Goal: Task Accomplishment & Management: Use online tool/utility

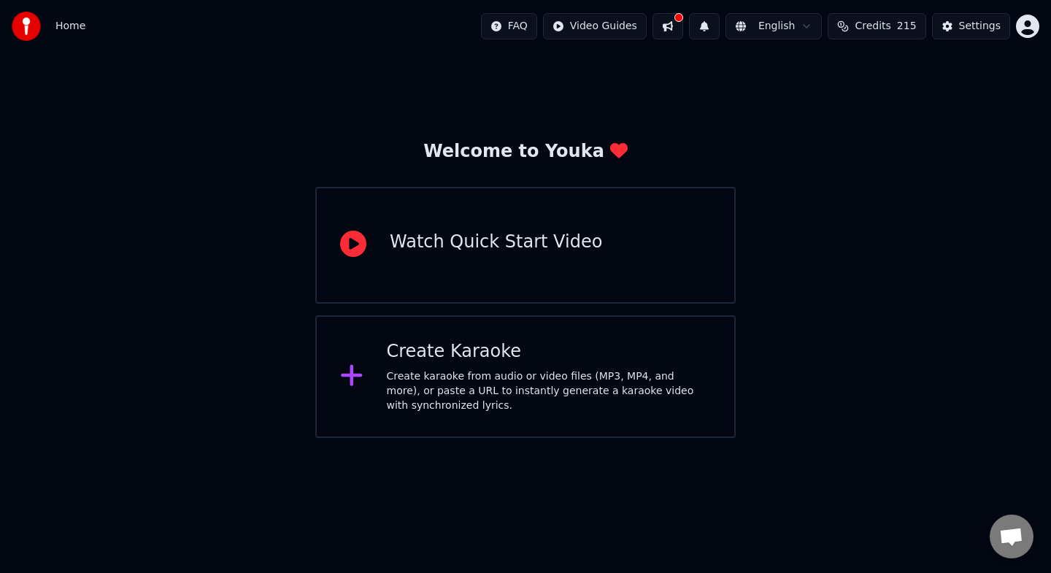
click at [547, 377] on div "Create karaoke from audio or video files (MP3, MP4, and more), or paste a URL t…" at bounding box center [549, 391] width 325 height 44
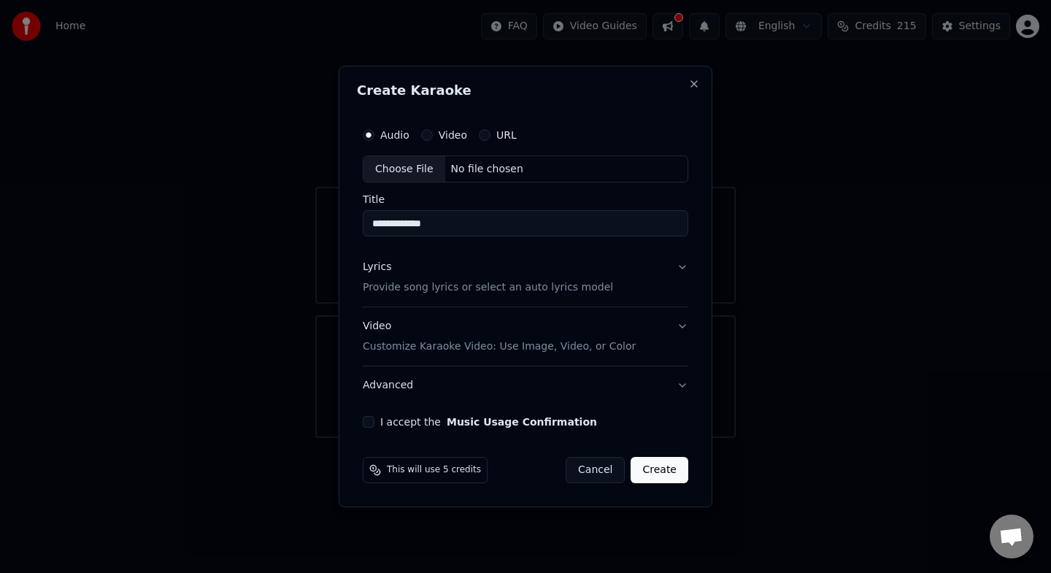
type input "**********"
click at [428, 130] on button "Video" at bounding box center [427, 135] width 12 height 12
click at [419, 241] on div "Audio Video URL Choose File No file chosen Title Lyrics Provide song lyrics or …" at bounding box center [525, 275] width 337 height 320
click at [419, 223] on input "Title" at bounding box center [525, 224] width 325 height 26
click at [514, 174] on div "No file chosen" at bounding box center [487, 169] width 84 height 15
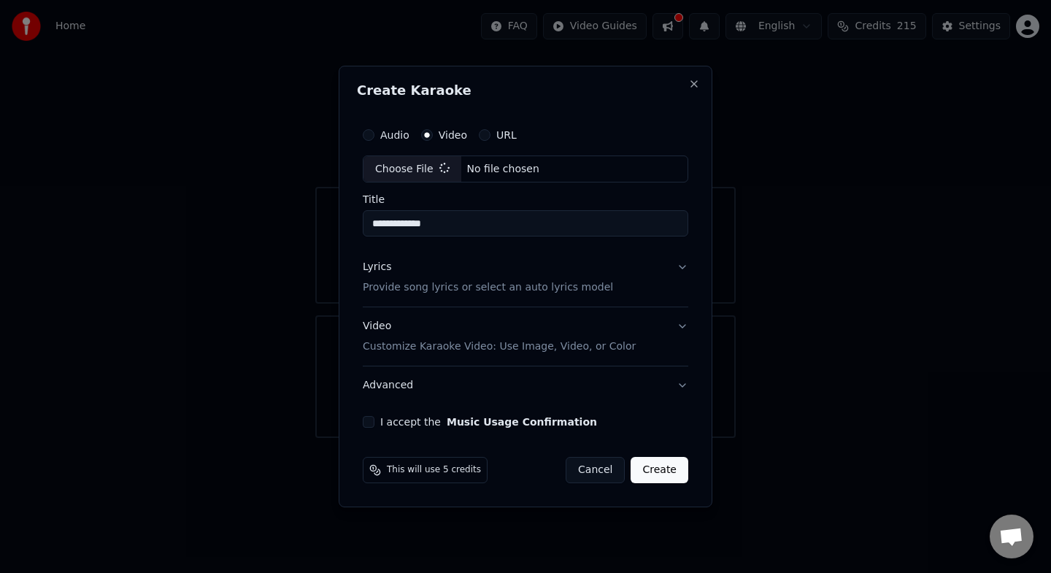
type input "**********"
click at [689, 273] on button "Lyrics Provide song lyrics or select an auto lyrics model" at bounding box center [525, 278] width 331 height 58
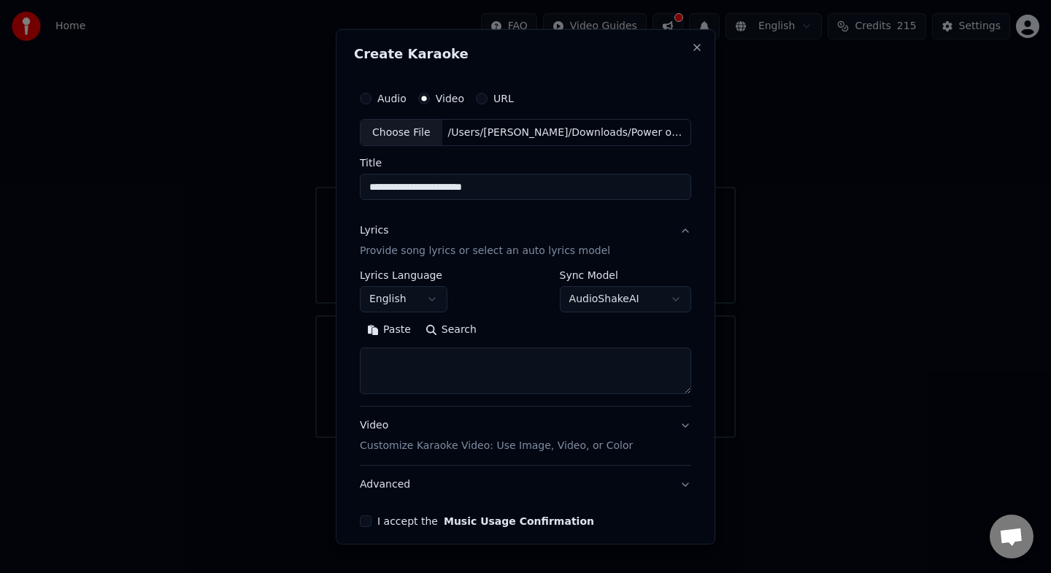
click at [433, 364] on textarea at bounding box center [525, 370] width 331 height 47
click at [414, 366] on textarea at bounding box center [525, 370] width 331 height 47
click at [387, 329] on button "Paste" at bounding box center [389, 329] width 58 height 23
type textarea "**********"
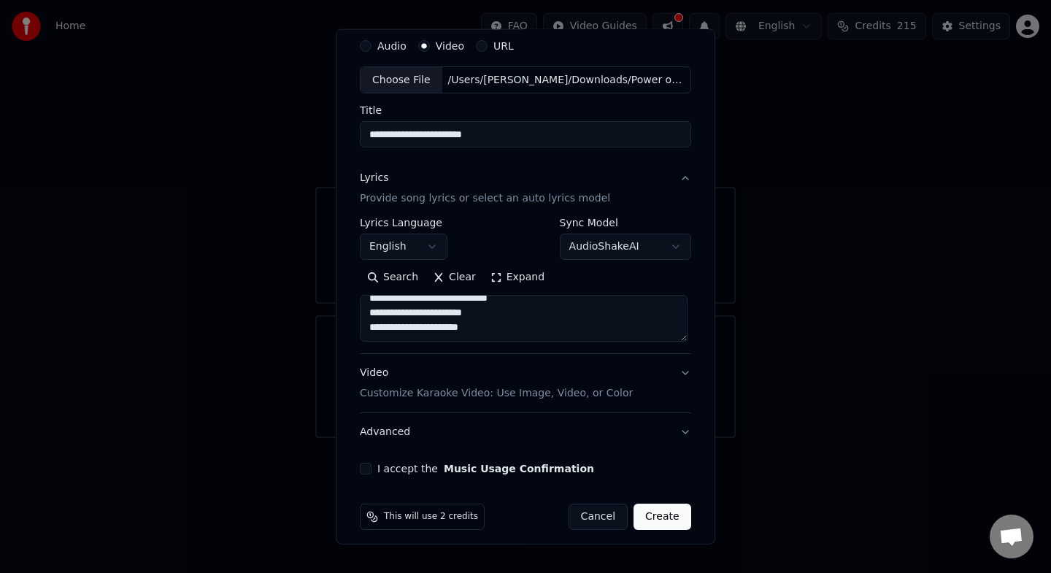
scroll to position [62, 0]
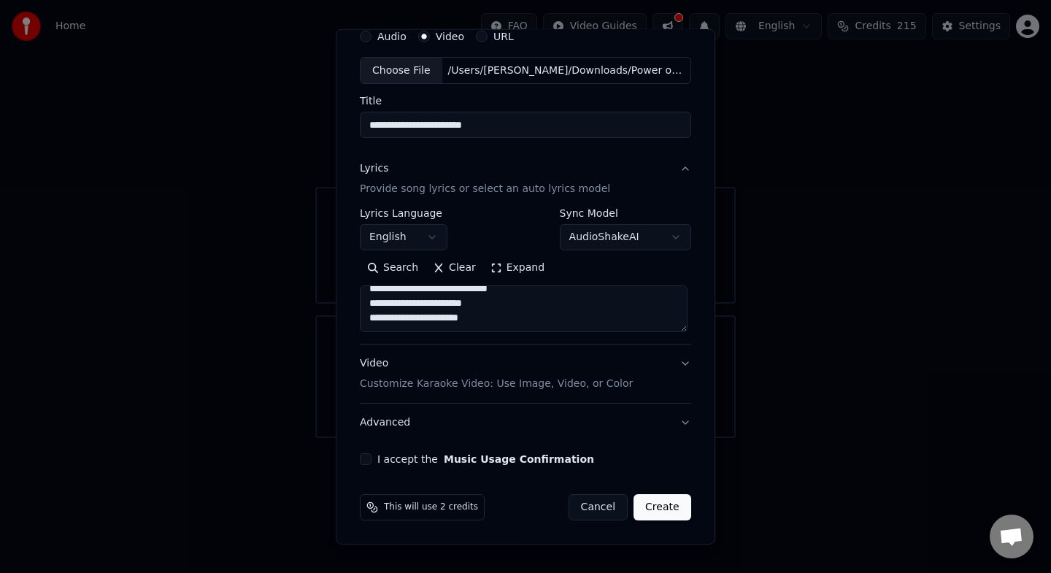
click at [372, 464] on div "I accept the Music Usage Confirmation" at bounding box center [525, 459] width 331 height 12
click at [369, 460] on button "I accept the Music Usage Confirmation" at bounding box center [366, 459] width 12 height 12
click at [663, 509] on button "Create" at bounding box center [662, 507] width 58 height 26
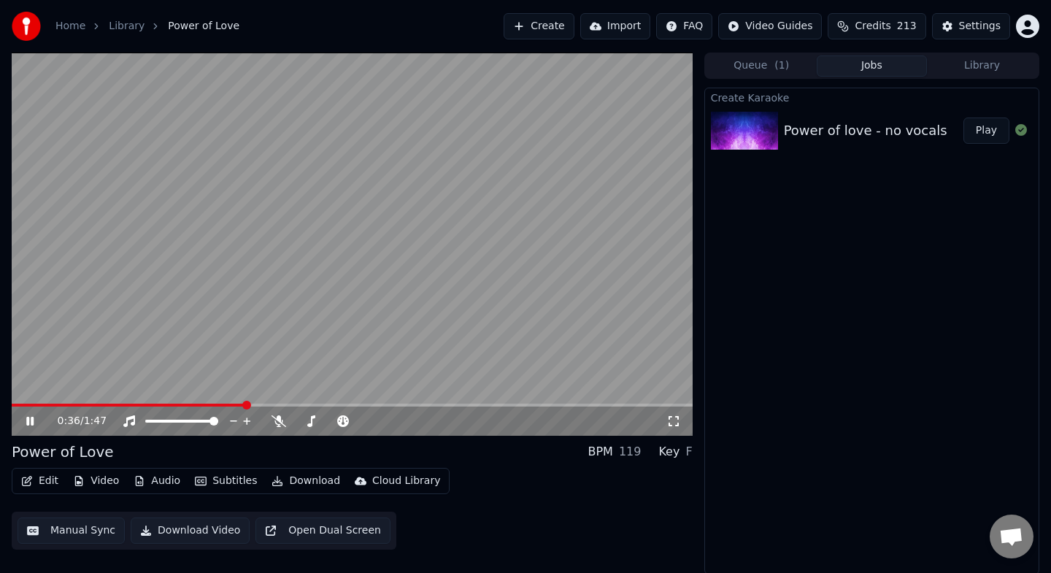
scroll to position [1, 0]
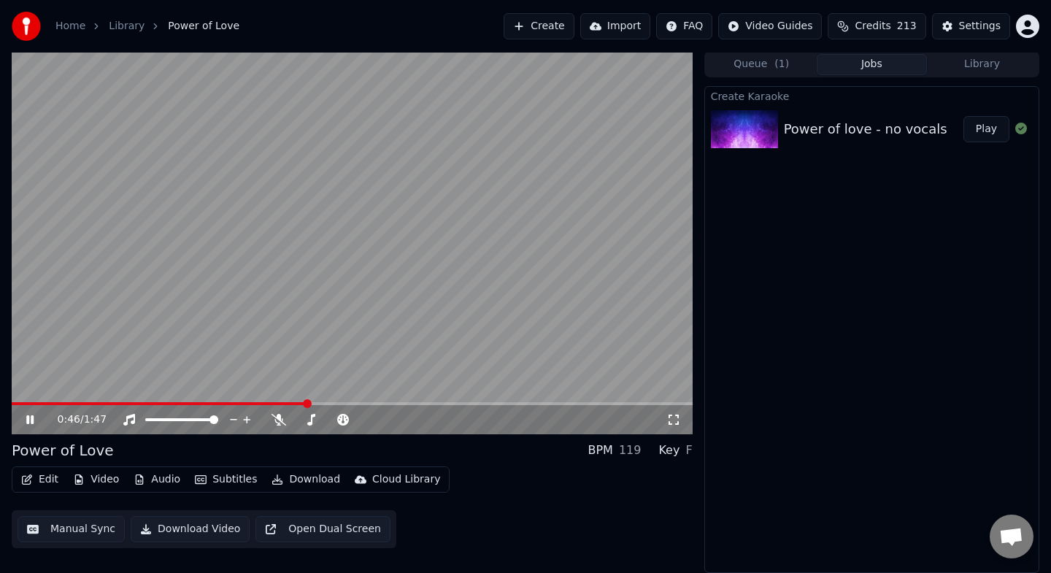
click at [31, 420] on icon at bounding box center [29, 419] width 7 height 9
click at [93, 528] on button "Manual Sync" at bounding box center [71, 529] width 107 height 26
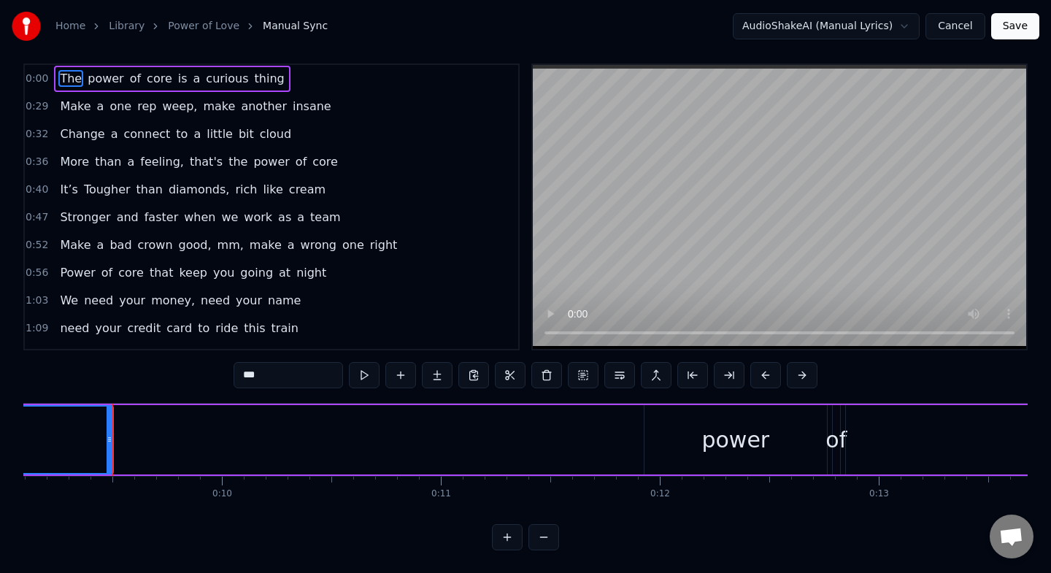
scroll to position [0, 2007]
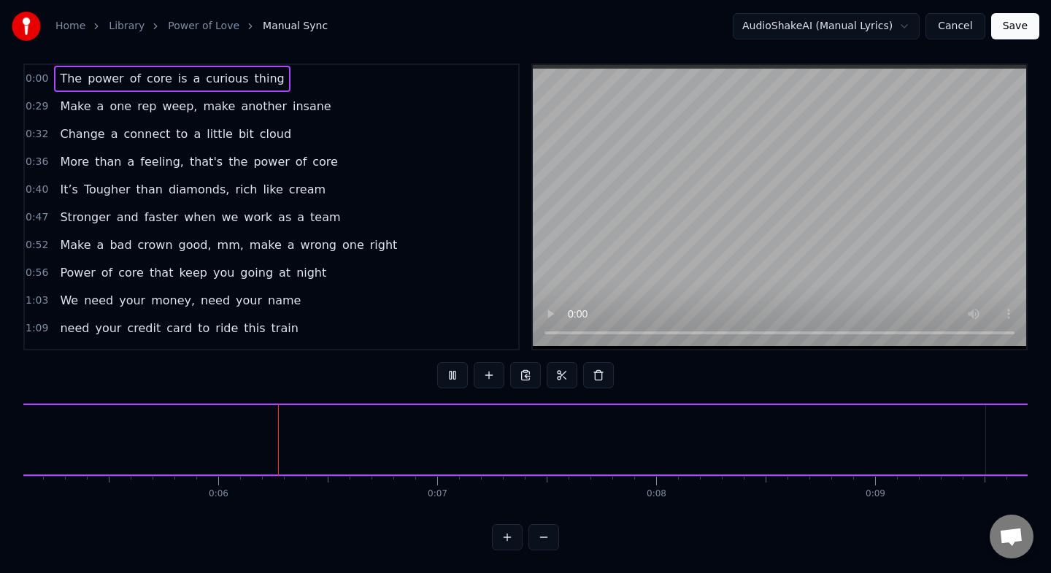
scroll to position [0, 1134]
drag, startPoint x: 806, startPoint y: 444, endPoint x: 843, endPoint y: 450, distance: 37.7
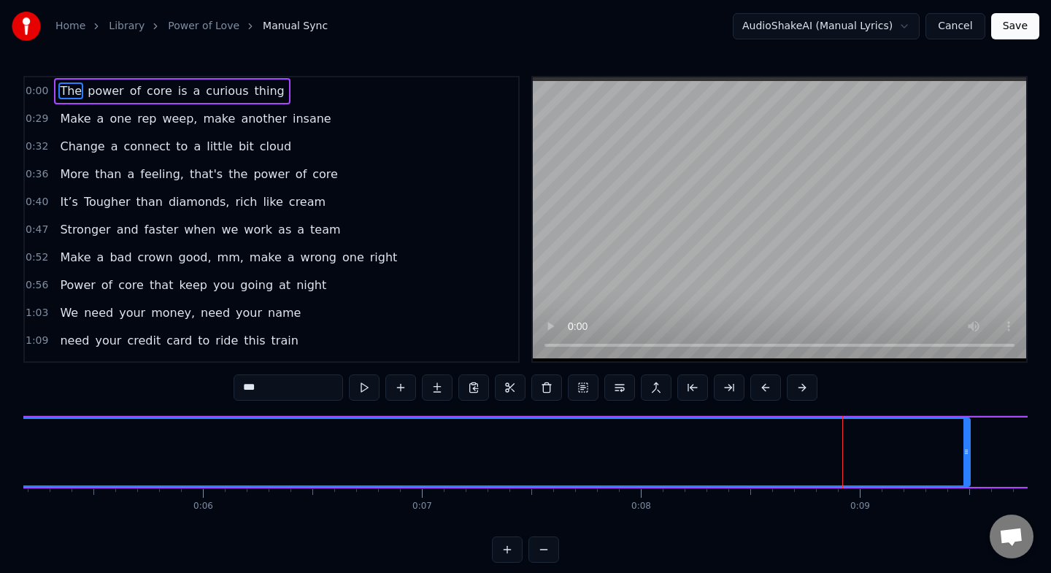
drag, startPoint x: 633, startPoint y: 445, endPoint x: 331, endPoint y: 406, distance: 303.9
drag, startPoint x: 72, startPoint y: 90, endPoint x: 101, endPoint y: 93, distance: 28.5
click at [101, 93] on div "The power of core is a curious thing" at bounding box center [172, 91] width 236 height 26
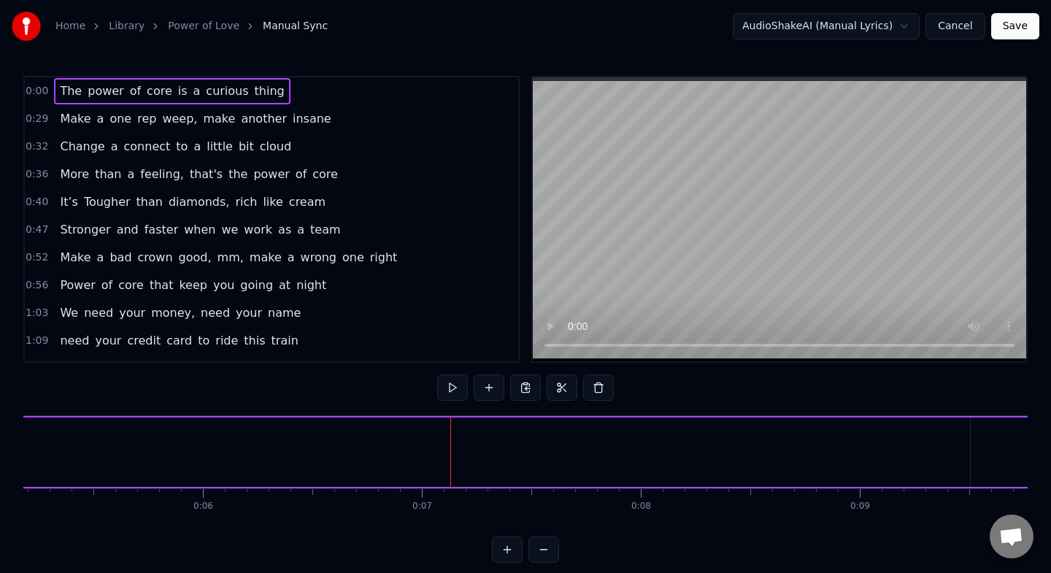
click at [101, 93] on span "power" at bounding box center [105, 90] width 39 height 17
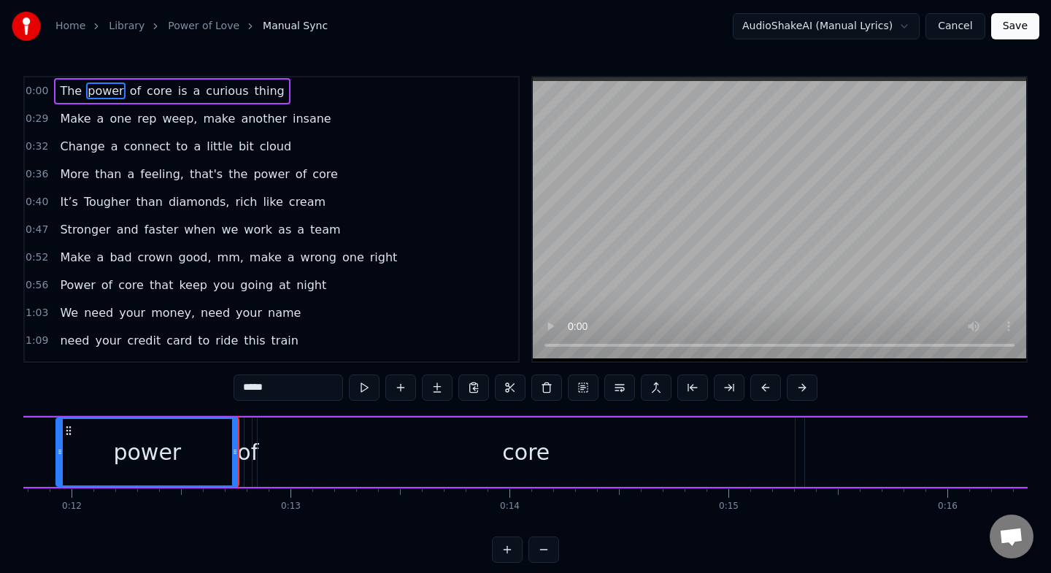
click at [80, 89] on span "The" at bounding box center [70, 90] width 25 height 17
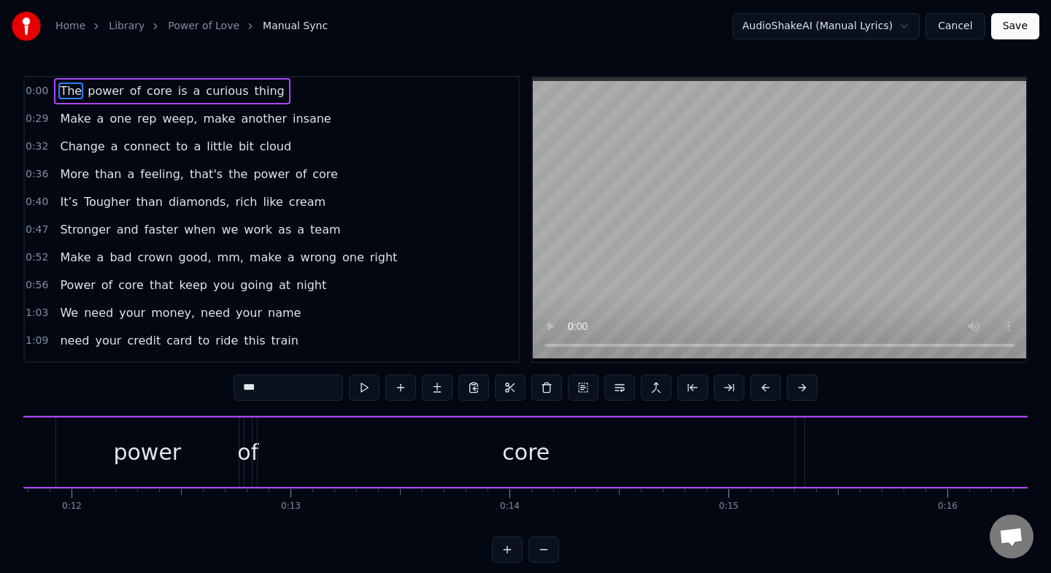
click at [93, 92] on span "power" at bounding box center [105, 90] width 39 height 17
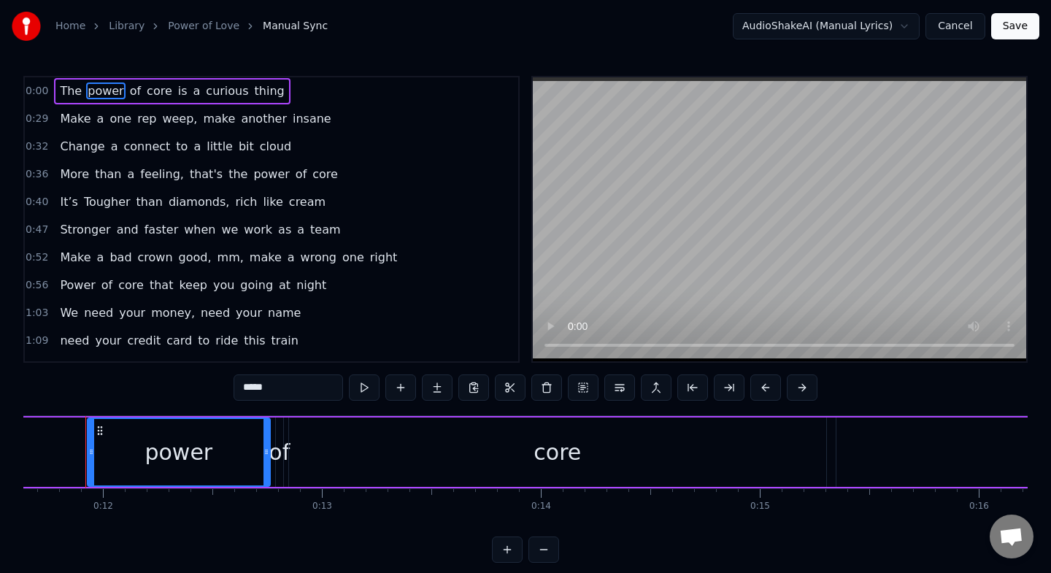
scroll to position [0, 2537]
click at [69, 98] on span "The" at bounding box center [70, 90] width 25 height 17
type input "***"
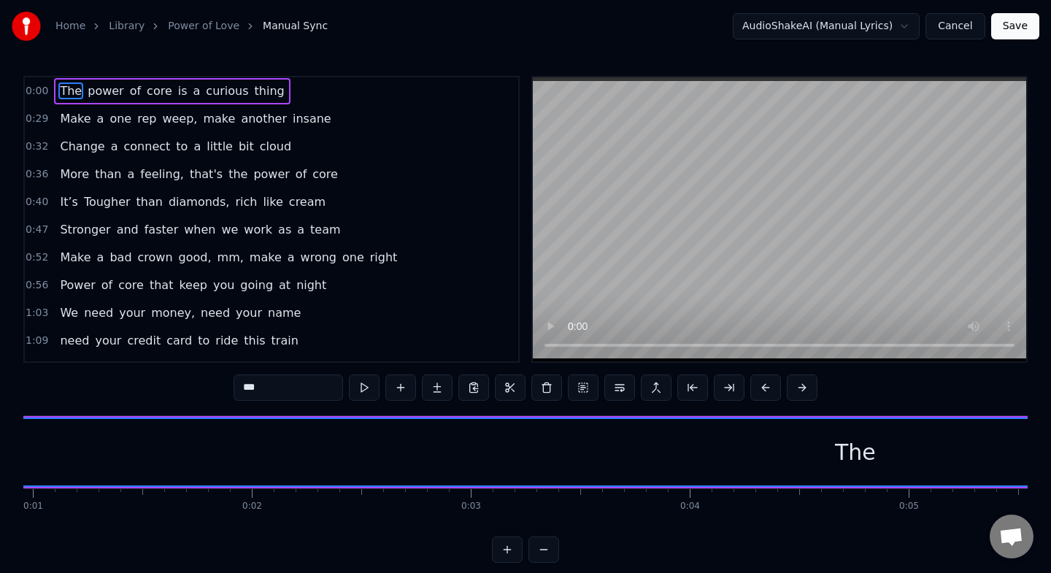
scroll to position [0, 0]
drag, startPoint x: 60, startPoint y: 447, endPoint x: 101, endPoint y: 441, distance: 42.1
click at [148, 451] on div "The" at bounding box center [1064, 452] width 2077 height 66
click at [13, 447] on div "Home Library Power of Love Manual Sync AudioShakeAI (Manual Lyrics) Cancel Save…" at bounding box center [525, 281] width 1051 height 563
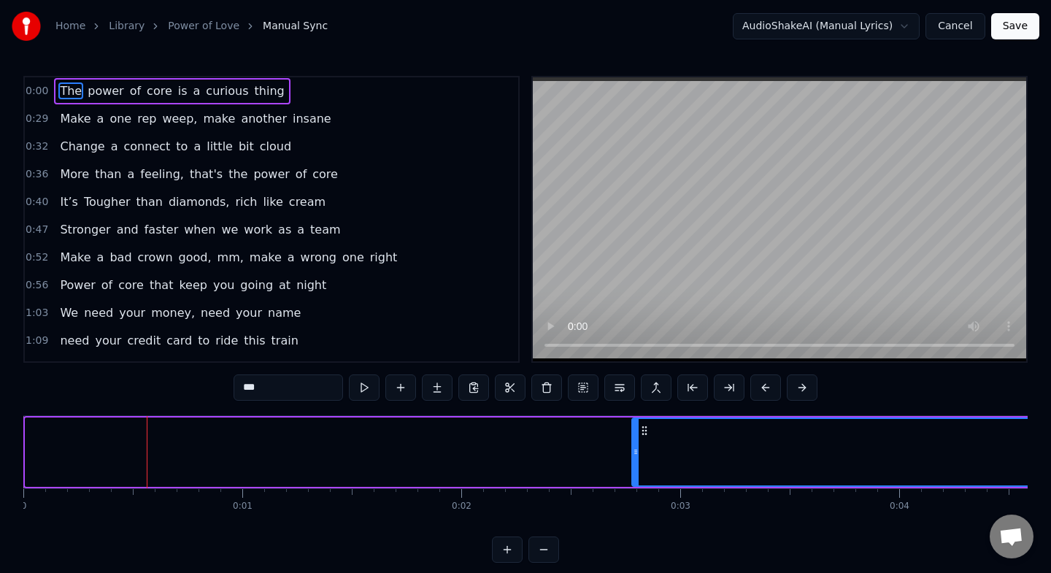
drag, startPoint x: 28, startPoint y: 450, endPoint x: 635, endPoint y: 470, distance: 606.7
click at [635, 470] on div at bounding box center [636, 452] width 6 height 66
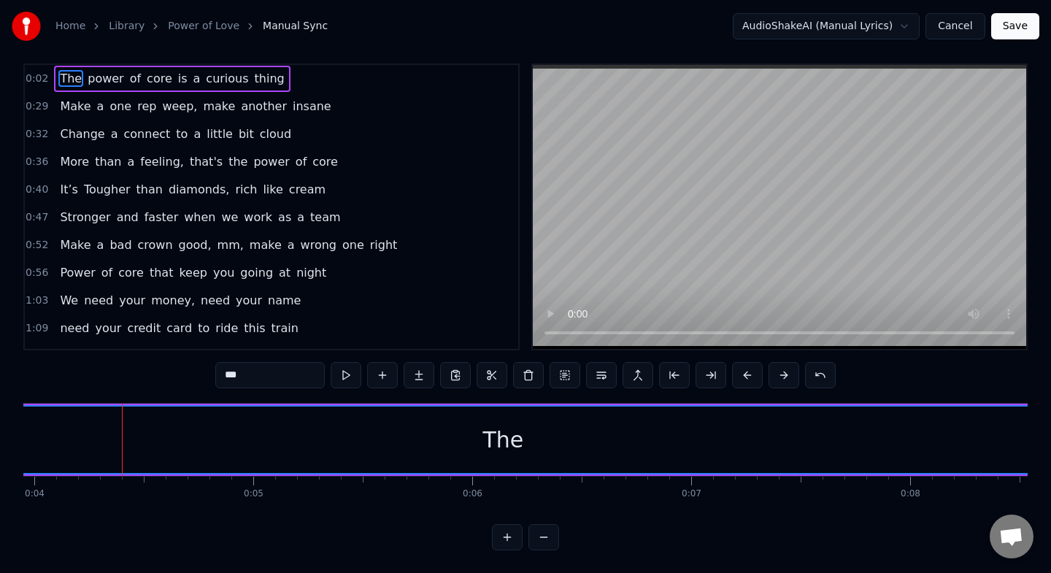
scroll to position [0, 890]
click at [43, 81] on span "0:02" at bounding box center [37, 79] width 23 height 15
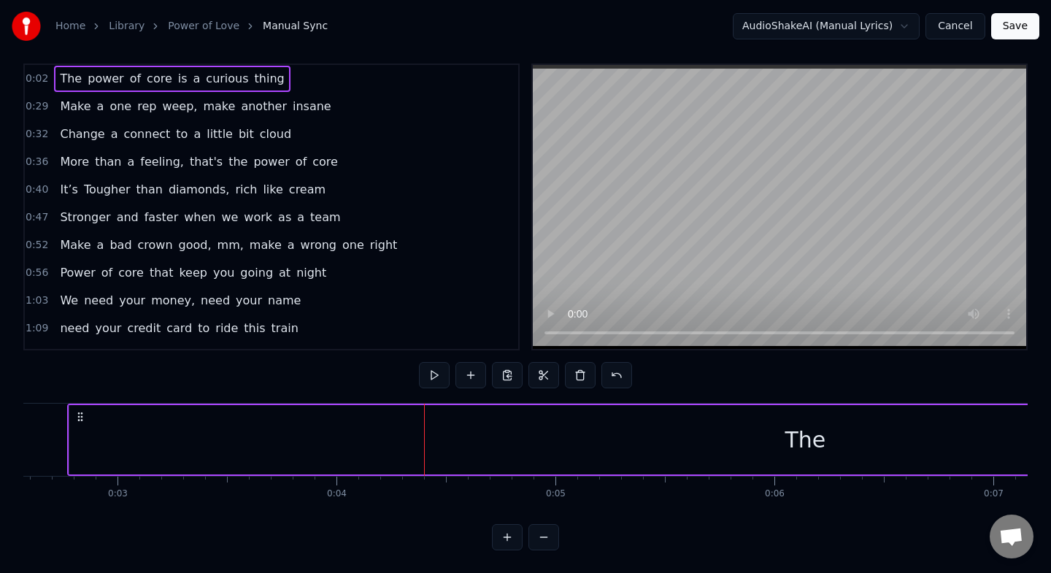
scroll to position [0, 533]
click at [67, 76] on span "The" at bounding box center [70, 78] width 25 height 17
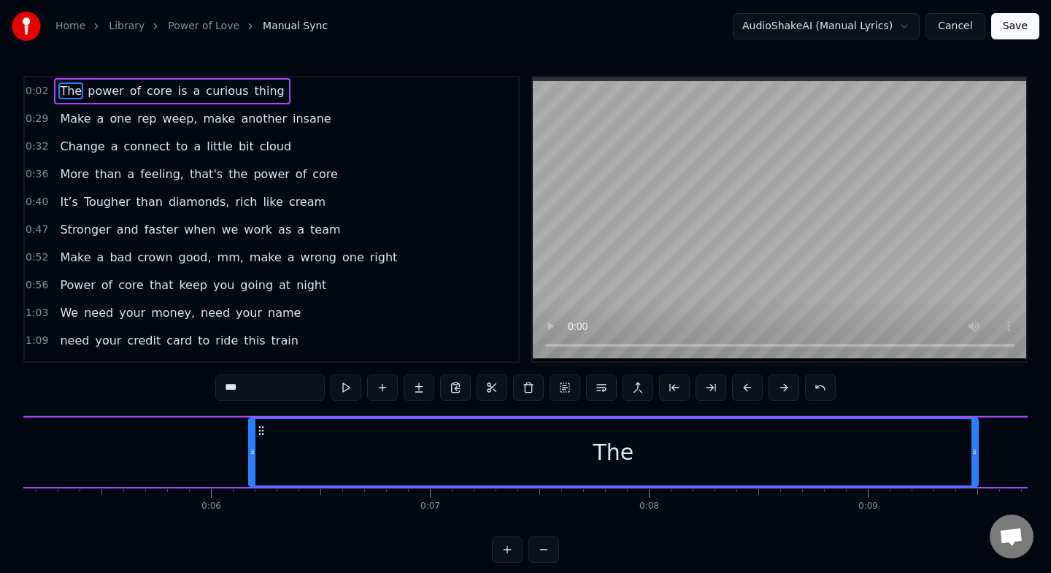
scroll to position [0, 1125]
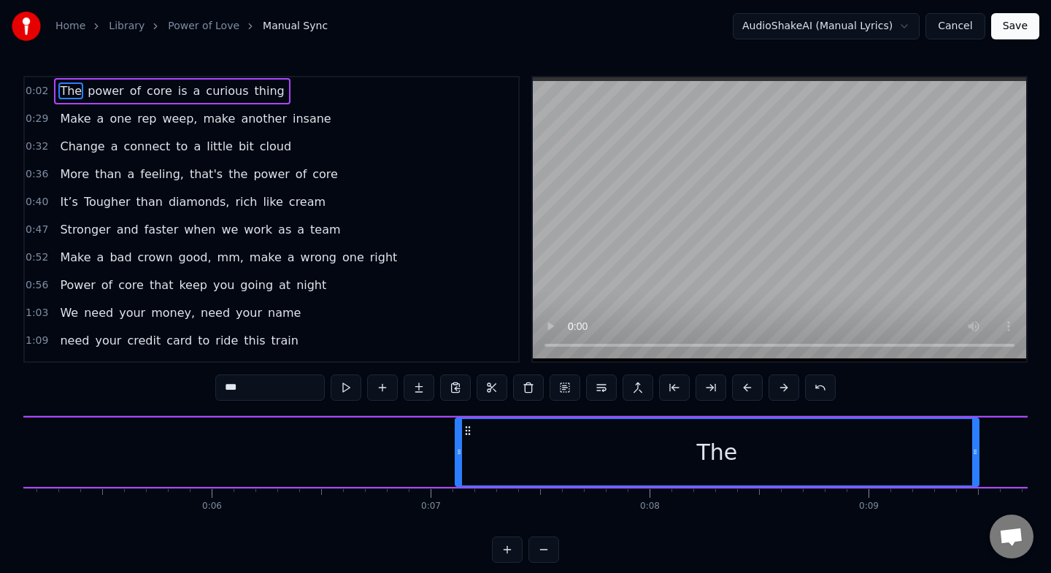
drag, startPoint x: 101, startPoint y: 445, endPoint x: 1050, endPoint y: 556, distance: 955.1
click at [1050, 556] on div "Home Library Power of Love Manual Sync AudioShakeAI (Manual Lyrics) Cancel Save…" at bounding box center [525, 281] width 1051 height 563
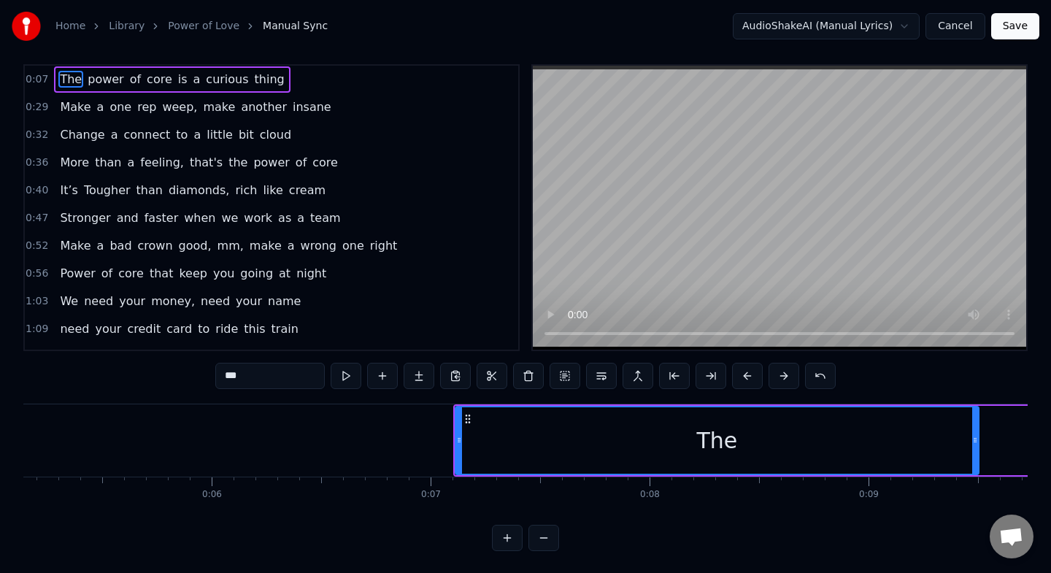
scroll to position [12, 0]
drag, startPoint x: 643, startPoint y: 448, endPoint x: 784, endPoint y: 459, distance: 141.3
click at [784, 461] on div "The" at bounding box center [717, 439] width 522 height 66
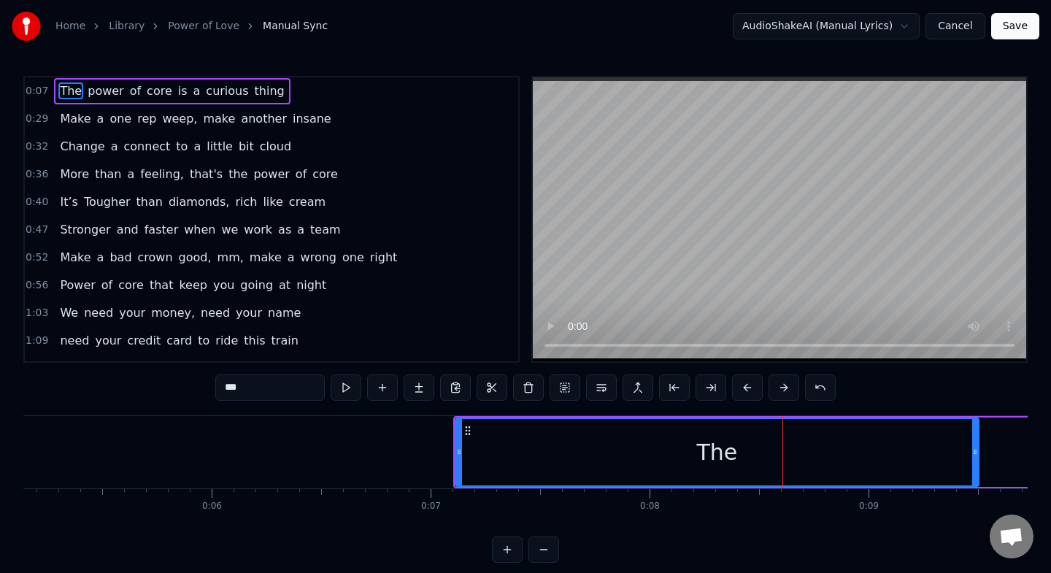
scroll to position [1, 0]
drag, startPoint x: 809, startPoint y: 433, endPoint x: 903, endPoint y: 458, distance: 97.9
click at [903, 458] on div "The" at bounding box center [717, 451] width 522 height 66
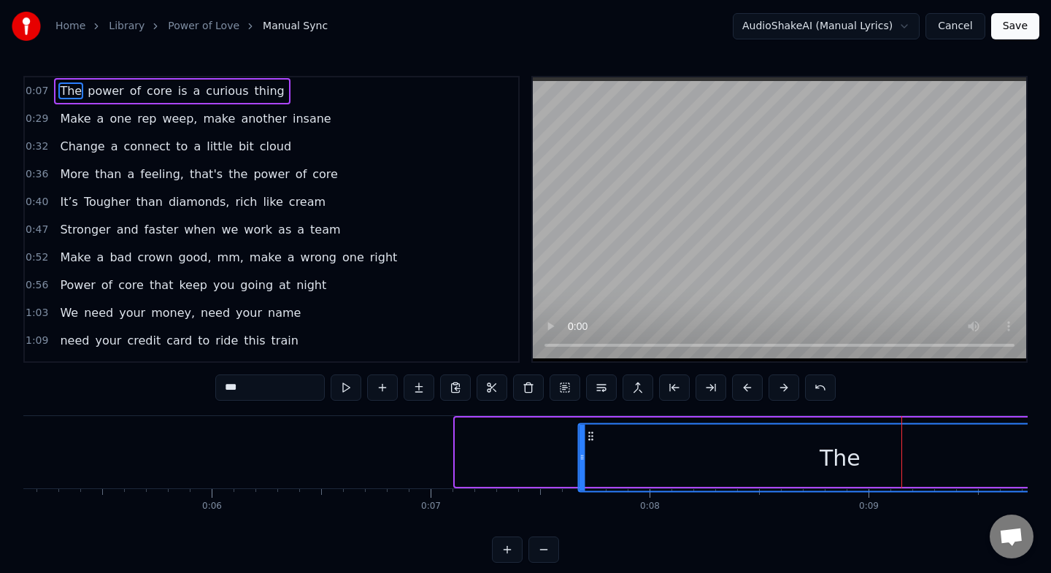
scroll to position [12, 0]
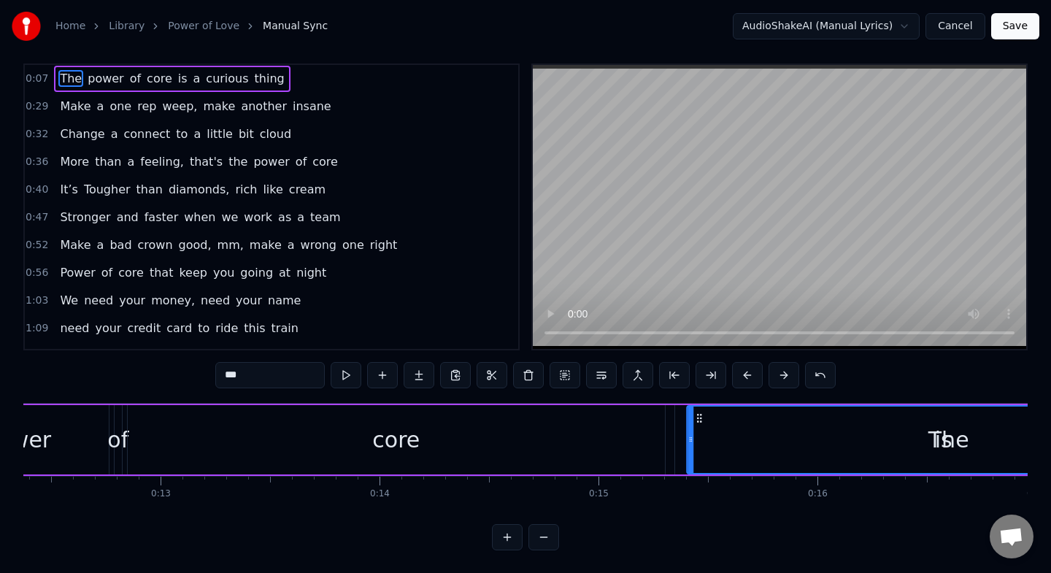
drag, startPoint x: 468, startPoint y: 433, endPoint x: 929, endPoint y: 417, distance: 460.8
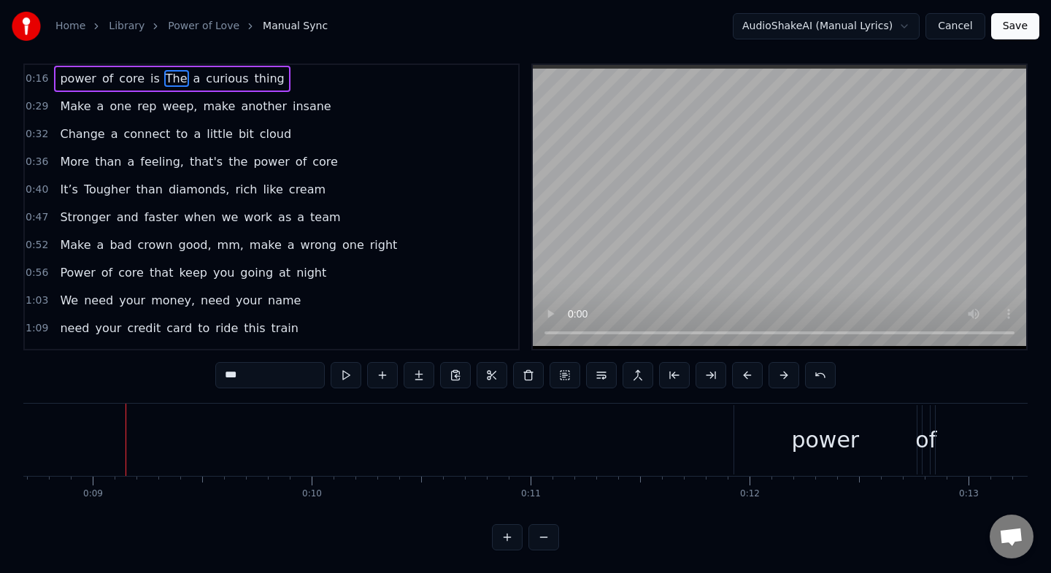
scroll to position [0, 1899]
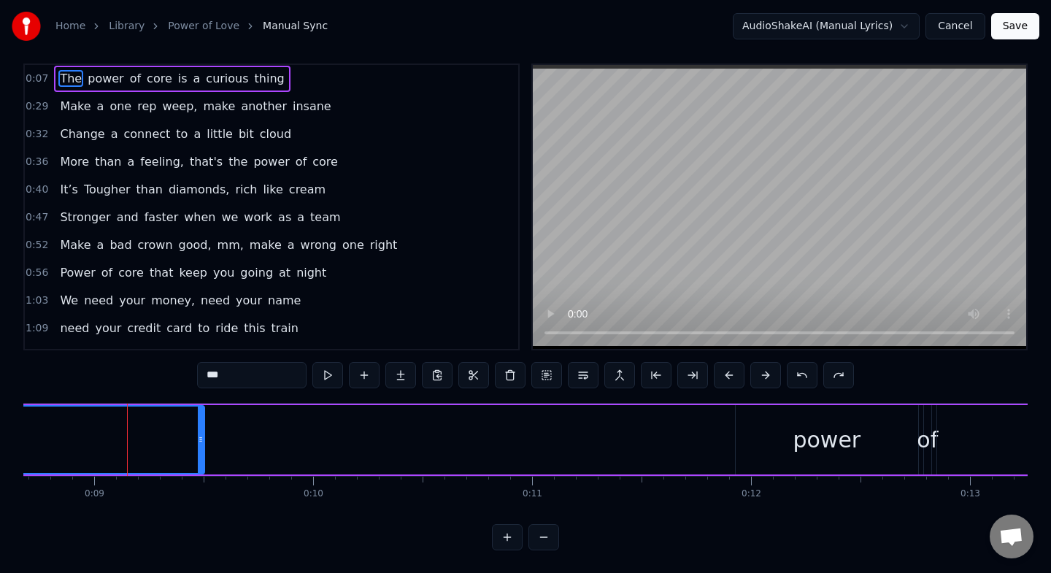
click at [968, 23] on button "Cancel" at bounding box center [954, 26] width 59 height 26
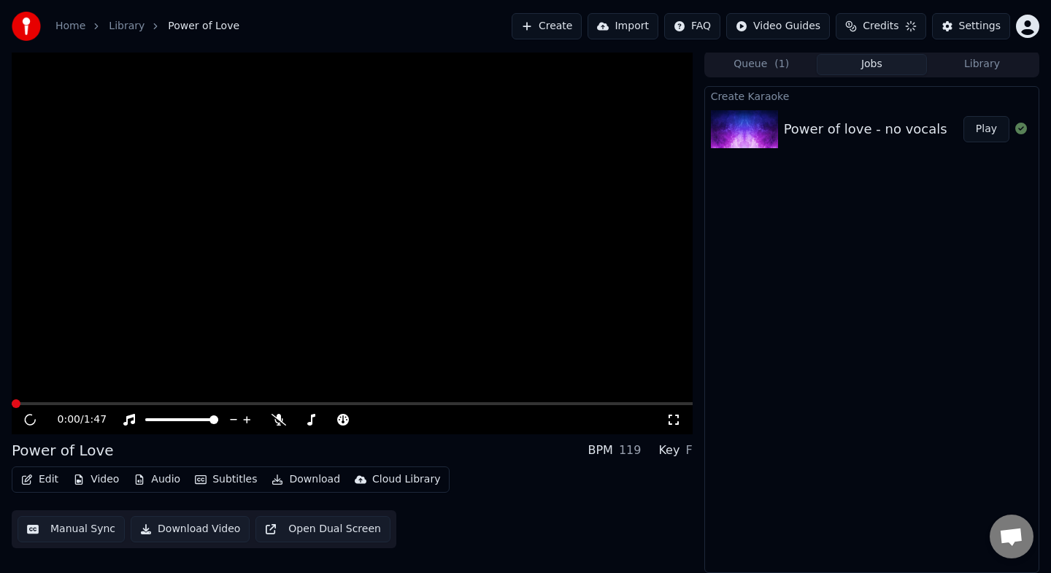
scroll to position [1, 0]
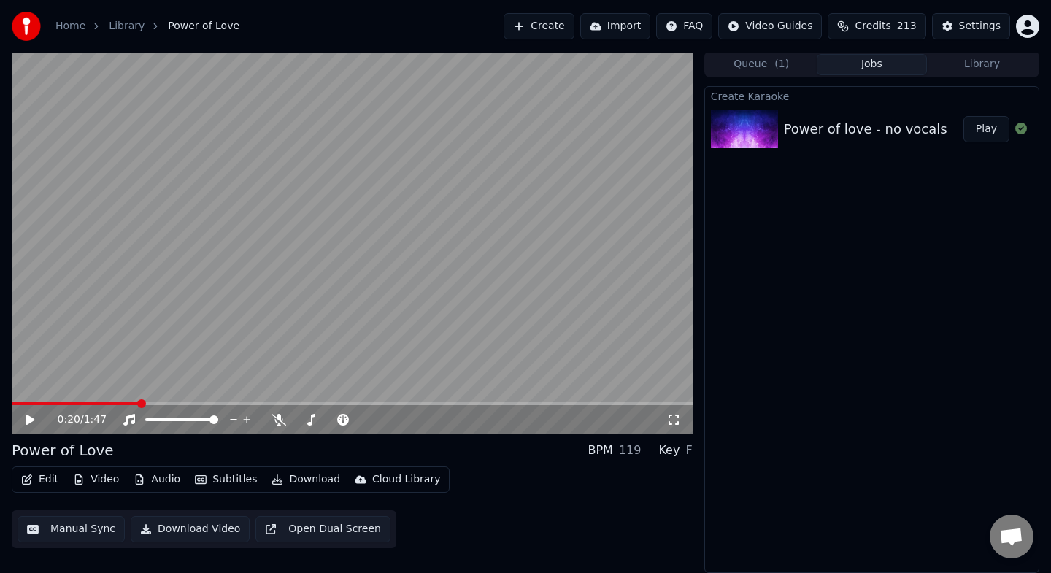
click at [142, 402] on span at bounding box center [352, 403] width 681 height 3
click at [75, 531] on button "Manual Sync" at bounding box center [71, 529] width 107 height 26
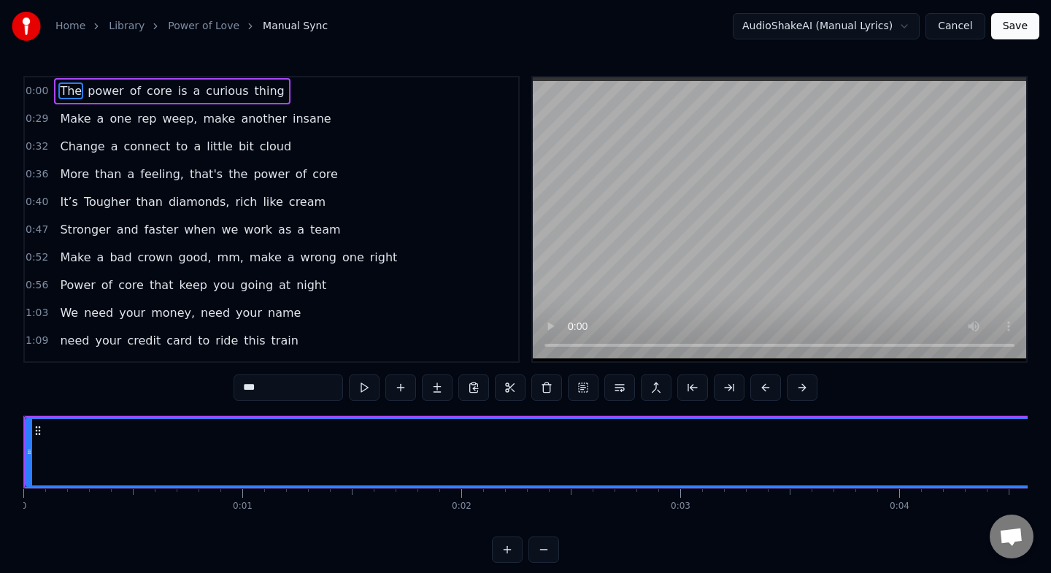
click at [42, 90] on span "0:00" at bounding box center [37, 91] width 23 height 15
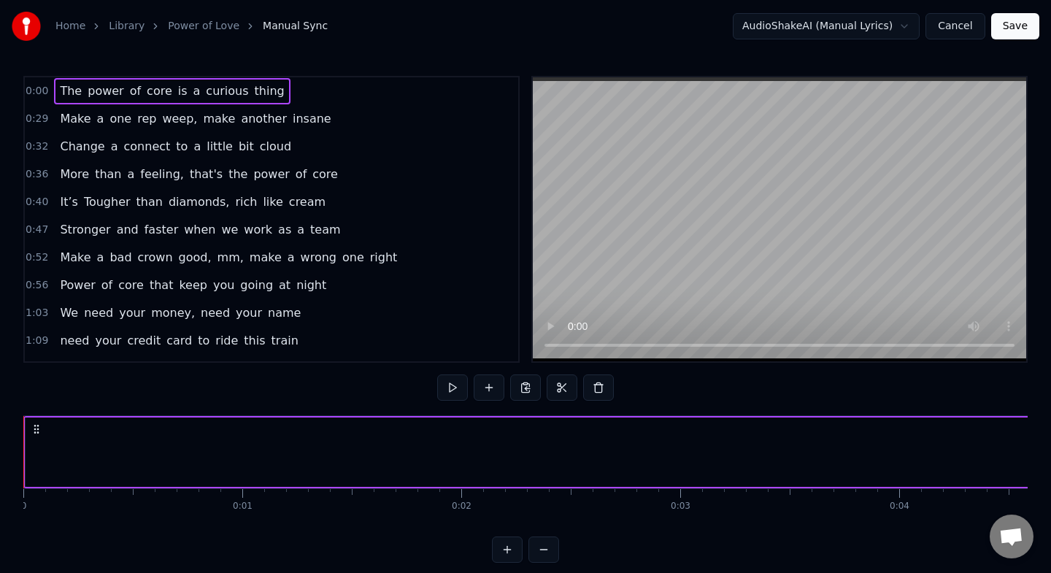
click at [42, 90] on span "0:00" at bounding box center [37, 91] width 23 height 15
click at [142, 118] on span "rep" at bounding box center [147, 118] width 22 height 17
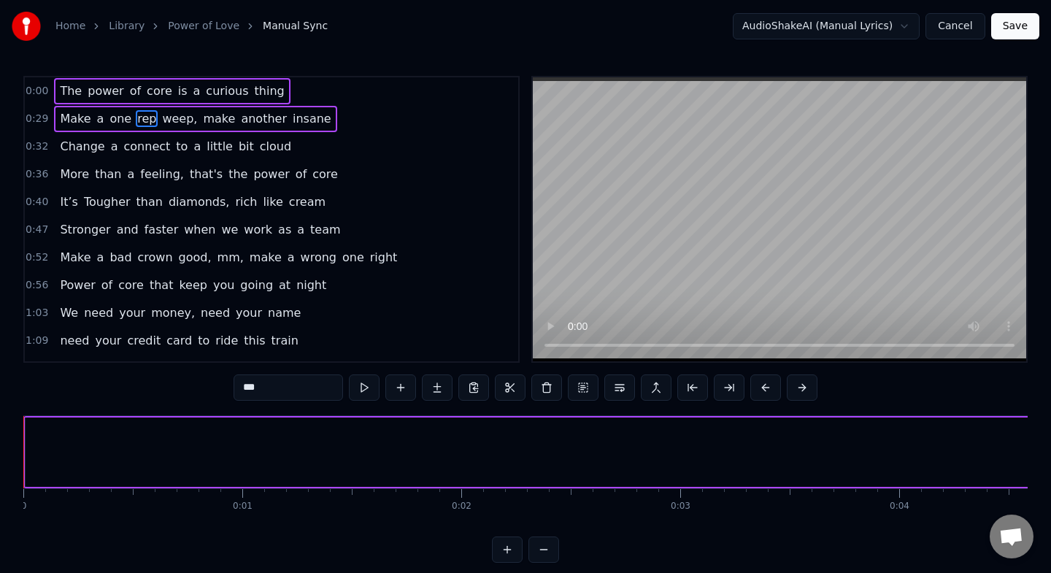
click at [139, 136] on div "Change a connect to a little bit cloud" at bounding box center [175, 147] width 243 height 26
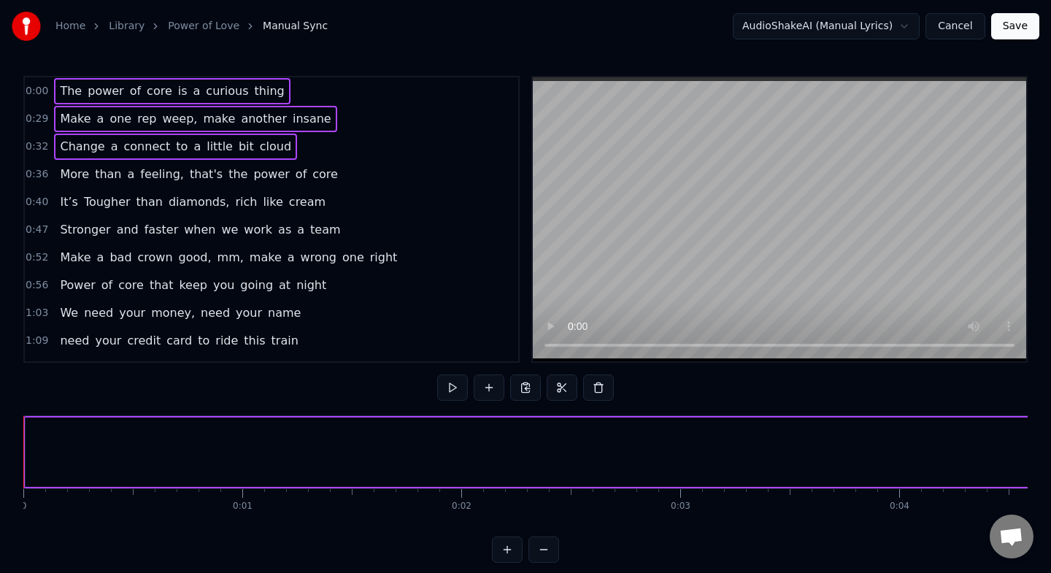
click at [139, 166] on span "feeling," at bounding box center [162, 174] width 47 height 17
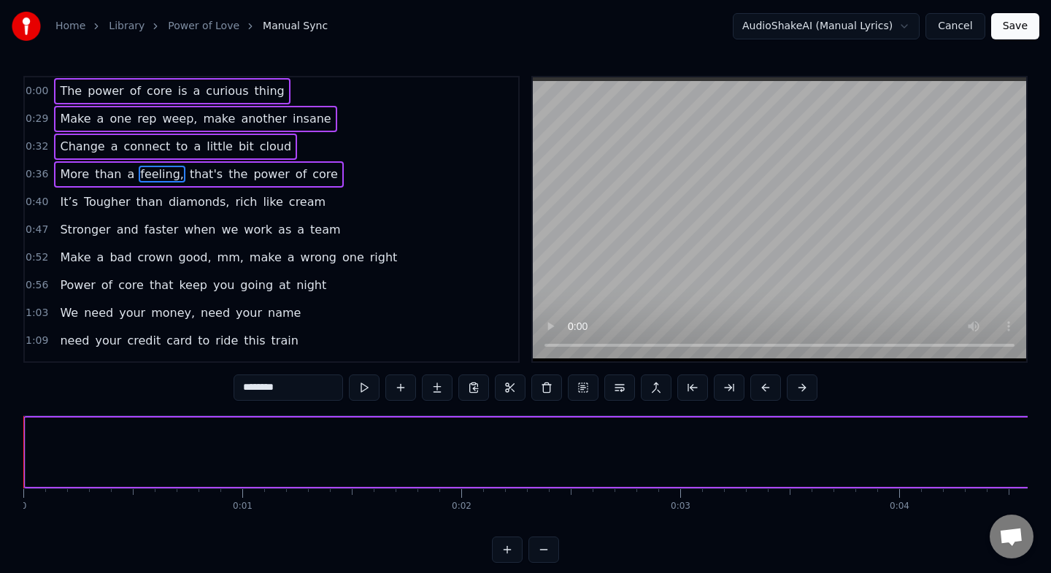
click at [136, 189] on div "It’s Tougher than diamonds, rich like cream" at bounding box center [192, 202] width 277 height 26
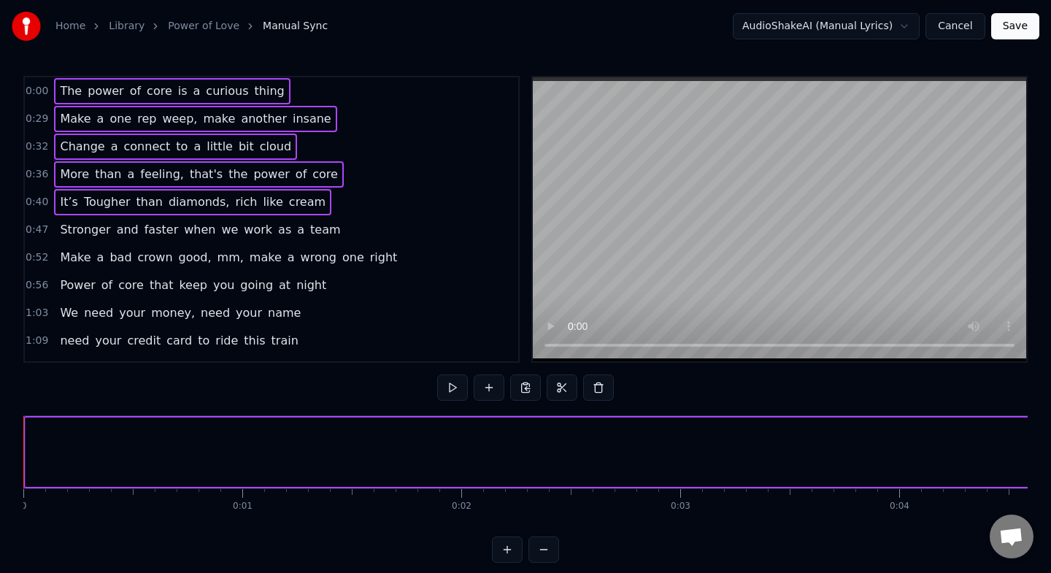
click at [126, 227] on span "and" at bounding box center [127, 229] width 25 height 17
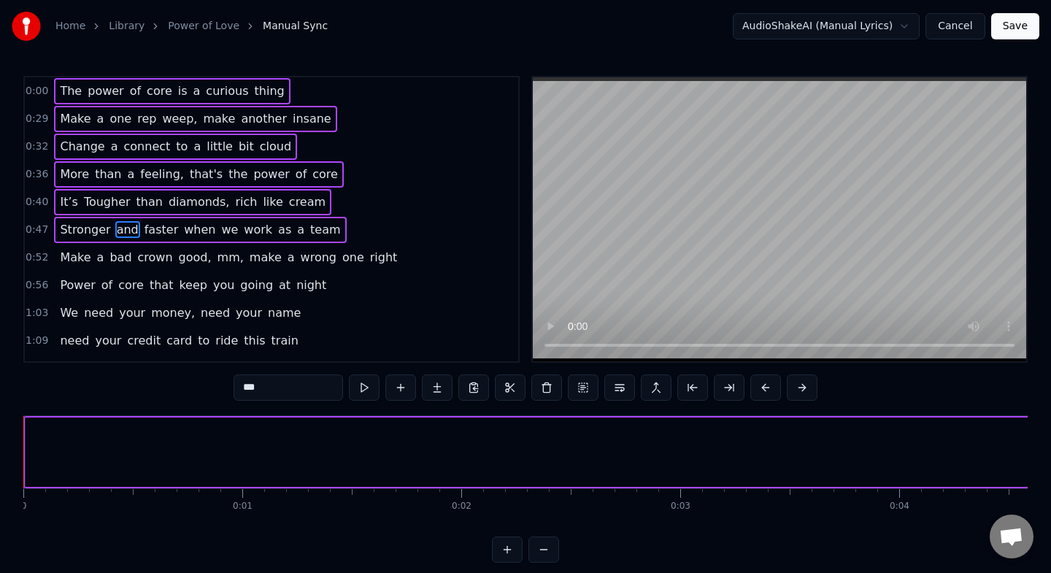
scroll to position [11, 0]
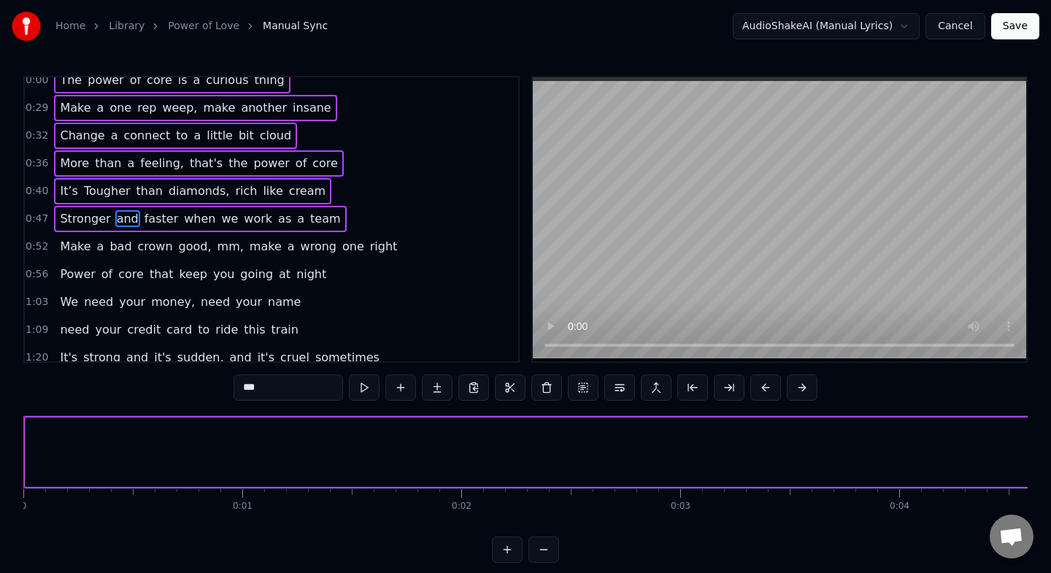
click at [121, 245] on span "bad" at bounding box center [120, 246] width 25 height 17
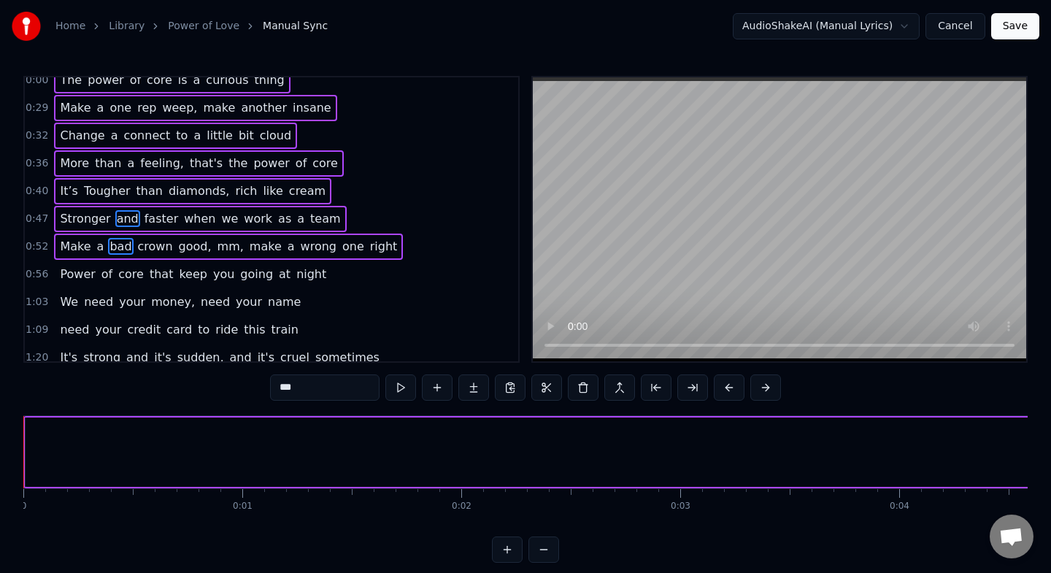
click at [118, 267] on span "core" at bounding box center [131, 274] width 28 height 17
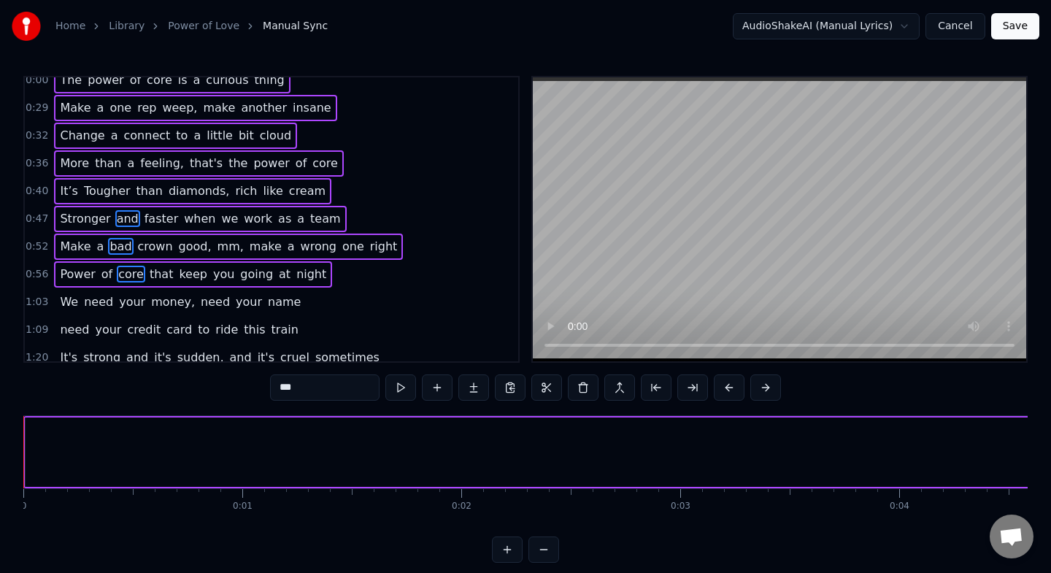
click at [114, 288] on div "1:03 We need your money, need your name" at bounding box center [271, 302] width 493 height 28
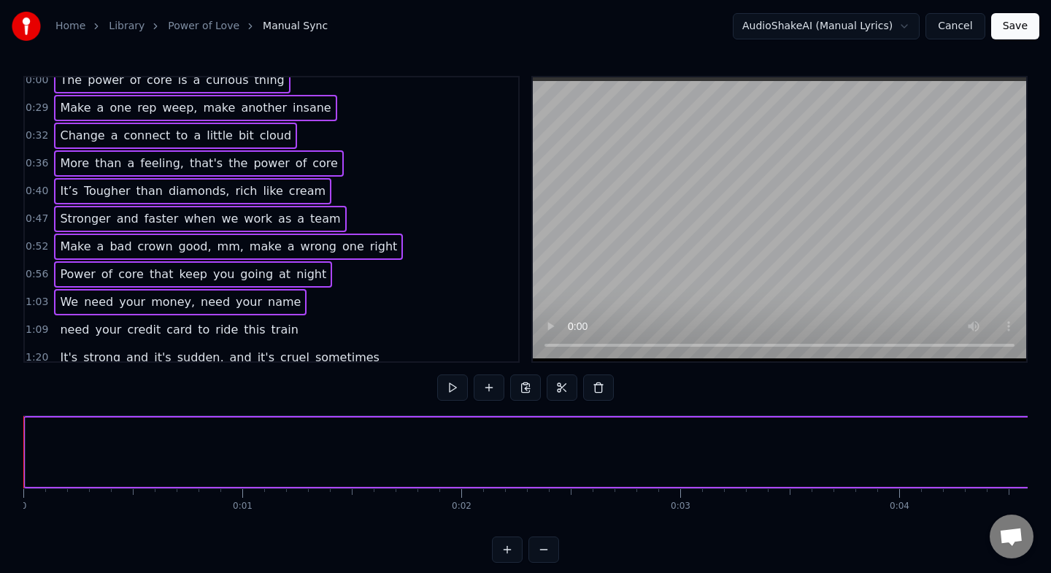
click at [109, 321] on span "your" at bounding box center [107, 330] width 29 height 18
click at [112, 352] on span "strong" at bounding box center [102, 357] width 40 height 17
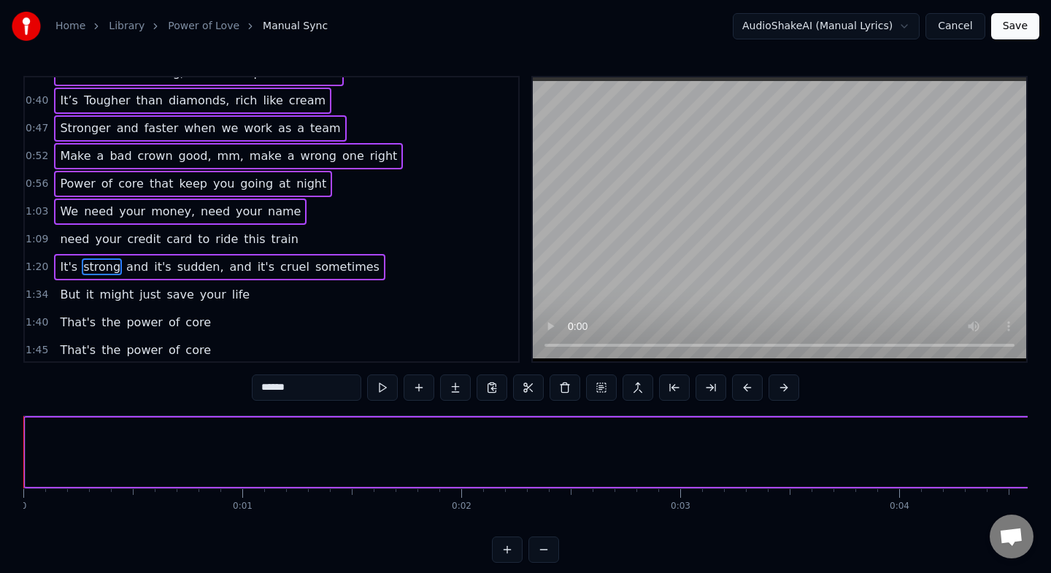
scroll to position [104, 0]
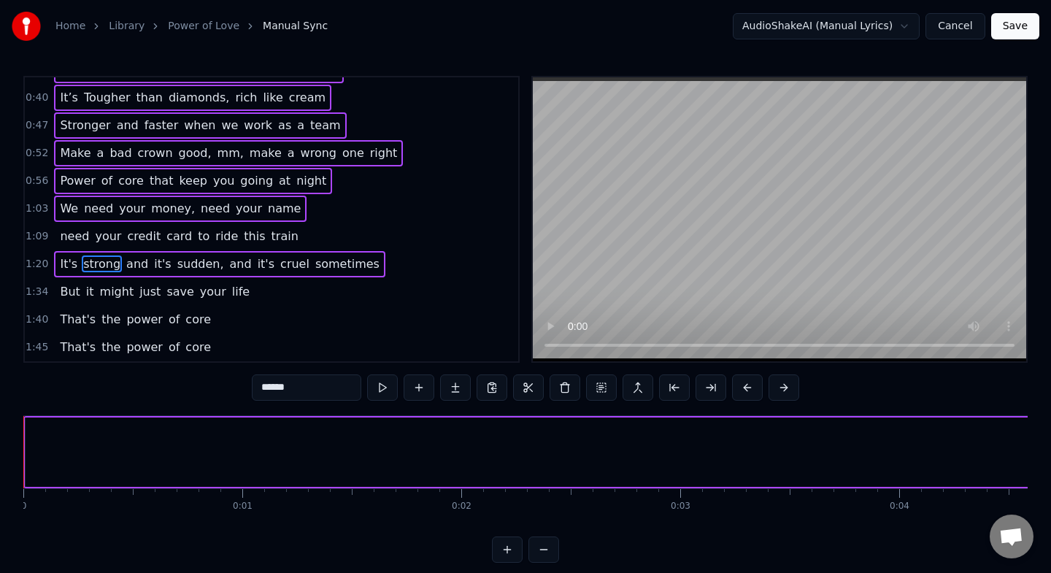
click at [126, 236] on span "credit" at bounding box center [144, 236] width 36 height 17
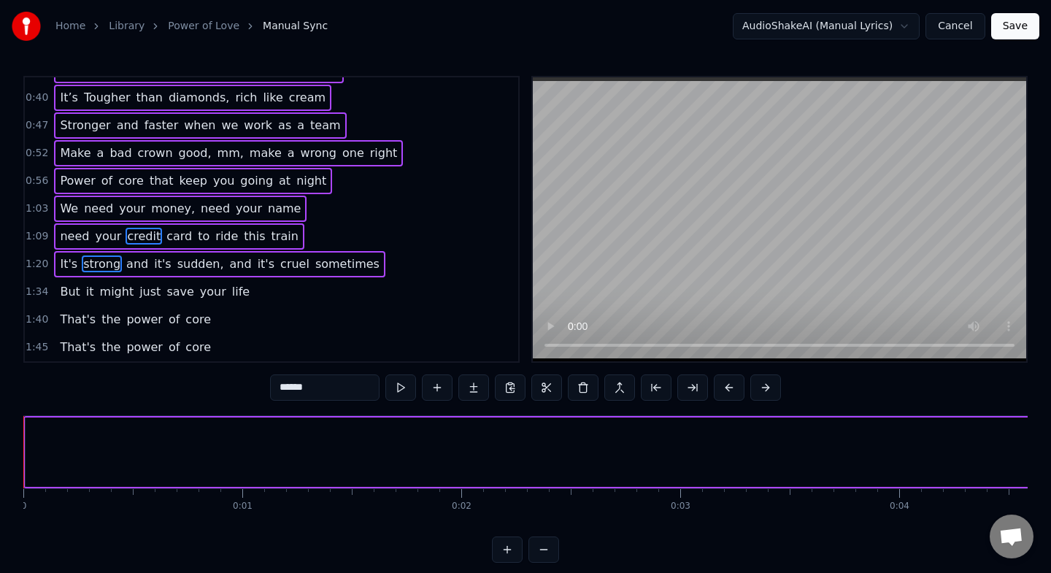
click at [117, 290] on span "might" at bounding box center [117, 291] width 37 height 17
click at [113, 320] on span "the" at bounding box center [111, 319] width 22 height 17
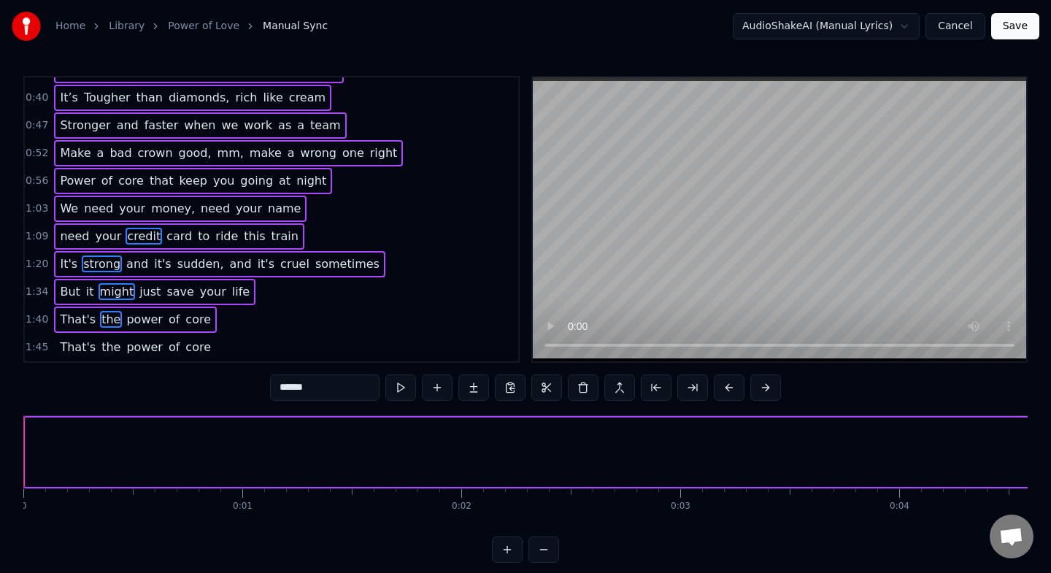
click at [106, 352] on span "the" at bounding box center [111, 347] width 22 height 17
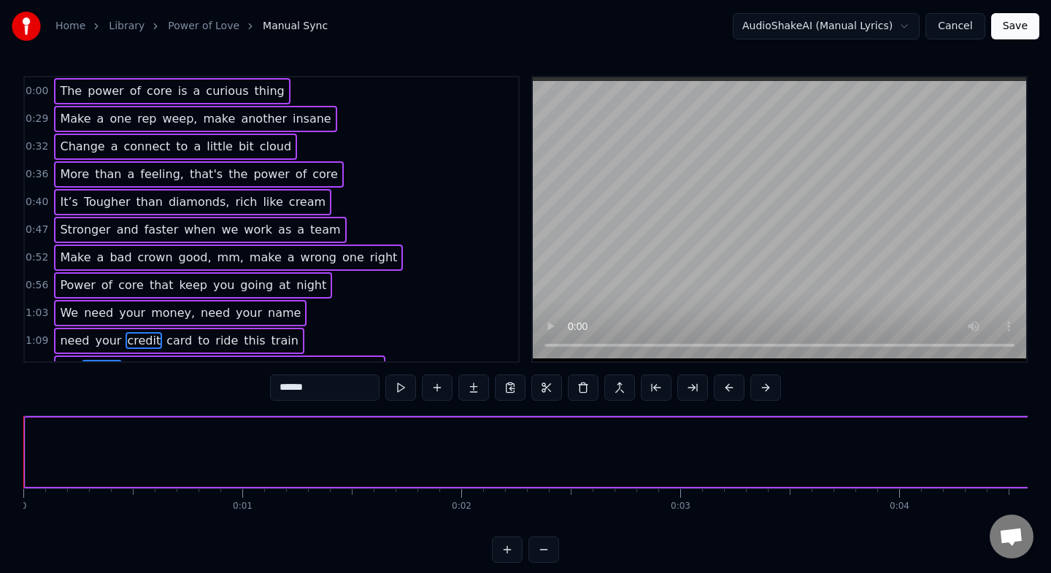
click at [65, 93] on span "The" at bounding box center [70, 90] width 25 height 17
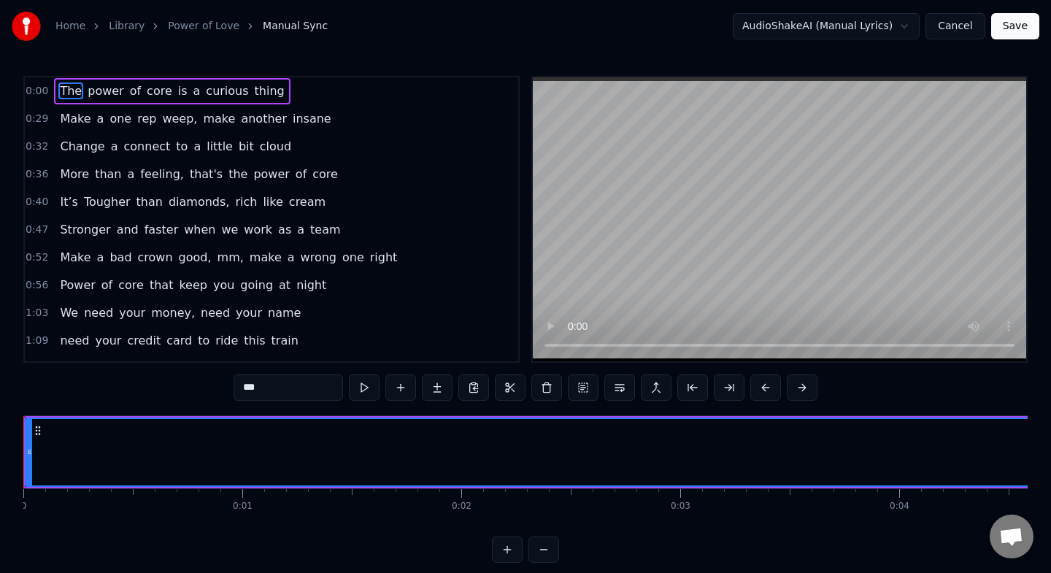
scroll to position [104, 0]
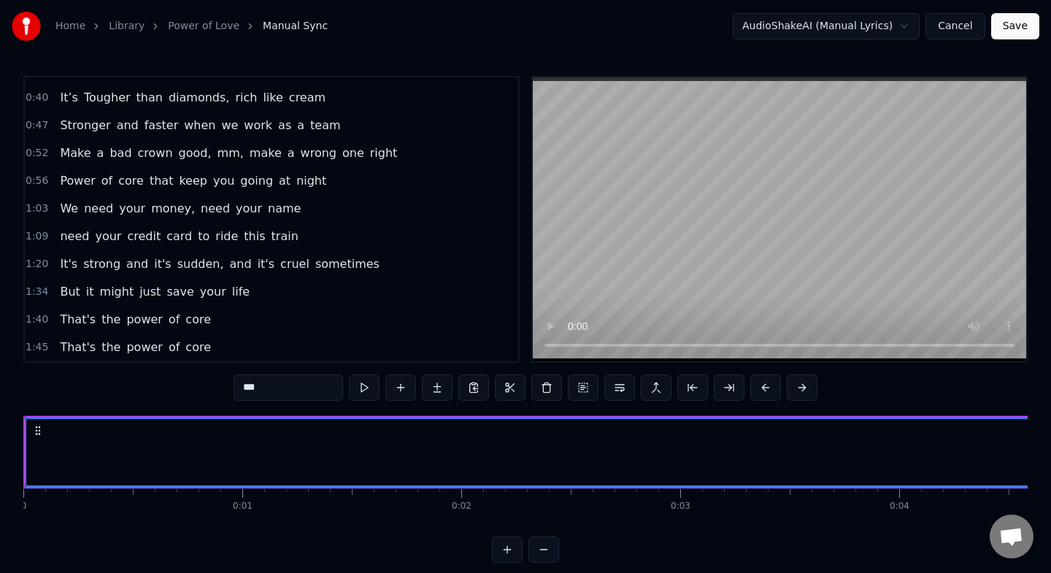
click at [115, 352] on span "the" at bounding box center [111, 348] width 22 height 18
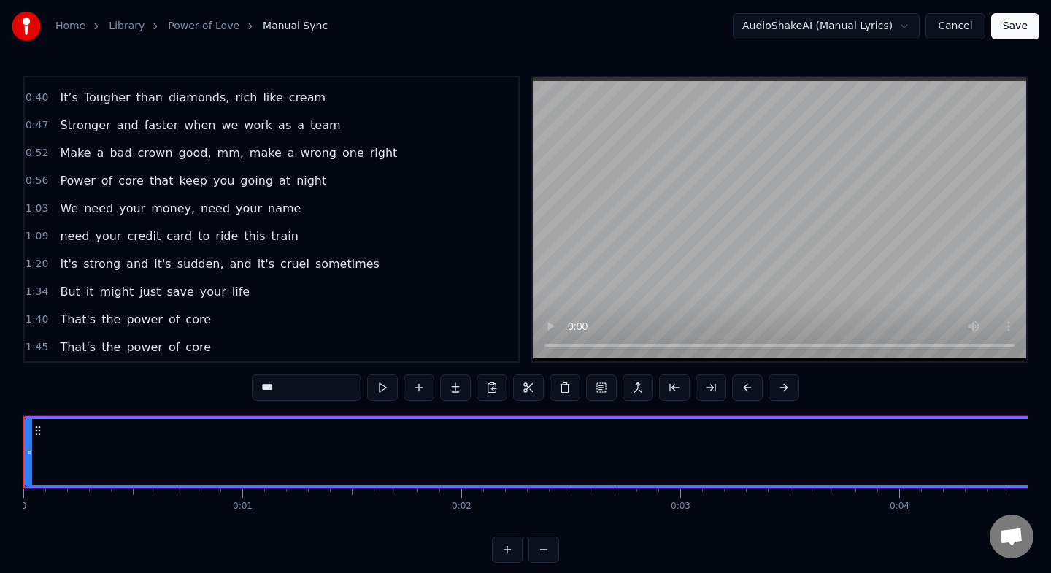
scroll to position [0, 0]
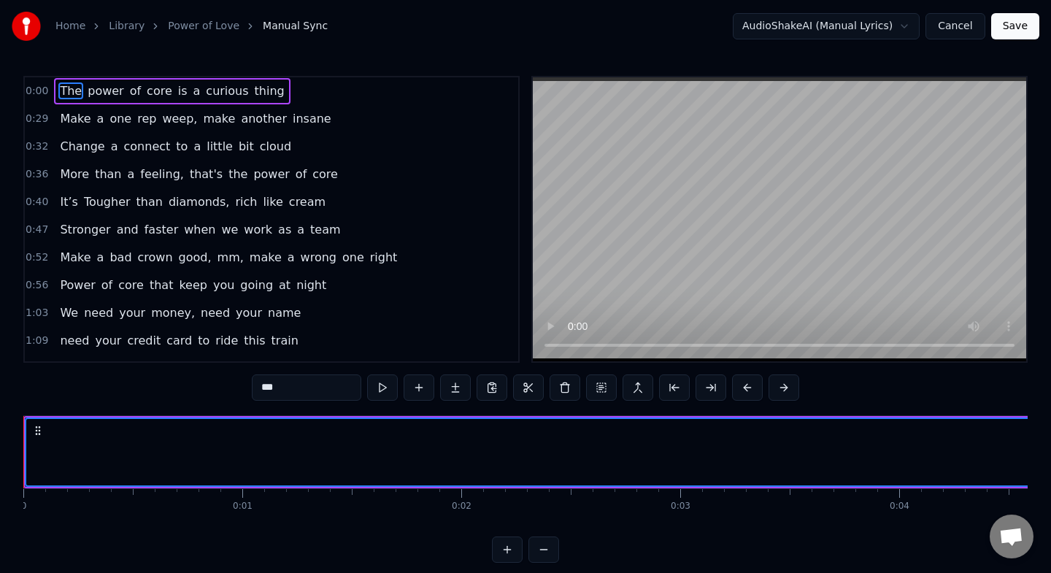
click at [86, 112] on span "Make" at bounding box center [75, 118] width 34 height 17
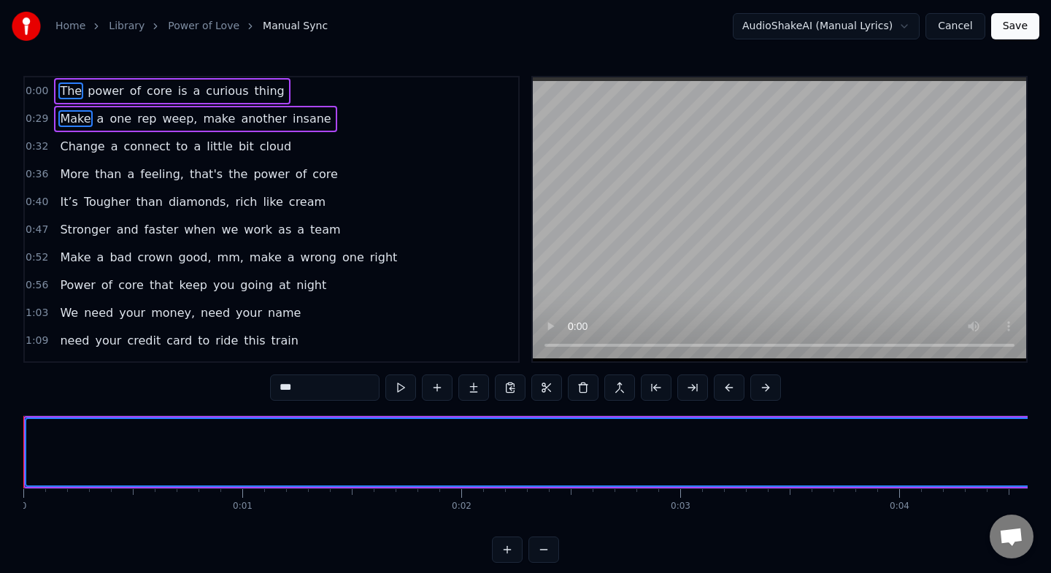
click at [93, 143] on span "Change" at bounding box center [81, 146] width 47 height 17
click at [102, 182] on span "than" at bounding box center [107, 174] width 29 height 17
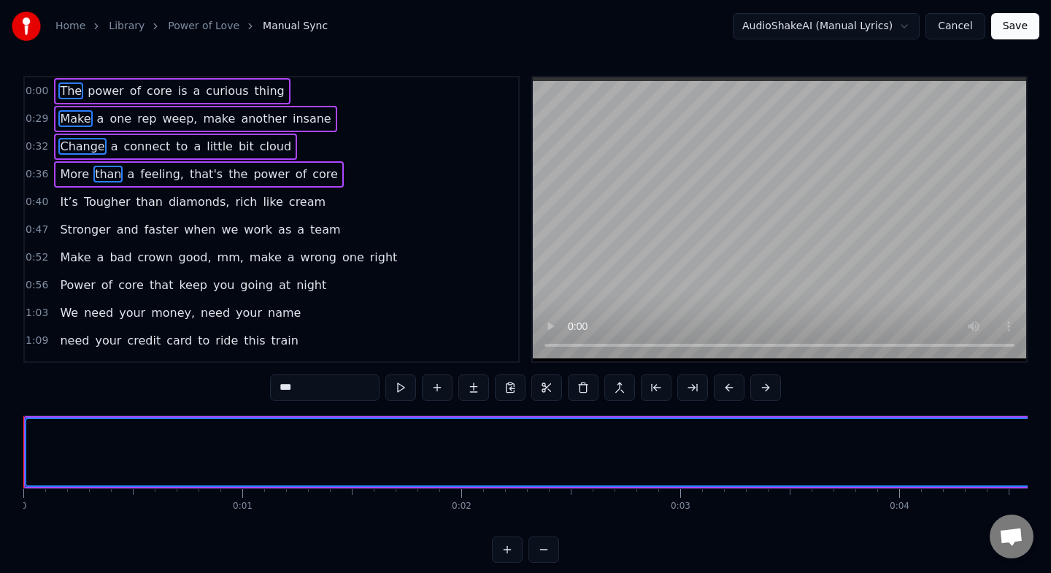
click at [105, 209] on span "Tougher" at bounding box center [107, 201] width 50 height 17
click at [100, 231] on span "Stronger" at bounding box center [84, 229] width 53 height 17
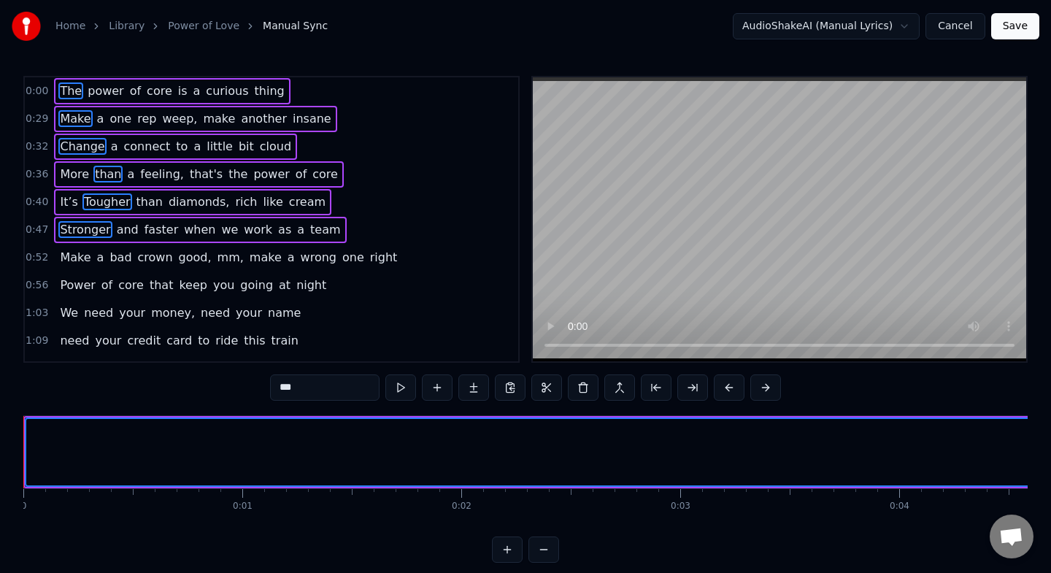
click at [102, 93] on span "power" at bounding box center [105, 90] width 39 height 17
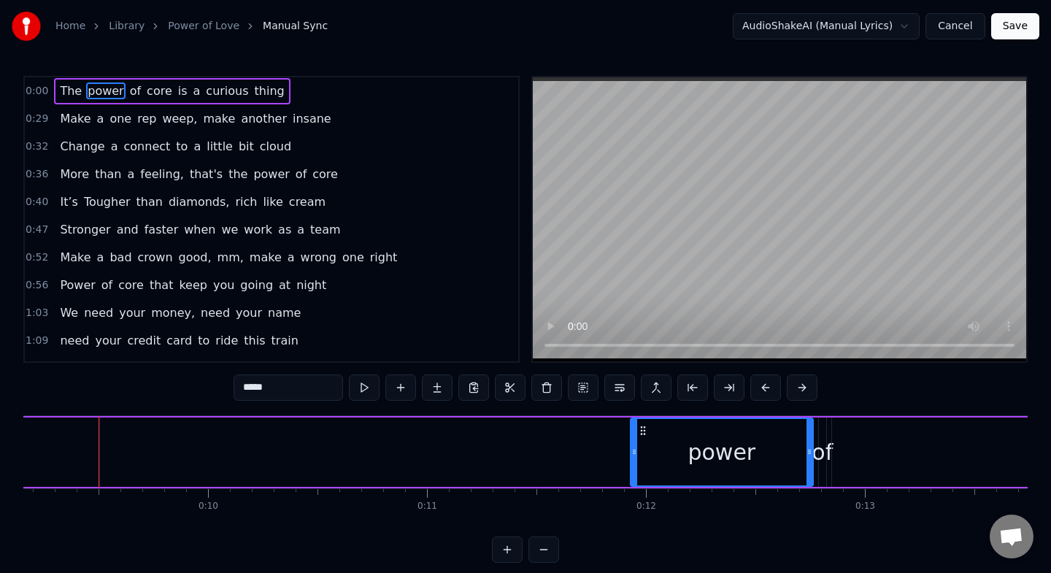
scroll to position [0, 2007]
click at [61, 93] on span "The" at bounding box center [70, 90] width 25 height 17
type input "***"
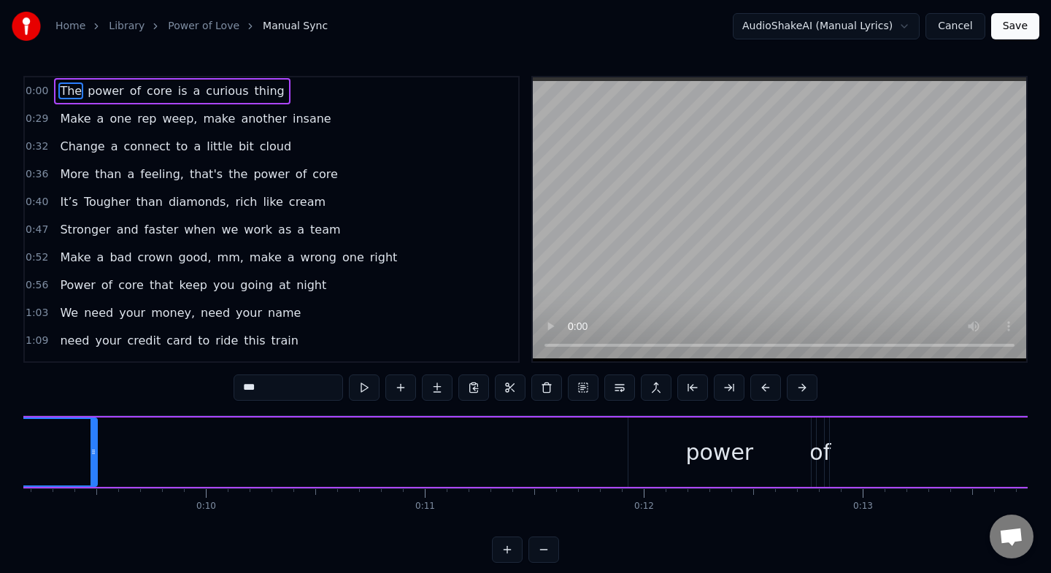
click at [40, 88] on span "0:00" at bounding box center [37, 91] width 23 height 15
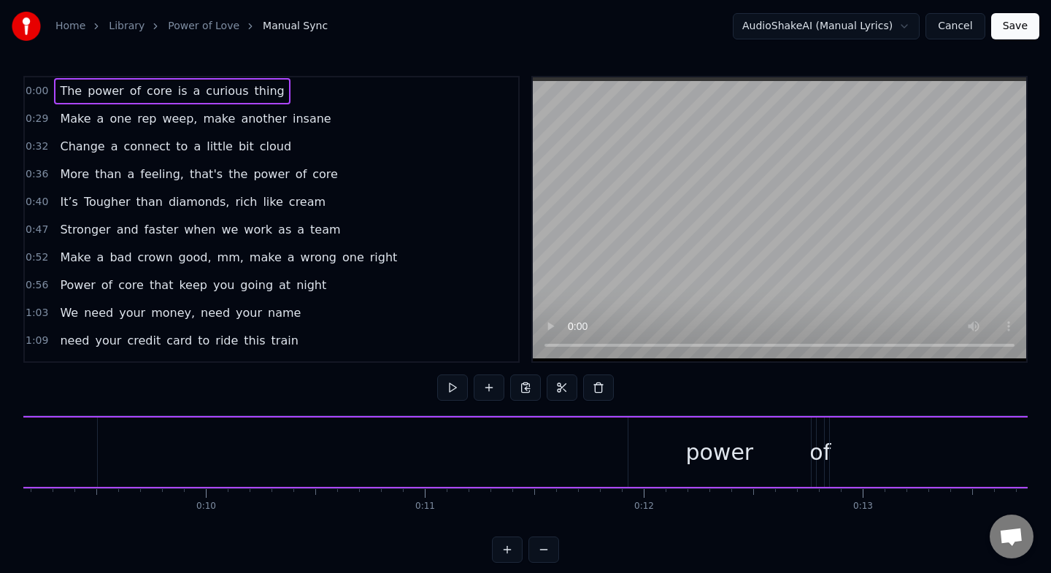
click at [39, 88] on span "0:00" at bounding box center [37, 91] width 23 height 15
click at [603, 385] on button at bounding box center [598, 387] width 31 height 26
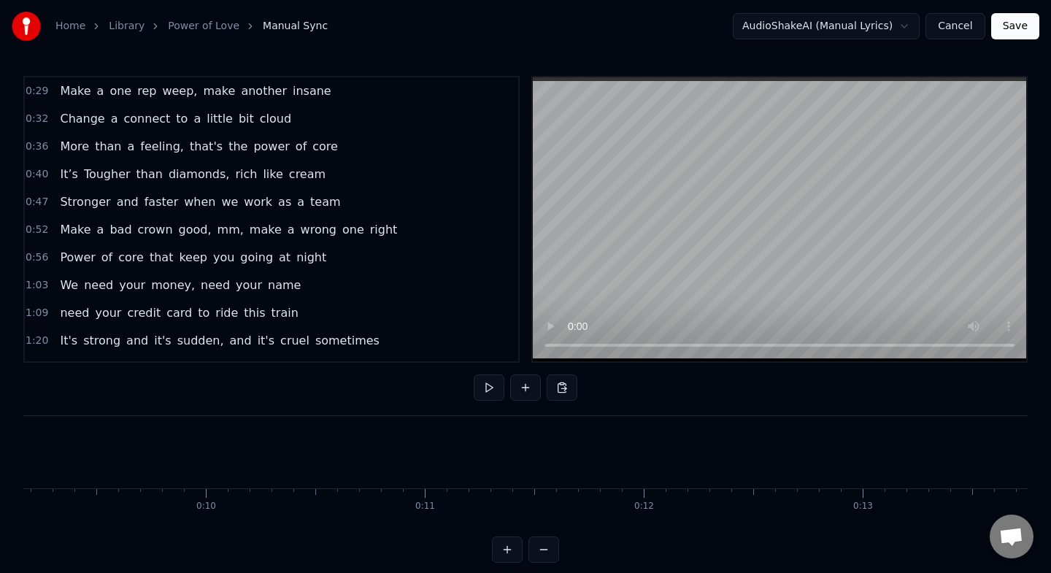
scroll to position [12, 0]
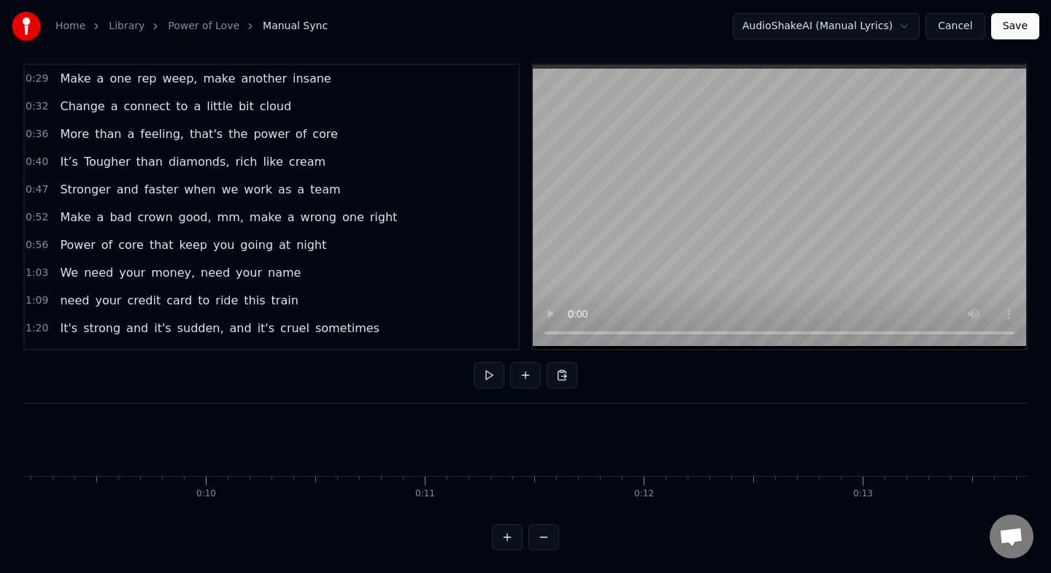
click at [167, 79] on span "weep," at bounding box center [180, 78] width 38 height 17
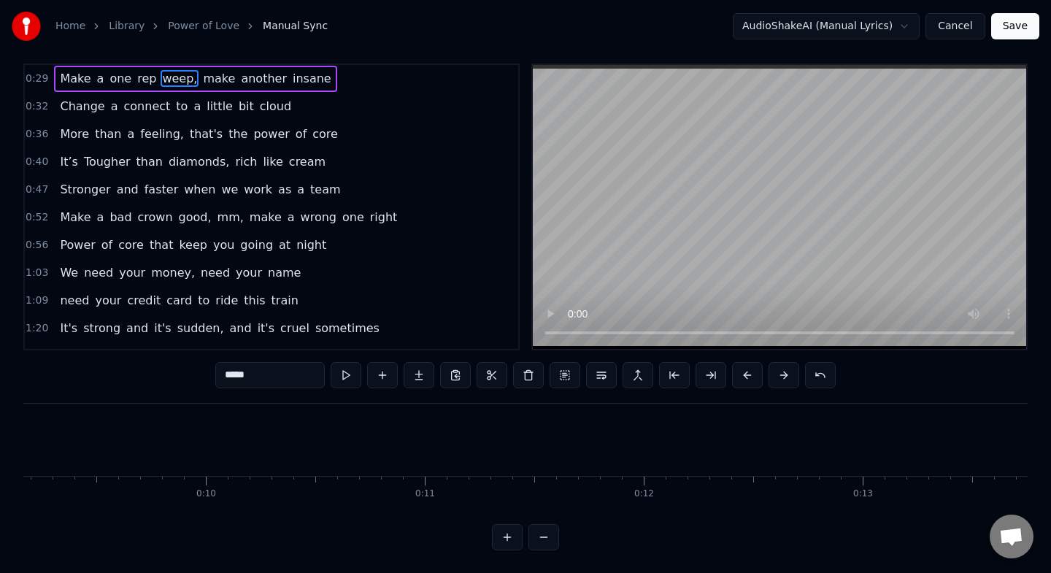
scroll to position [0, 0]
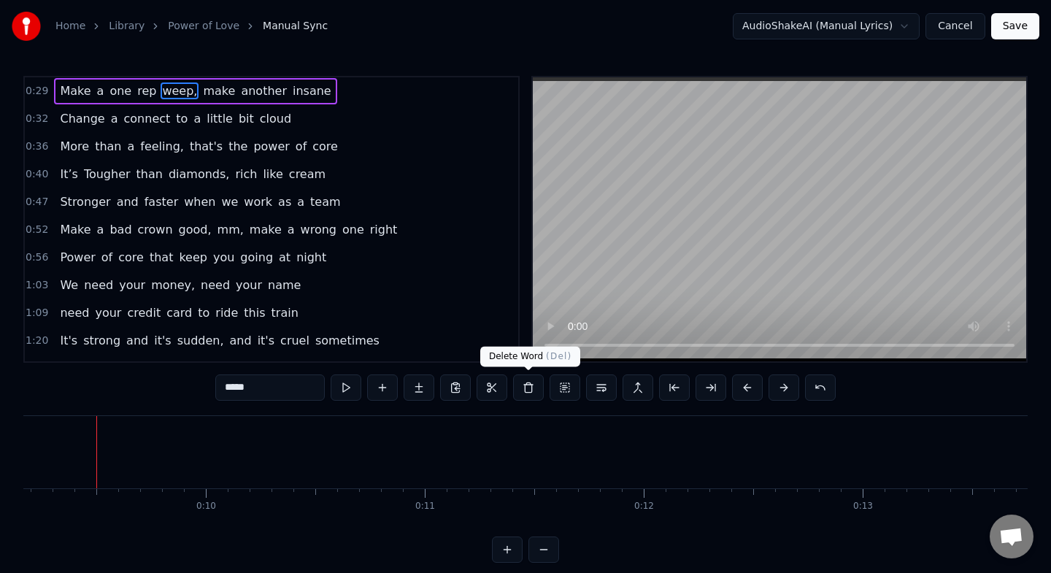
click at [522, 385] on button at bounding box center [528, 387] width 31 height 26
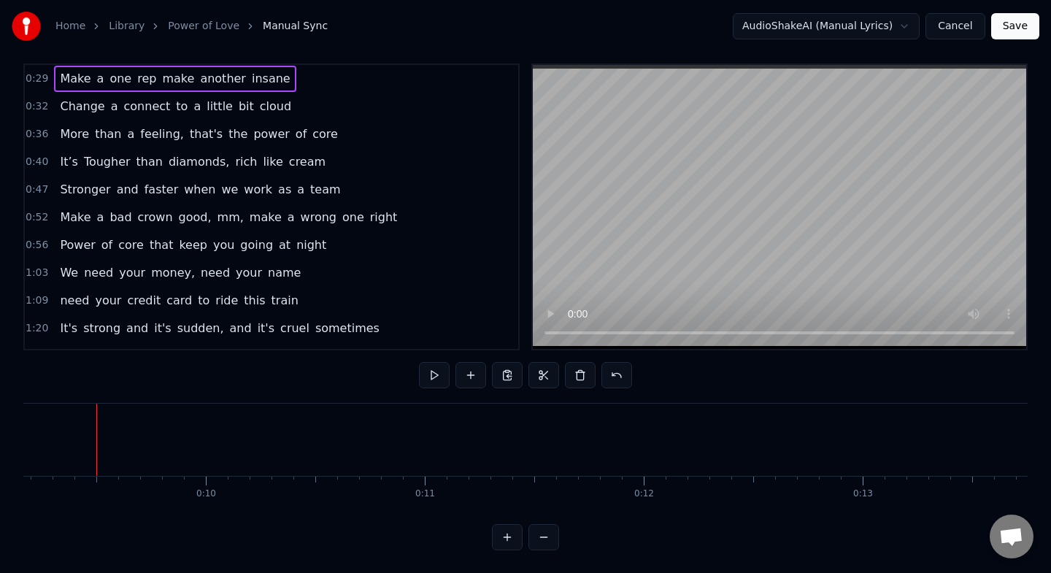
scroll to position [77, 0]
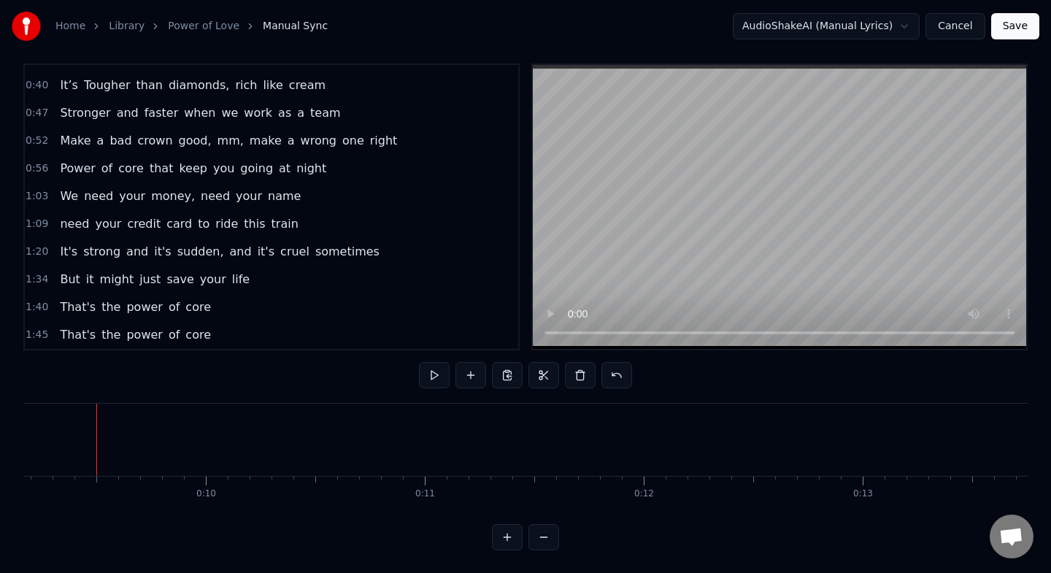
click at [166, 323] on div "That's the power of core" at bounding box center [135, 335] width 163 height 26
click at [167, 306] on span "of" at bounding box center [174, 306] width 14 height 17
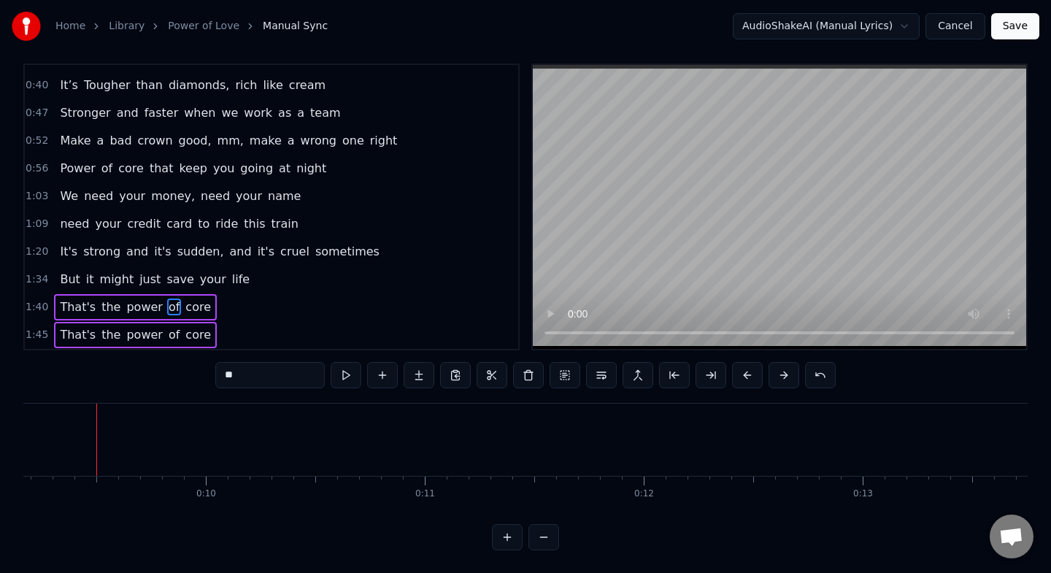
click at [162, 294] on div "That's the power of core" at bounding box center [135, 307] width 163 height 26
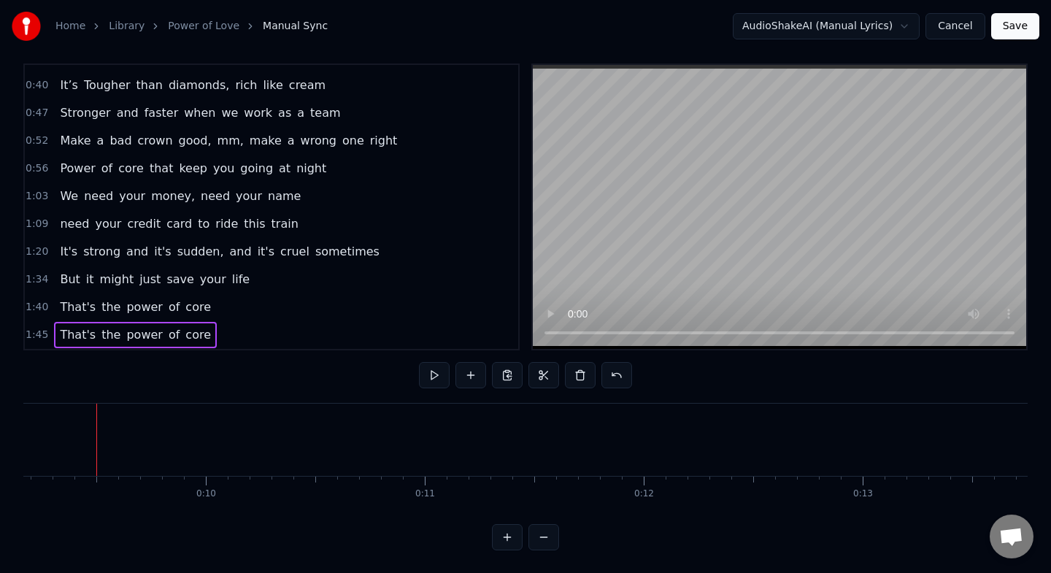
click at [165, 282] on span "save" at bounding box center [180, 279] width 30 height 17
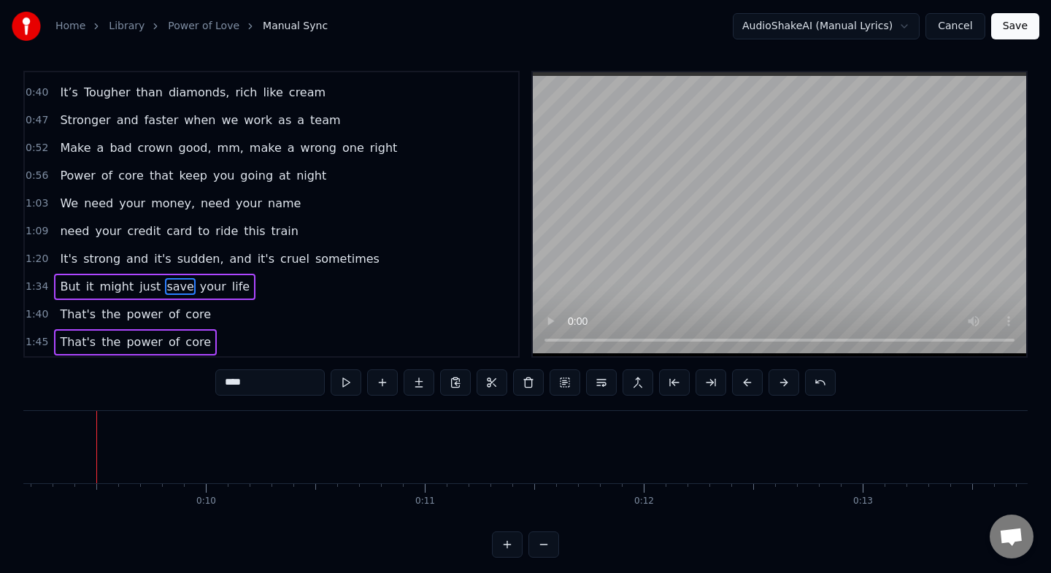
scroll to position [0, 0]
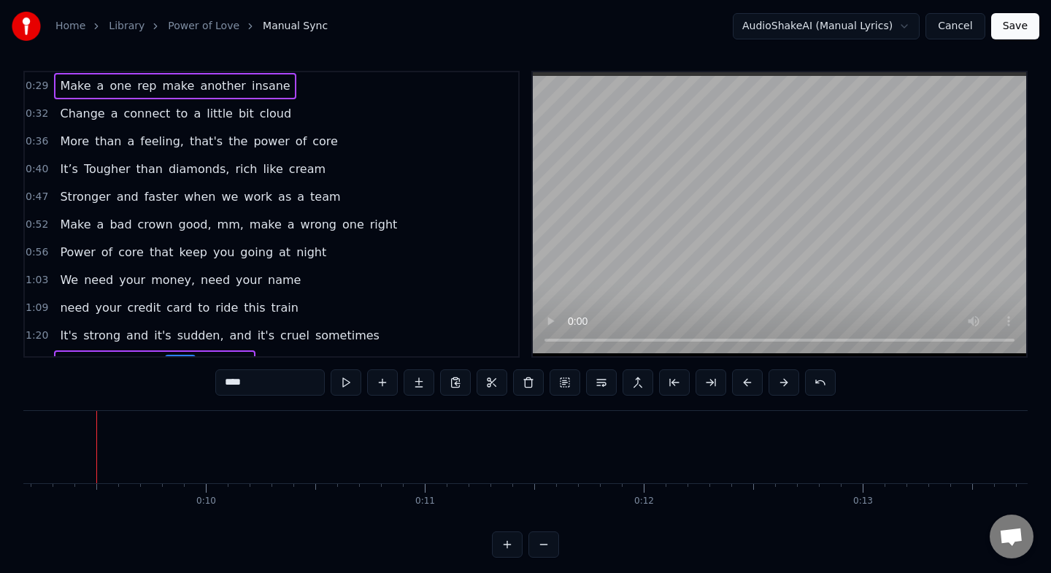
click at [133, 117] on span "connect" at bounding box center [148, 113] width 50 height 17
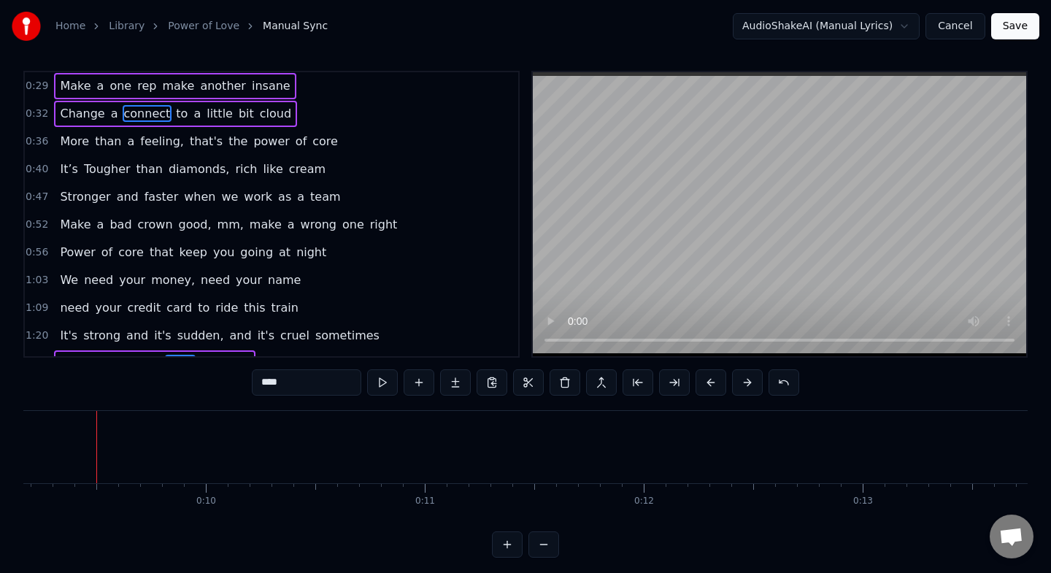
click at [126, 133] on span "a" at bounding box center [131, 141] width 10 height 17
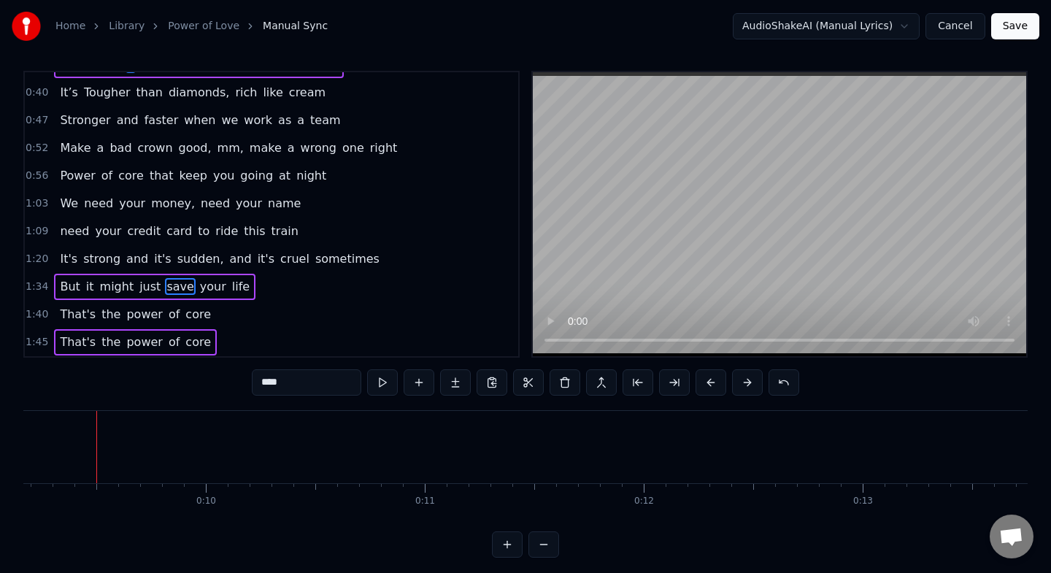
scroll to position [77, 0]
click at [123, 99] on span "Tougher" at bounding box center [107, 92] width 50 height 17
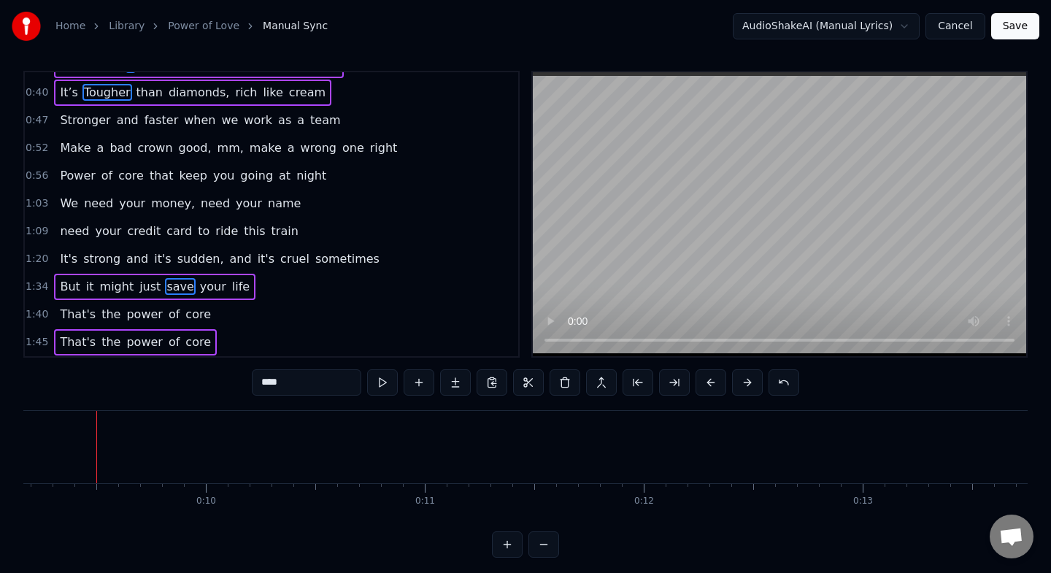
click at [132, 132] on div "Stronger and faster when we work as a team" at bounding box center [200, 120] width 292 height 26
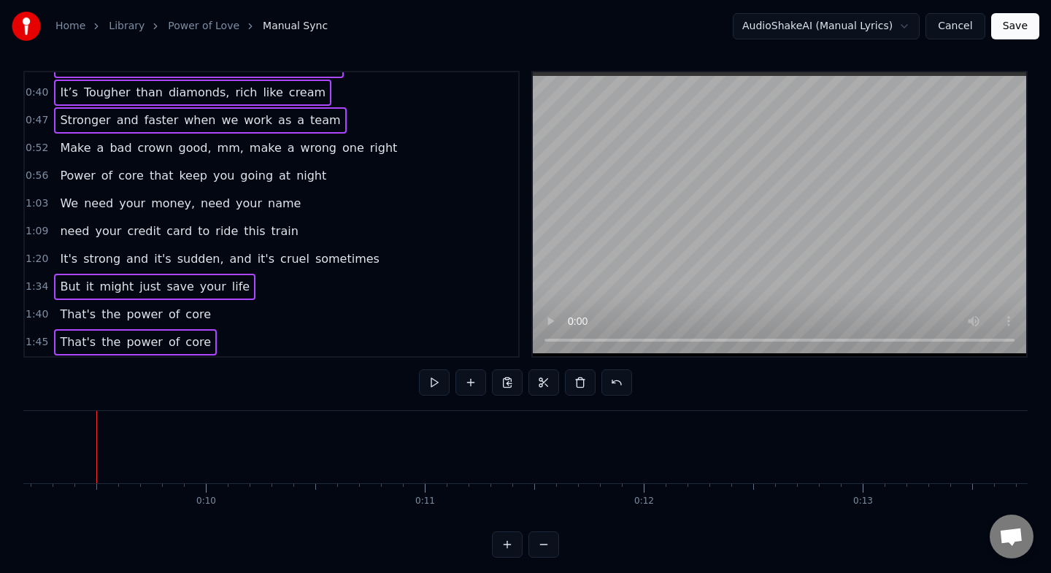
click at [136, 154] on span "crown" at bounding box center [155, 147] width 38 height 17
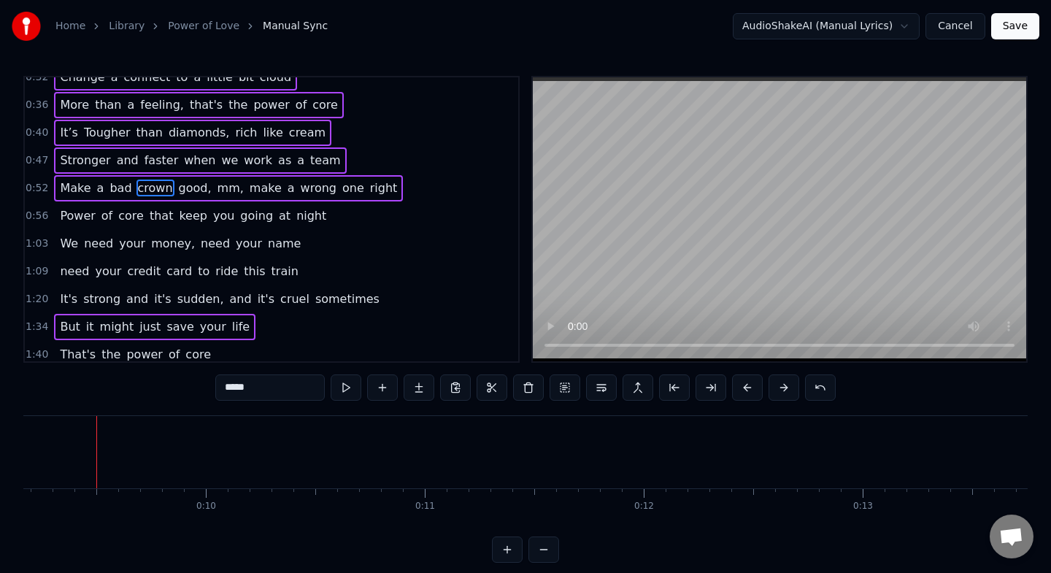
scroll to position [11, 0]
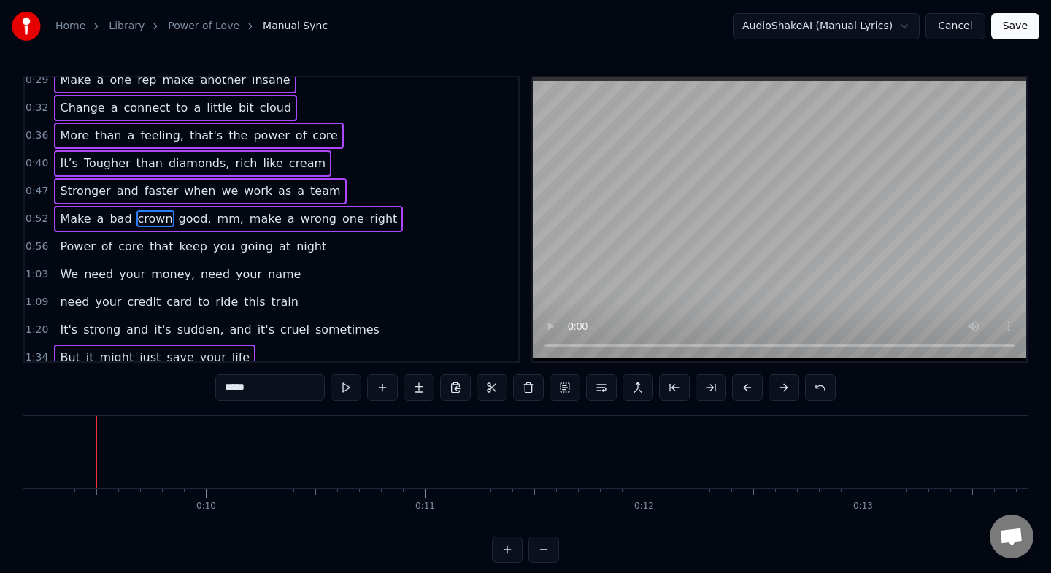
click at [134, 250] on span "core" at bounding box center [131, 246] width 28 height 17
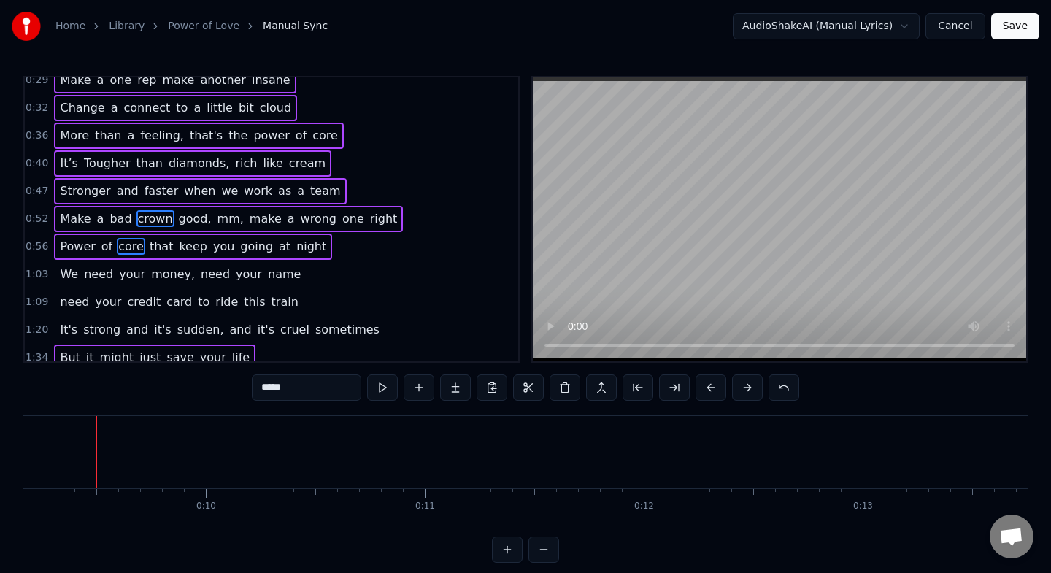
click at [135, 271] on span "your" at bounding box center [131, 274] width 29 height 17
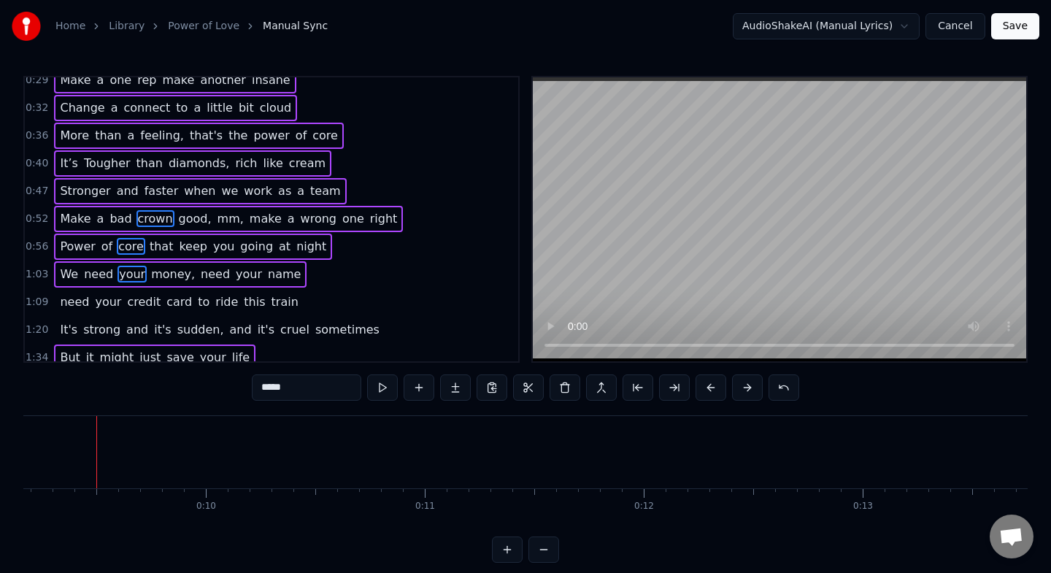
click at [138, 298] on span "credit" at bounding box center [144, 301] width 36 height 17
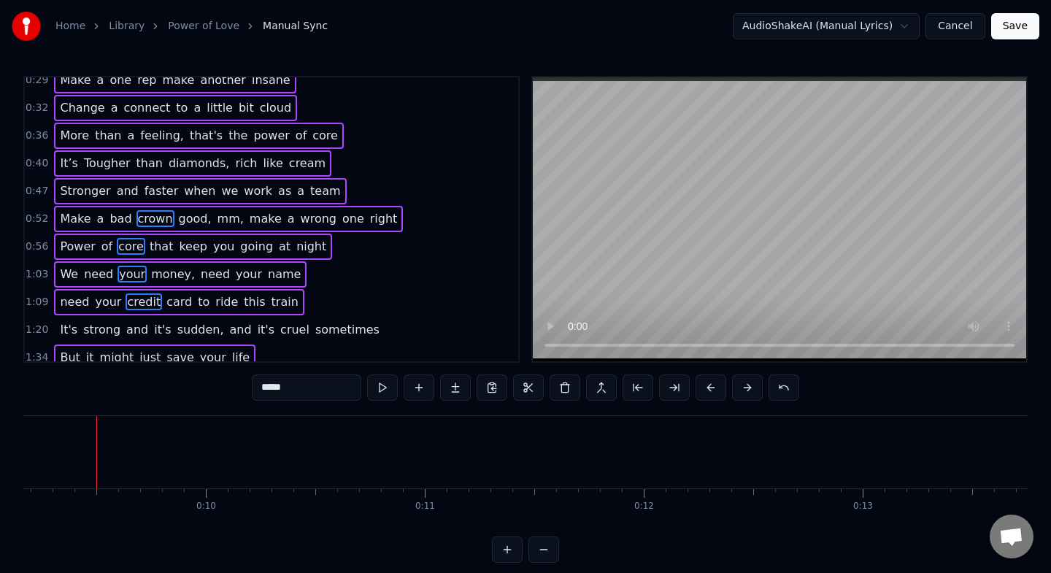
click at [134, 321] on span "and" at bounding box center [137, 330] width 25 height 18
click at [160, 325] on span "it's" at bounding box center [163, 329] width 20 height 17
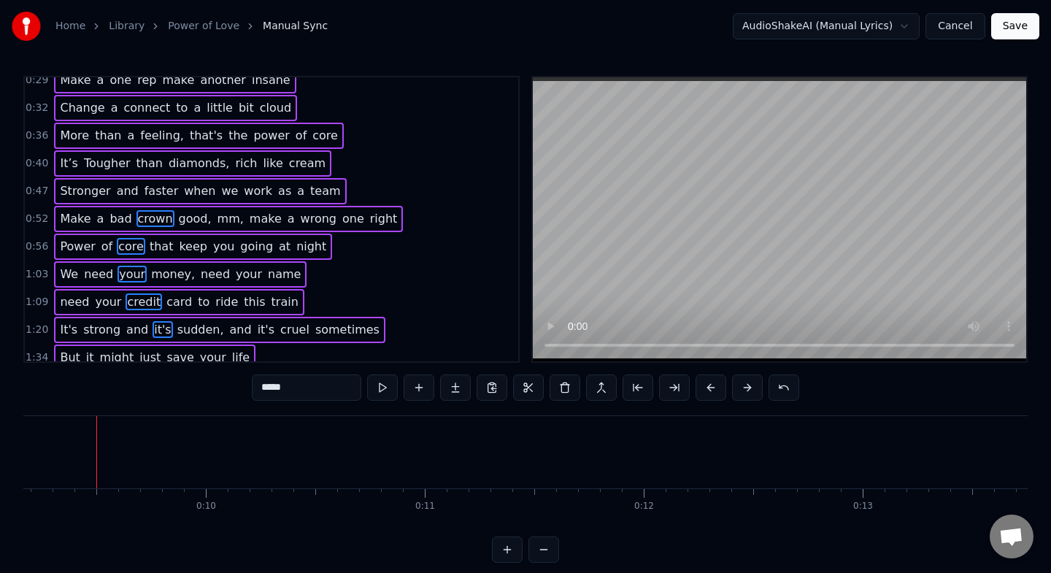
scroll to position [1, 0]
click at [575, 393] on button at bounding box center [564, 387] width 31 height 26
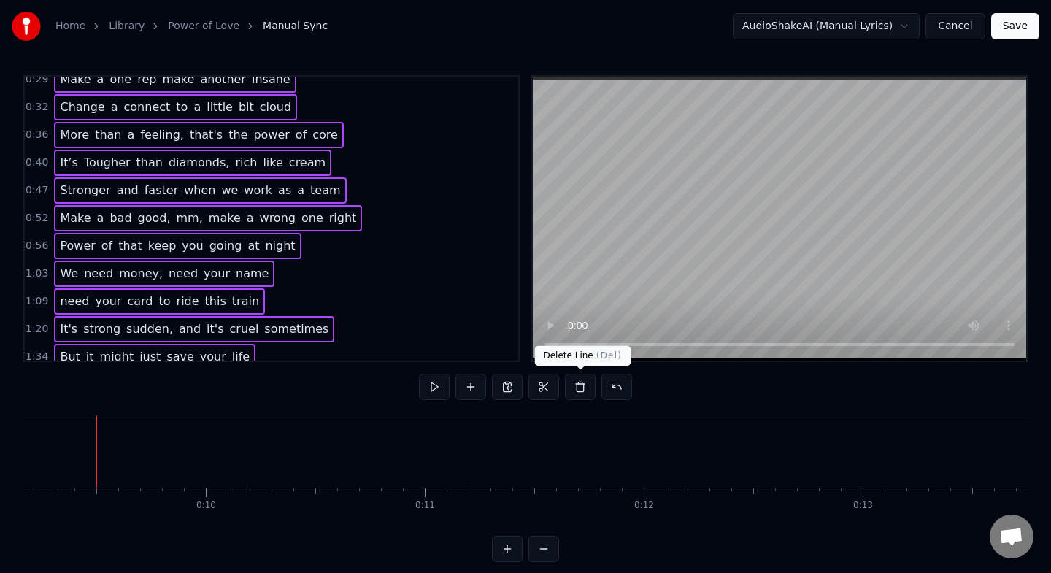
click at [579, 382] on button at bounding box center [580, 387] width 31 height 26
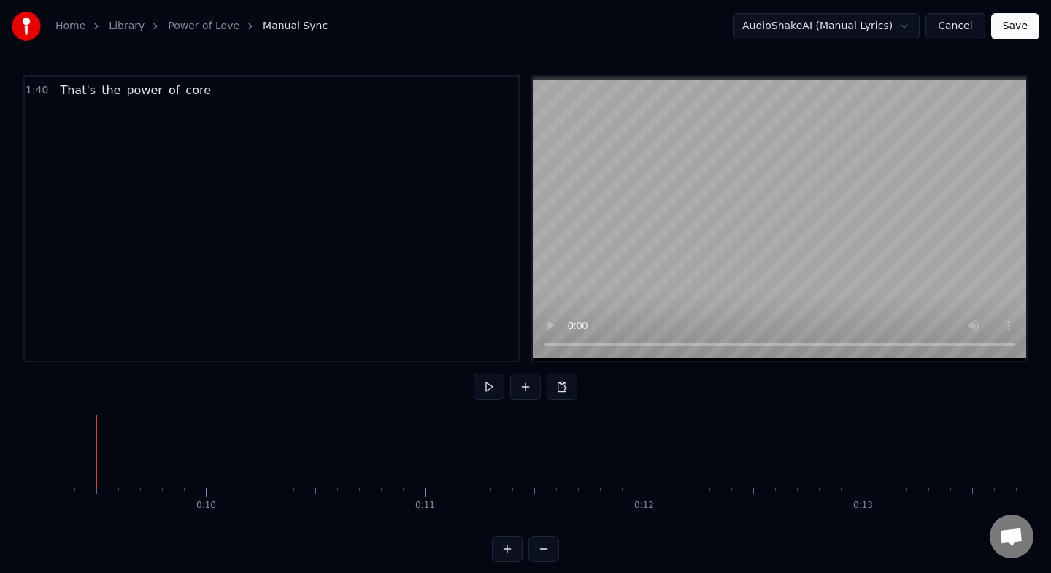
scroll to position [0, 0]
click at [101, 85] on span "the" at bounding box center [111, 90] width 22 height 17
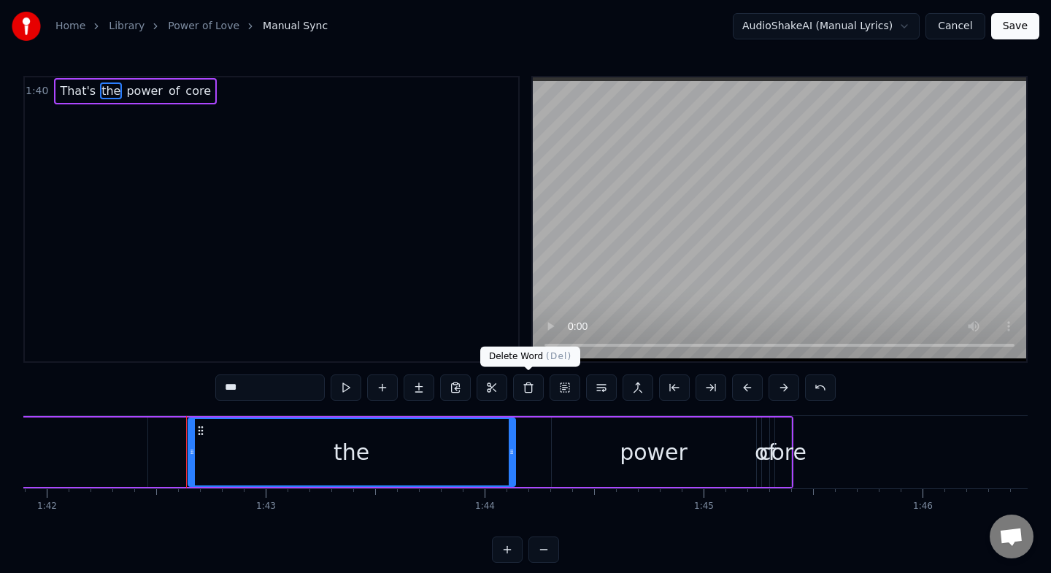
scroll to position [0, 22395]
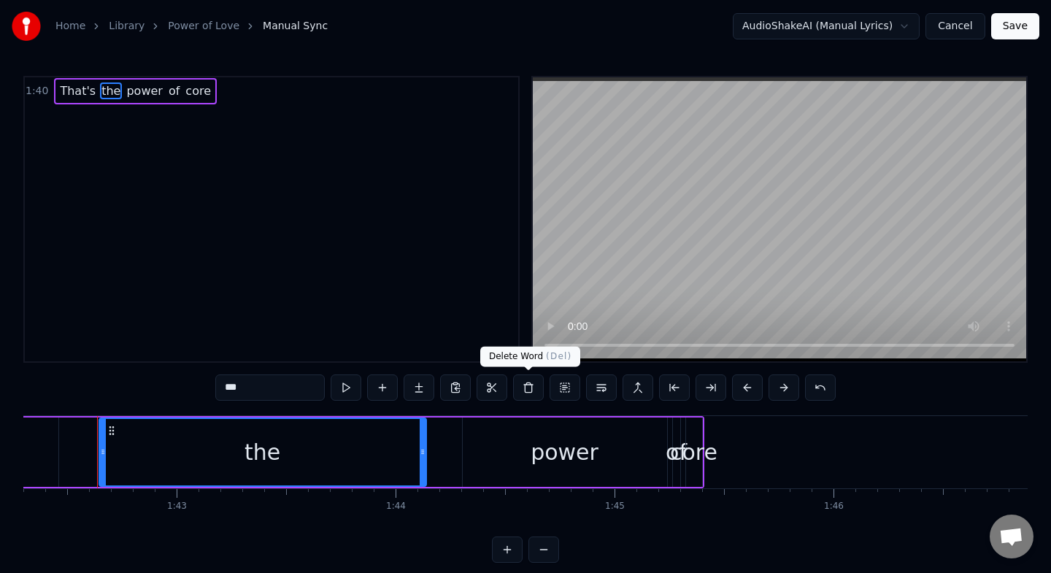
click at [531, 392] on button at bounding box center [528, 387] width 31 height 26
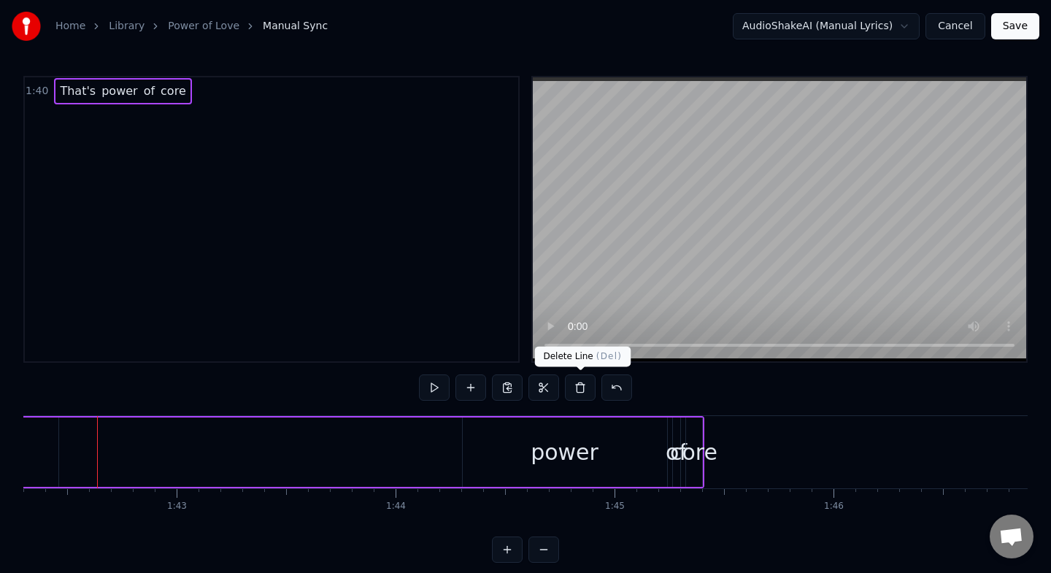
click at [586, 393] on button at bounding box center [580, 387] width 31 height 26
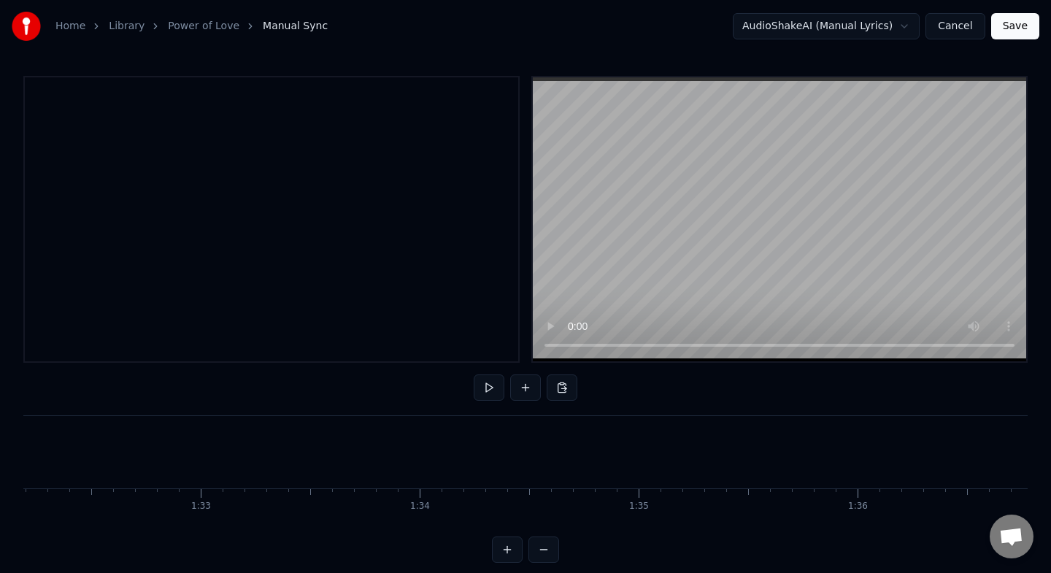
scroll to position [0, 20174]
drag, startPoint x: 204, startPoint y: 443, endPoint x: 185, endPoint y: 451, distance: 20.6
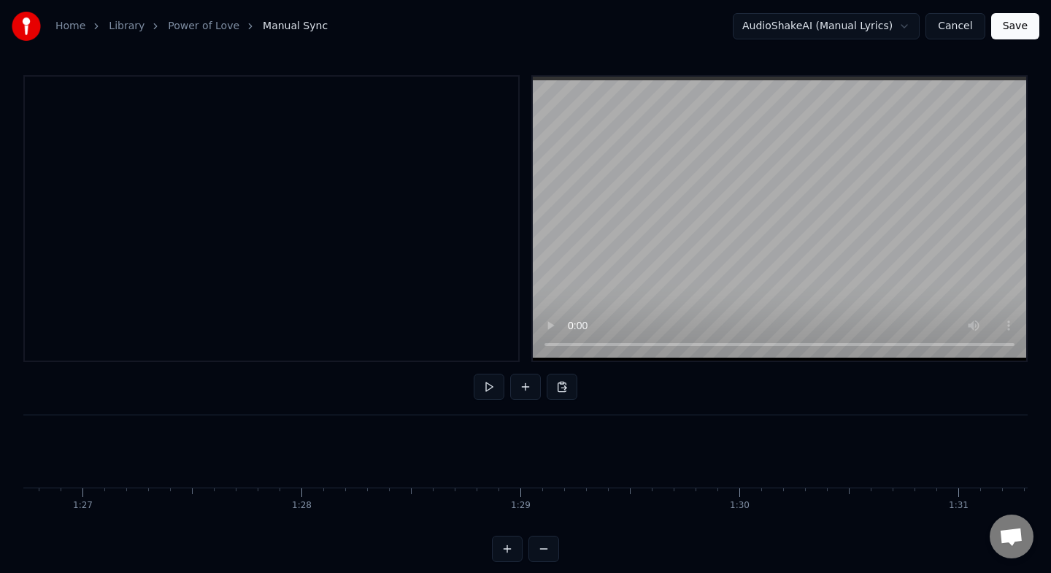
drag, startPoint x: 131, startPoint y: 490, endPoint x: 0, endPoint y: 463, distance: 134.1
click at [0, 463] on div "Home Library Power of Love Manual Sync AudioShakeAI (Manual Lyrics) Cancel Save…" at bounding box center [525, 280] width 1051 height 563
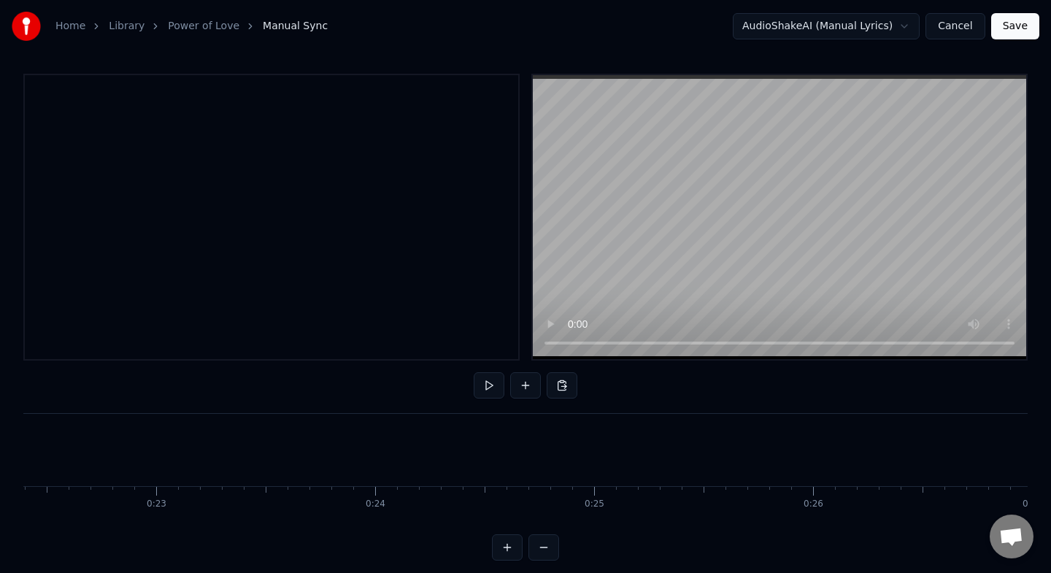
scroll to position [0, 4900]
drag, startPoint x: 139, startPoint y: 476, endPoint x: 128, endPoint y: 474, distance: 11.9
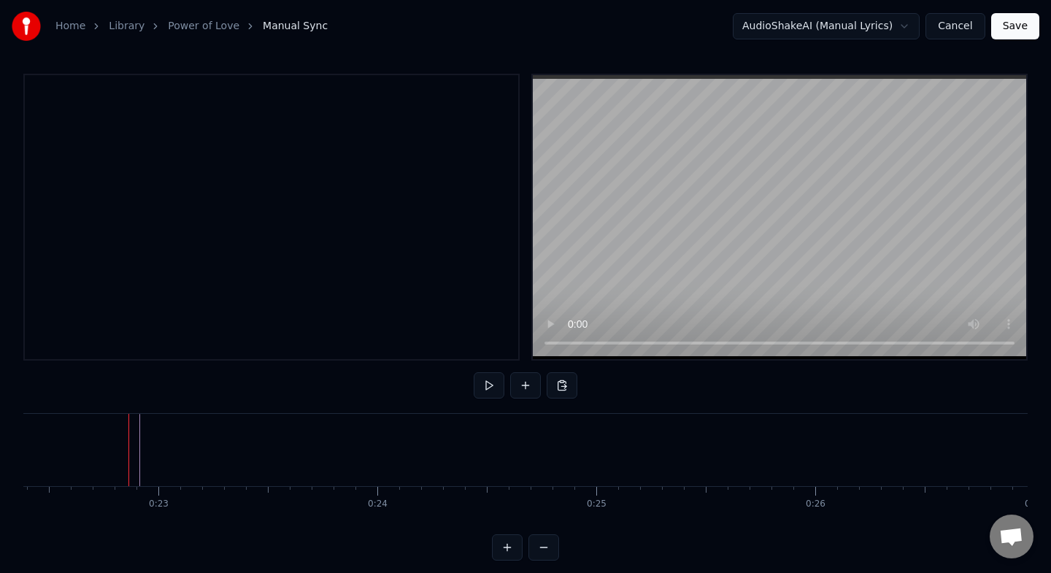
click at [128, 474] on div at bounding box center [128, 450] width 1 height 72
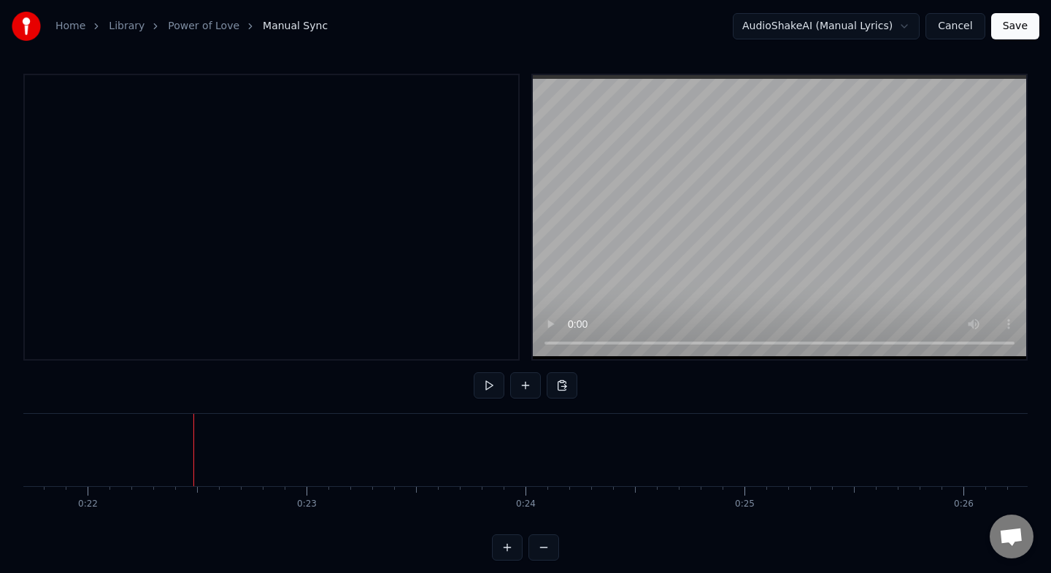
click at [193, 463] on div at bounding box center [193, 450] width 1 height 72
click at [530, 386] on button at bounding box center [525, 385] width 31 height 26
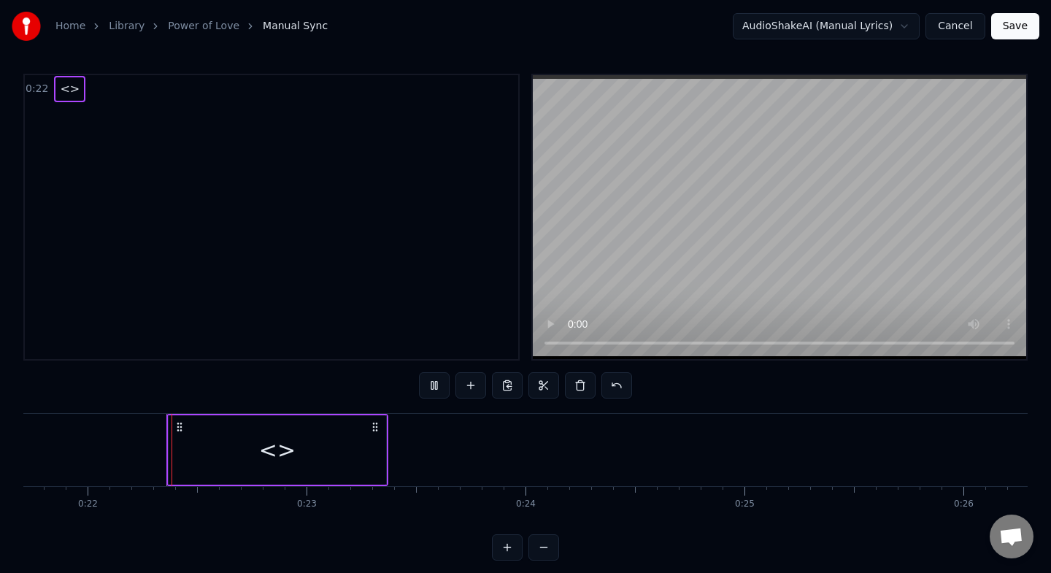
scroll to position [12, 0]
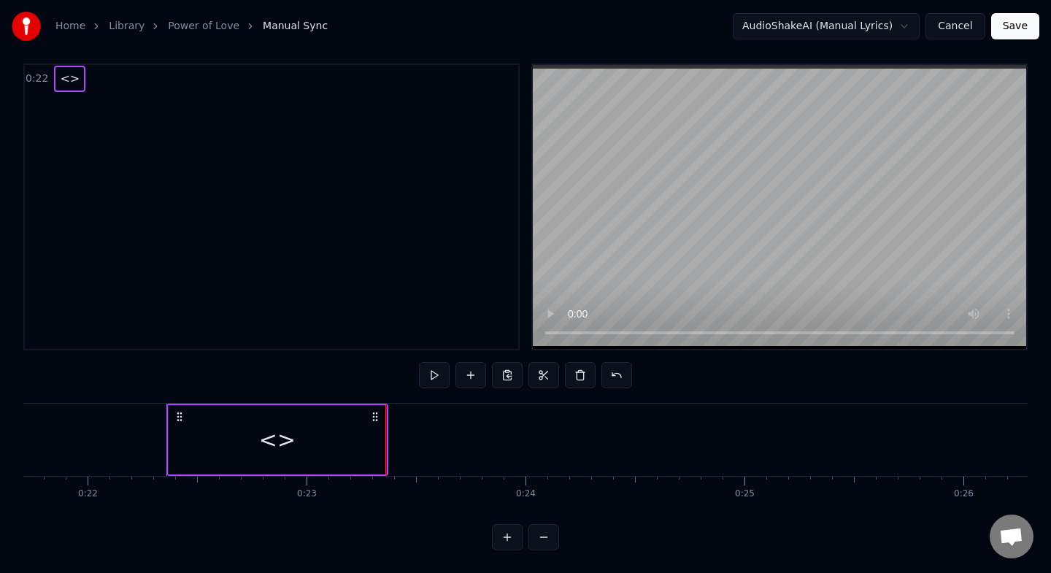
click at [69, 80] on span "<>" at bounding box center [69, 78] width 23 height 17
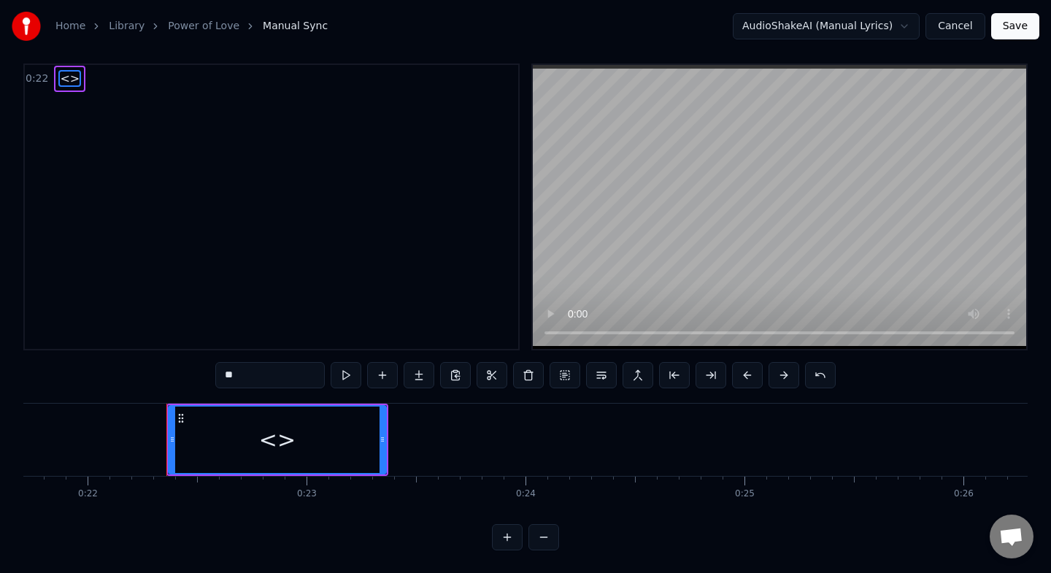
scroll to position [0, 0]
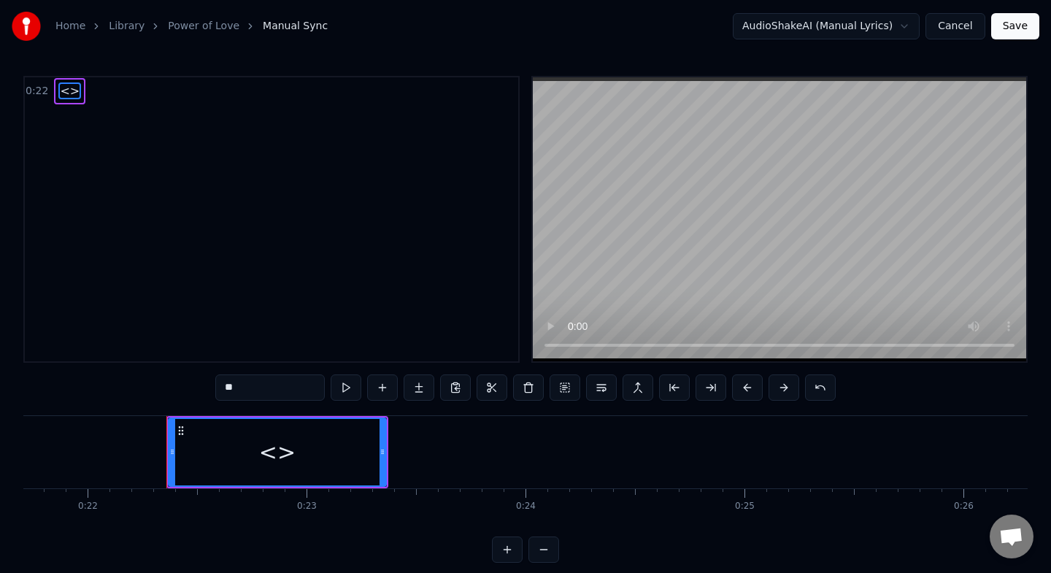
click at [234, 387] on input "**" at bounding box center [269, 387] width 109 height 26
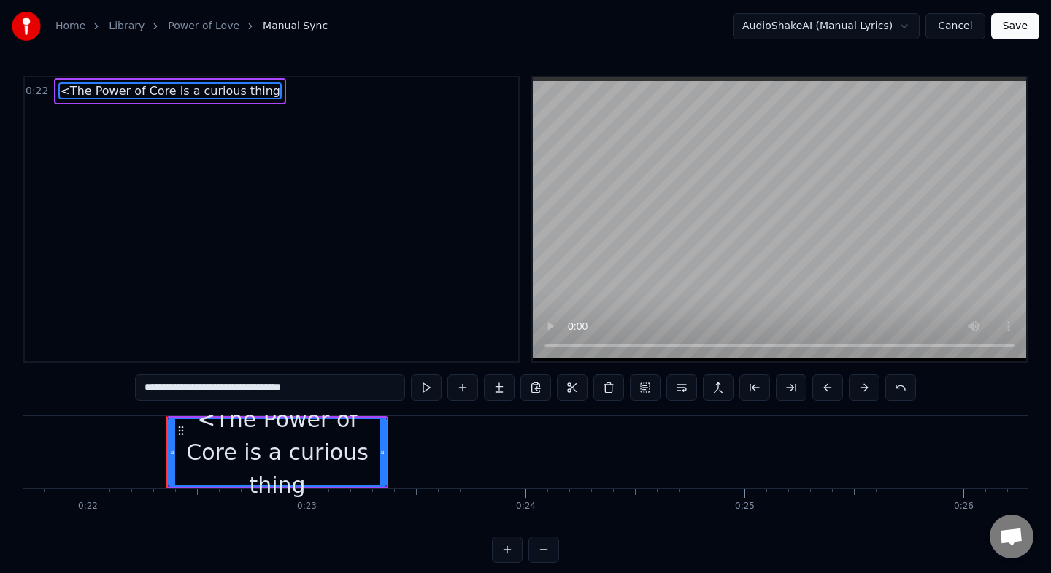
type input "**********"
click at [431, 388] on button at bounding box center [426, 387] width 31 height 26
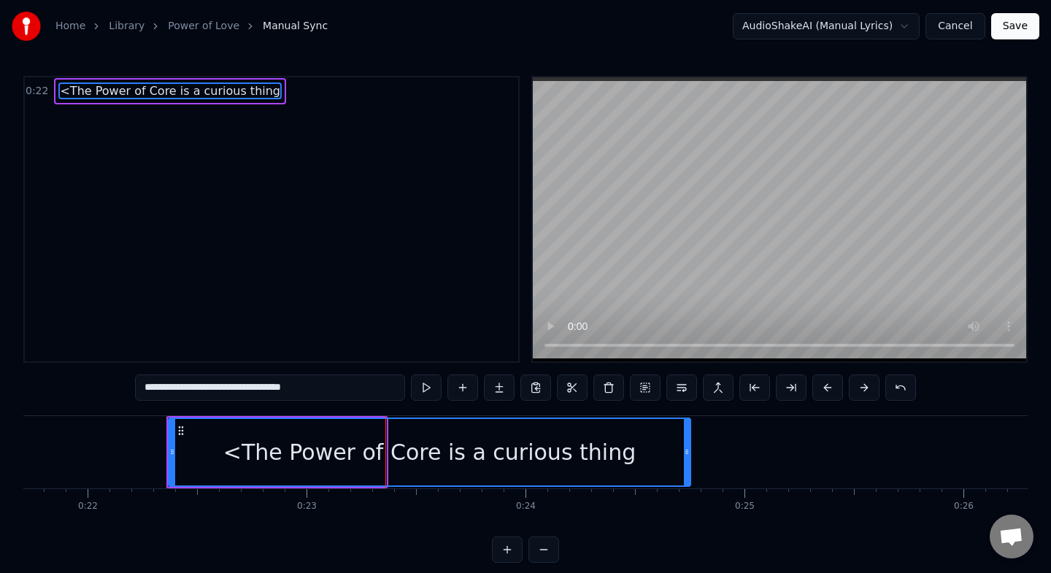
drag, startPoint x: 381, startPoint y: 452, endPoint x: 689, endPoint y: 473, distance: 308.6
click at [689, 473] on div at bounding box center [687, 452] width 6 height 66
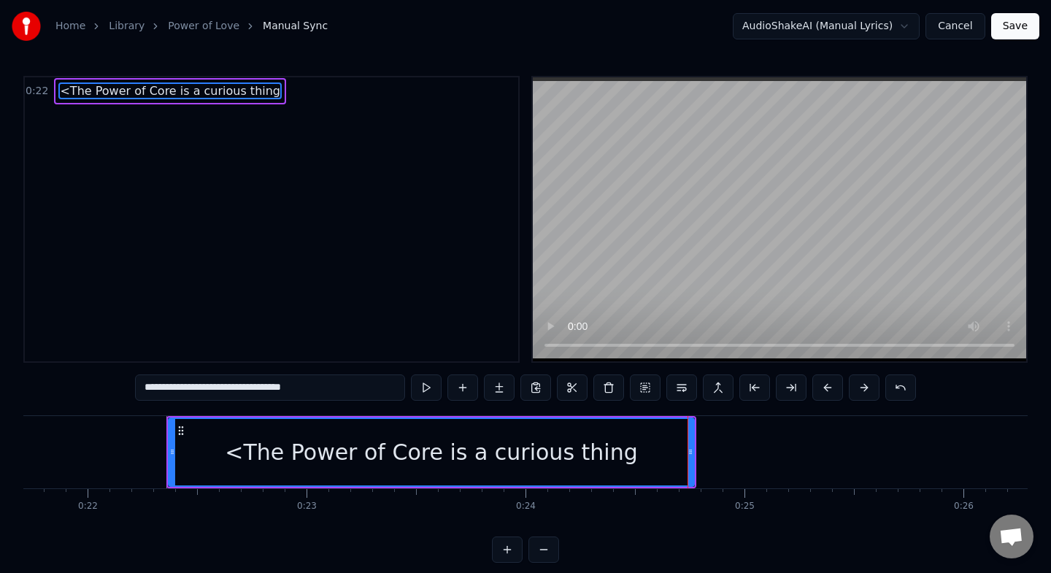
click at [411, 374] on button at bounding box center [426, 387] width 31 height 26
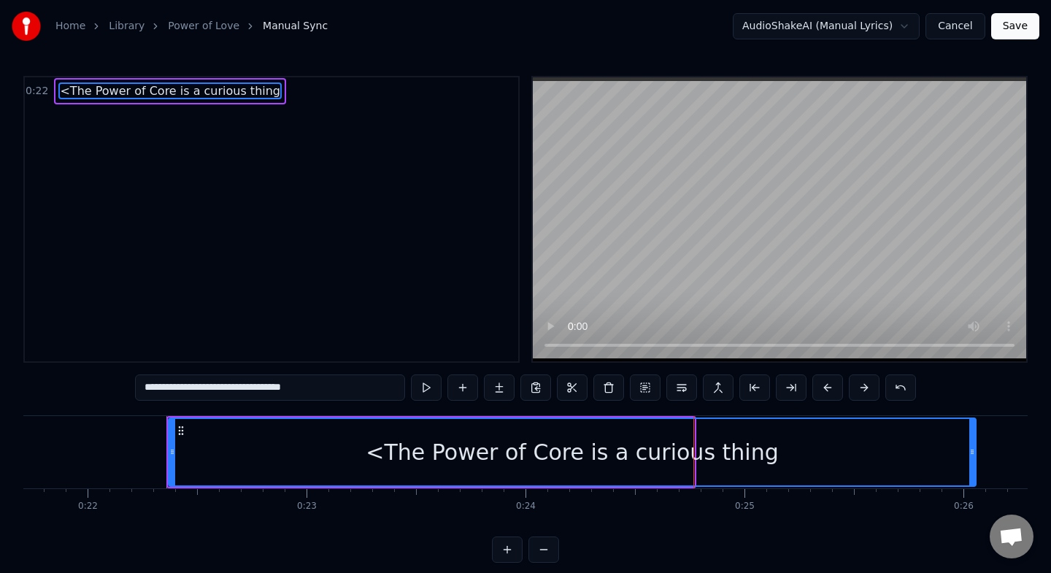
drag, startPoint x: 692, startPoint y: 456, endPoint x: 968, endPoint y: 459, distance: 275.8
click at [969, 459] on div at bounding box center [972, 452] width 6 height 66
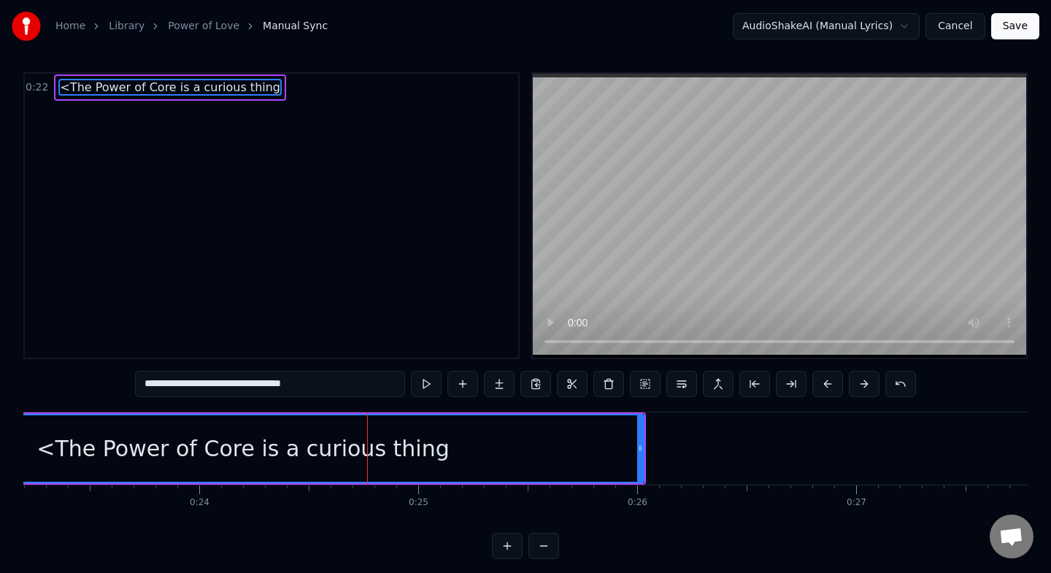
scroll to position [0, 5075]
click at [411, 371] on button at bounding box center [426, 384] width 31 height 26
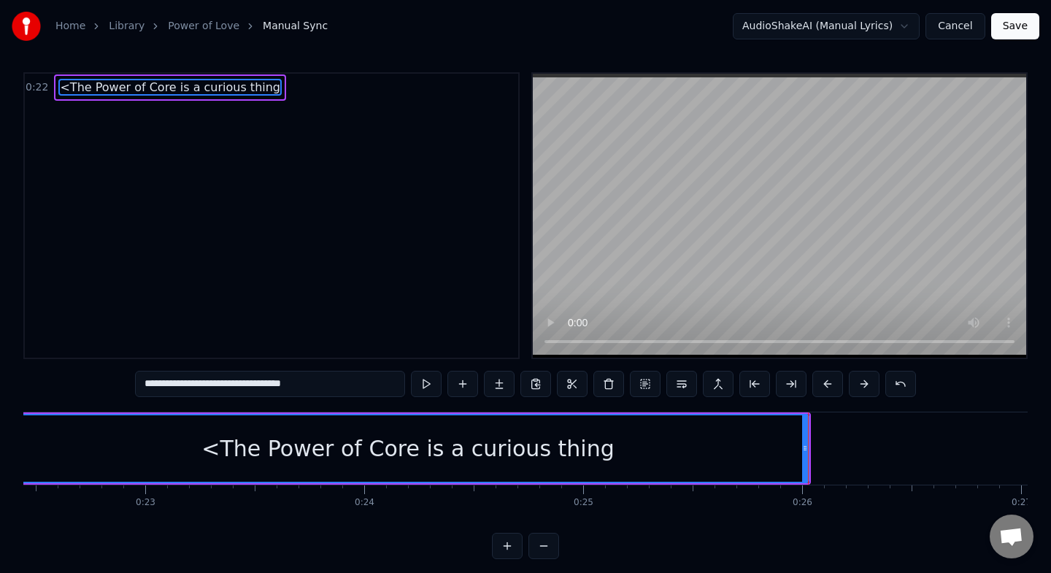
scroll to position [0, 4926]
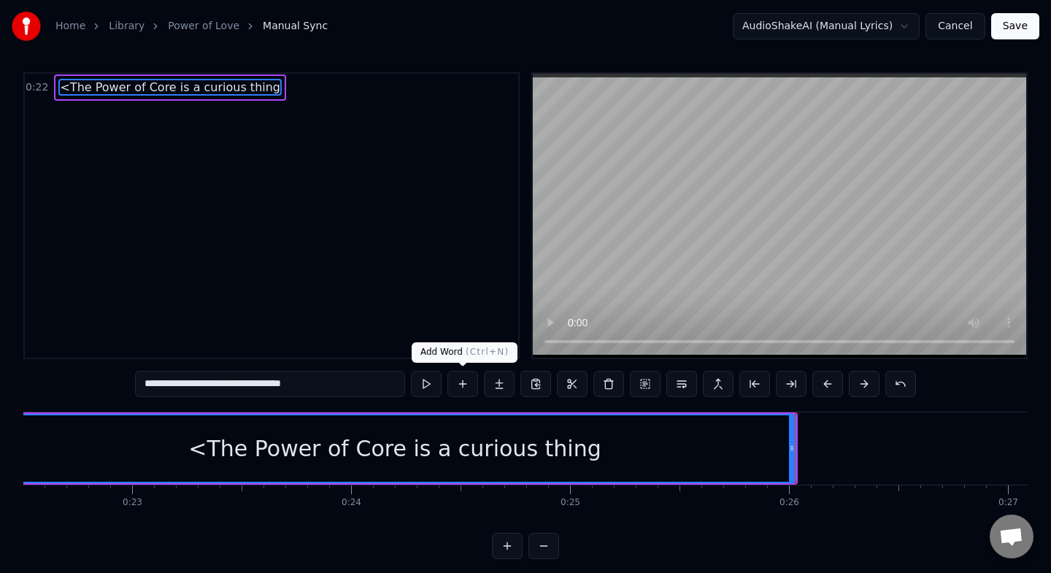
click at [468, 380] on button at bounding box center [462, 384] width 31 height 26
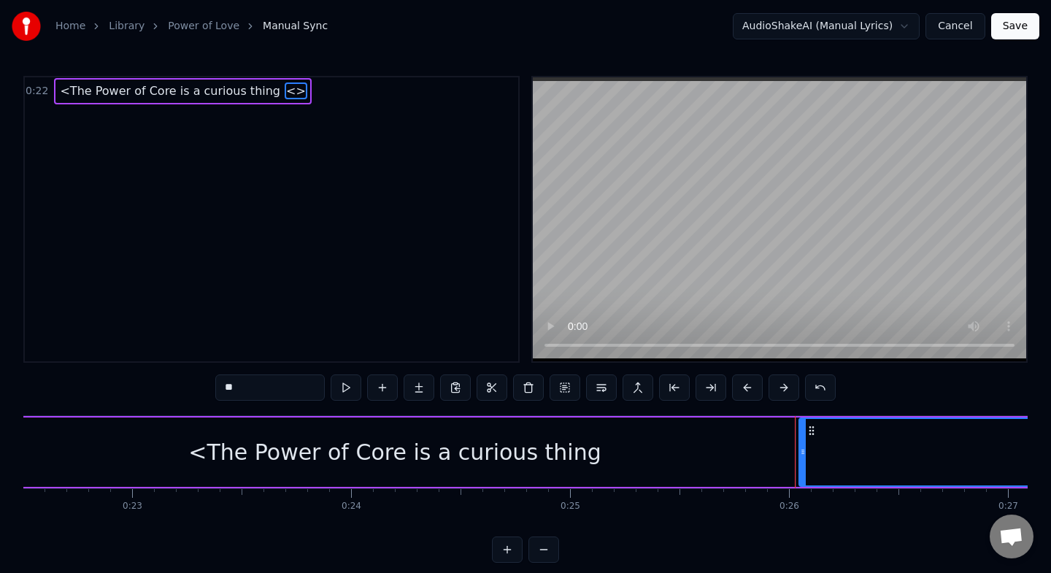
click at [230, 389] on input "**" at bounding box center [269, 387] width 109 height 26
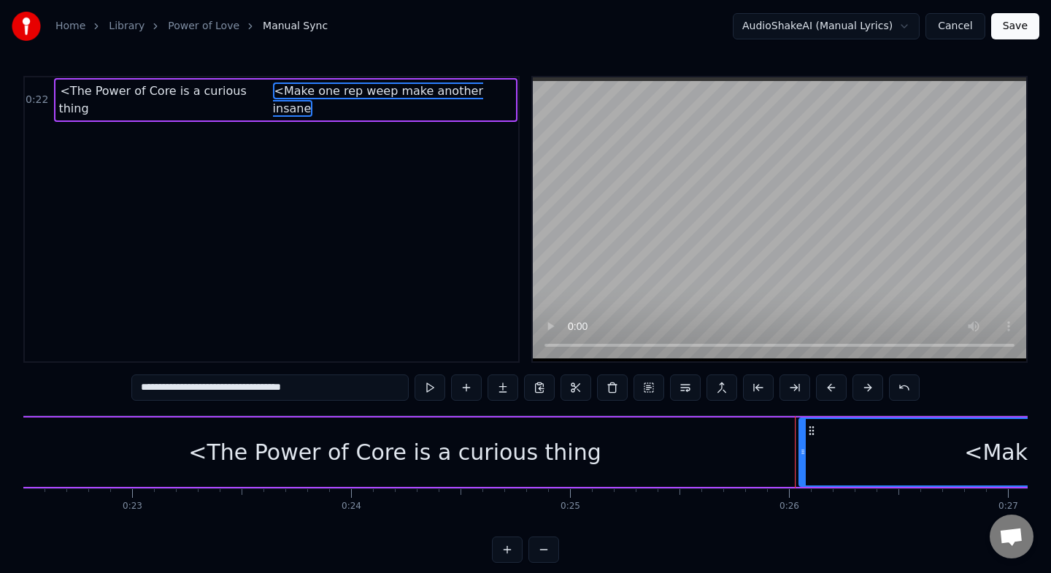
click at [580, 453] on div "<The Power of Core is a curious thing" at bounding box center [394, 451] width 801 height 69
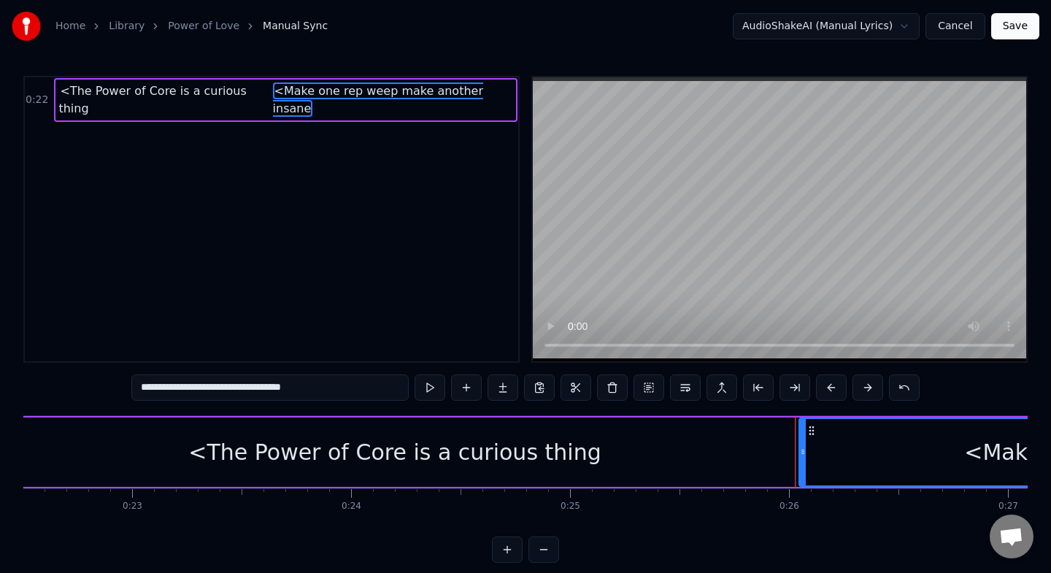
click at [492, 412] on div "**********" at bounding box center [525, 319] width 1004 height 487
click at [411, 445] on div "<The Power of Core is a curious thing" at bounding box center [394, 452] width 412 height 33
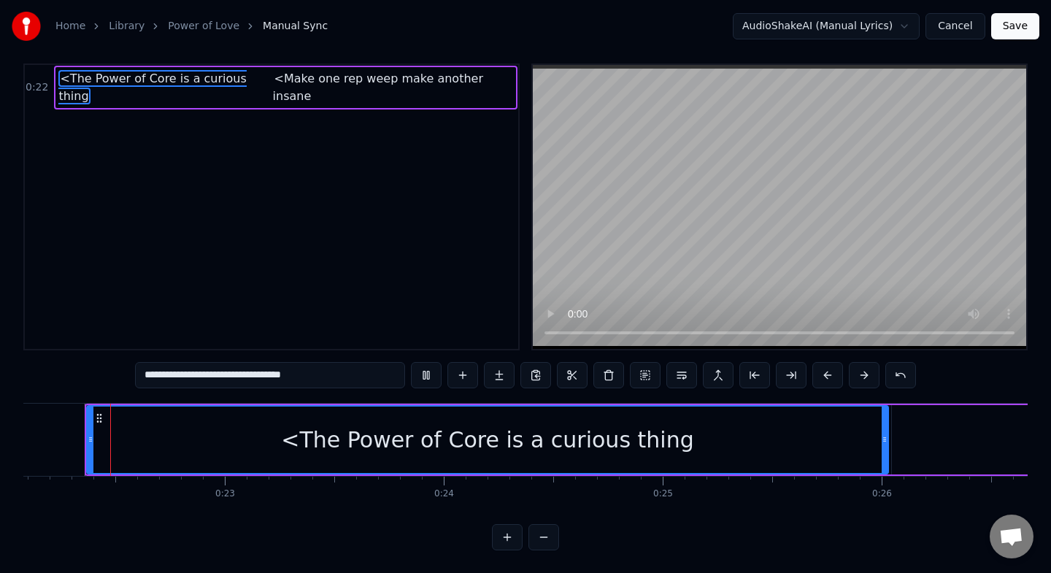
scroll to position [0, 4822]
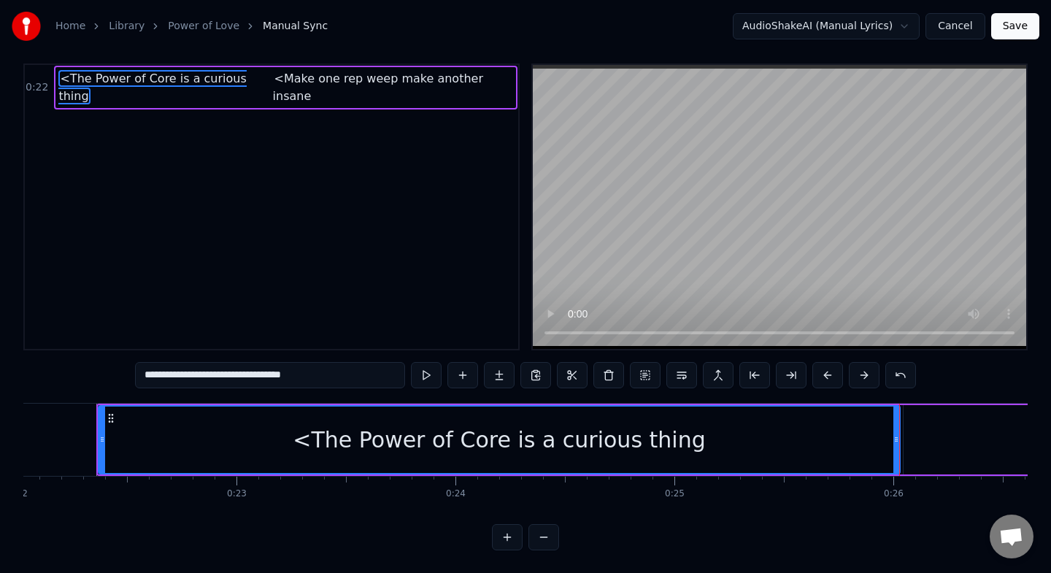
type input "**********"
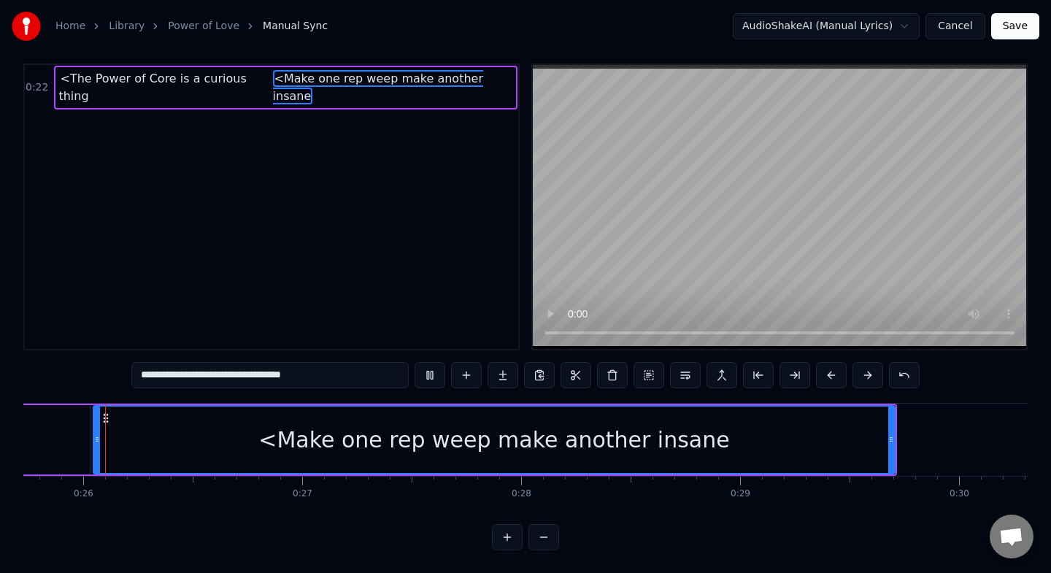
scroll to position [0, 5627]
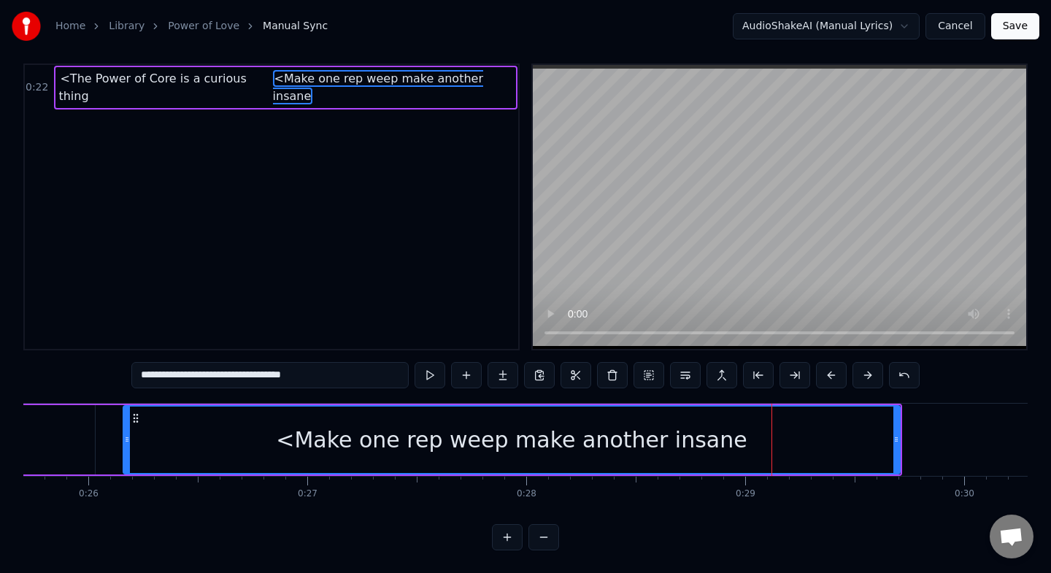
drag, startPoint x: 104, startPoint y: 443, endPoint x: 128, endPoint y: 436, distance: 25.7
click at [128, 436] on icon at bounding box center [127, 439] width 6 height 12
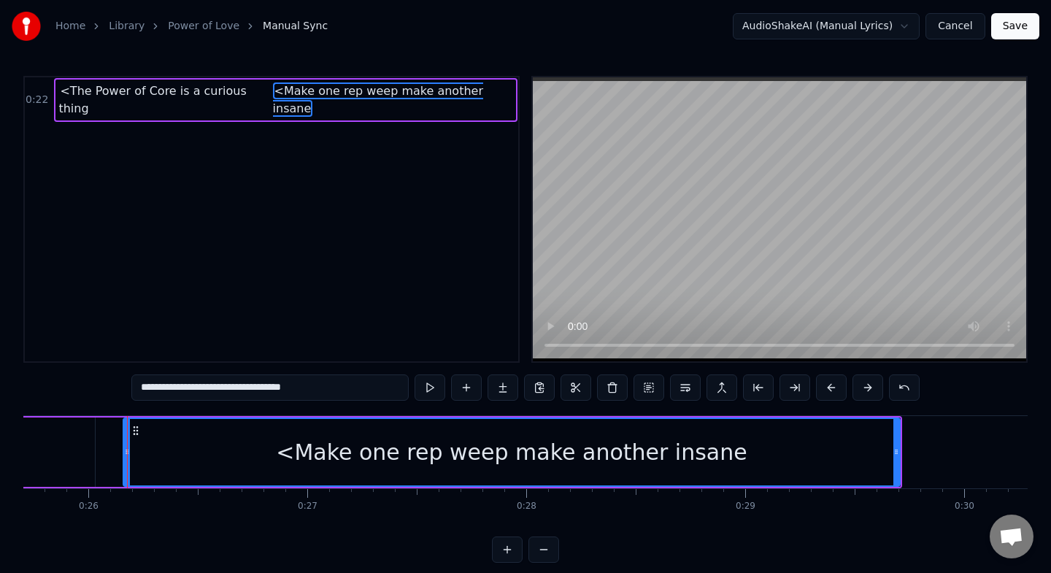
scroll to position [12, 0]
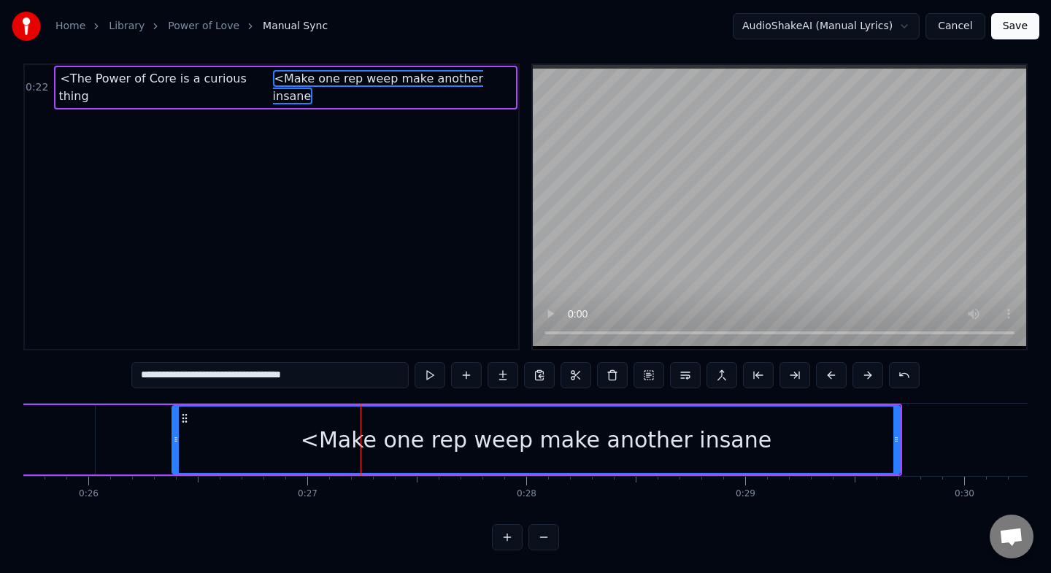
drag, startPoint x: 126, startPoint y: 428, endPoint x: 201, endPoint y: 434, distance: 75.4
click at [179, 434] on div at bounding box center [176, 439] width 6 height 66
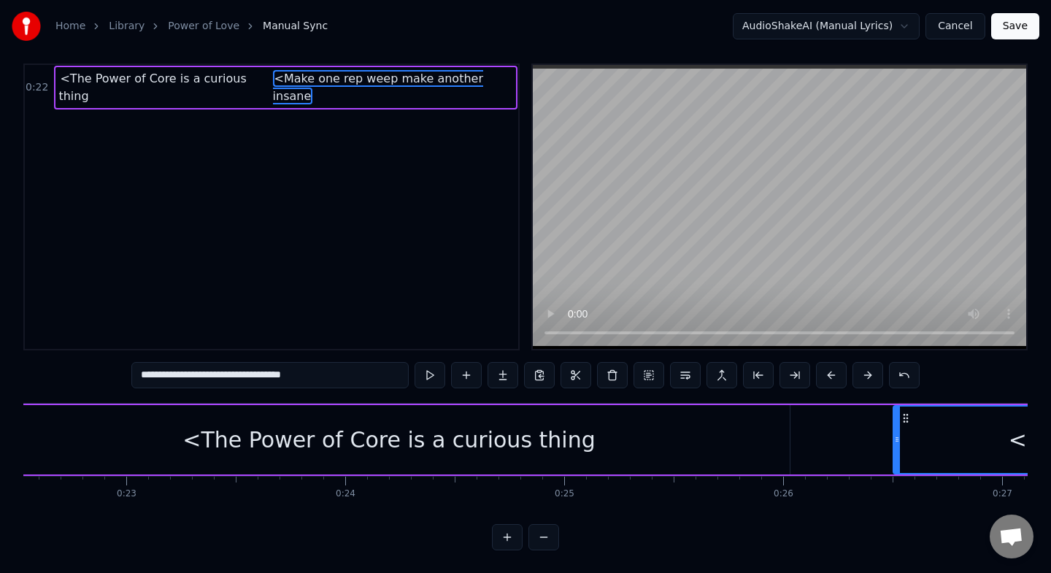
scroll to position [0, 4958]
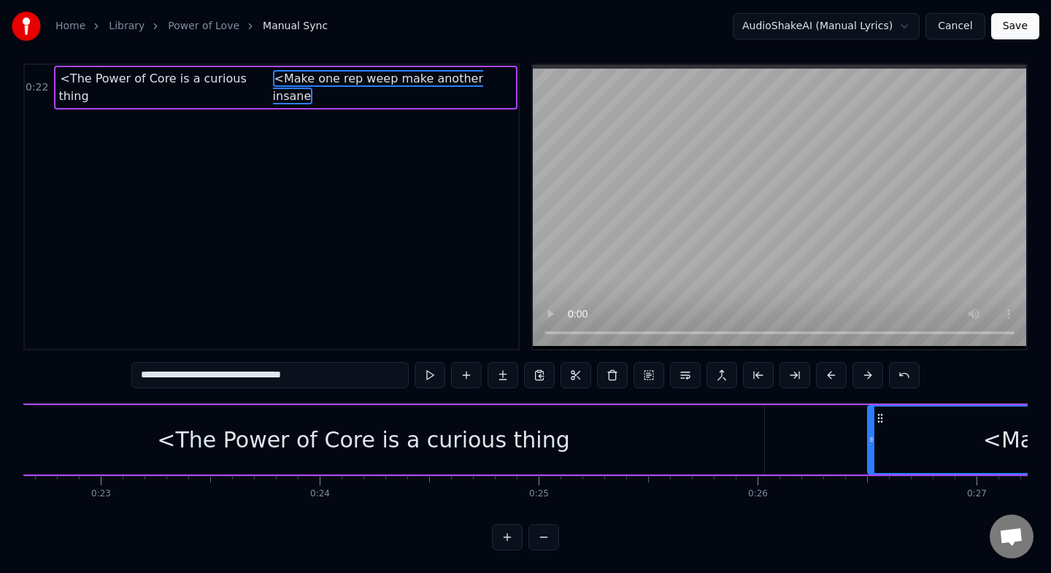
drag, startPoint x: 326, startPoint y: 77, endPoint x: 204, endPoint y: 112, distance: 126.6
click at [204, 112] on div "0:22 <The Power of Core is a curious thing <Make one rep weep make another insa…" at bounding box center [271, 206] width 496 height 287
click at [273, 76] on span "<Make one rep weep make another insane" at bounding box center [378, 87] width 210 height 34
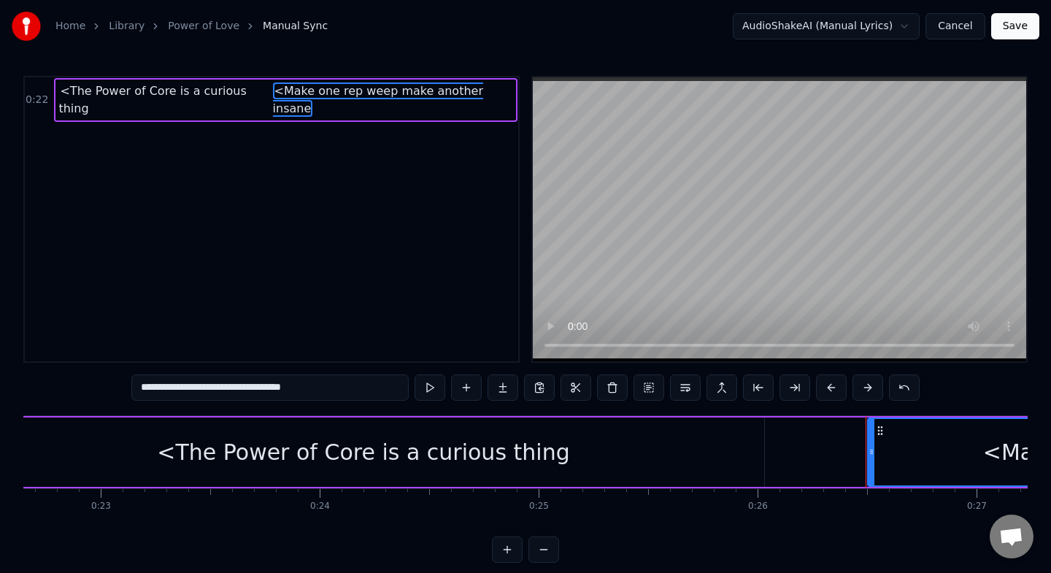
click at [321, 90] on span "<Make one rep weep make another insane" at bounding box center [378, 99] width 210 height 34
click at [351, 302] on div "0:22 <The Power of Core is a curious thing <Make one rep weep make another insa…" at bounding box center [271, 219] width 496 height 287
click at [466, 396] on button at bounding box center [466, 387] width 31 height 26
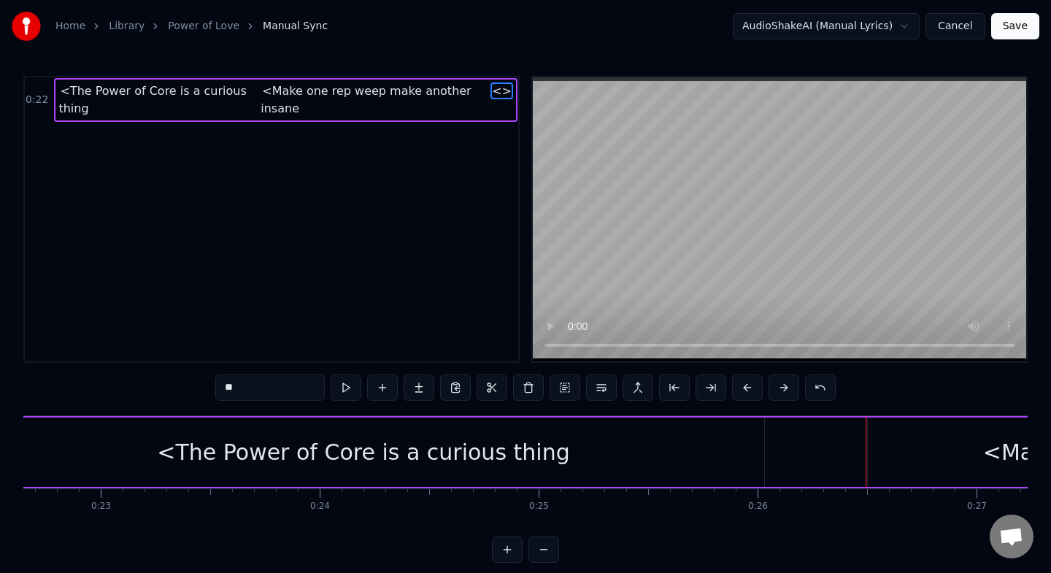
type input "**********"
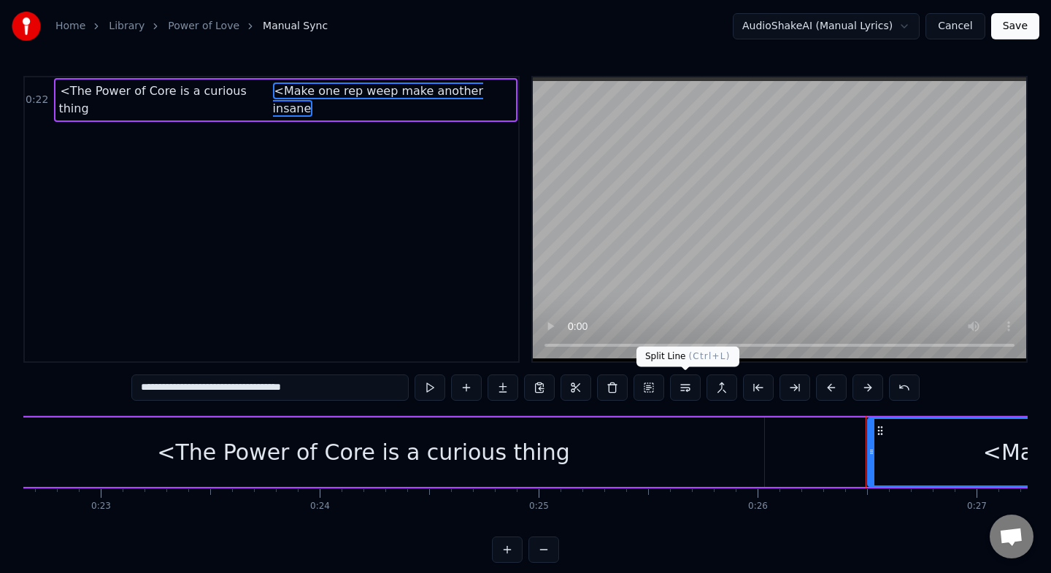
click at [684, 383] on button at bounding box center [685, 387] width 31 height 26
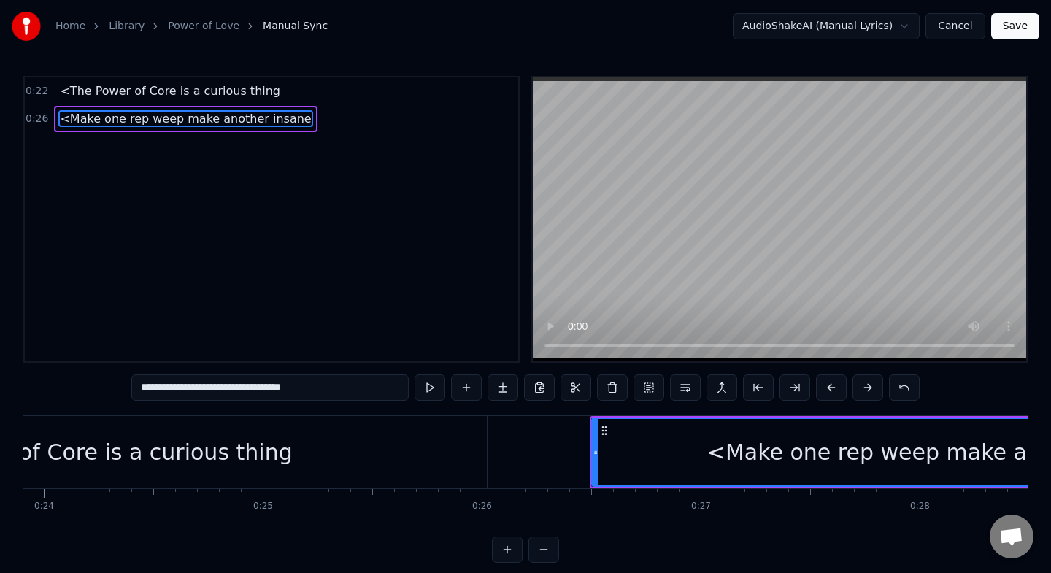
scroll to position [0, 5248]
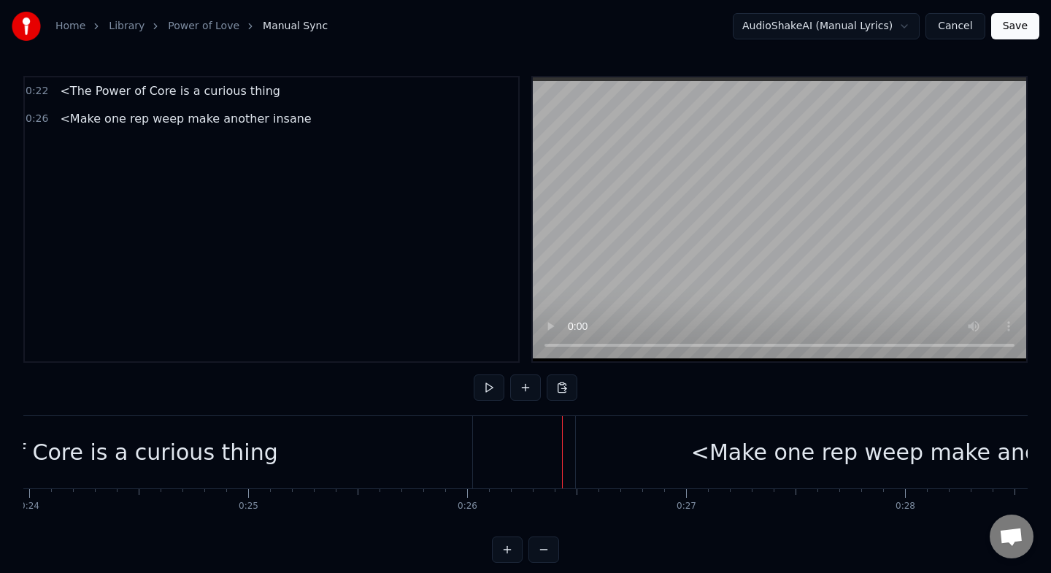
click at [542, 431] on div at bounding box center [542, 452] width 1 height 72
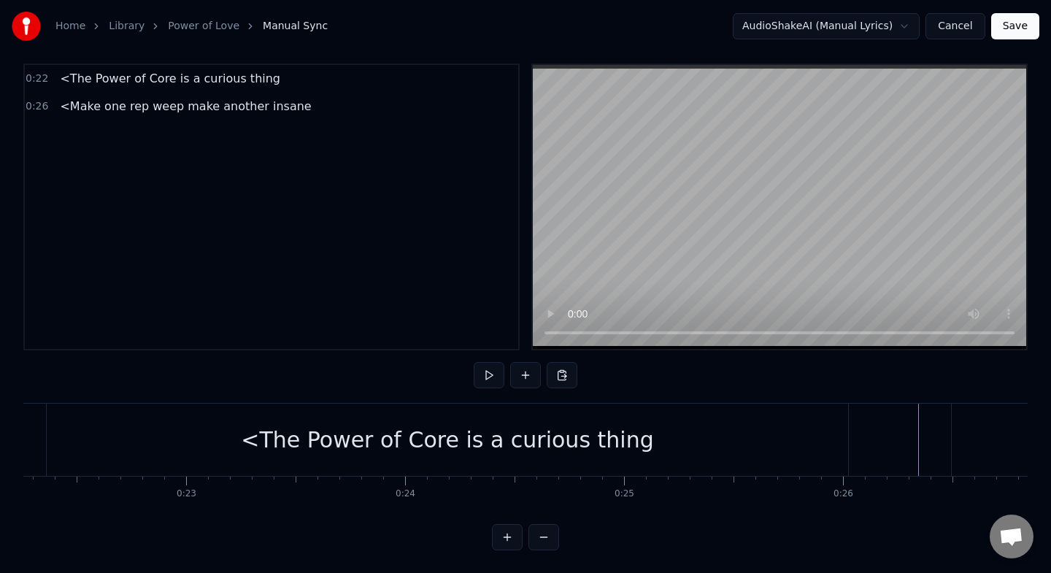
scroll to position [0, 4884]
click at [106, 84] on span "<The Power of Core is a curious thing" at bounding box center [169, 78] width 223 height 17
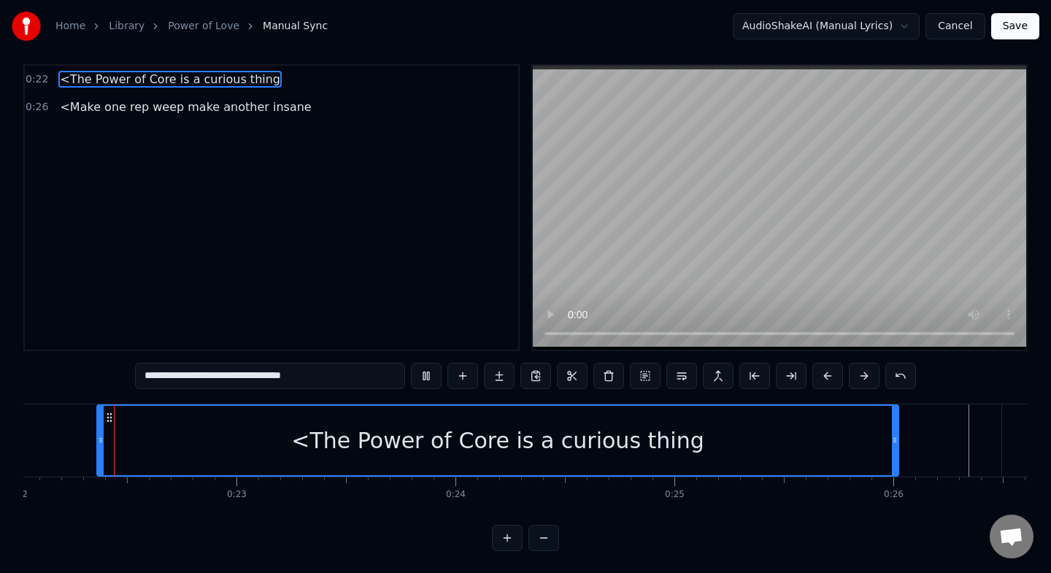
scroll to position [12, 0]
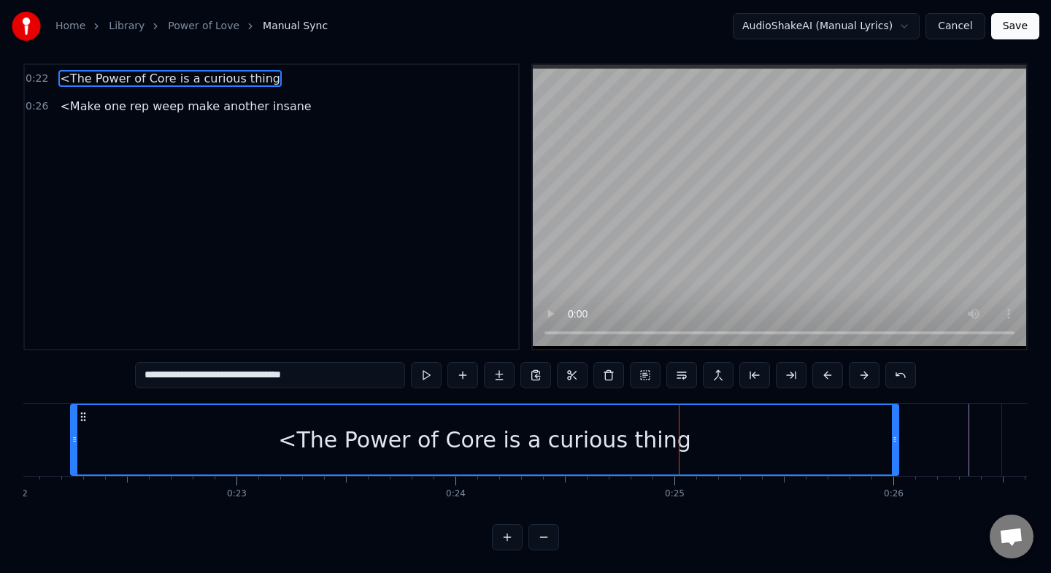
drag, startPoint x: 100, startPoint y: 438, endPoint x: 74, endPoint y: 433, distance: 26.6
click at [74, 434] on icon at bounding box center [75, 439] width 6 height 12
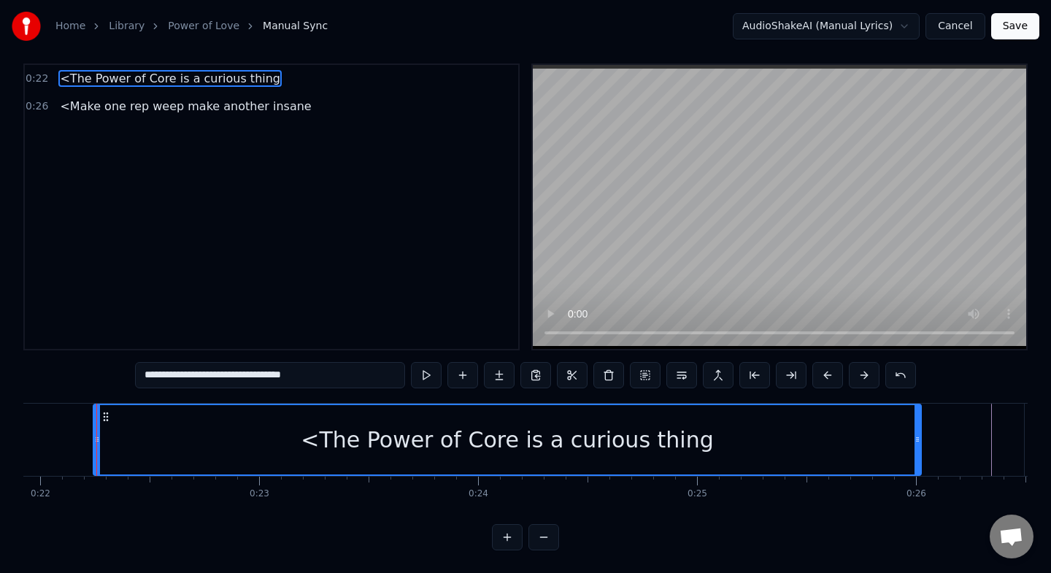
scroll to position [0, 4796]
click at [99, 439] on icon at bounding box center [99, 439] width 6 height 12
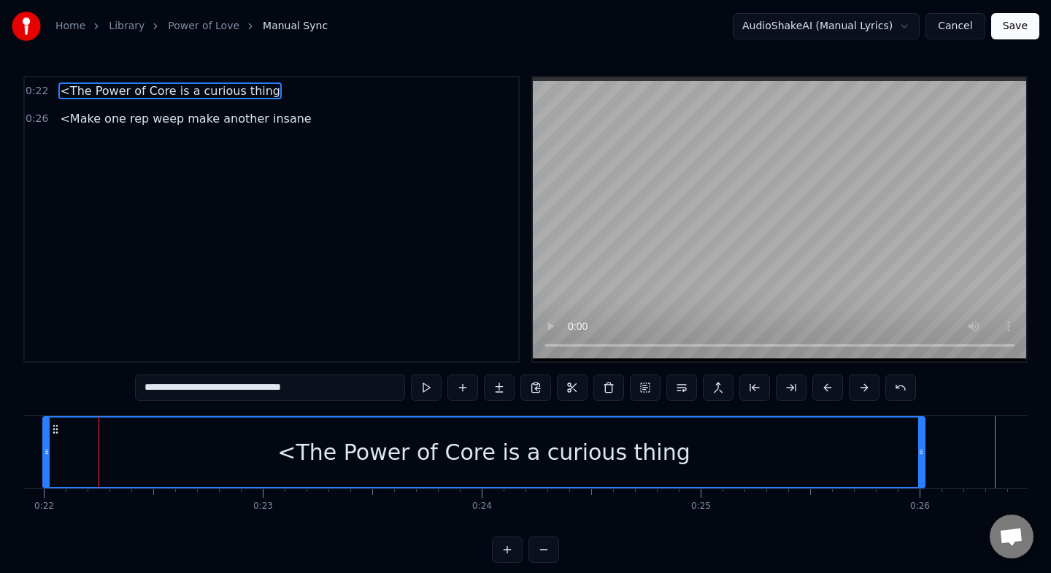
drag, startPoint x: 99, startPoint y: 451, endPoint x: 47, endPoint y: 444, distance: 52.9
click at [47, 444] on div at bounding box center [47, 451] width 6 height 69
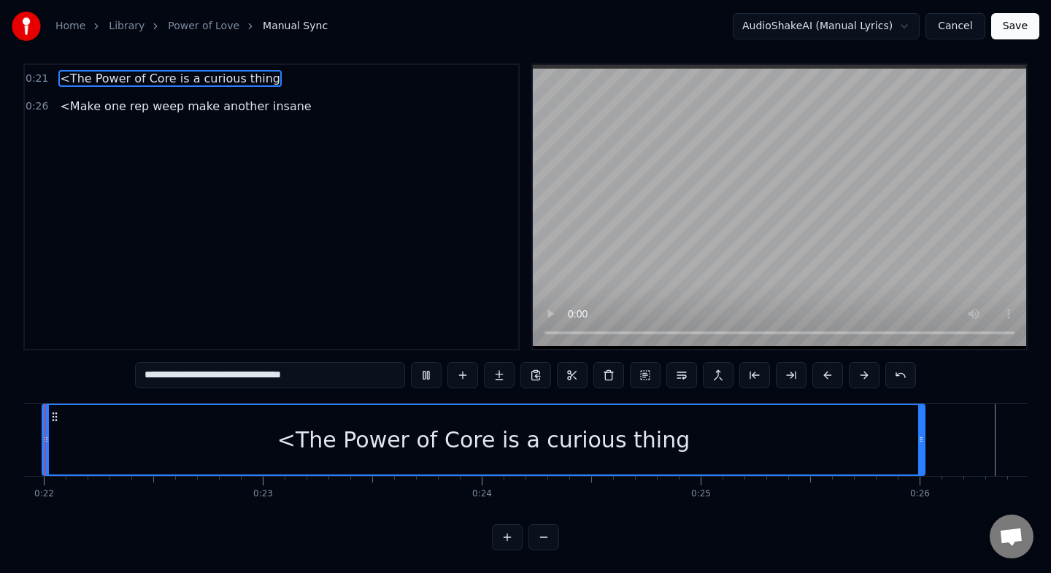
scroll to position [0, 4741]
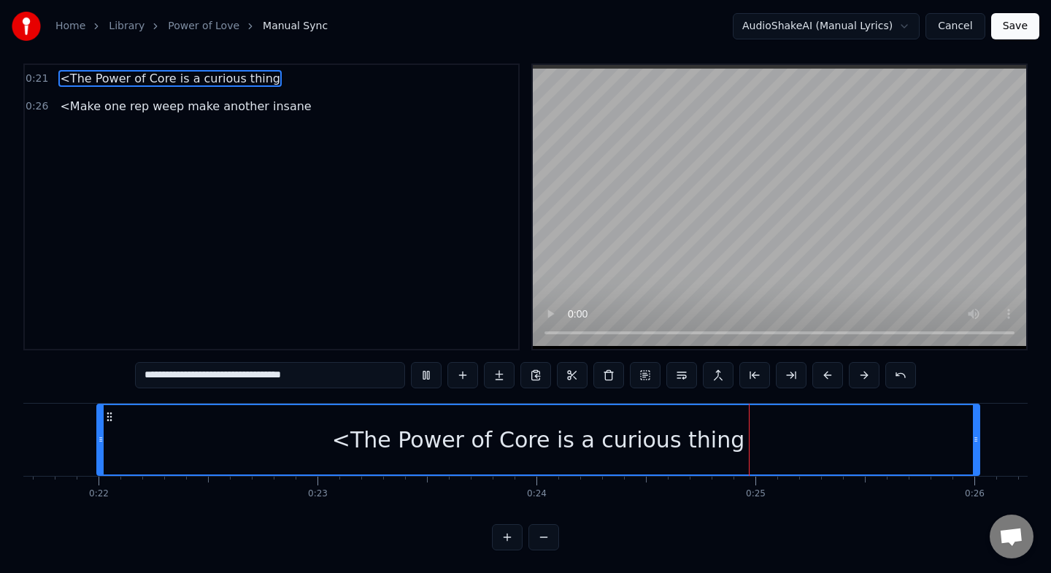
click at [120, 436] on div "<The Power of Core is a curious thing" at bounding box center [538, 439] width 881 height 69
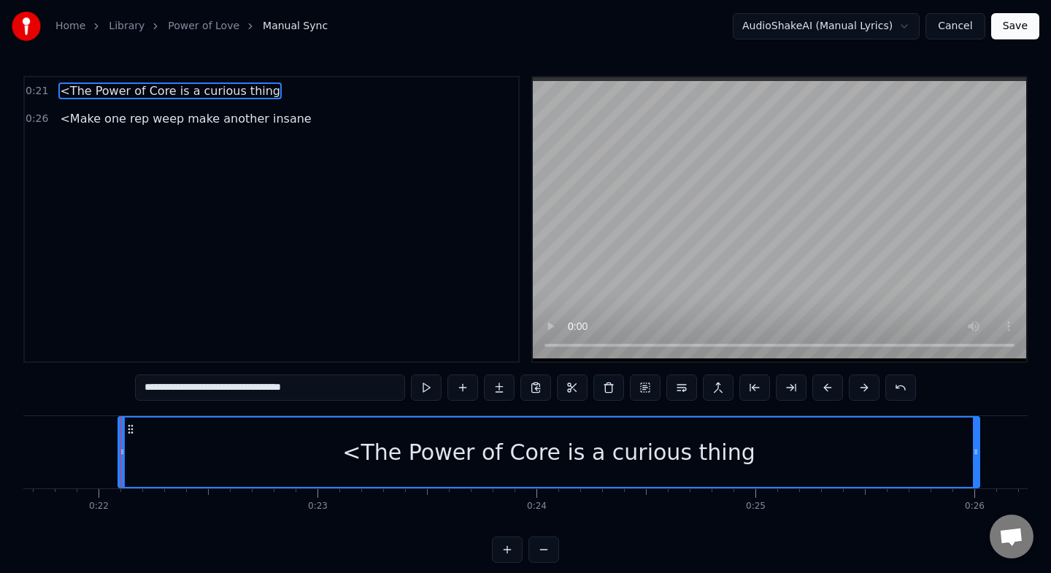
drag, startPoint x: 99, startPoint y: 455, endPoint x: 120, endPoint y: 453, distance: 21.3
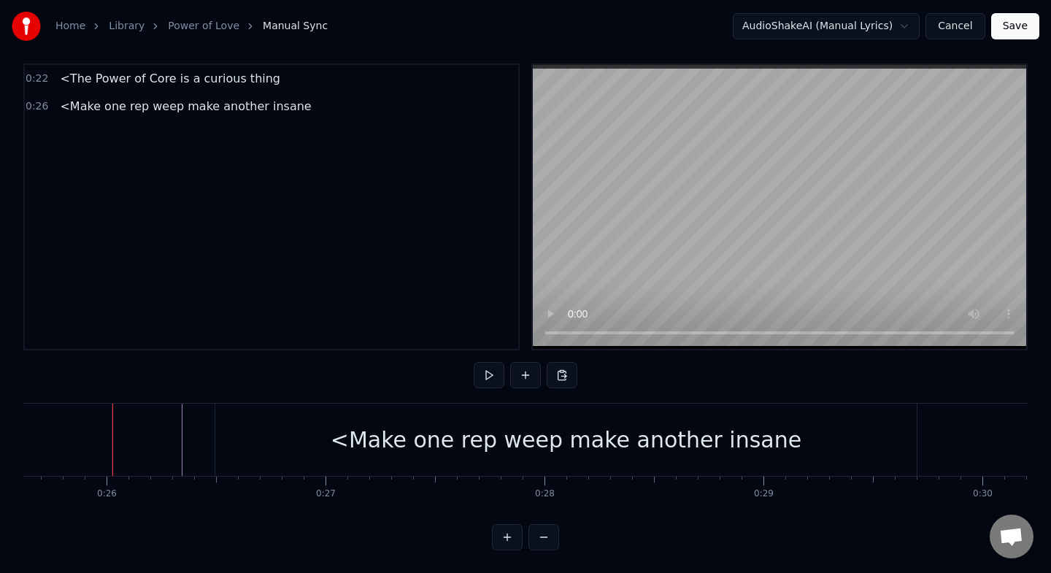
scroll to position [0, 5625]
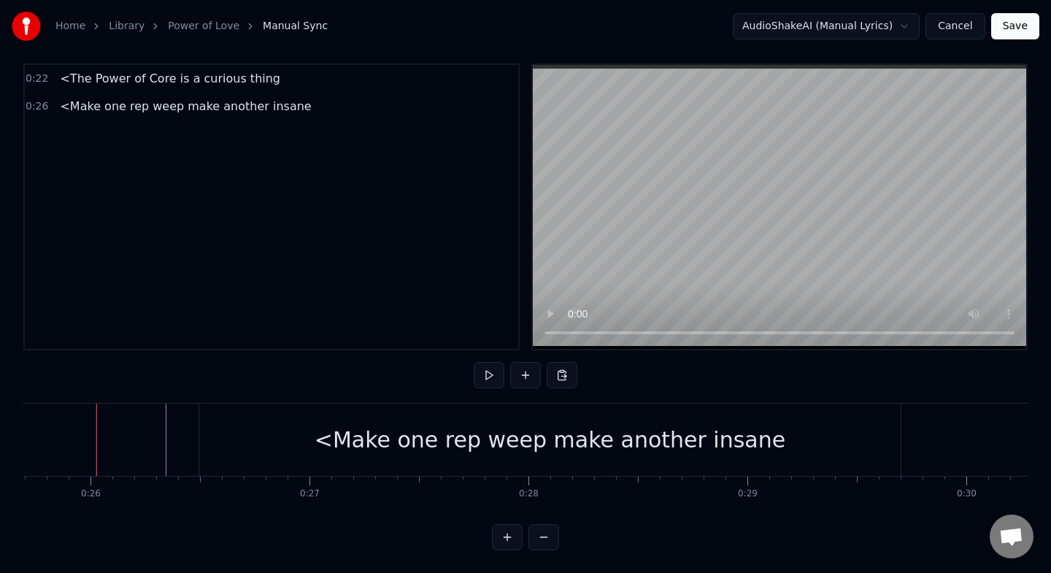
click at [187, 85] on span "<The Power of Core is a curious thing" at bounding box center [169, 78] width 223 height 17
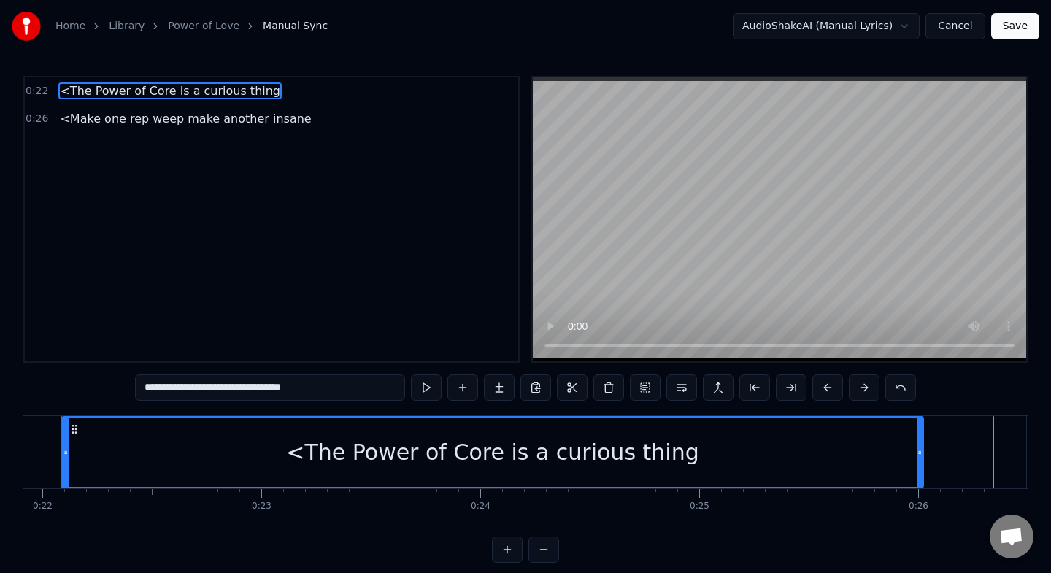
scroll to position [0, 4762]
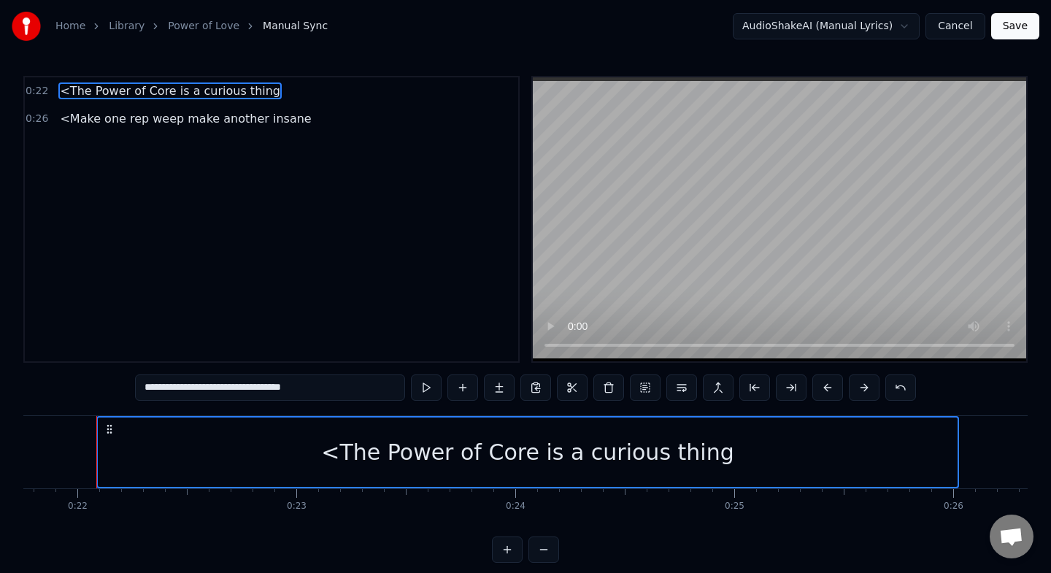
click at [212, 116] on span "<Make one rep weep make another insane" at bounding box center [185, 118] width 254 height 17
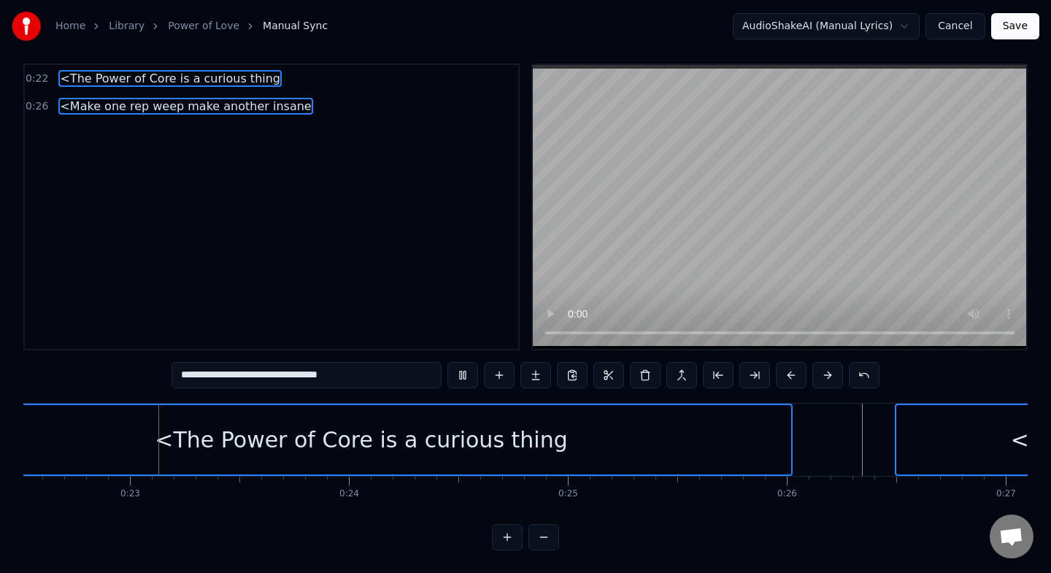
scroll to position [0, 4919]
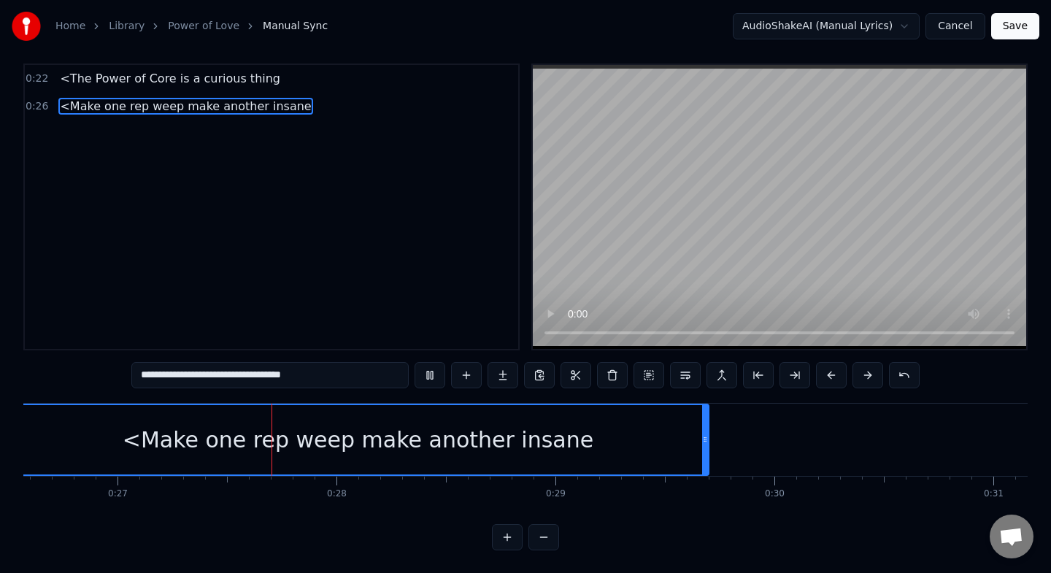
scroll to position [0, 5826]
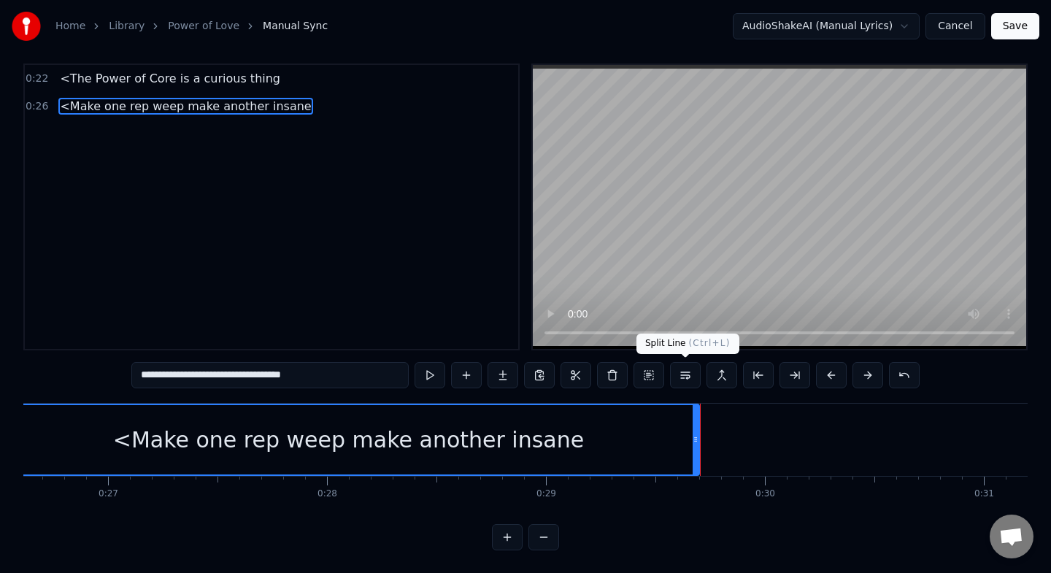
click at [692, 374] on button at bounding box center [685, 375] width 31 height 26
click at [196, 138] on div "0:22 <The Power of Core is a curious thing 0:26 <Make one rep weep make another…" at bounding box center [271, 206] width 496 height 287
drag, startPoint x: 474, startPoint y: 378, endPoint x: 436, endPoint y: 282, distance: 103.3
click at [436, 282] on div "**********" at bounding box center [525, 306] width 1004 height 487
click at [469, 374] on button at bounding box center [466, 375] width 31 height 26
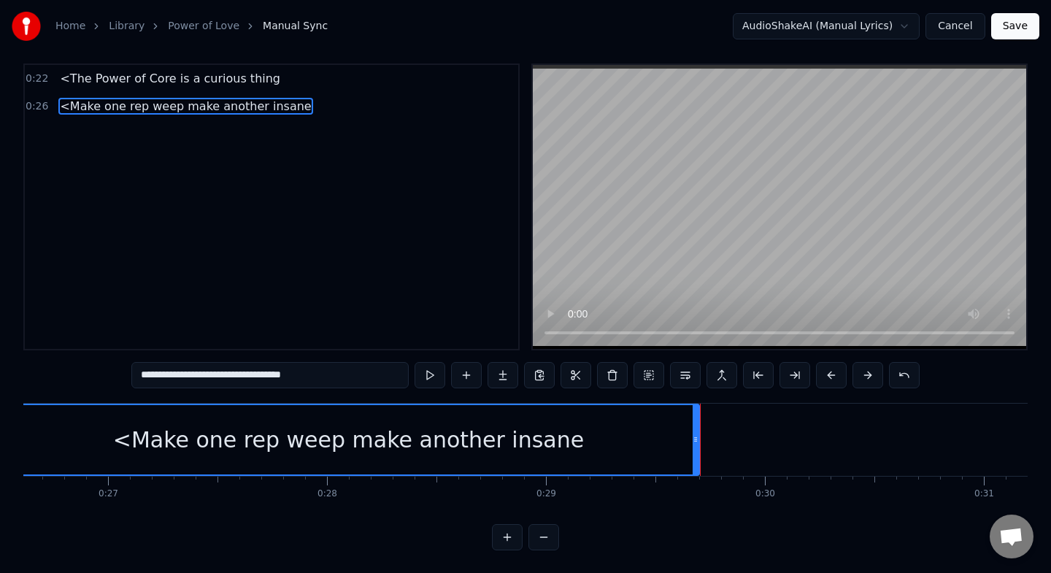
click at [395, 381] on input "**********" at bounding box center [269, 375] width 277 height 26
type input "**********"
click at [230, 175] on div "0:22 <The Power of Core is a curious thing 0:26 <Make one rep weep make another…" at bounding box center [271, 206] width 496 height 287
click at [276, 85] on div "0:22 <The Power of Core is a curious thing" at bounding box center [271, 79] width 493 height 28
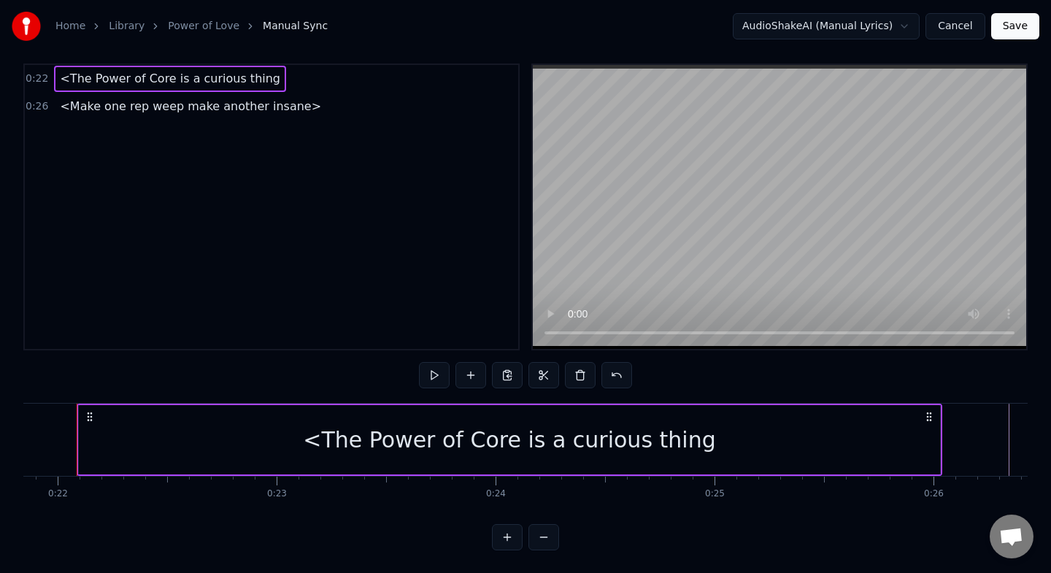
scroll to position [0, 4762]
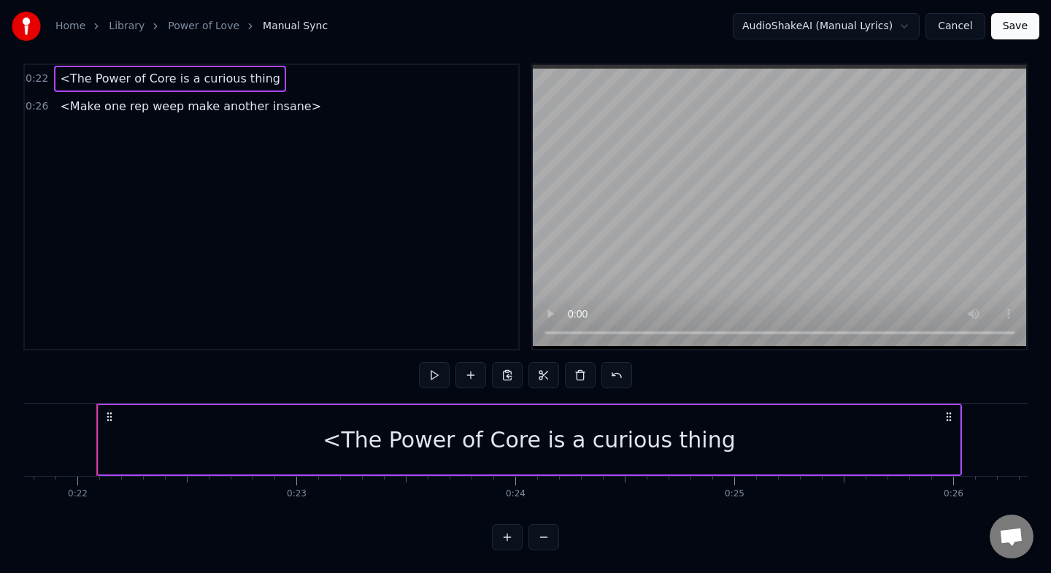
click at [224, 109] on span "<Make one rep weep make another insane>" at bounding box center [190, 106] width 264 height 17
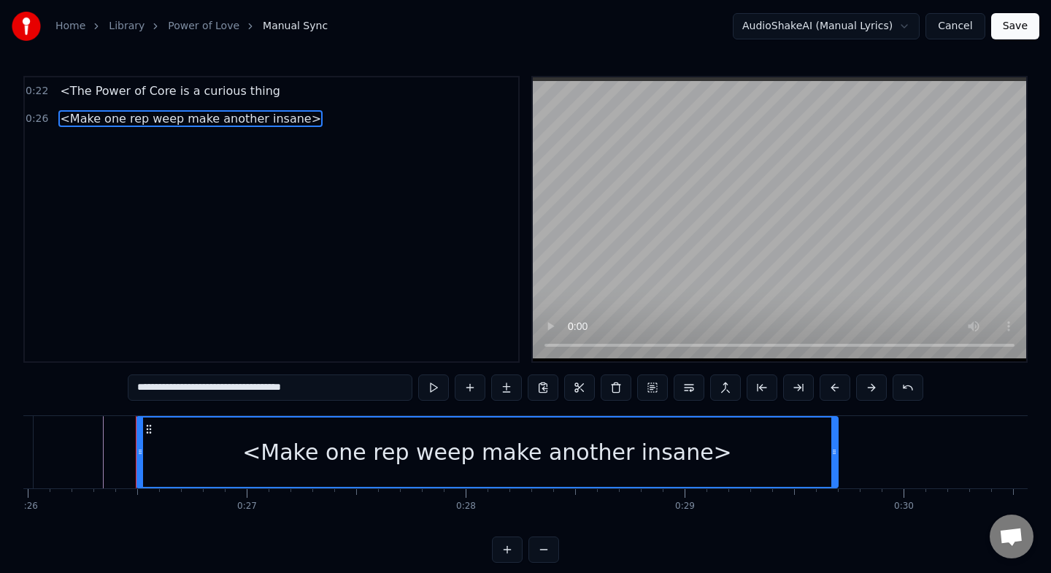
scroll to position [0, 5727]
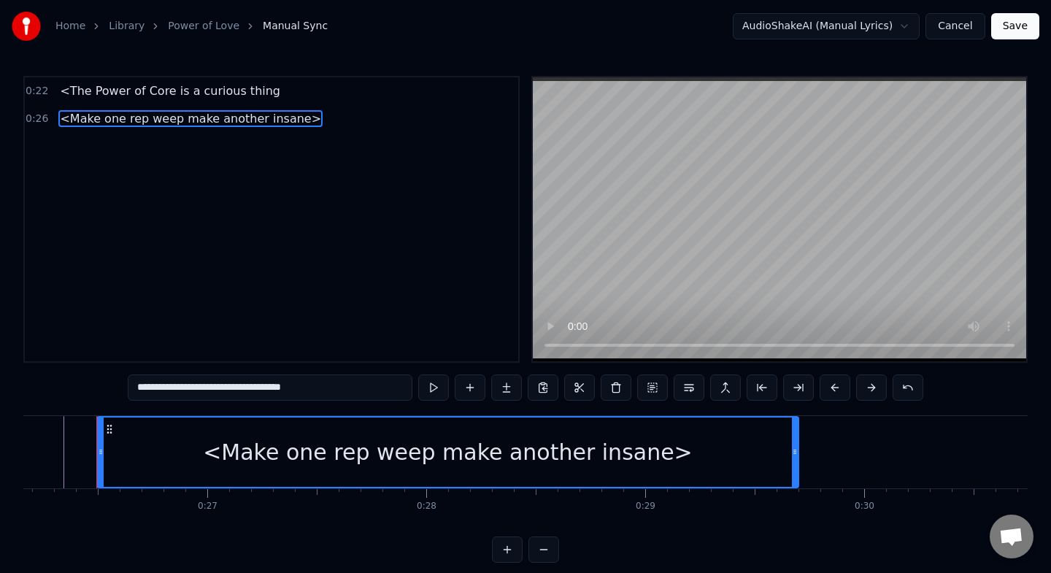
click at [296, 156] on div "0:22 <The Power of Core is a curious thing 0:26 <Make one rep weep make another…" at bounding box center [271, 219] width 496 height 287
click at [482, 391] on button at bounding box center [470, 387] width 31 height 26
click at [430, 331] on div "0:22 <The Power of Core is a curious thing 0:26 <Make one rep weep make another…" at bounding box center [271, 219] width 496 height 287
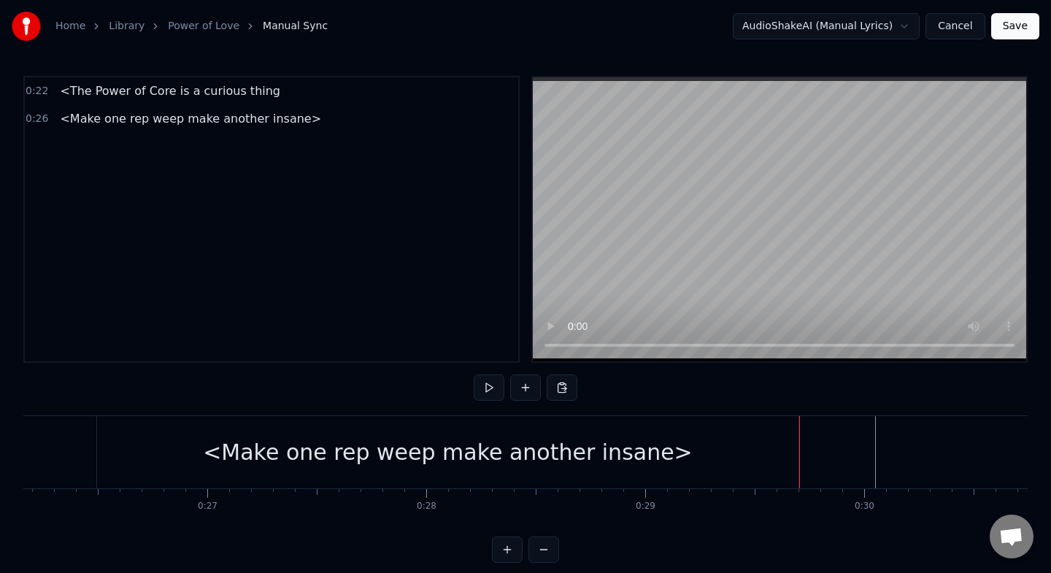
drag, startPoint x: 848, startPoint y: 460, endPoint x: 825, endPoint y: 458, distance: 22.7
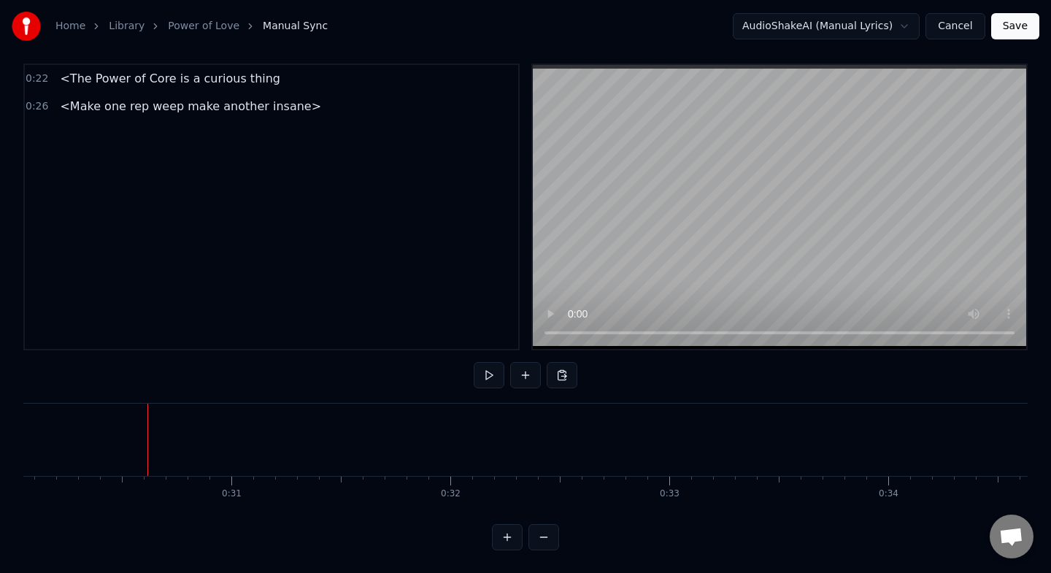
scroll to position [0, 6587]
drag, startPoint x: 825, startPoint y: 457, endPoint x: 208, endPoint y: 433, distance: 617.8
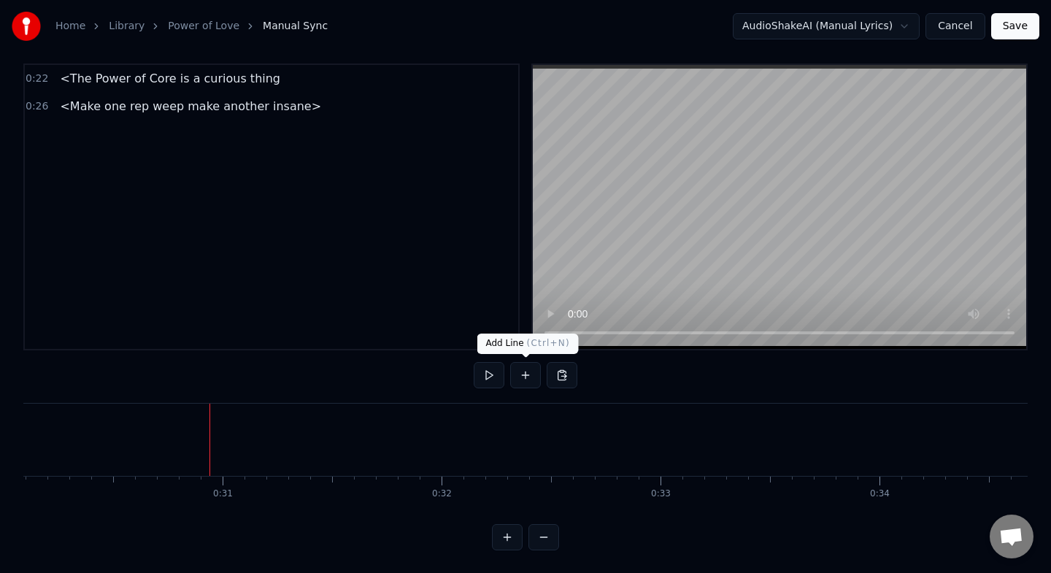
click at [529, 375] on button at bounding box center [525, 375] width 31 height 26
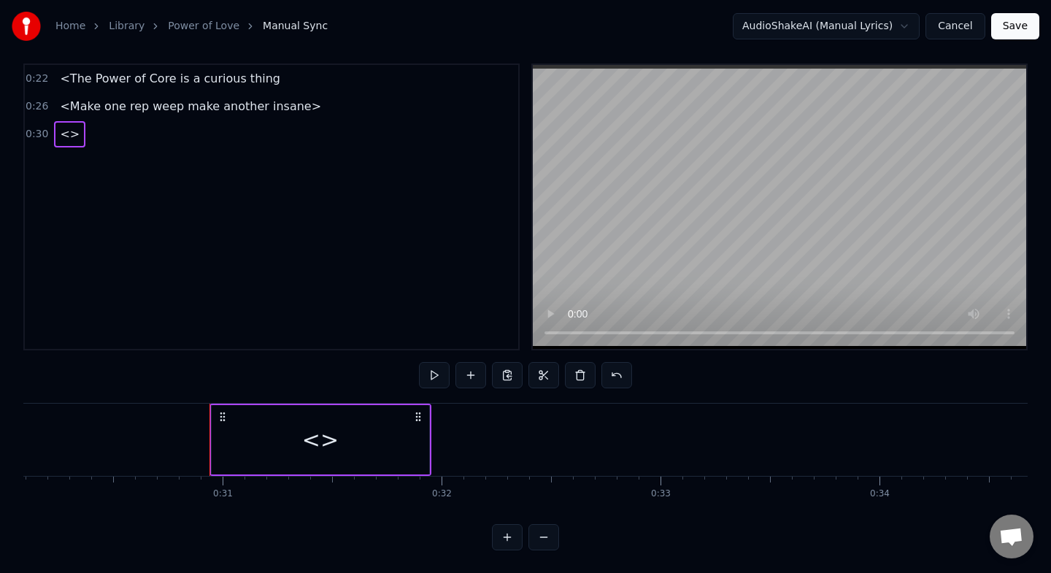
click at [320, 441] on div "<>" at bounding box center [320, 439] width 36 height 33
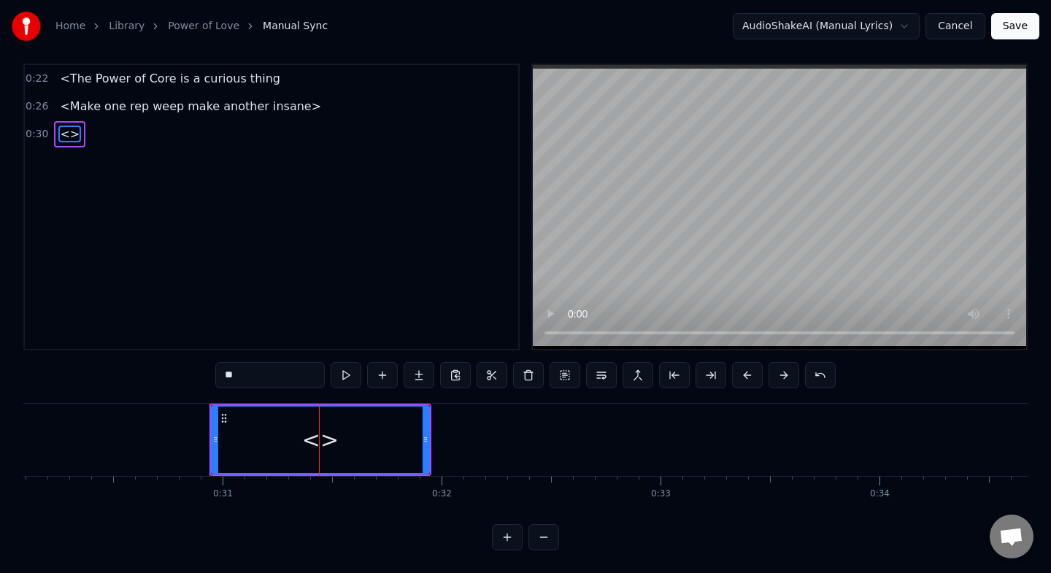
scroll to position [12, 0]
click at [320, 441] on div "<>" at bounding box center [320, 439] width 36 height 33
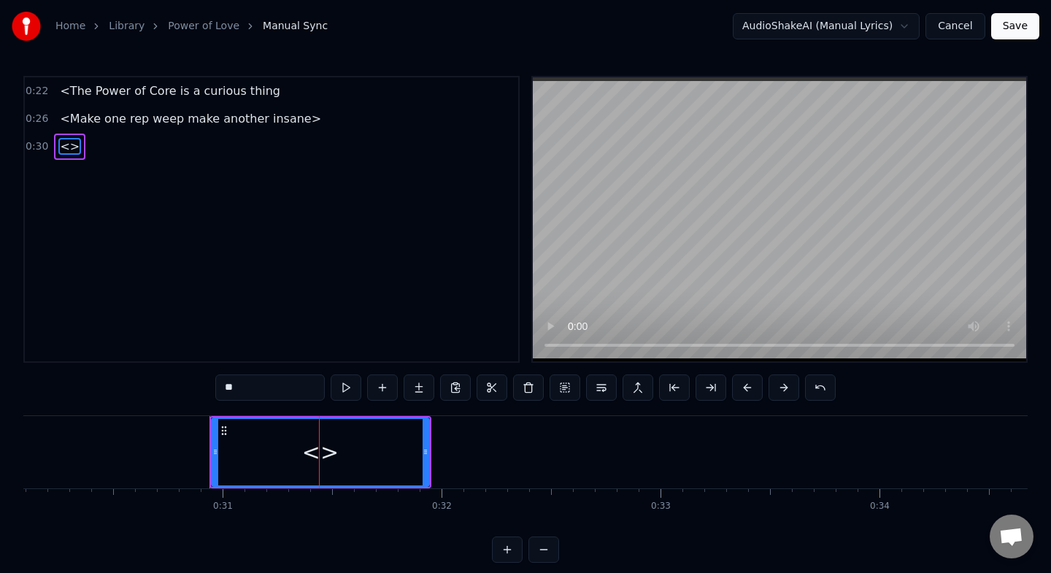
click at [70, 149] on span "<>" at bounding box center [69, 146] width 23 height 17
click at [323, 452] on div "<>" at bounding box center [320, 452] width 36 height 33
click at [66, 144] on span "<>" at bounding box center [69, 146] width 23 height 17
click at [320, 451] on div "<>" at bounding box center [320, 452] width 36 height 33
click at [235, 391] on input "**" at bounding box center [269, 387] width 109 height 26
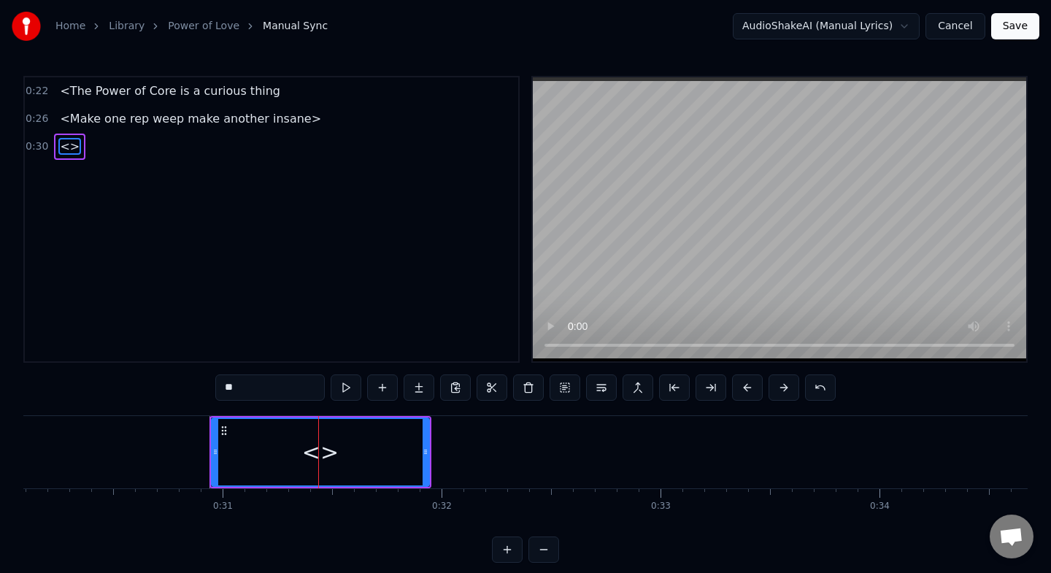
click at [231, 389] on input "**" at bounding box center [269, 387] width 109 height 26
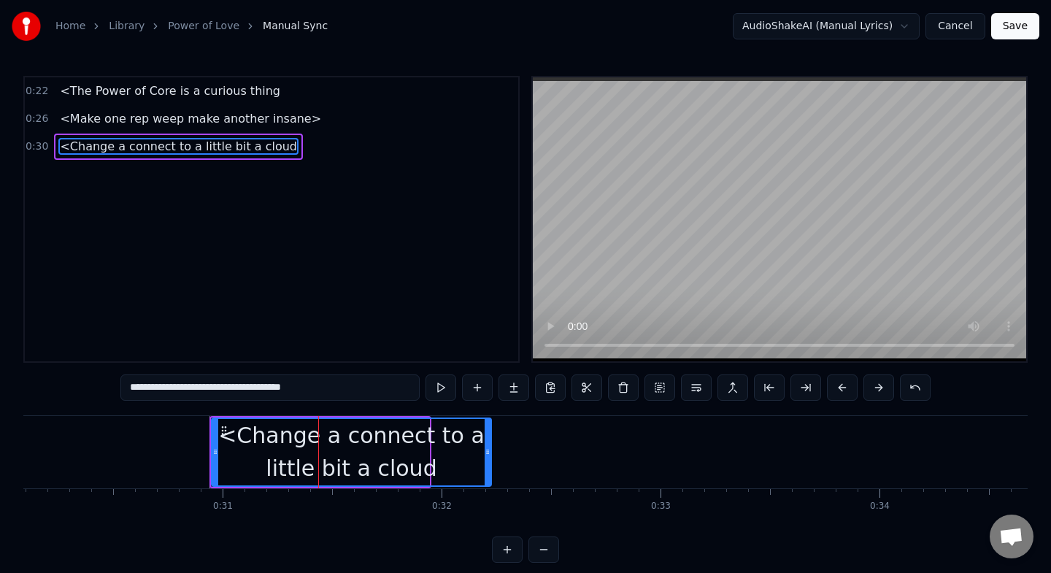
drag, startPoint x: 426, startPoint y: 452, endPoint x: 488, endPoint y: 456, distance: 62.1
click at [488, 456] on icon at bounding box center [488, 452] width 6 height 12
type input "**********"
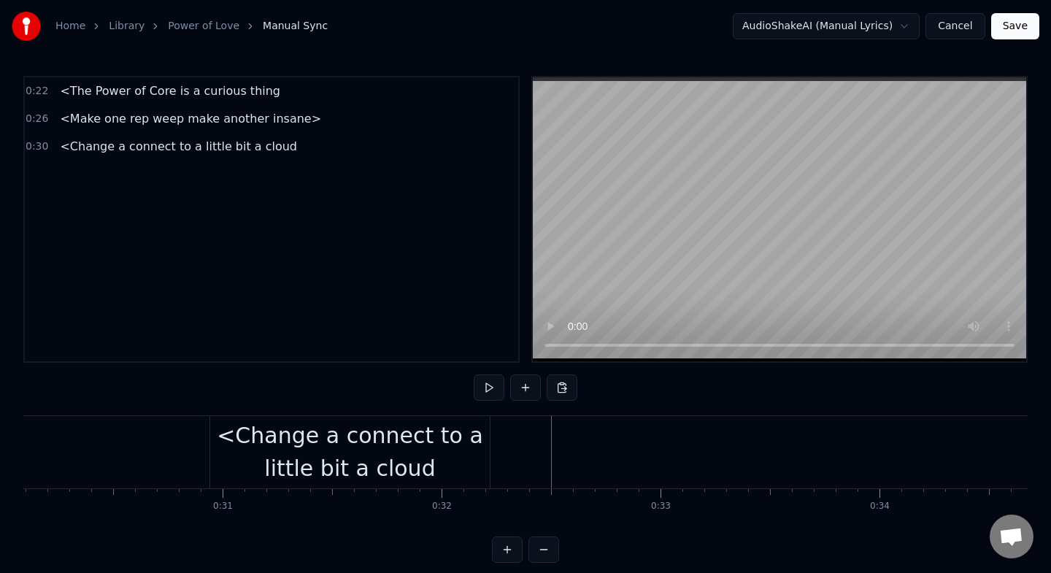
click at [481, 455] on div "<Change a connect to a little bit a cloud" at bounding box center [349, 452] width 279 height 66
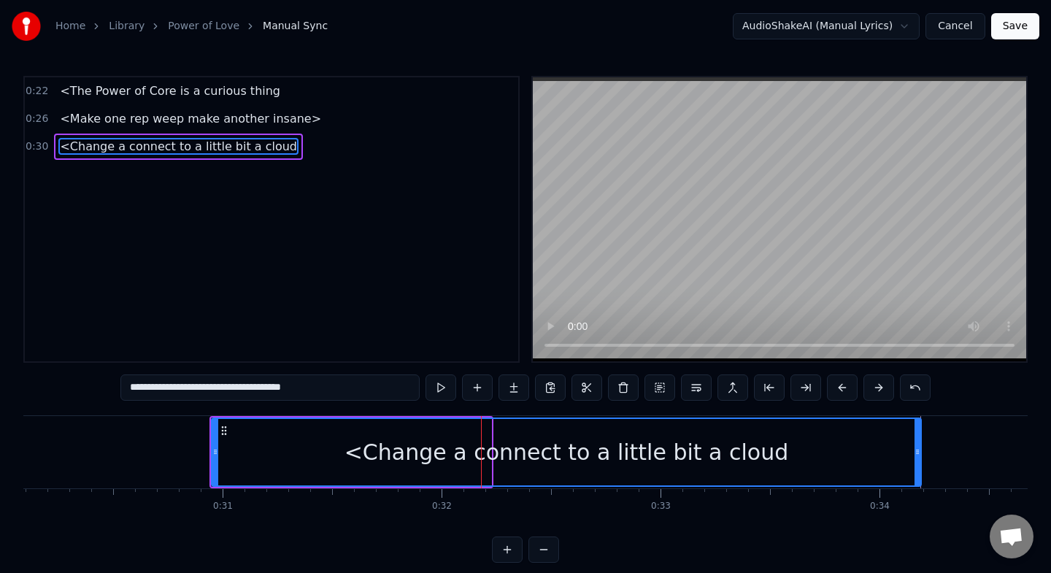
drag, startPoint x: 489, startPoint y: 453, endPoint x: 919, endPoint y: 444, distance: 429.9
click at [919, 444] on div at bounding box center [917, 452] width 6 height 66
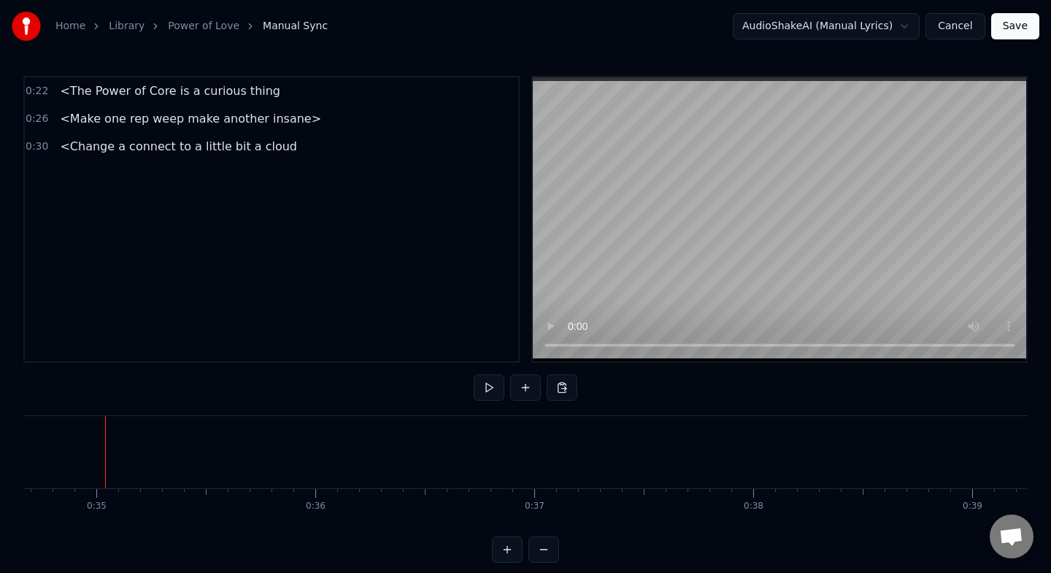
scroll to position [0, 7598]
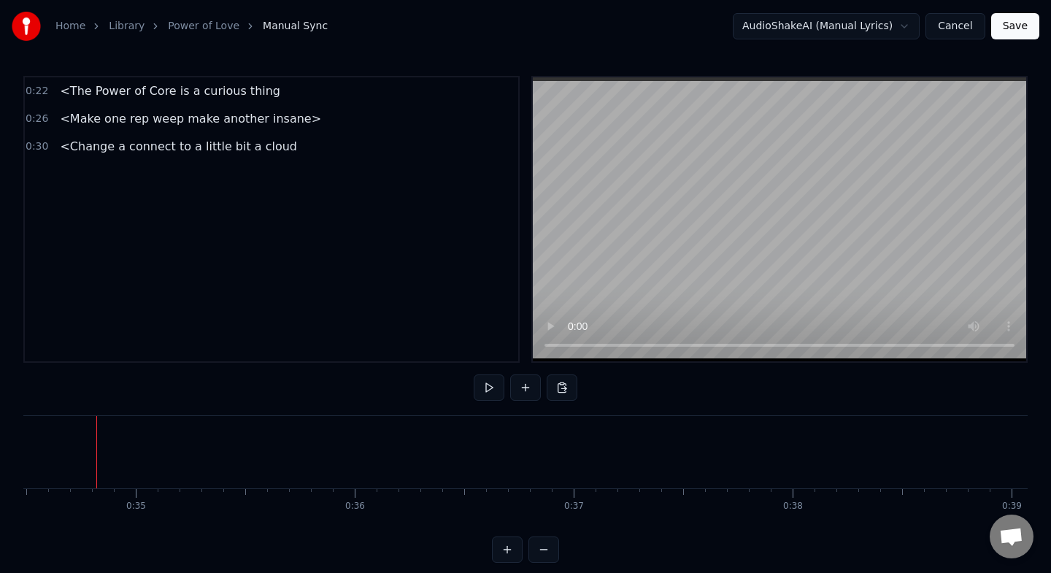
click at [522, 393] on button at bounding box center [525, 387] width 31 height 26
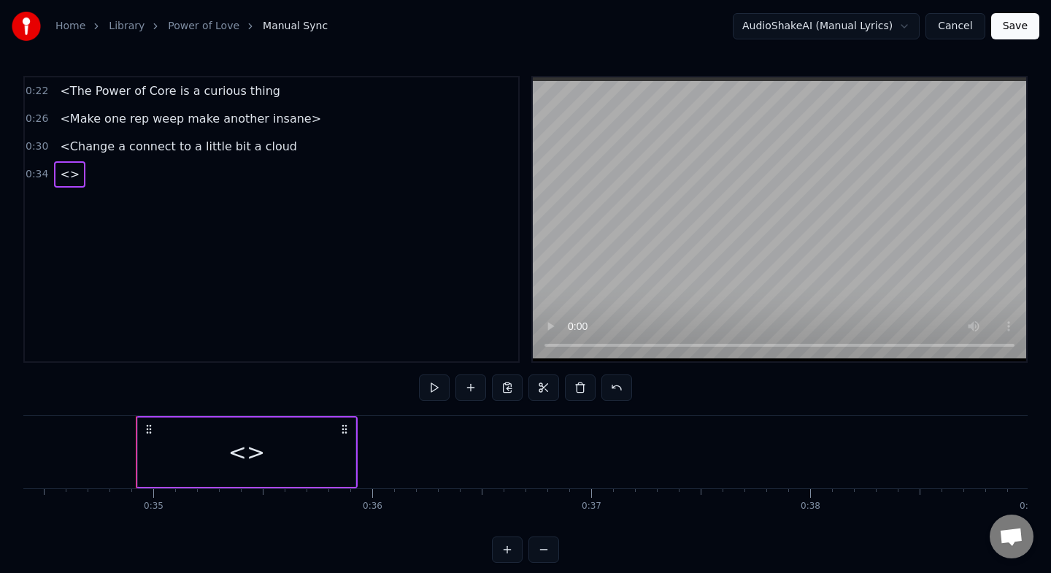
click at [246, 455] on div "<>" at bounding box center [246, 452] width 36 height 33
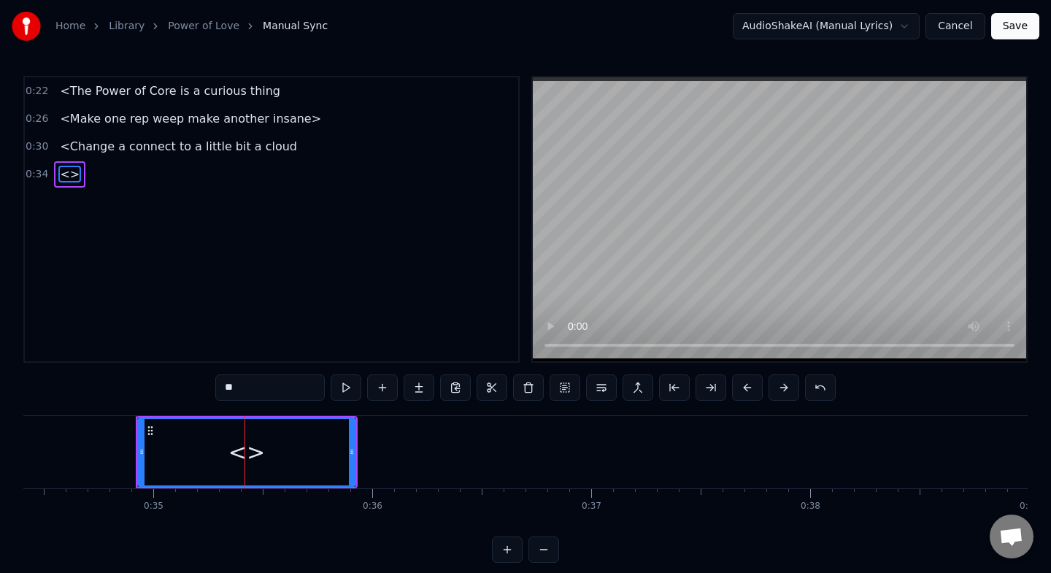
click at [246, 390] on input "**" at bounding box center [269, 387] width 109 height 26
type input "*"
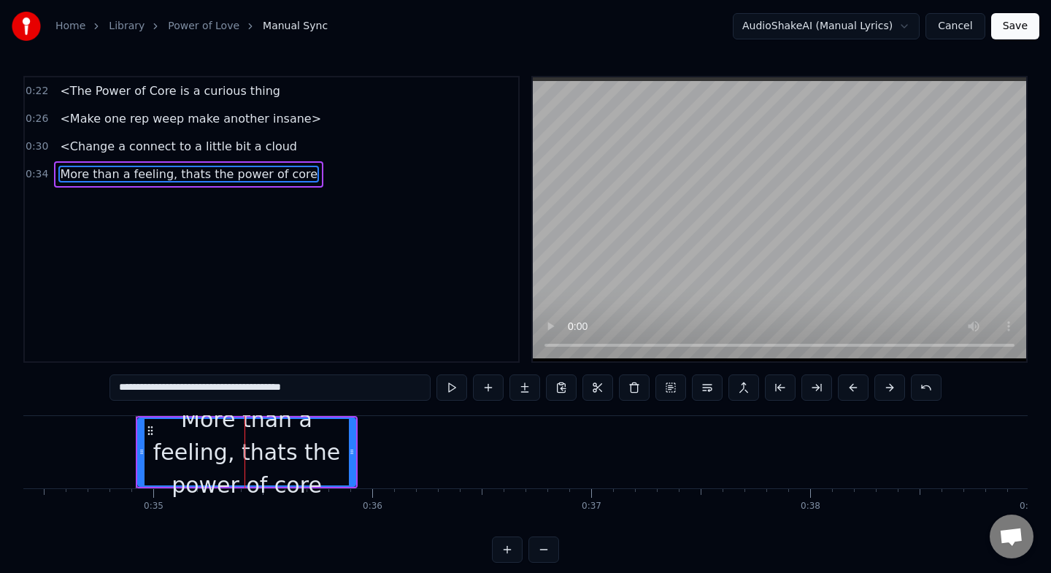
type input "**********"
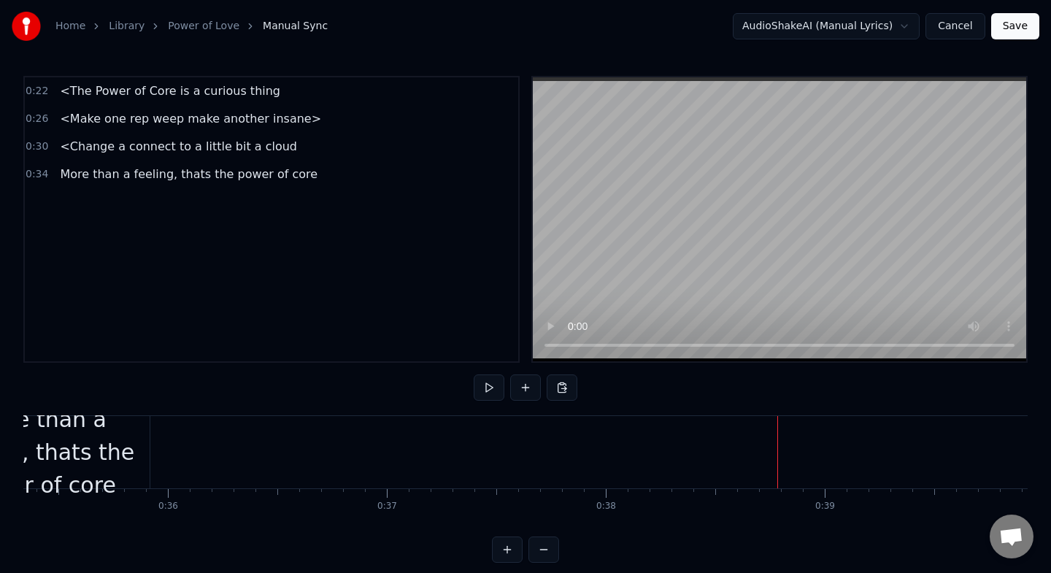
scroll to position [0, 7733]
click at [144, 444] on div "More than a feeling, thats the power of core" at bounding box center [44, 452] width 217 height 99
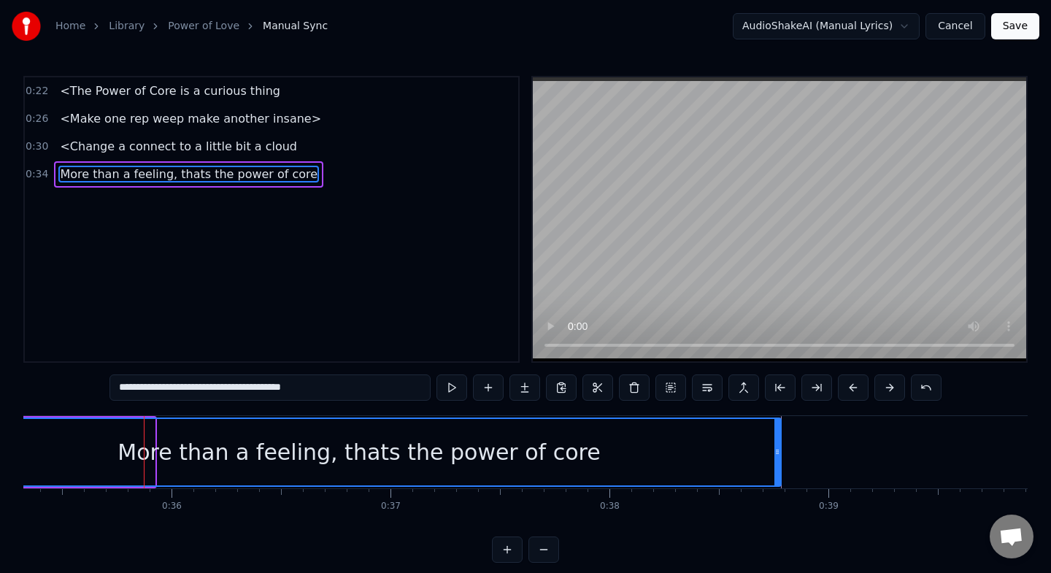
drag, startPoint x: 153, startPoint y: 448, endPoint x: 779, endPoint y: 453, distance: 626.1
click at [779, 453] on icon at bounding box center [777, 452] width 6 height 12
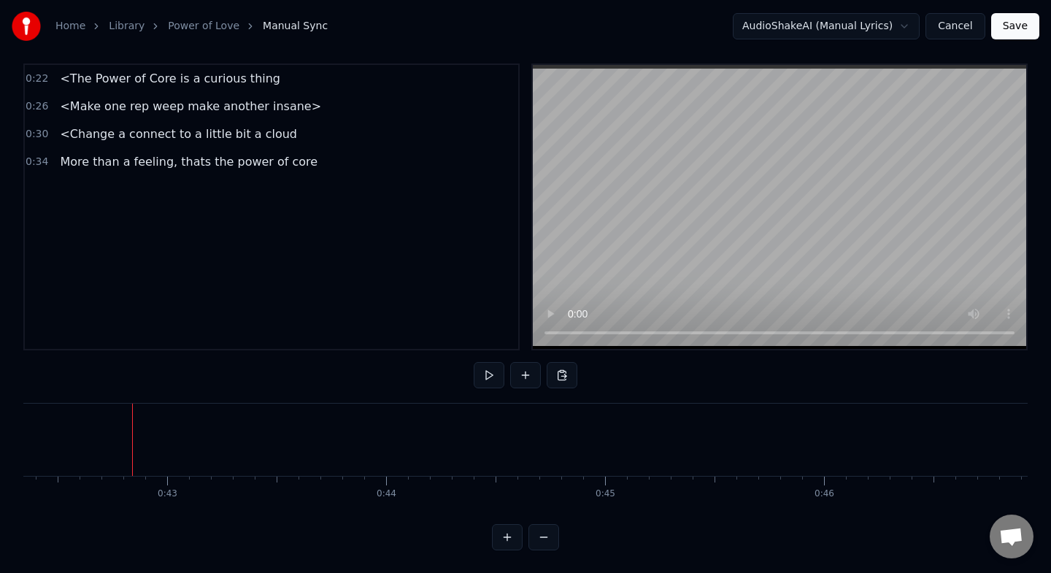
scroll to position [0, 9305]
click at [524, 375] on button at bounding box center [525, 375] width 31 height 26
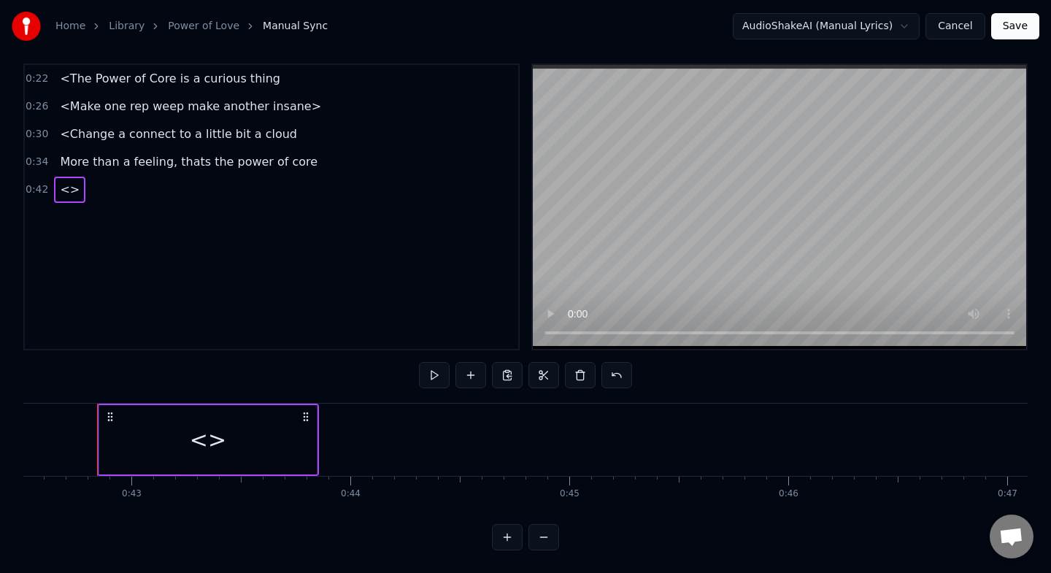
click at [207, 439] on div "<>" at bounding box center [208, 439] width 36 height 33
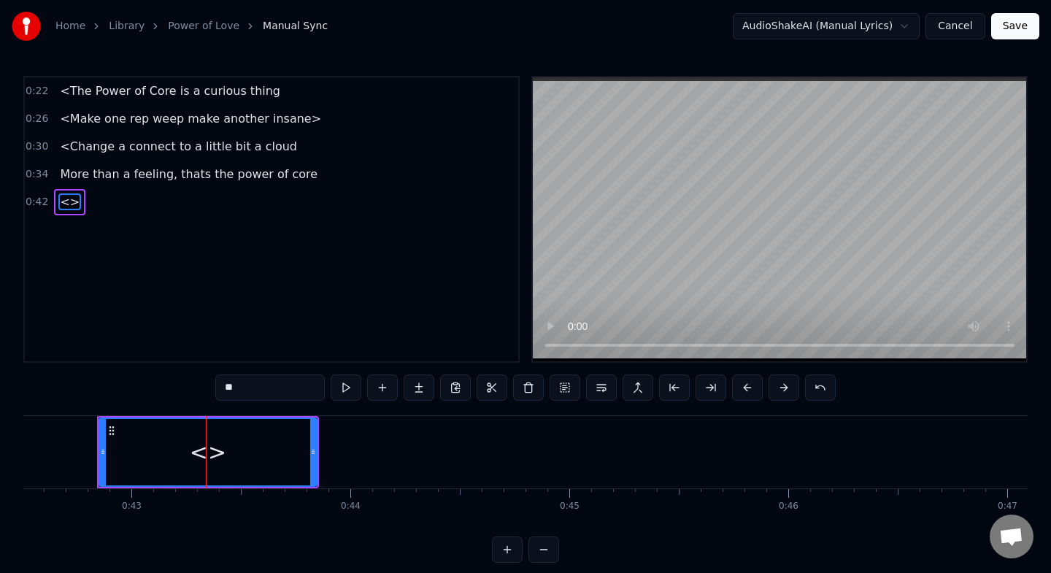
click at [243, 389] on input "**" at bounding box center [269, 387] width 109 height 26
type input "*"
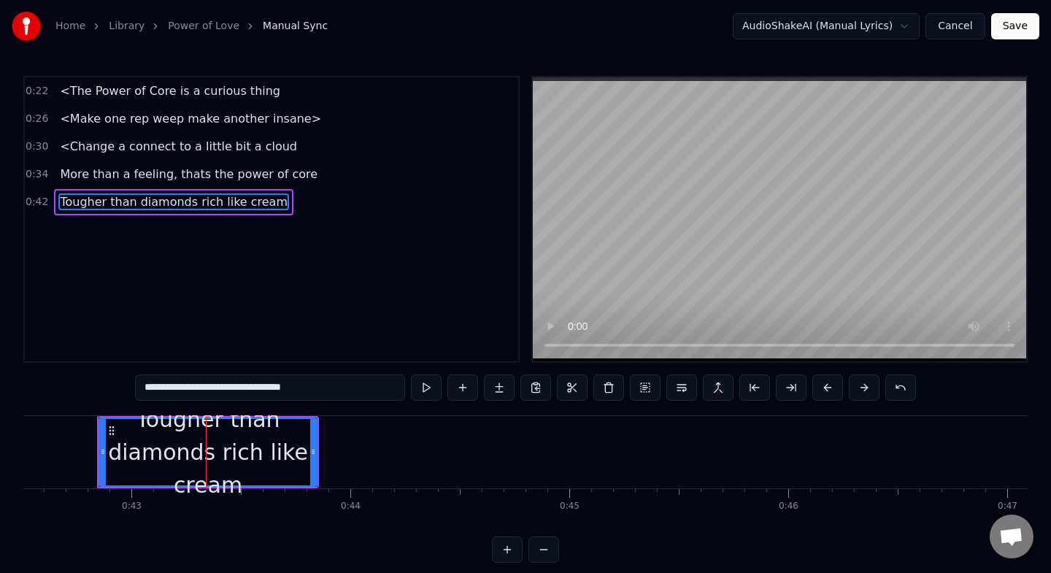
type input "**********"
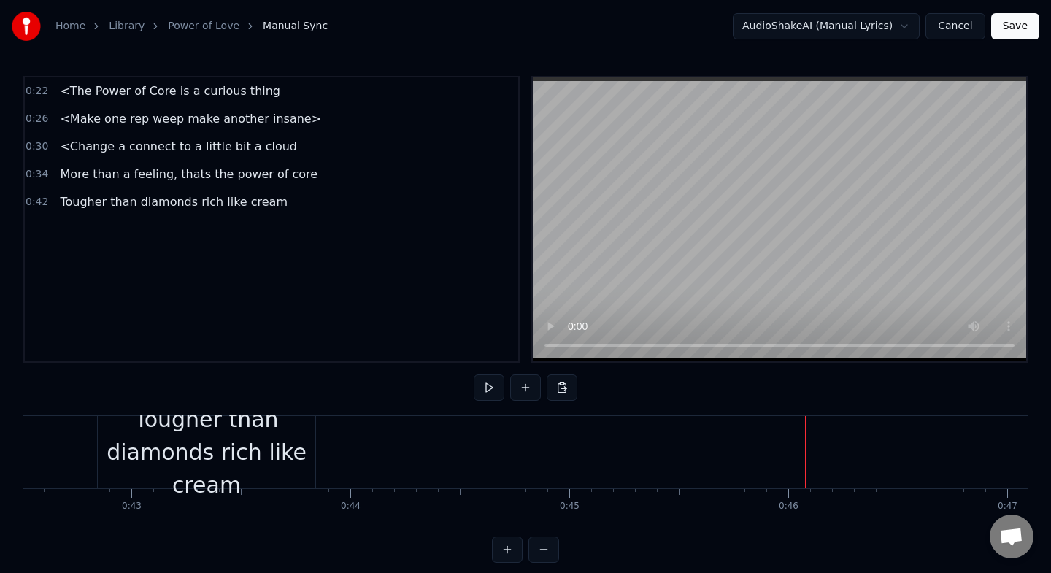
click at [308, 446] on div "Tougher than diamonds rich like cream" at bounding box center [206, 452] width 217 height 99
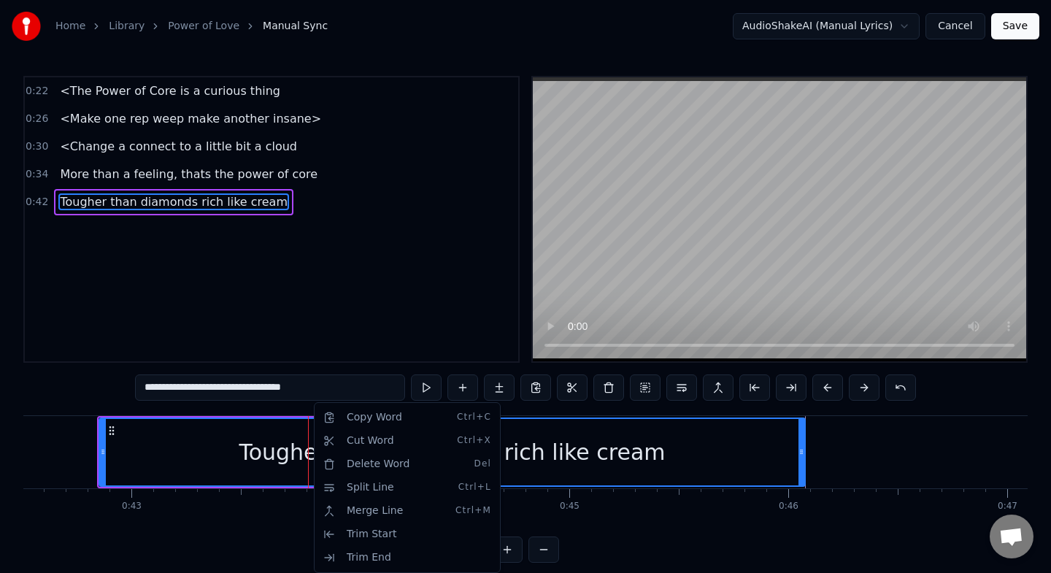
drag, startPoint x: 312, startPoint y: 445, endPoint x: 801, endPoint y: 437, distance: 488.2
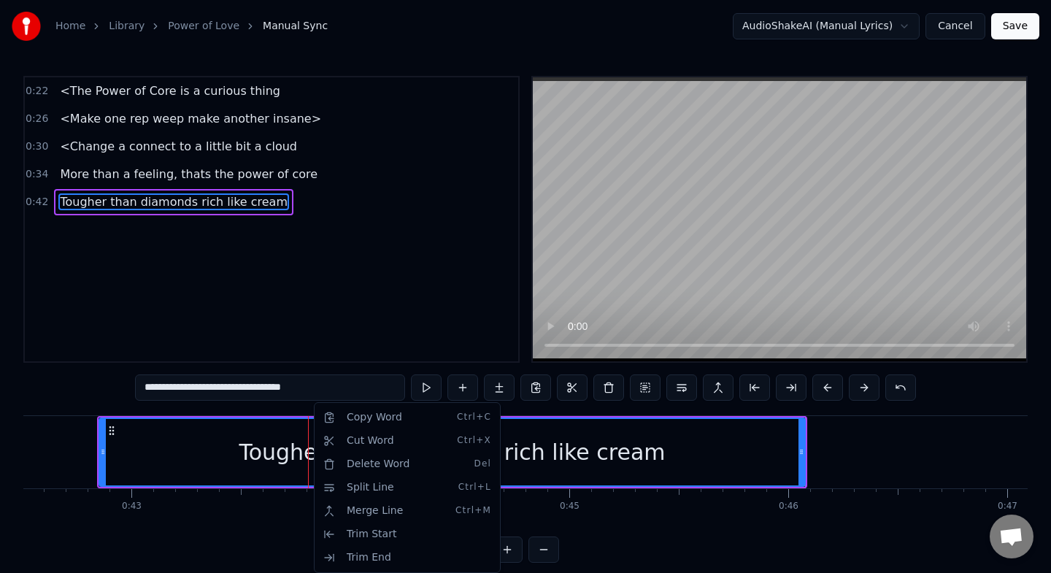
click at [906, 460] on html "**********" at bounding box center [525, 293] width 1051 height 586
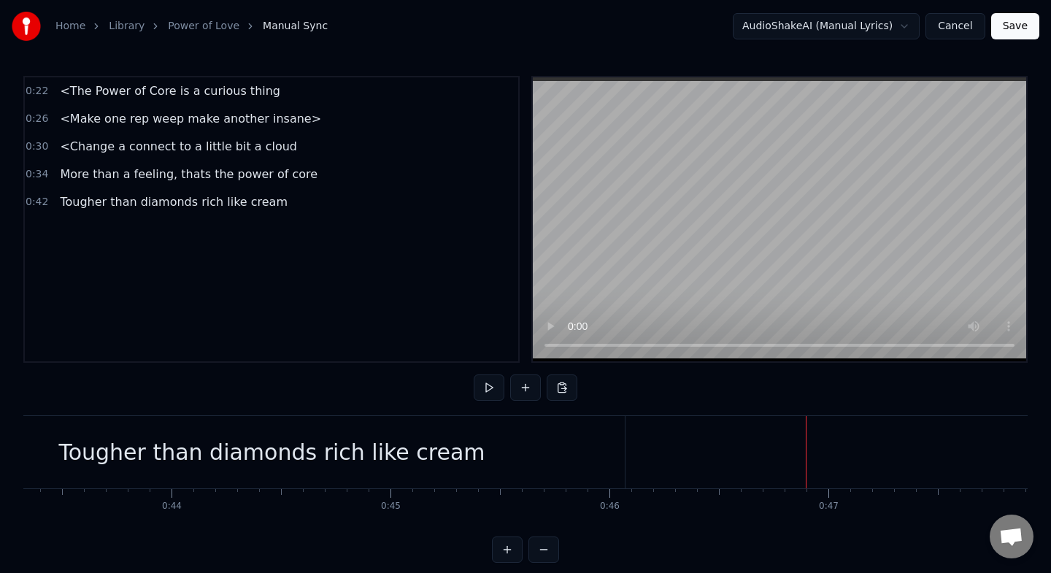
scroll to position [0, 9490]
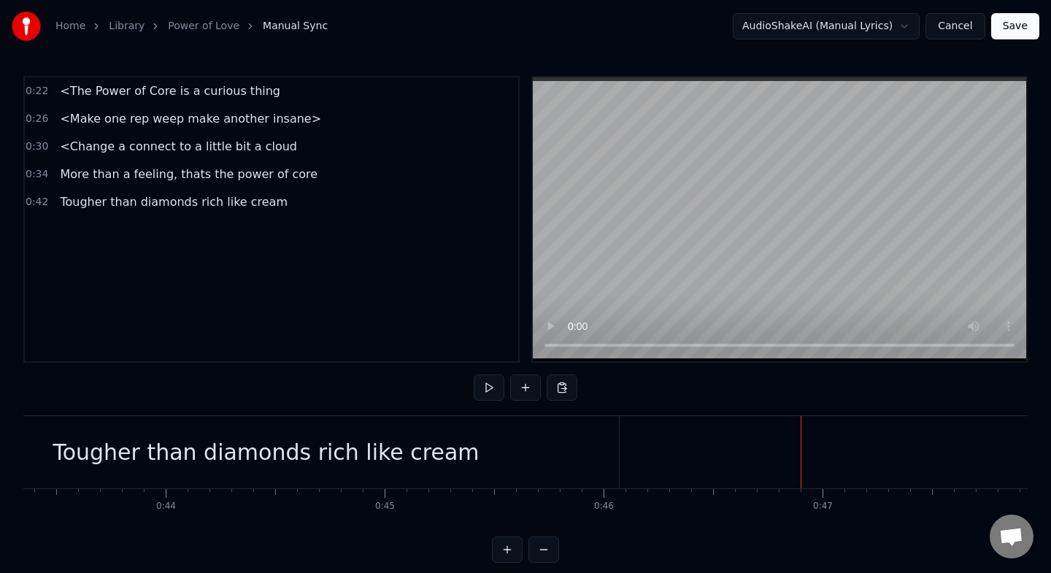
click at [801, 453] on div at bounding box center [801, 452] width 1 height 72
click at [522, 383] on button at bounding box center [525, 387] width 31 height 26
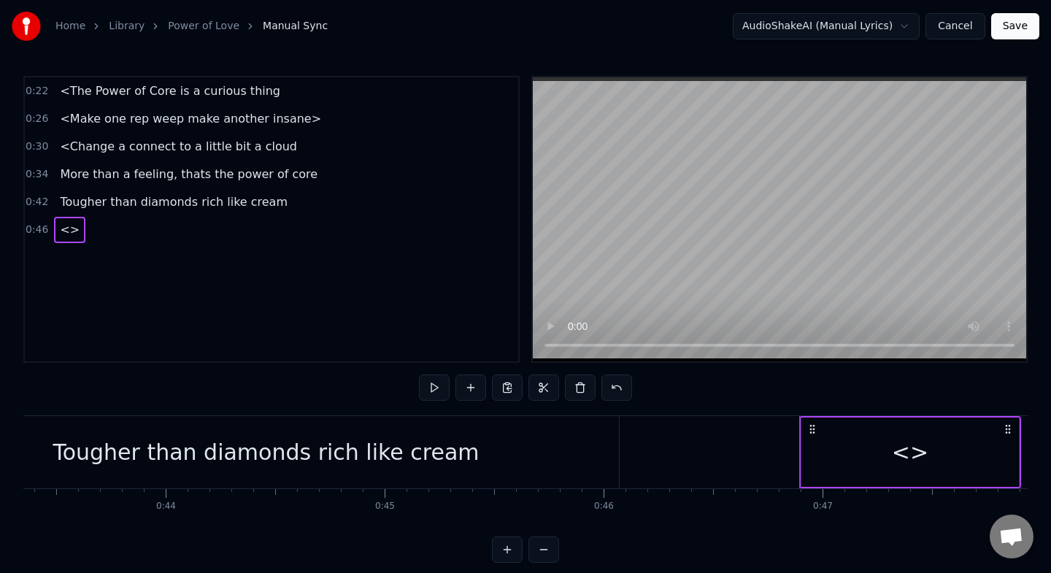
click at [910, 452] on div "<>" at bounding box center [910, 452] width 36 height 33
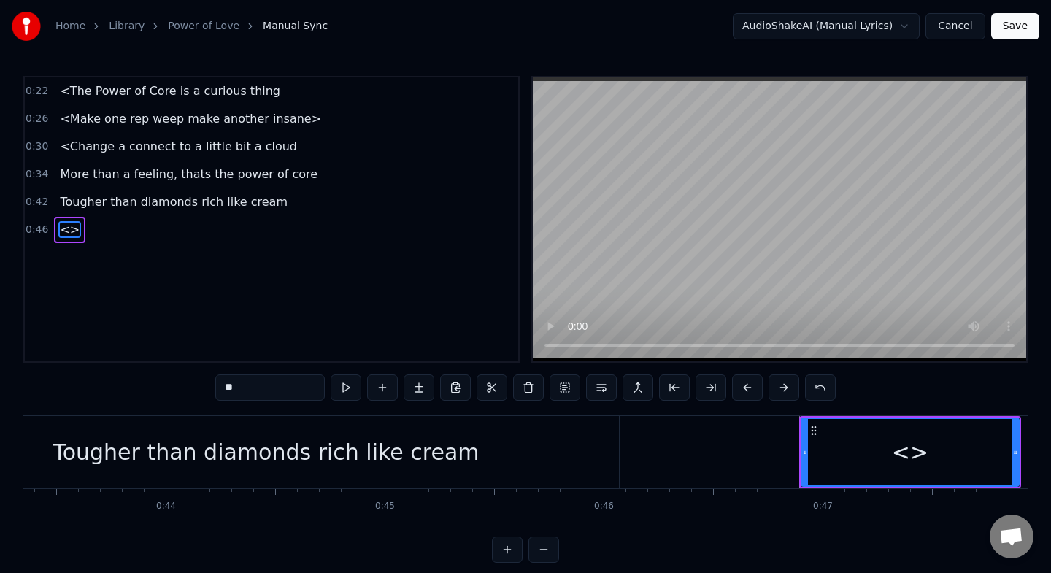
click at [285, 387] on input "**" at bounding box center [269, 387] width 109 height 26
type input "*"
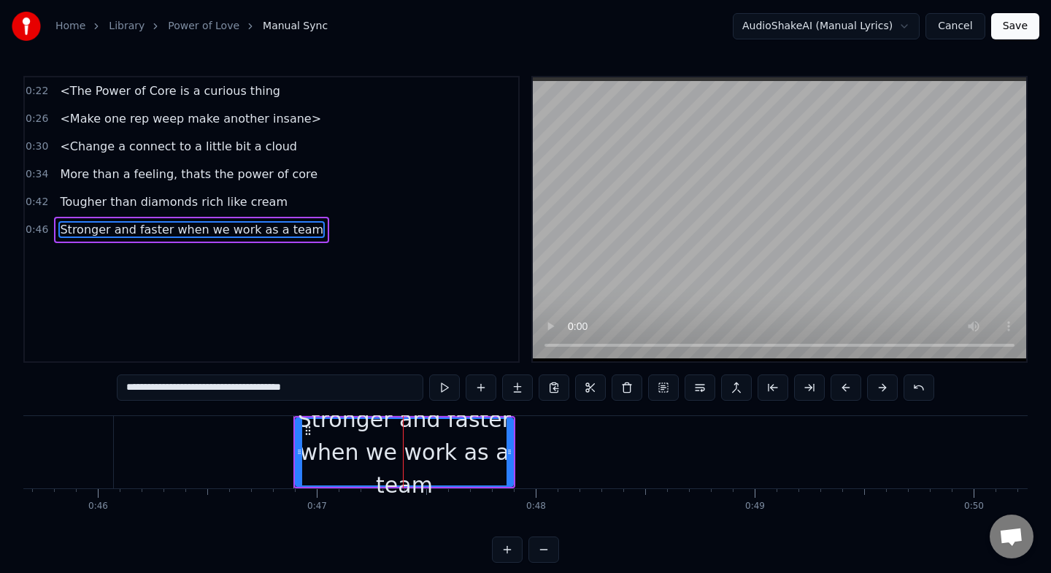
scroll to position [0, 10004]
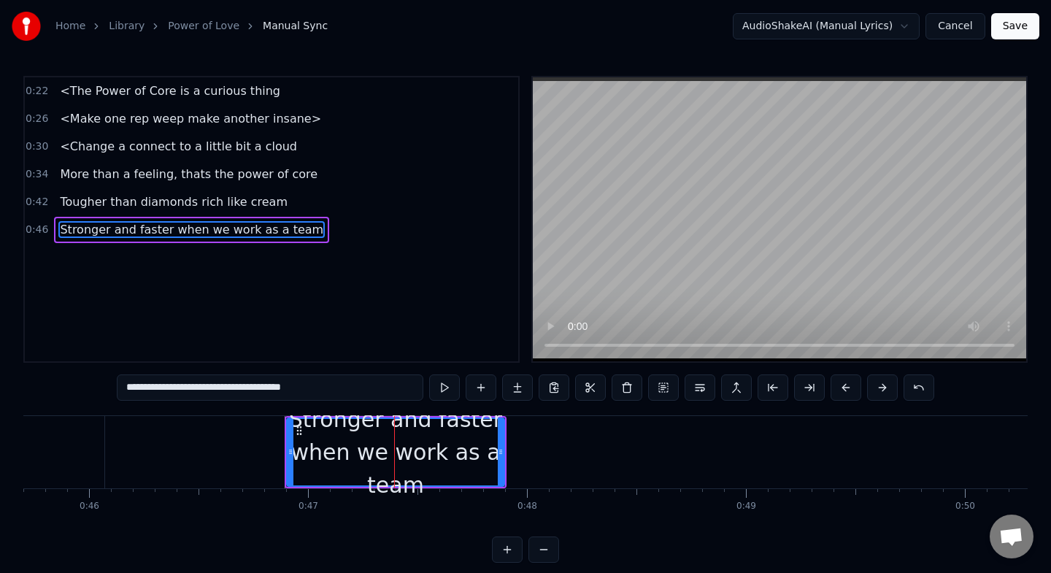
type input "**********"
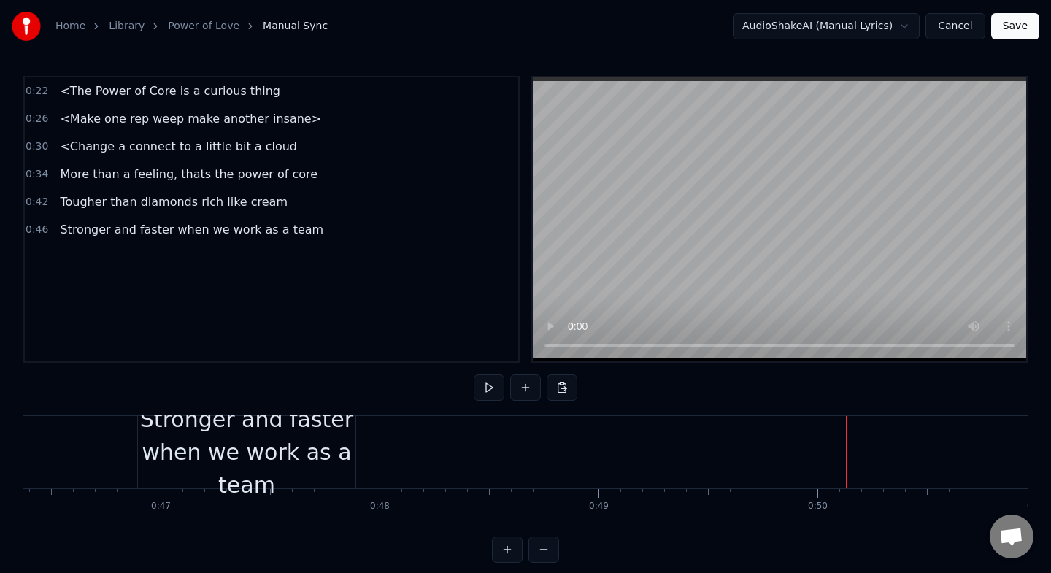
scroll to position [0, 10147]
click at [359, 439] on div "Stronger and faster when we work as a team" at bounding box center [251, 452] width 217 height 99
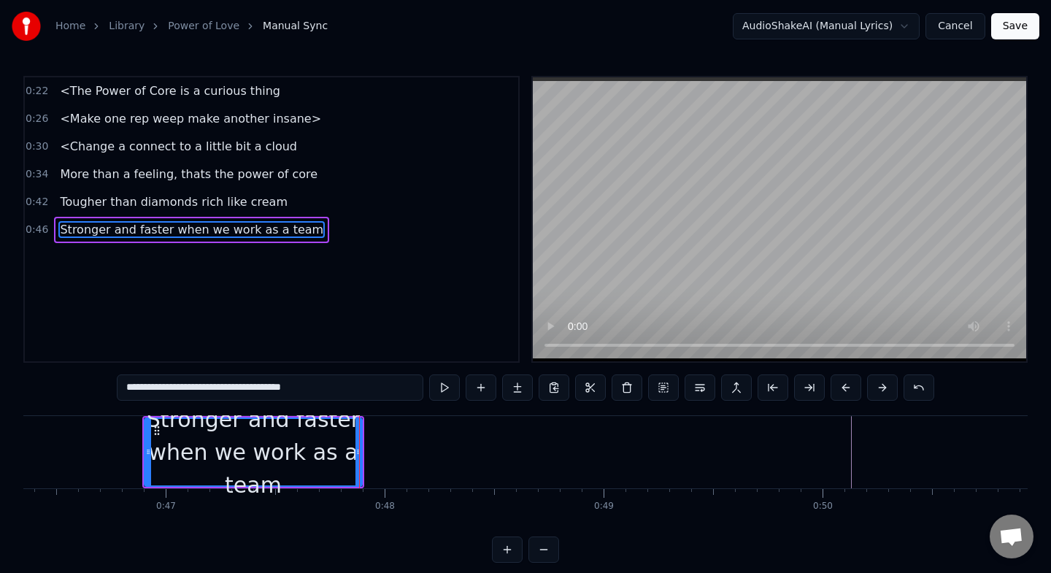
drag, startPoint x: 361, startPoint y: 450, endPoint x: 438, endPoint y: 439, distance: 77.5
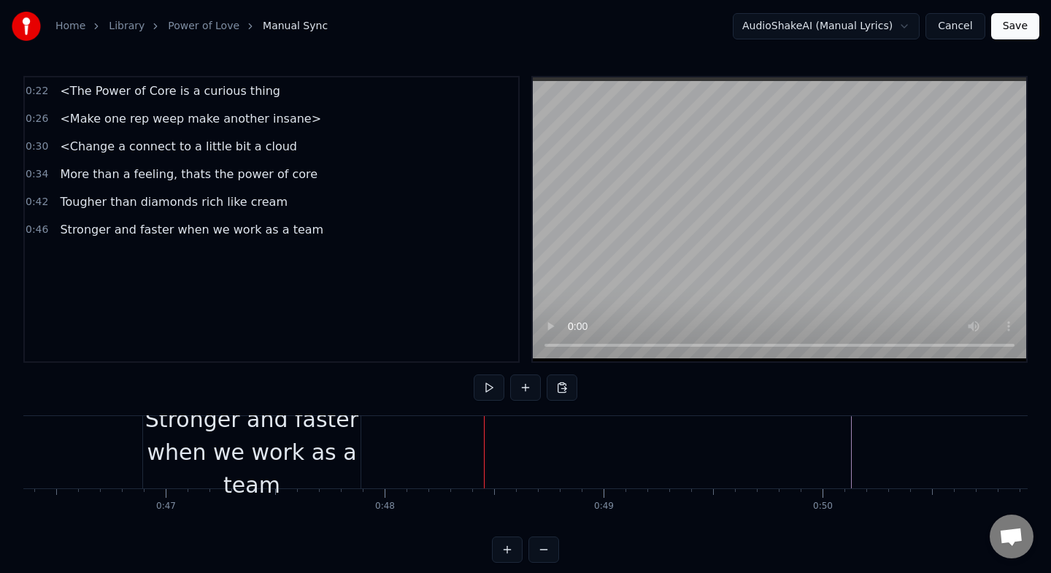
click at [341, 446] on div "Stronger and faster when we work as a team" at bounding box center [251, 452] width 217 height 99
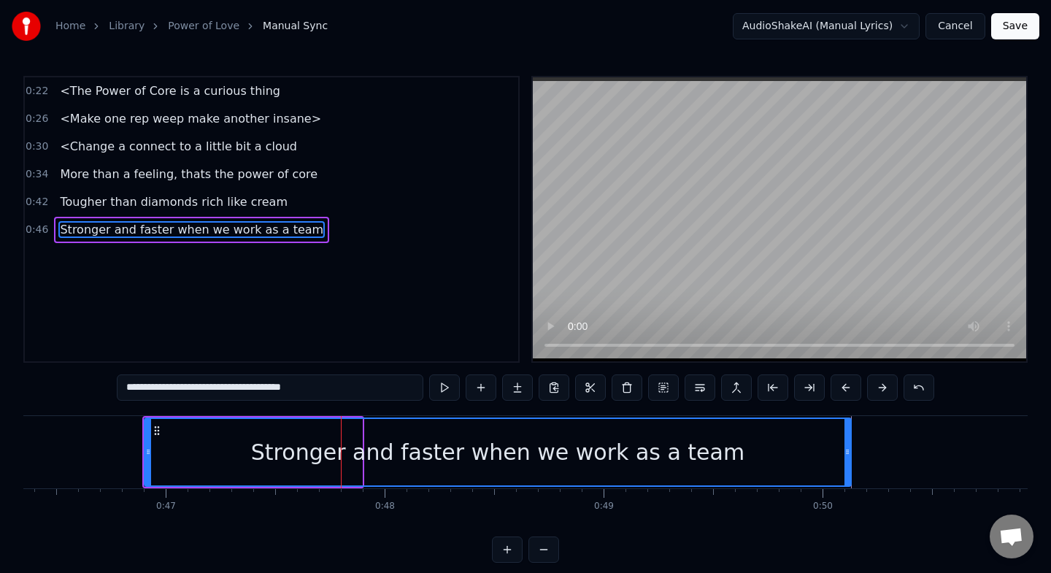
drag, startPoint x: 355, startPoint y: 449, endPoint x: 844, endPoint y: 443, distance: 488.9
click at [844, 443] on div at bounding box center [847, 452] width 6 height 66
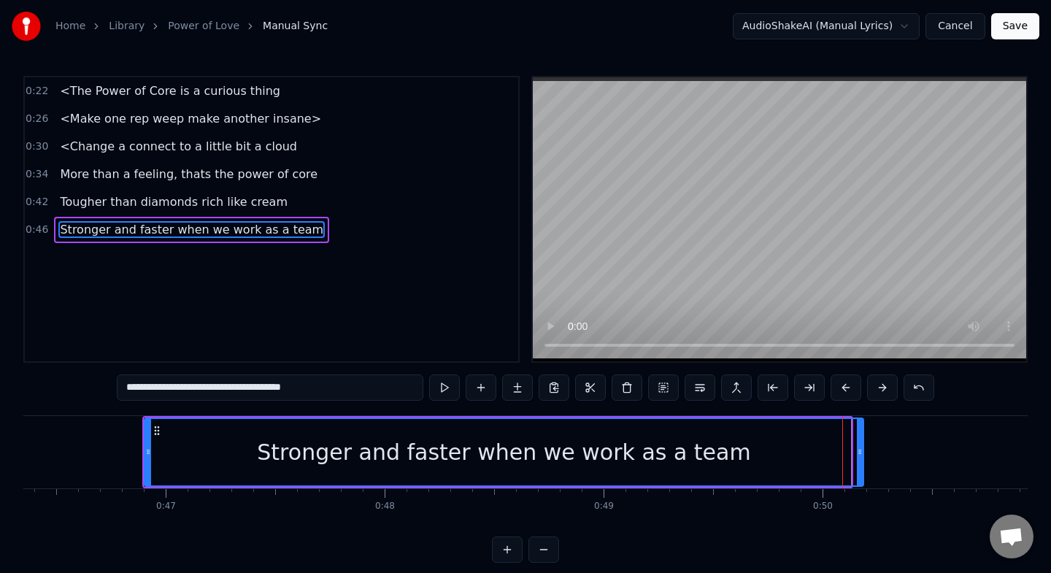
drag, startPoint x: 849, startPoint y: 450, endPoint x: 862, endPoint y: 450, distance: 12.4
click at [862, 450] on icon at bounding box center [860, 452] width 6 height 12
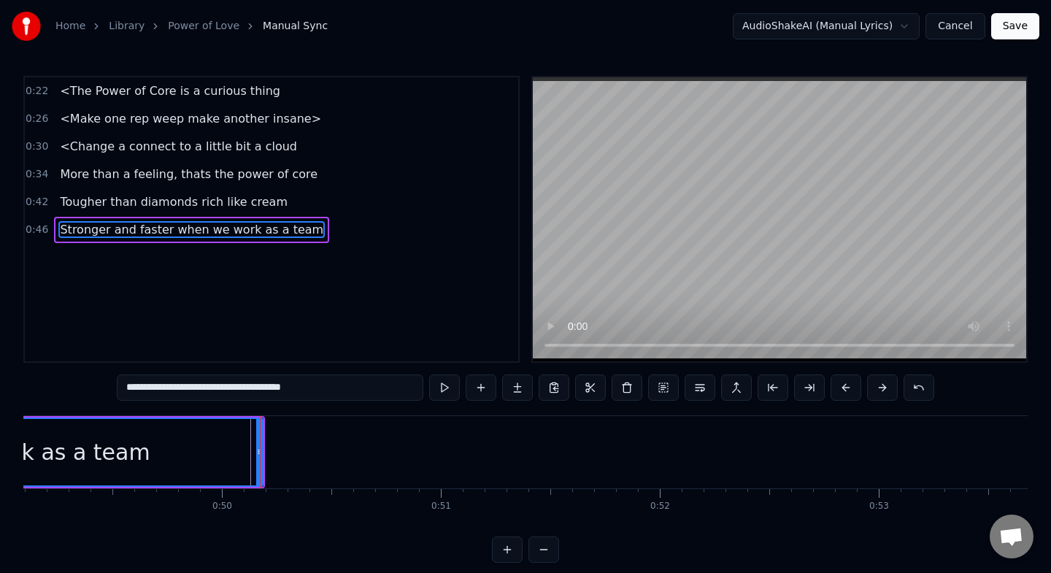
scroll to position [0, 10750]
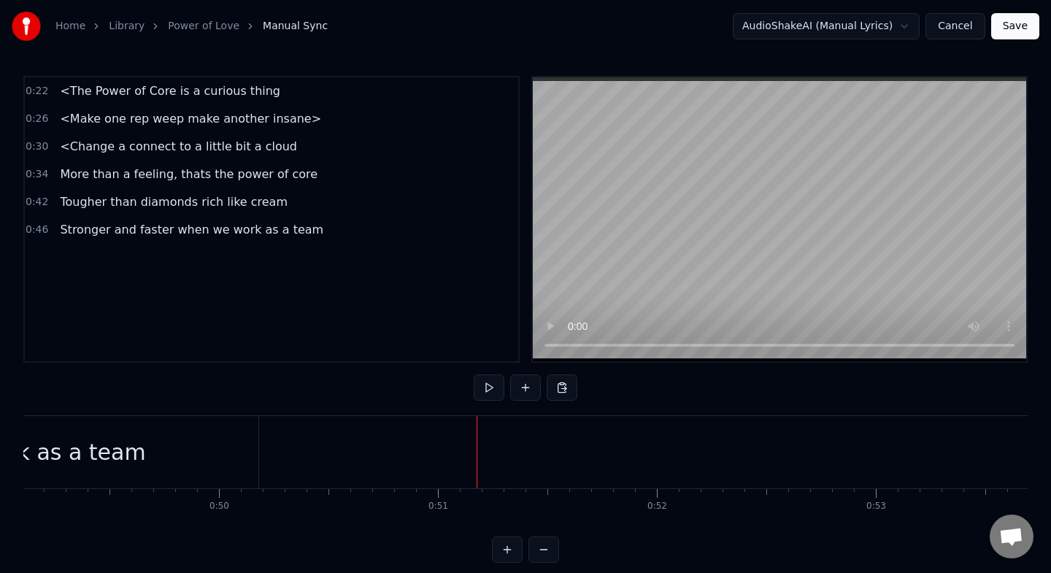
click at [433, 458] on div at bounding box center [991, 452] width 23436 height 72
click at [501, 548] on button at bounding box center [507, 549] width 31 height 26
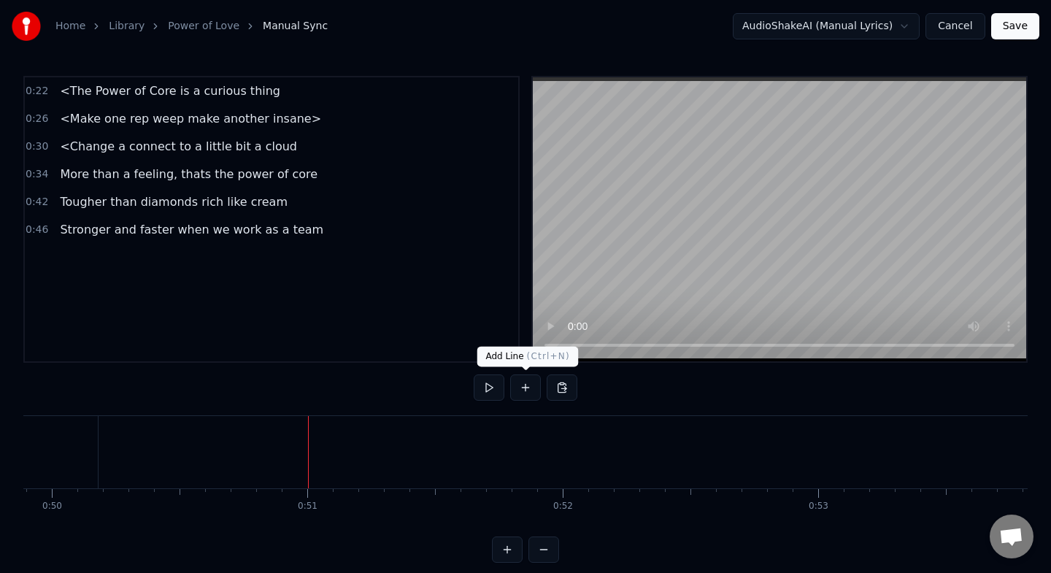
click at [527, 388] on button at bounding box center [525, 387] width 31 height 26
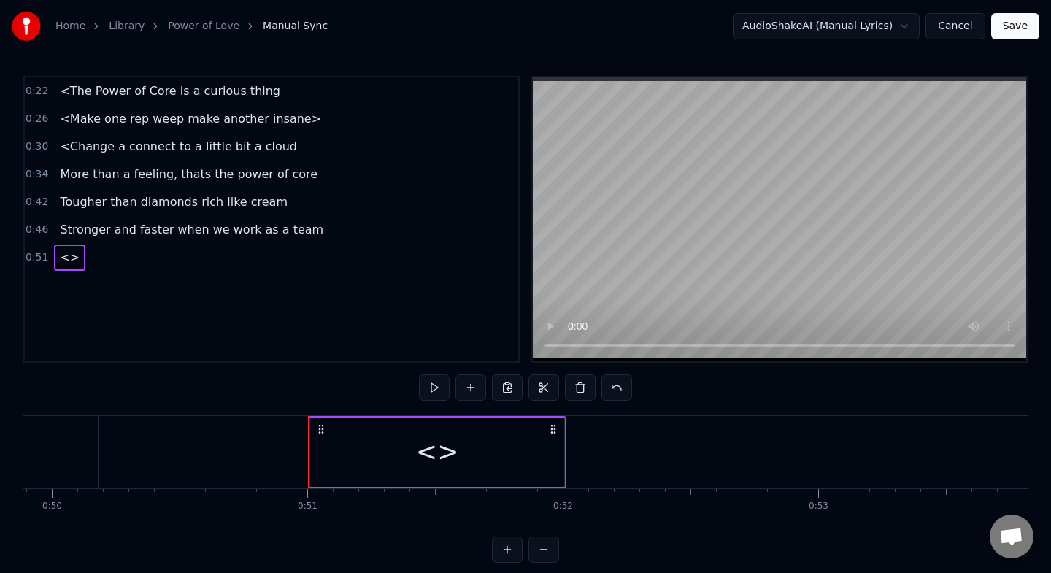
click at [438, 454] on div "<>" at bounding box center [437, 452] width 43 height 39
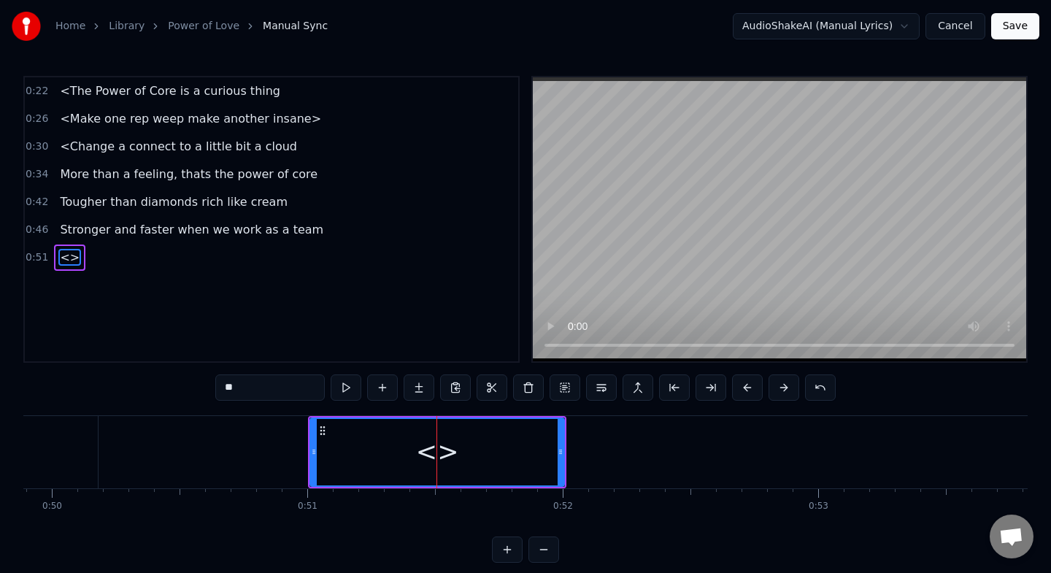
click at [269, 390] on input "**" at bounding box center [269, 387] width 109 height 26
type input "*"
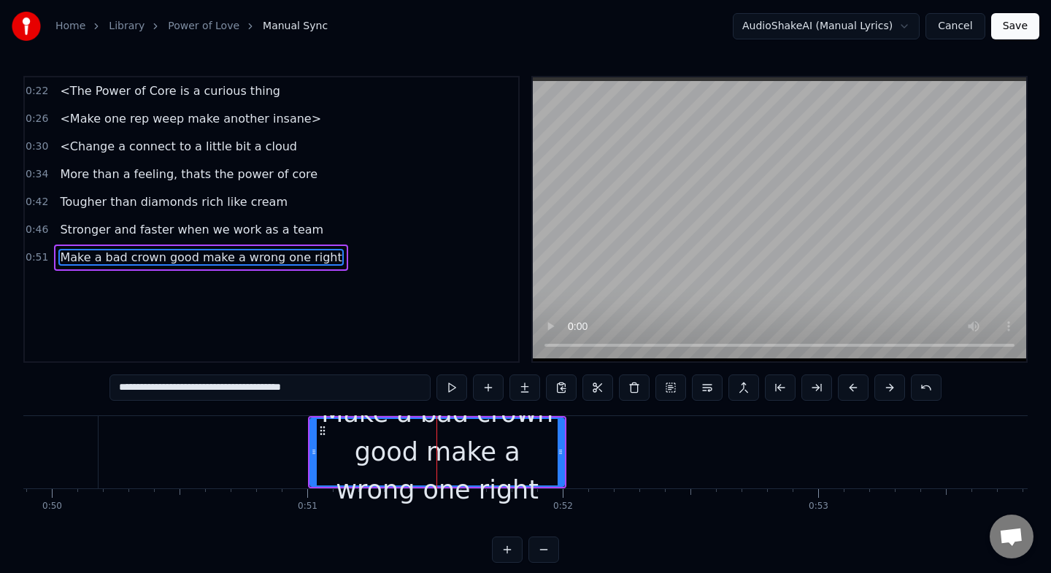
type input "**********"
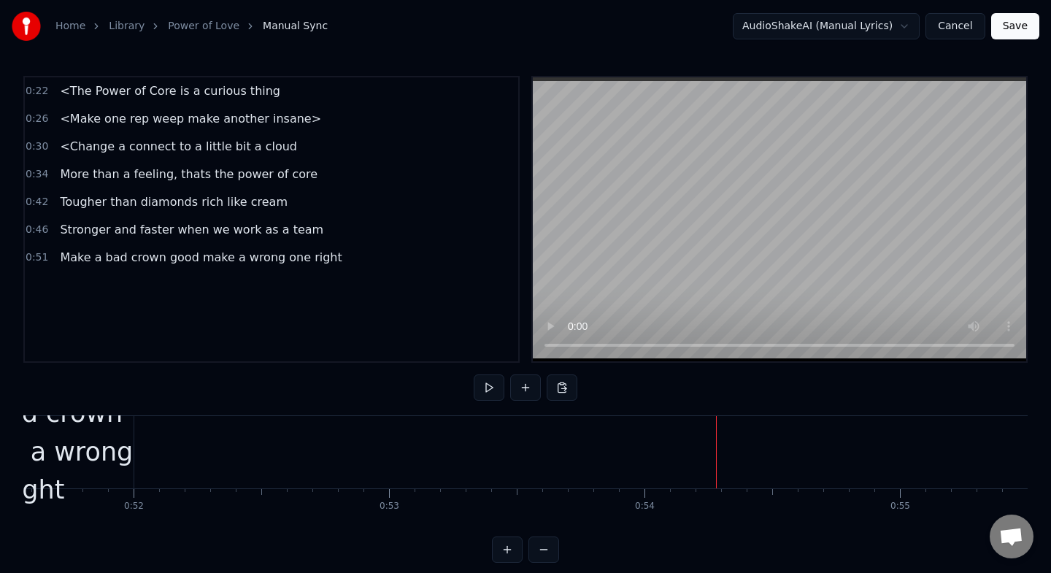
scroll to position [0, 13164]
click at [107, 455] on div "Make a bad crown good make a wrong one right" at bounding box center [13, 451] width 254 height 115
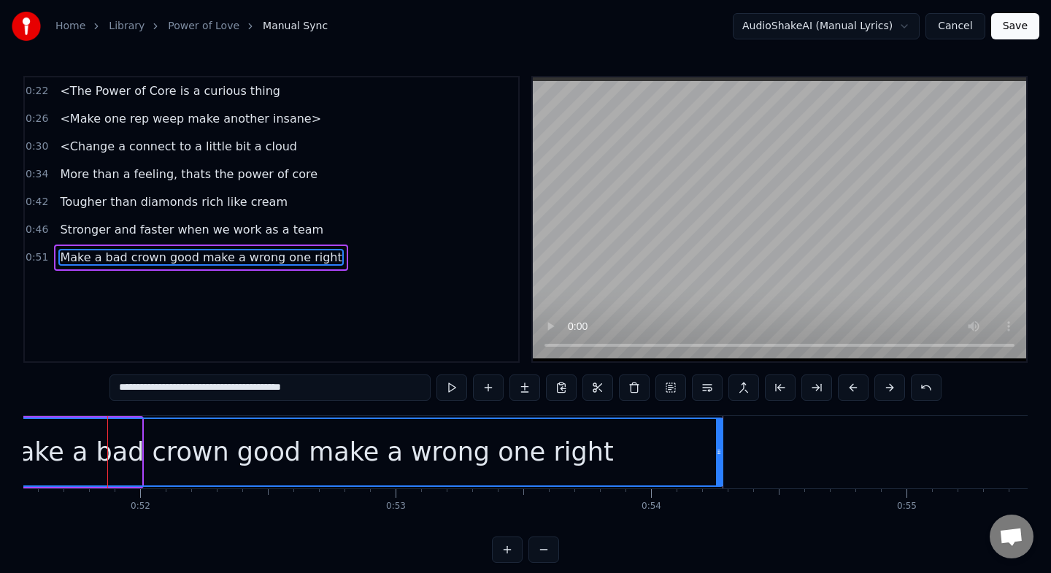
drag, startPoint x: 139, startPoint y: 452, endPoint x: 720, endPoint y: 451, distance: 580.9
click at [720, 451] on icon at bounding box center [719, 452] width 6 height 12
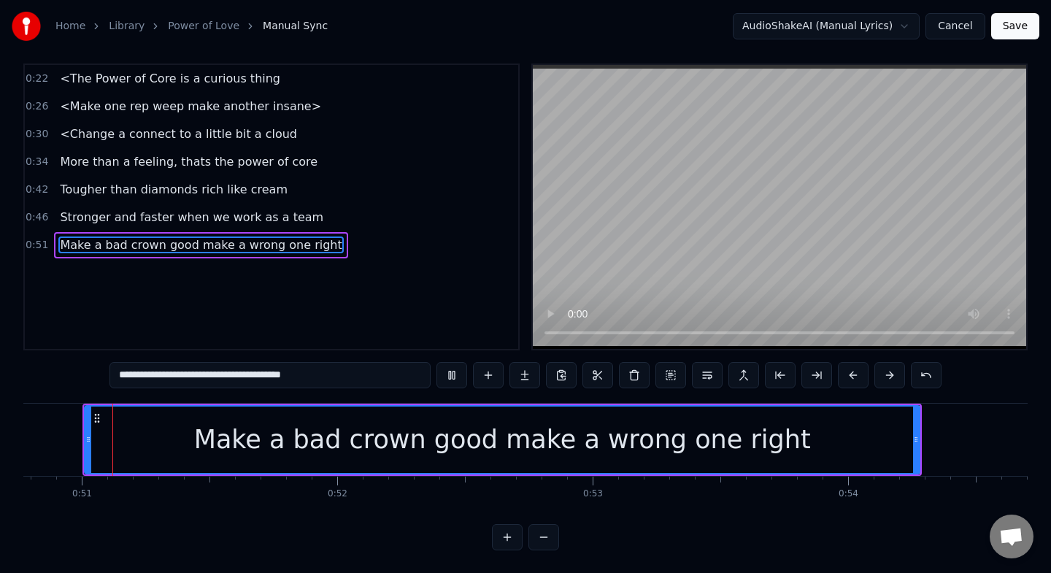
scroll to position [0, 12953]
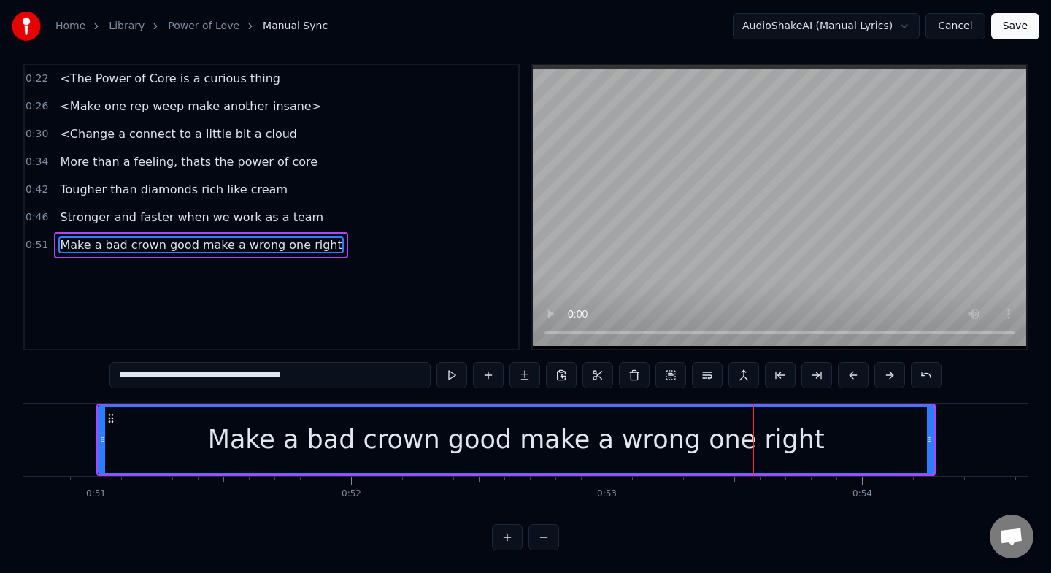
click at [105, 439] on div "Make a bad crown good make a wrong one right" at bounding box center [515, 439] width 833 height 66
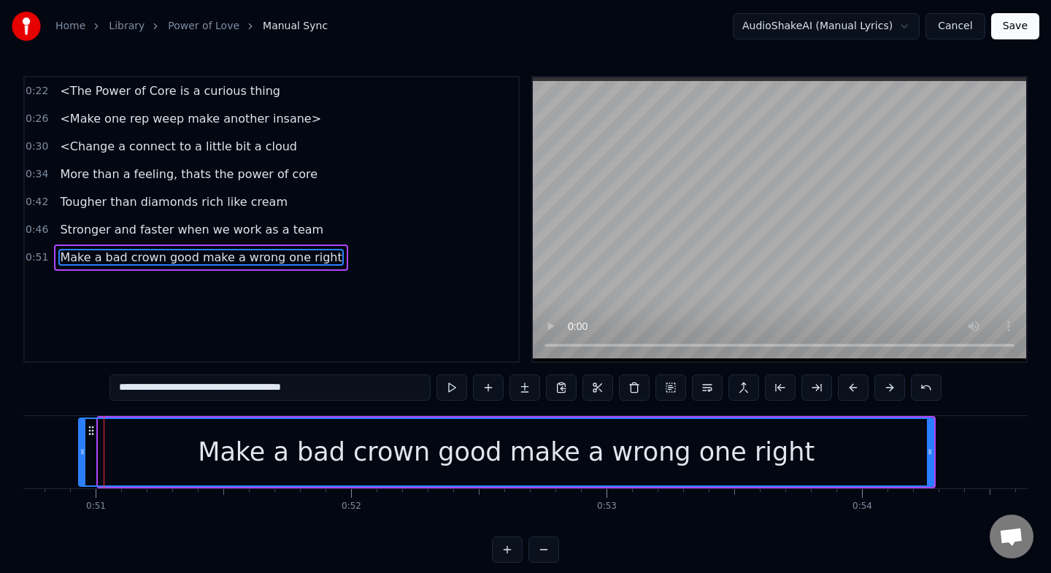
drag, startPoint x: 102, startPoint y: 449, endPoint x: 83, endPoint y: 447, distance: 19.1
click at [82, 447] on icon at bounding box center [83, 452] width 6 height 12
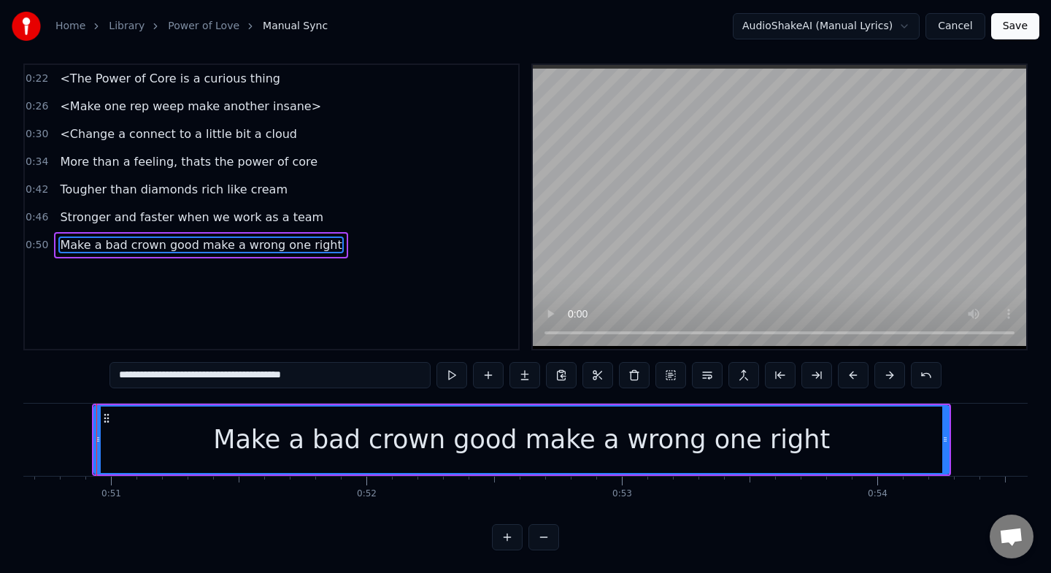
scroll to position [0, 12934]
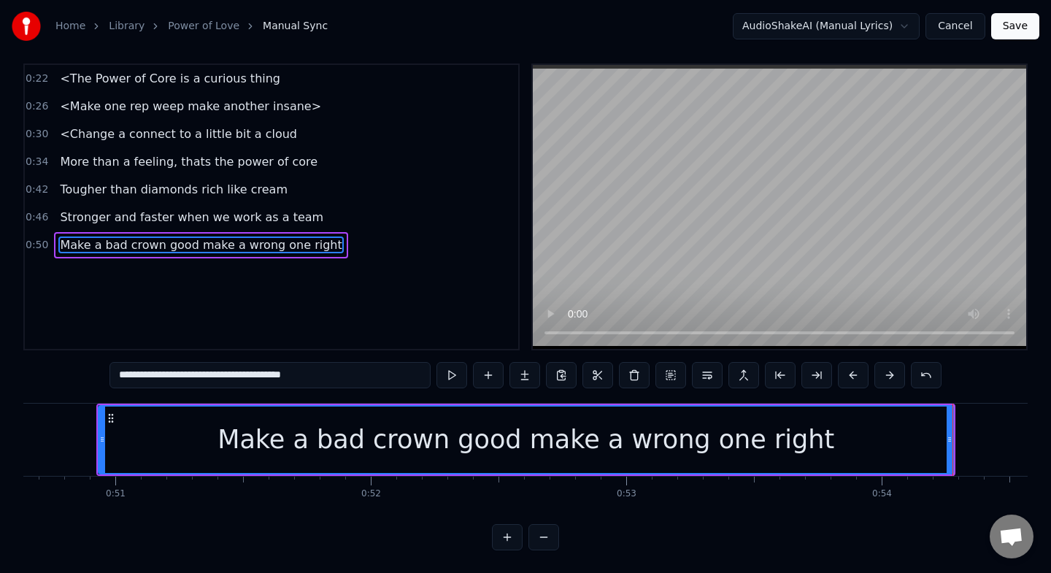
click at [454, 430] on div "Make a bad crown good make a wrong one right" at bounding box center [525, 439] width 617 height 39
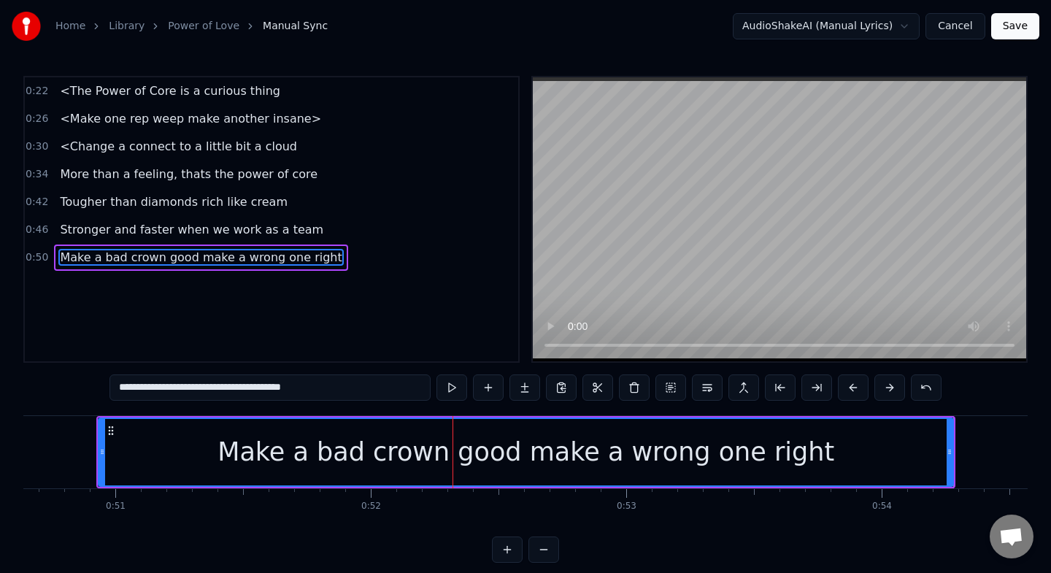
click at [532, 452] on div "Make a bad crown good make a wrong one right" at bounding box center [525, 452] width 617 height 39
click at [698, 387] on button at bounding box center [707, 387] width 31 height 26
click at [711, 390] on button at bounding box center [707, 387] width 31 height 26
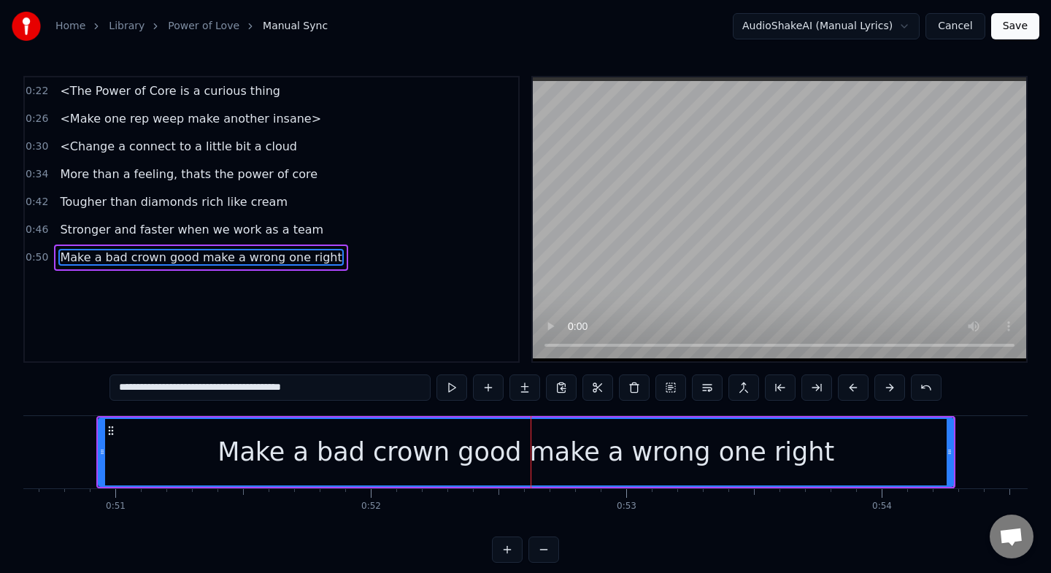
click at [705, 390] on button at bounding box center [707, 387] width 31 height 26
click at [566, 486] on div "Make a bad crown good make a wrong one right" at bounding box center [525, 452] width 859 height 72
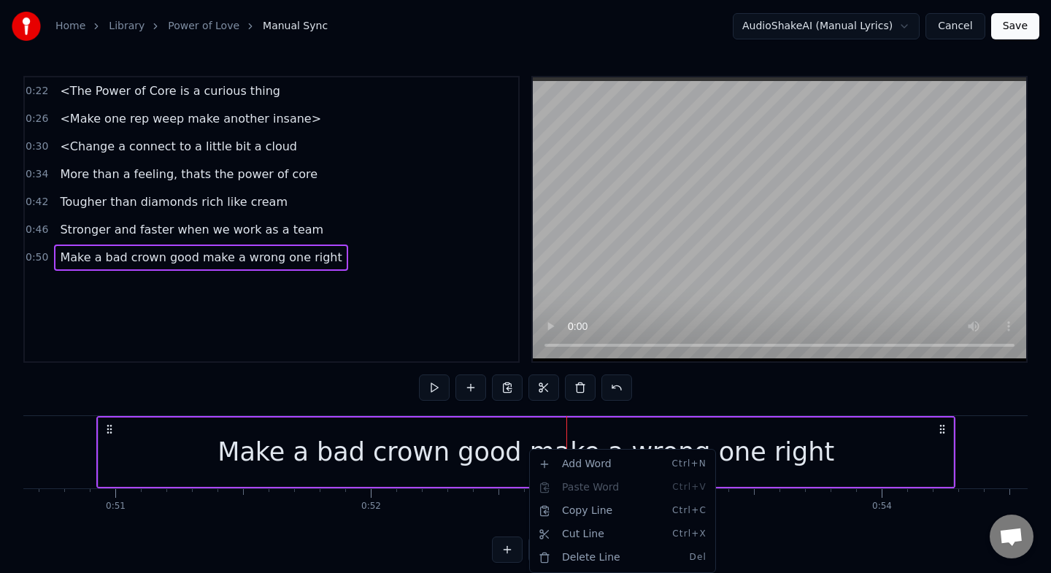
click at [537, 433] on html "Home Library Power of Love Manual Sync AudioShakeAI (Manual Lyrics) Cancel Save…" at bounding box center [525, 293] width 1051 height 586
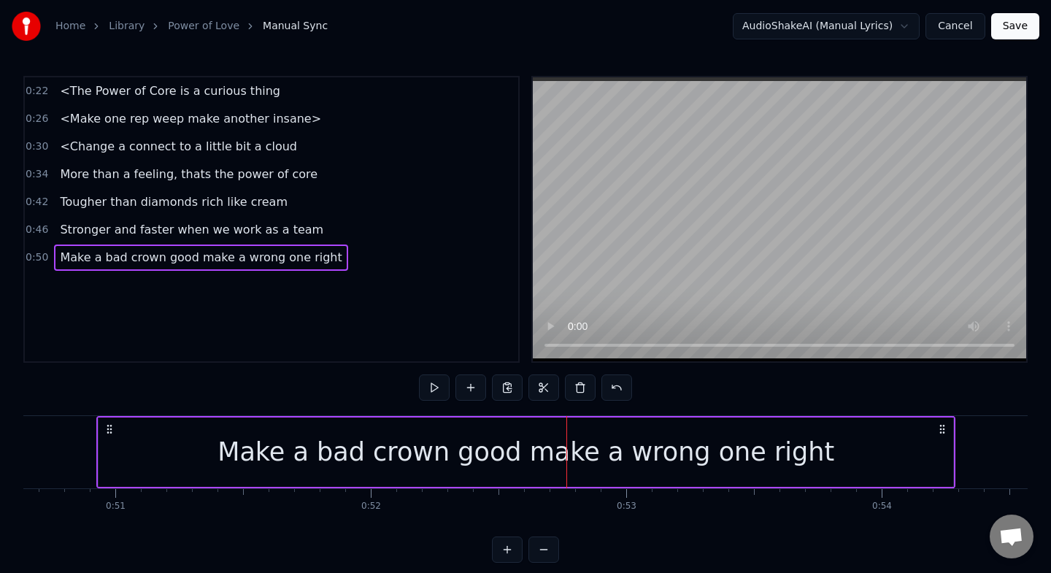
click at [533, 440] on div "Make a bad crown good make a wrong one right" at bounding box center [525, 452] width 617 height 39
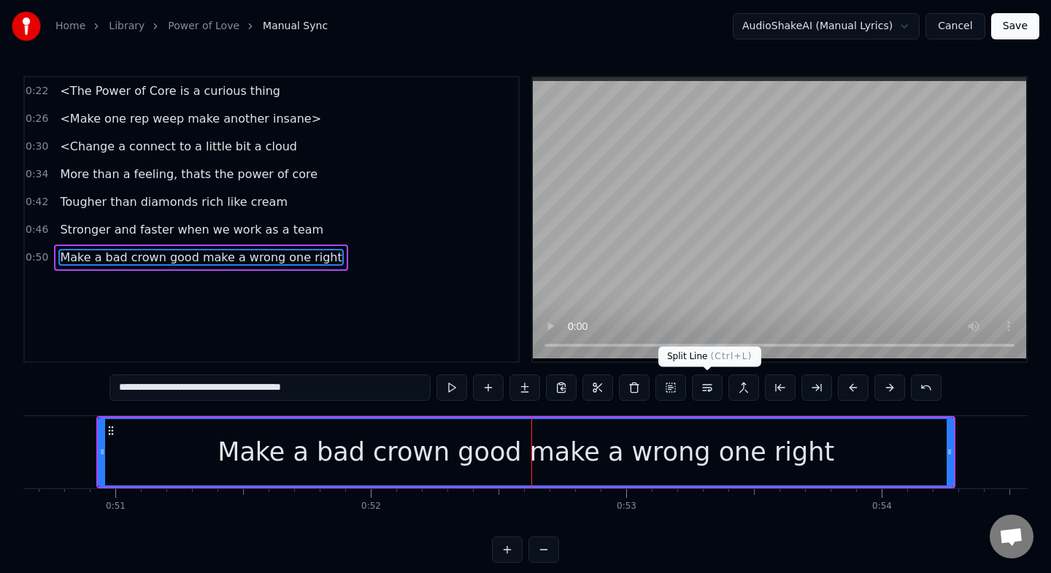
click at [703, 384] on button at bounding box center [707, 387] width 31 height 26
click at [356, 297] on div "0:22 <The Power of Core is a curious thing 0:26 <Make one rep weep make another…" at bounding box center [271, 219] width 496 height 287
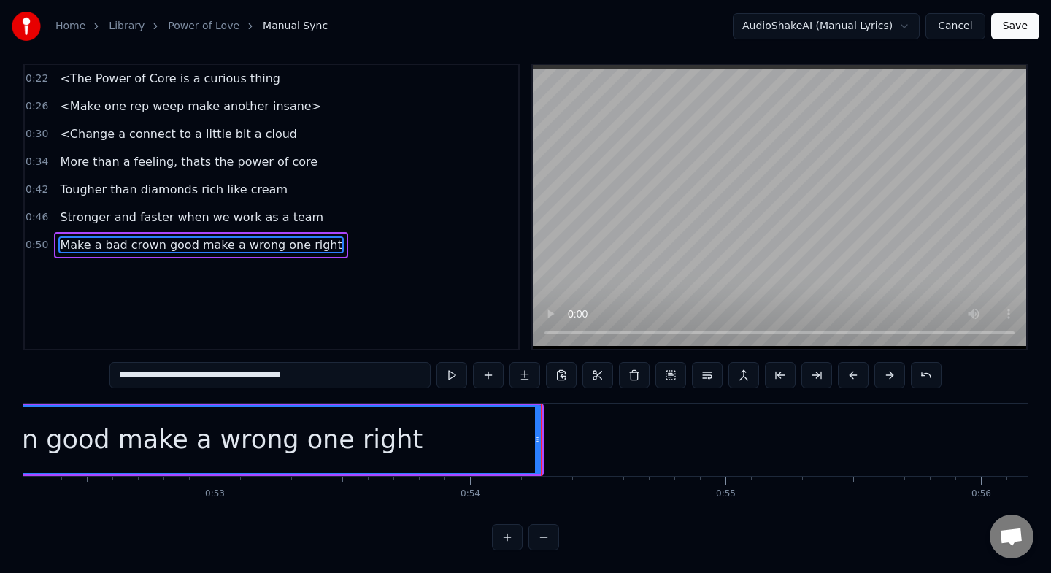
scroll to position [0, 13347]
click at [572, 450] on div "<The Power of Core is a curious thing <Make one rep weep make another insane> <…" at bounding box center [347, 439] width 27342 height 73
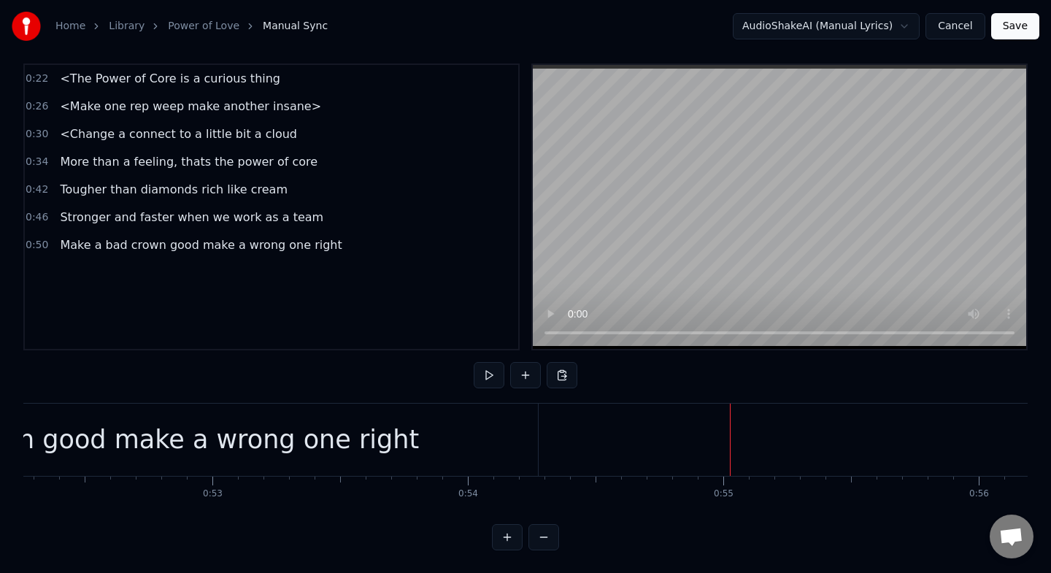
click at [728, 441] on div at bounding box center [347, 440] width 27342 height 72
click at [774, 439] on div at bounding box center [347, 440] width 27342 height 72
click at [534, 379] on button at bounding box center [525, 375] width 31 height 26
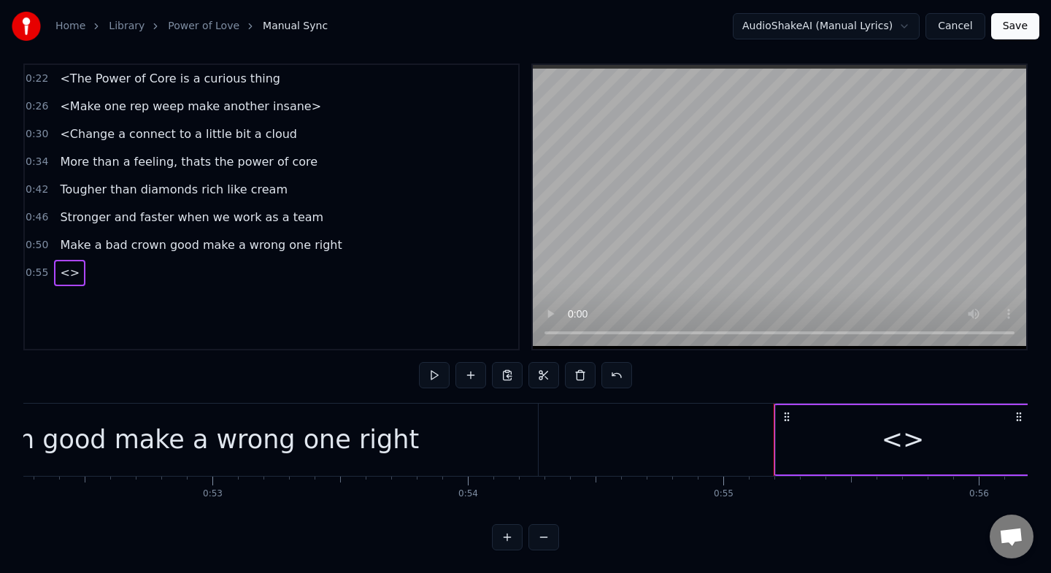
click at [926, 438] on div "<>" at bounding box center [903, 439] width 254 height 69
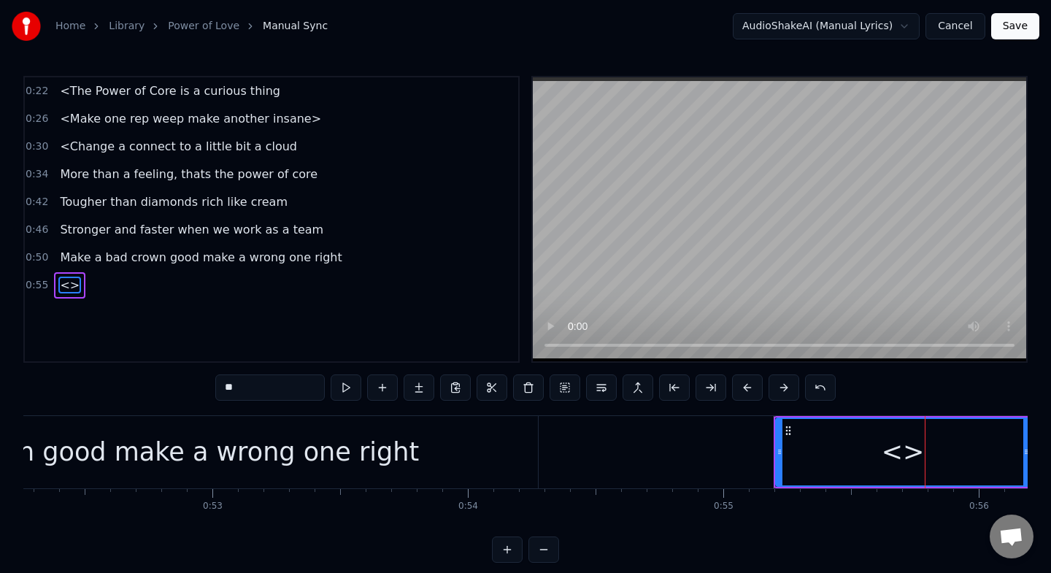
click at [241, 390] on input "**" at bounding box center [269, 387] width 109 height 26
type input "*"
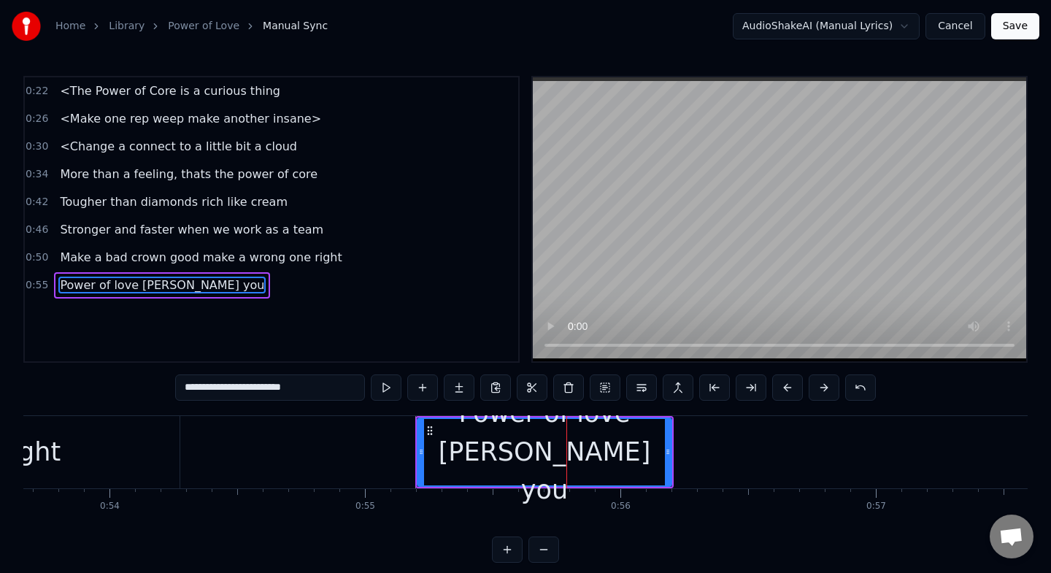
scroll to position [0, 13736]
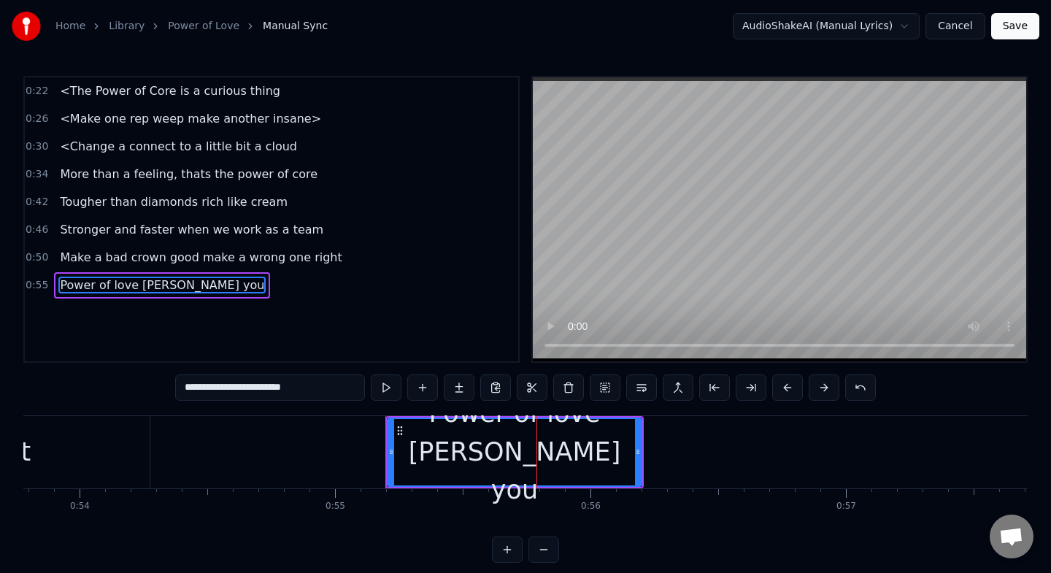
type input "**********"
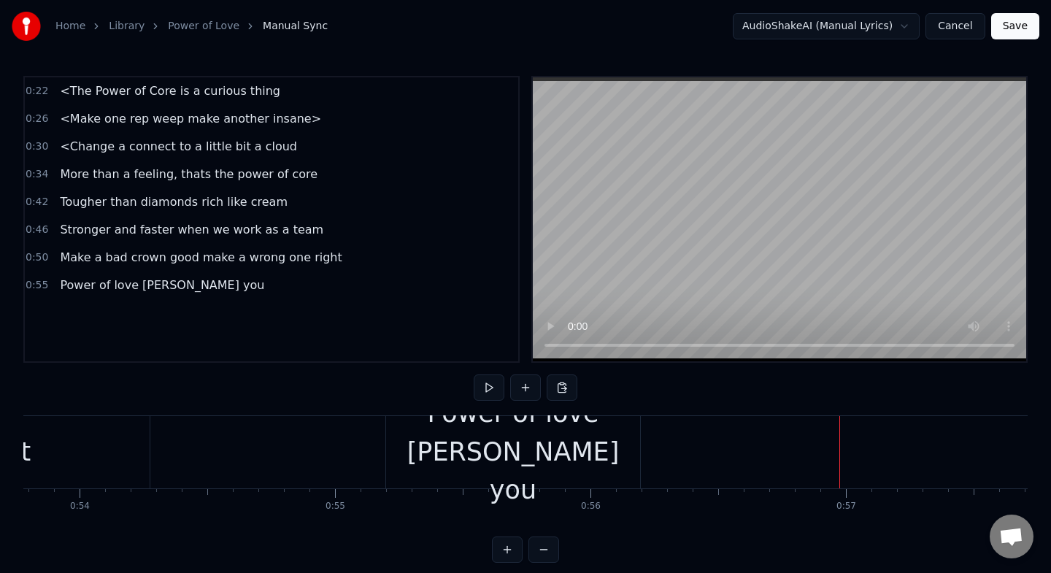
click at [620, 452] on div "Power of love [PERSON_NAME] you" at bounding box center [513, 451] width 254 height 115
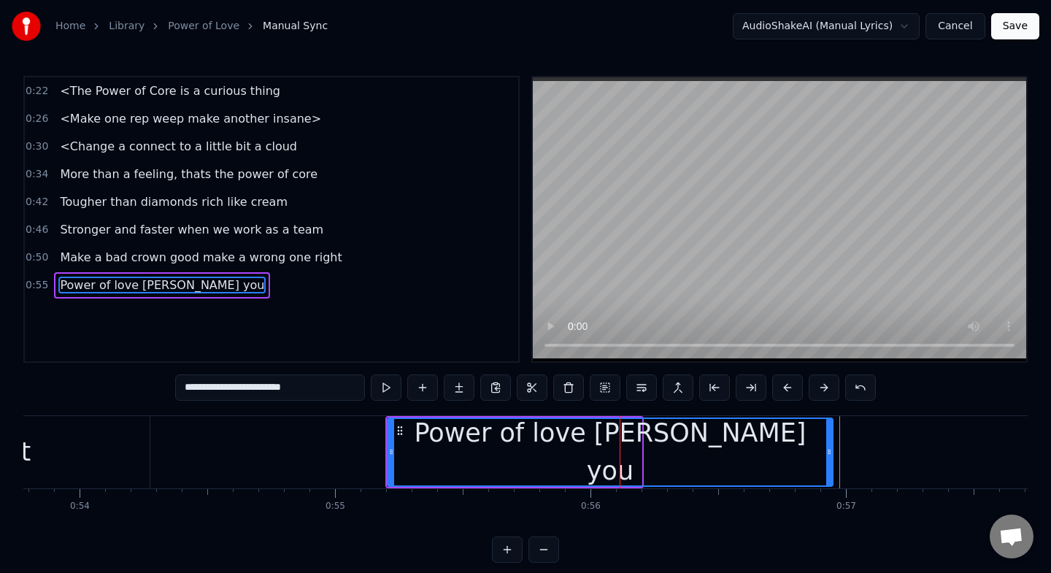
drag, startPoint x: 638, startPoint y: 450, endPoint x: 829, endPoint y: 446, distance: 191.2
click at [829, 446] on icon at bounding box center [829, 452] width 6 height 12
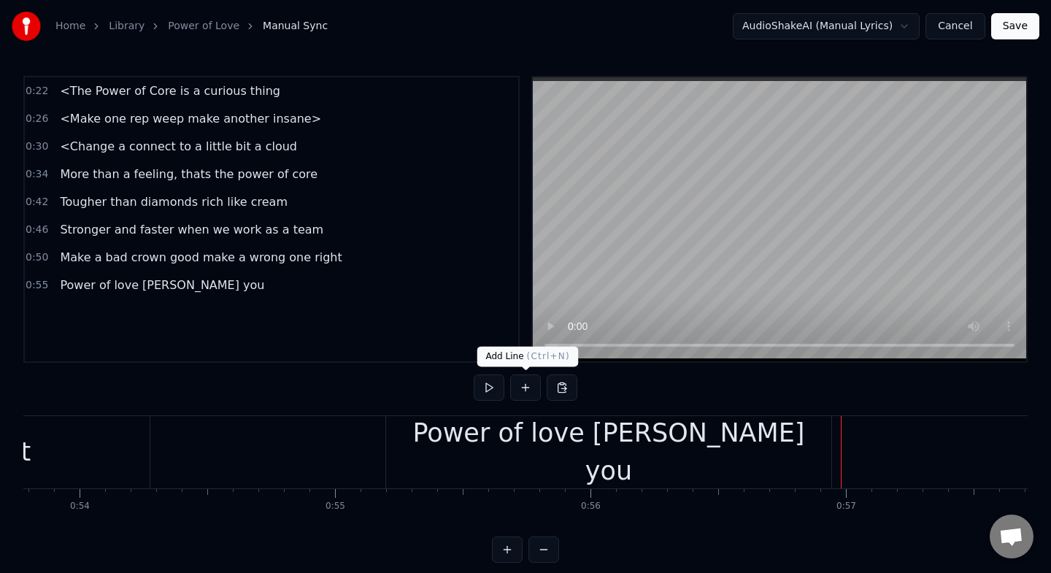
click at [521, 390] on button at bounding box center [525, 387] width 31 height 26
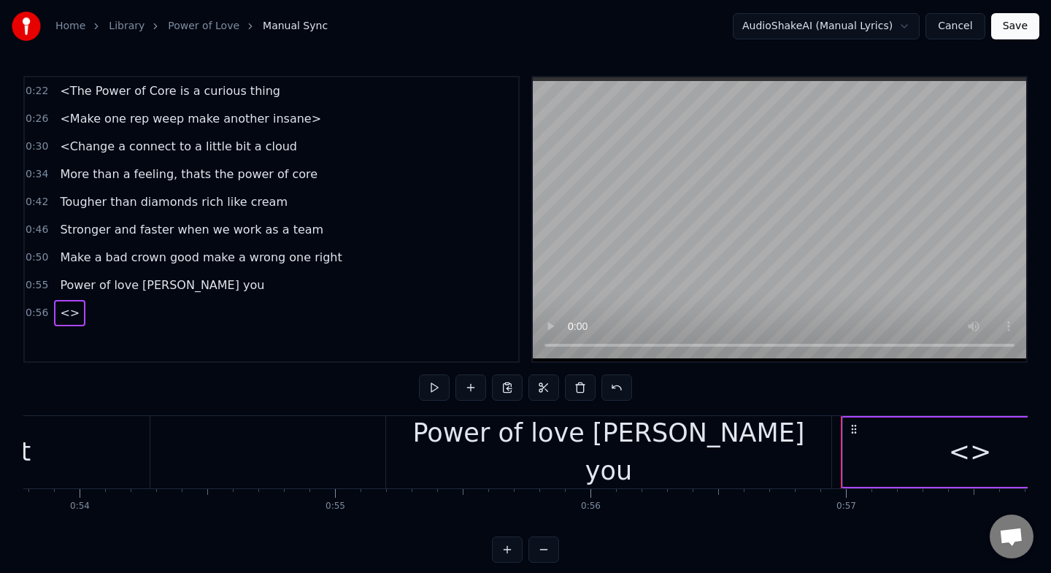
click at [969, 463] on div "<>" at bounding box center [970, 452] width 43 height 39
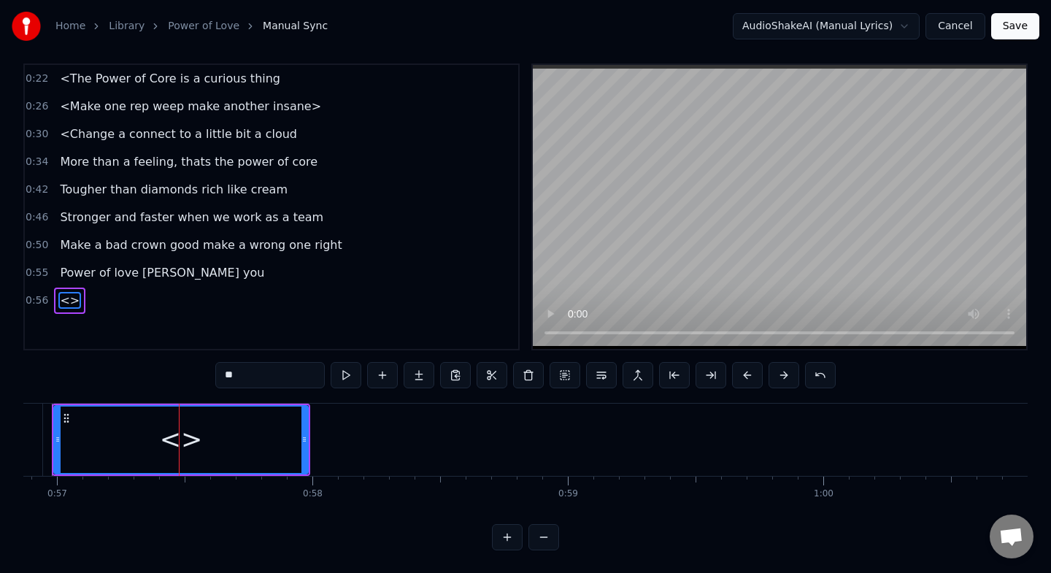
scroll to position [0, 14607]
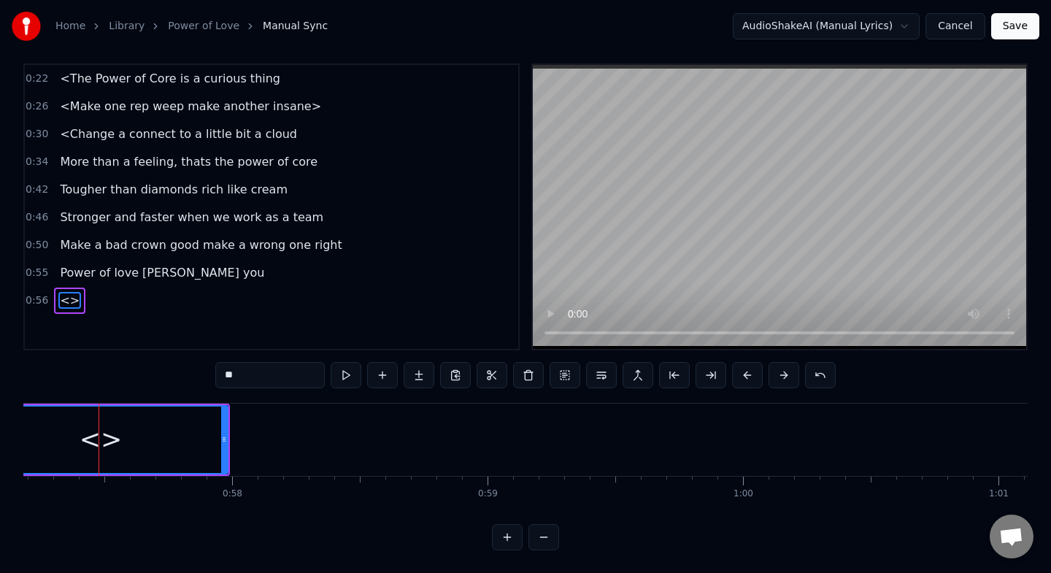
click at [274, 378] on input "**" at bounding box center [269, 375] width 109 height 26
type input "*"
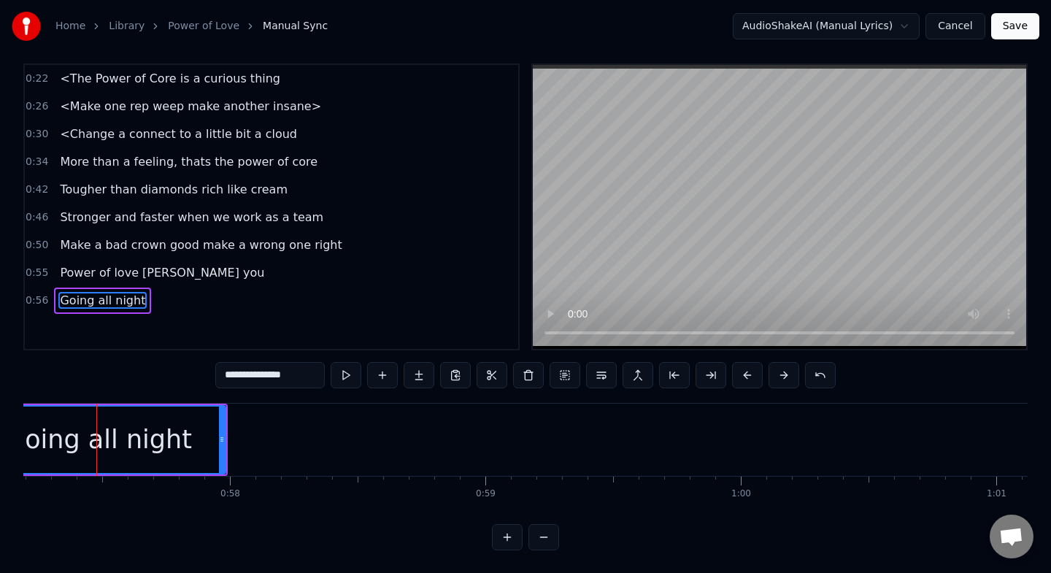
click at [144, 274] on span "Power of love [PERSON_NAME] you" at bounding box center [161, 272] width 207 height 17
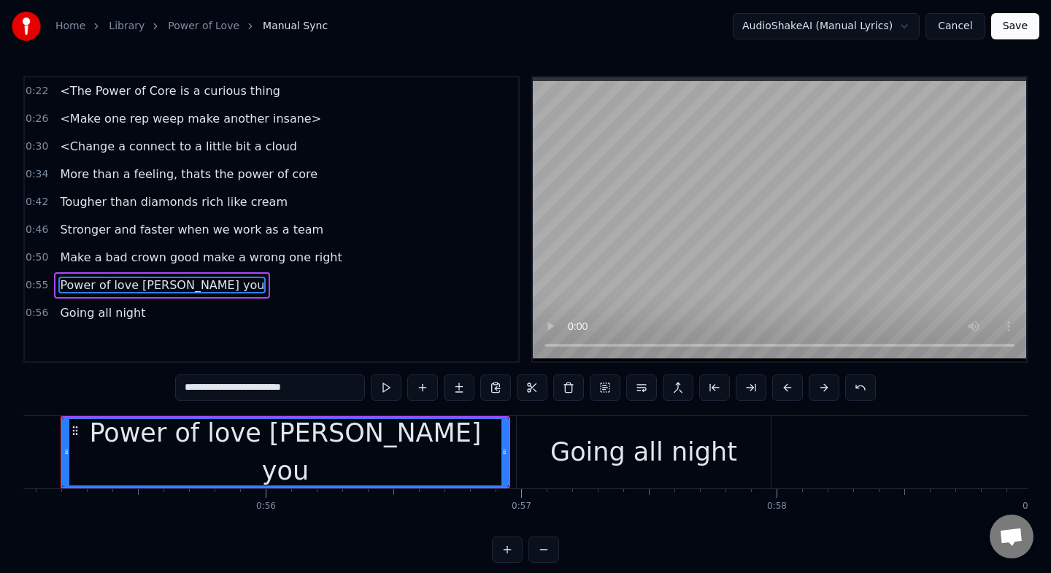
scroll to position [0, 14025]
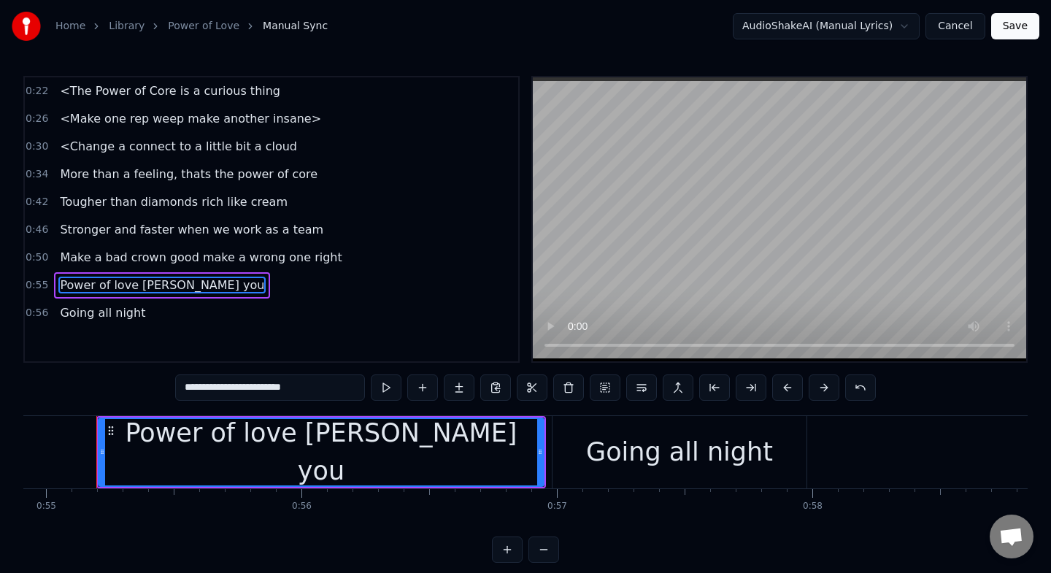
click at [248, 387] on input "**********" at bounding box center [270, 387] width 190 height 26
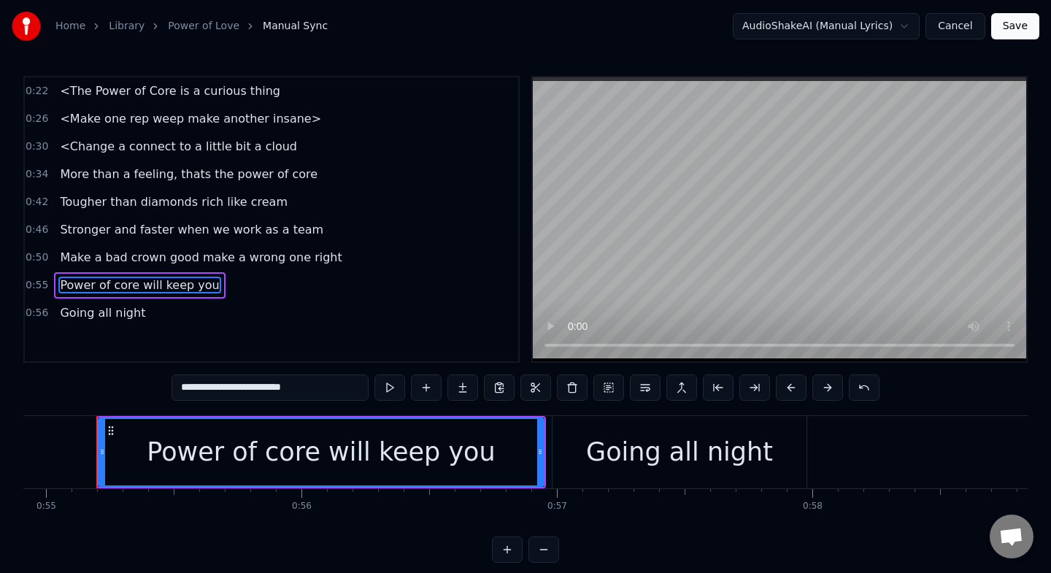
click at [630, 445] on div "Going all night" at bounding box center [679, 452] width 187 height 39
type input "**********"
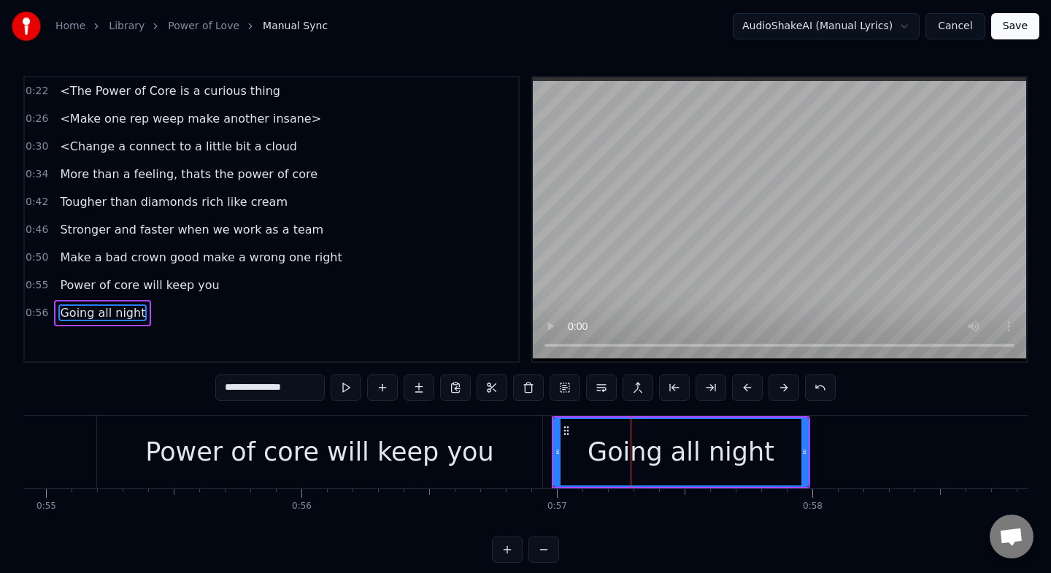
scroll to position [12, 0]
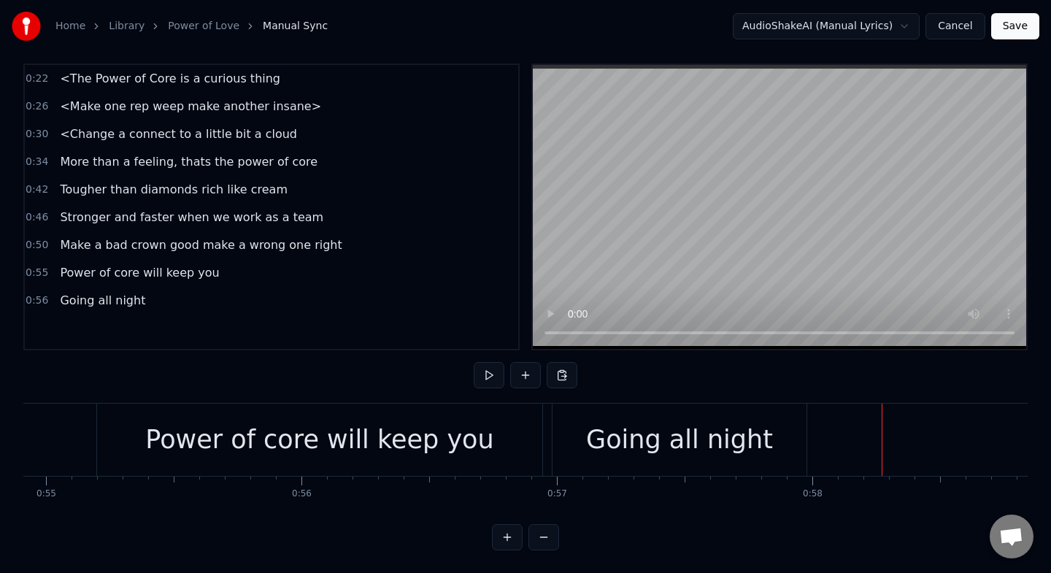
click at [803, 441] on div "Going all night" at bounding box center [679, 440] width 254 height 72
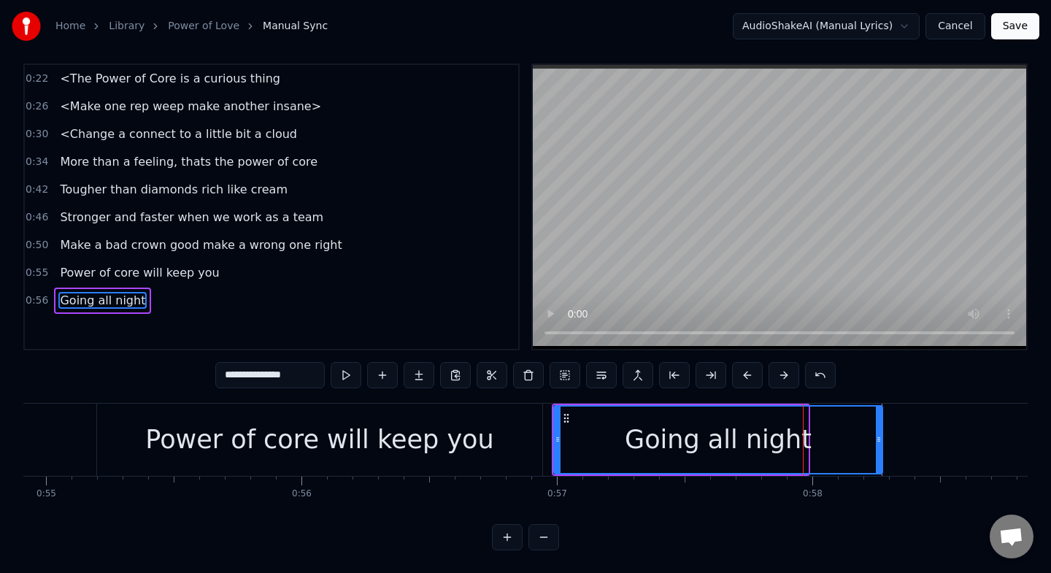
drag, startPoint x: 806, startPoint y: 439, endPoint x: 878, endPoint y: 444, distance: 71.7
click at [879, 445] on div at bounding box center [879, 439] width 6 height 66
click at [263, 421] on div "Power of core will keep you" at bounding box center [319, 439] width 348 height 39
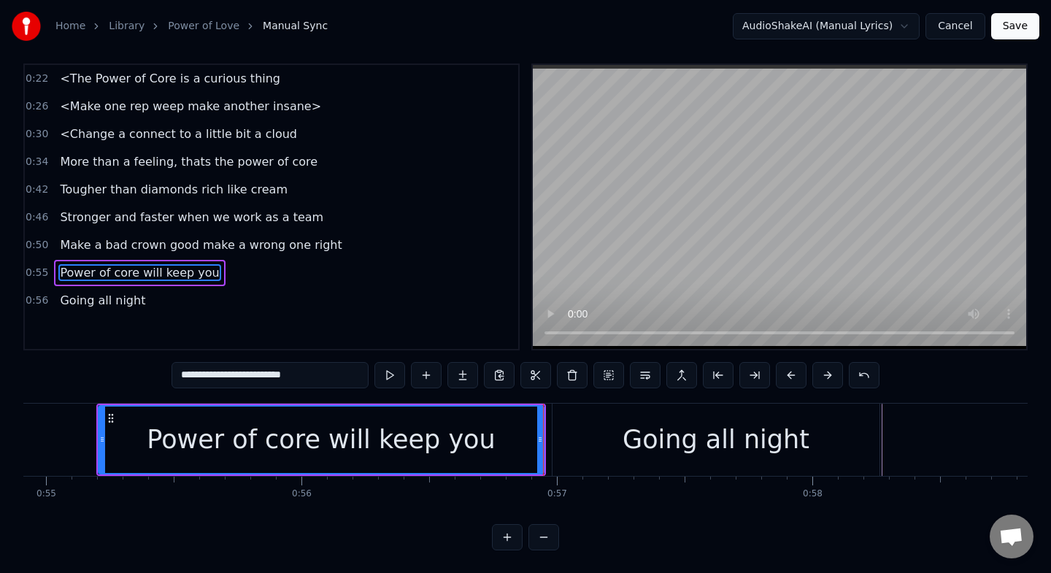
click at [651, 433] on div "Going all night" at bounding box center [715, 439] width 187 height 39
type input "**********"
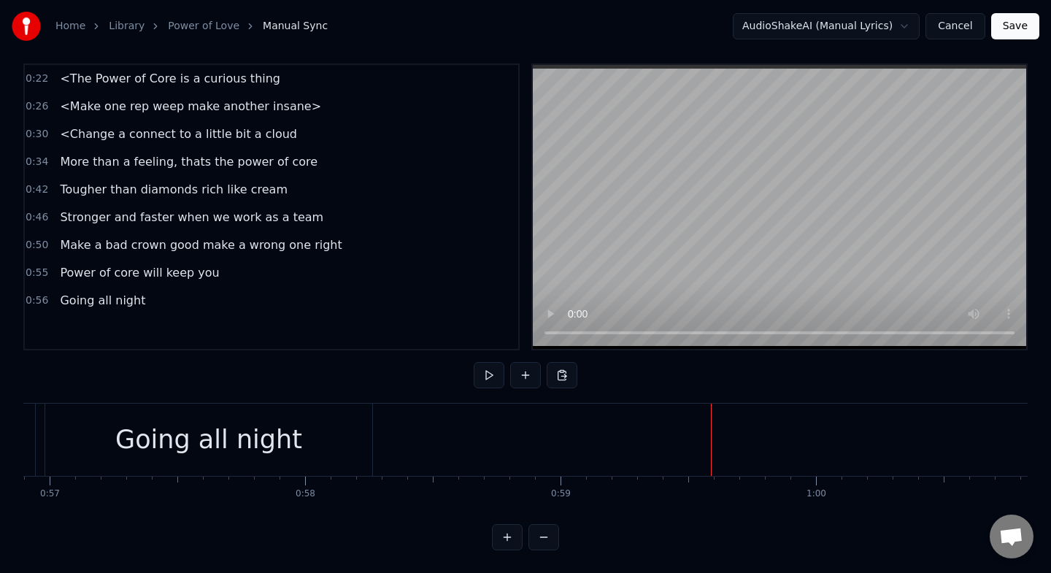
scroll to position [0, 14564]
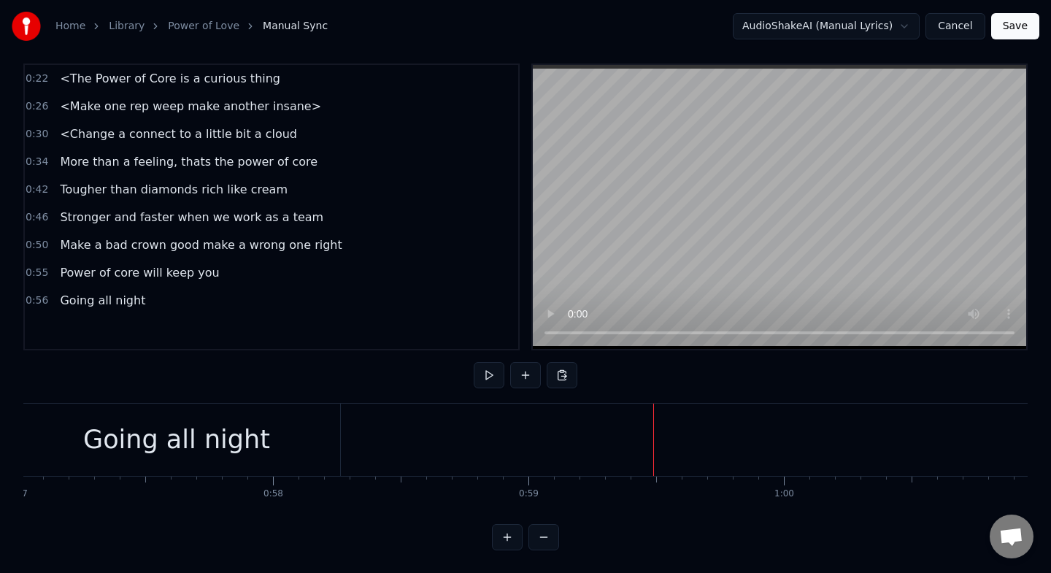
click at [649, 419] on html "Home Library Power of Love Manual Sync AudioShakeAI (Manual Lyrics) Cancel Save…" at bounding box center [525, 281] width 1051 height 586
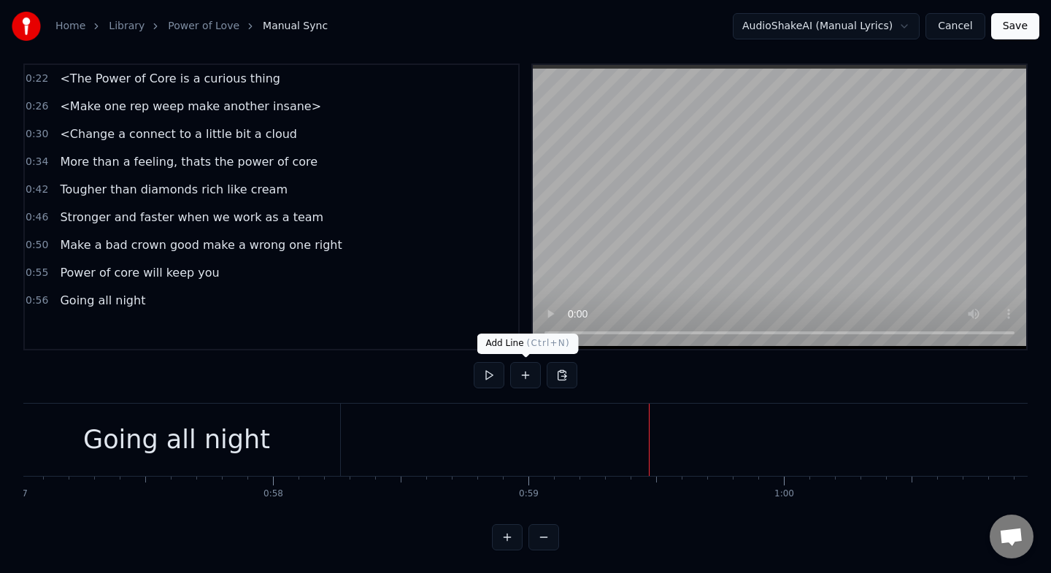
click at [530, 371] on button at bounding box center [525, 375] width 31 height 26
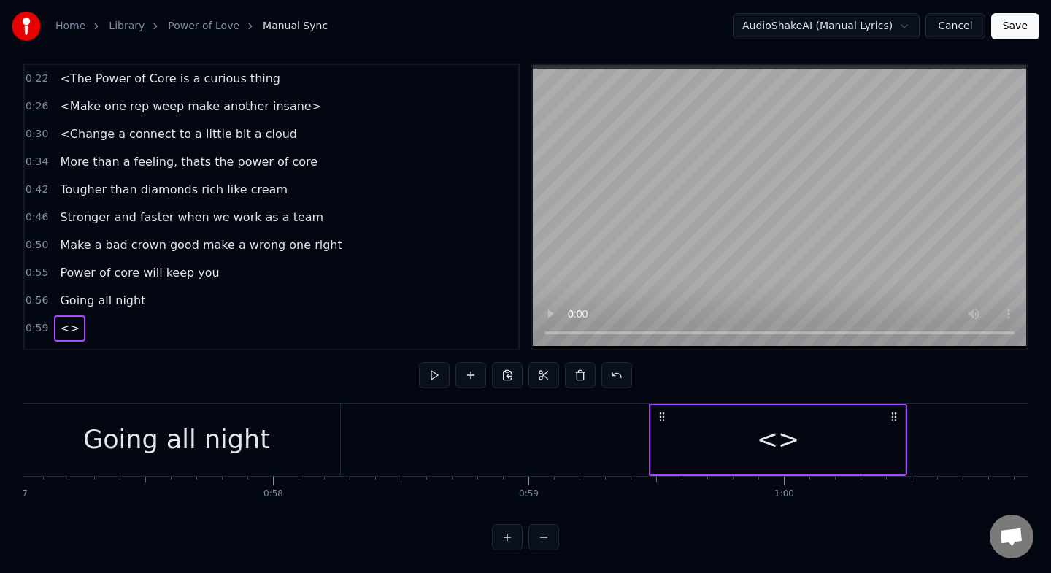
click at [751, 440] on div "<>" at bounding box center [778, 439] width 254 height 69
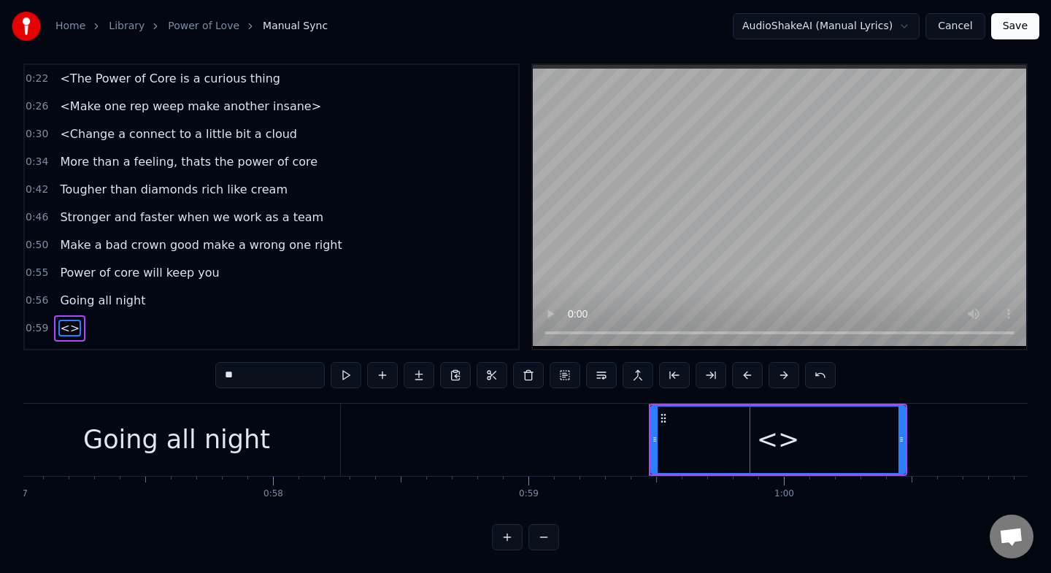
click at [247, 377] on input "**" at bounding box center [269, 375] width 109 height 26
type input "*"
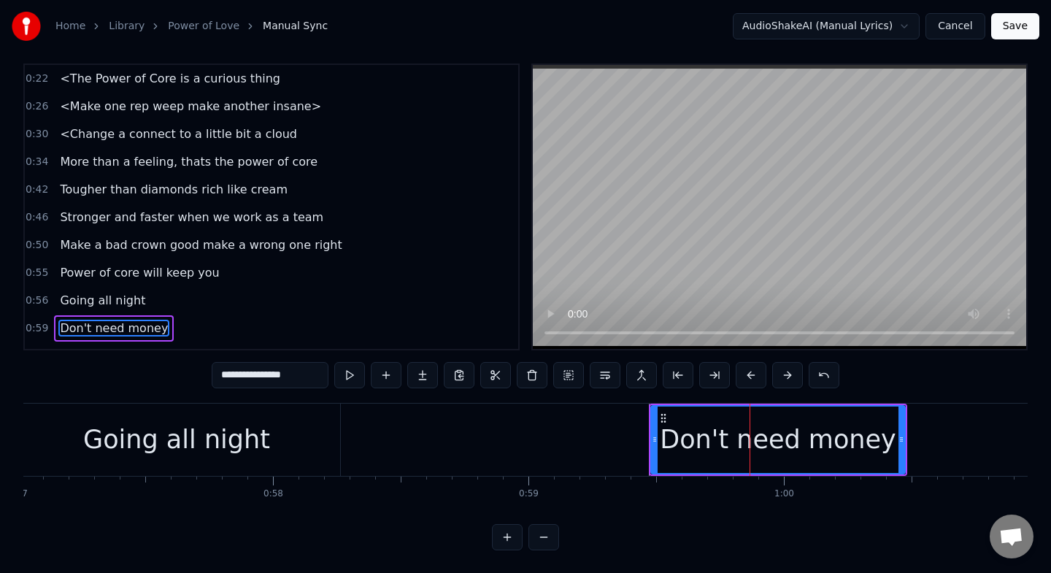
type input "**********"
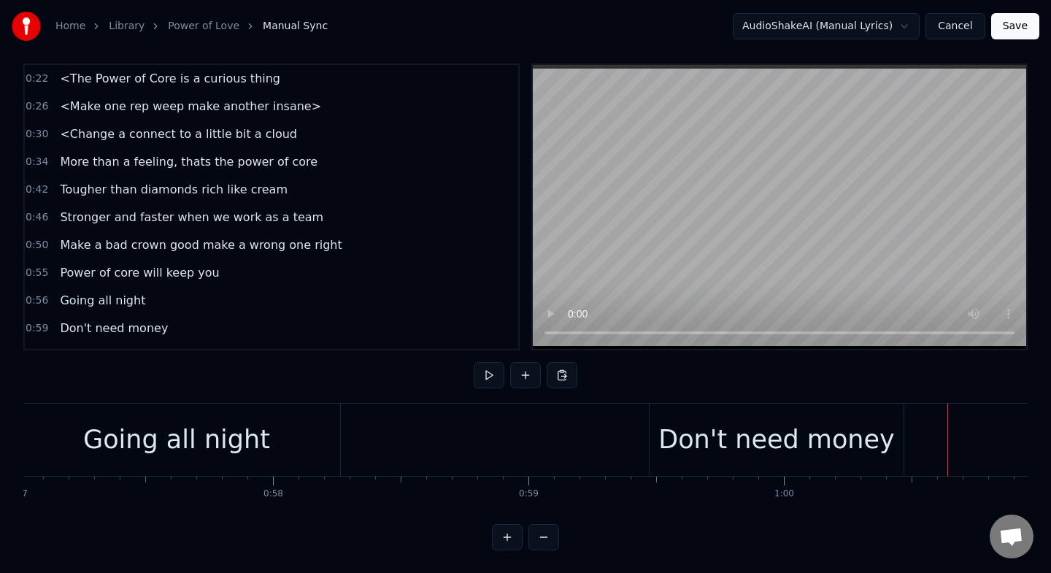
click at [904, 428] on div "Don't need money" at bounding box center [778, 440] width 258 height 72
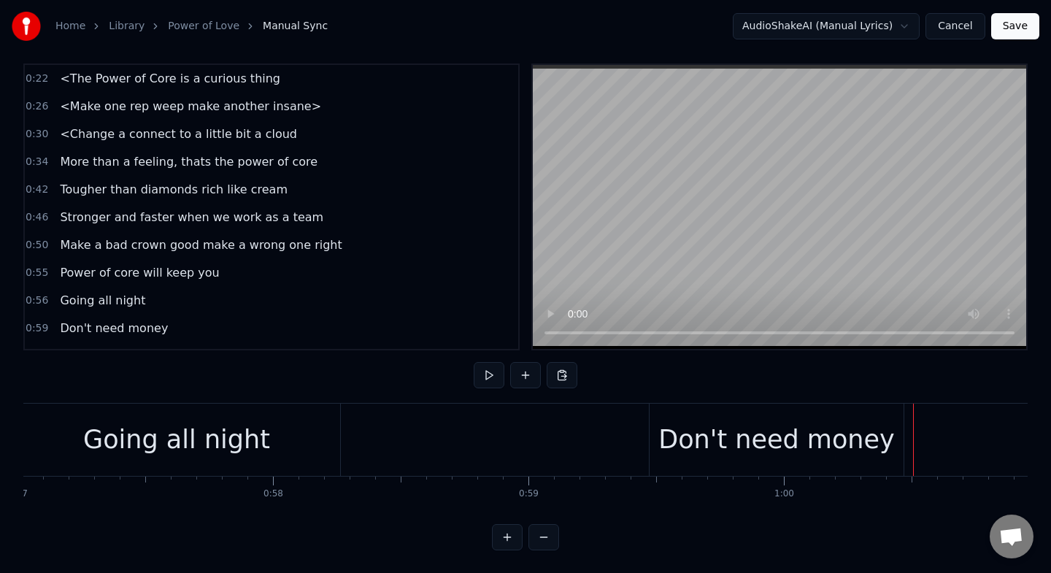
click at [906, 429] on div "Don't need money" at bounding box center [778, 440] width 258 height 72
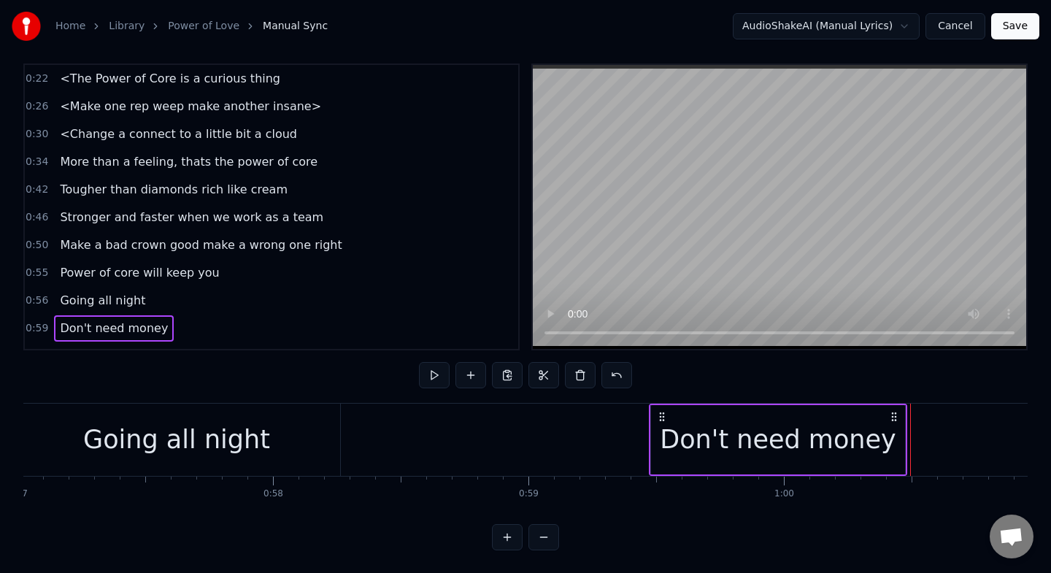
click at [904, 429] on div "Don't need money" at bounding box center [777, 439] width 255 height 69
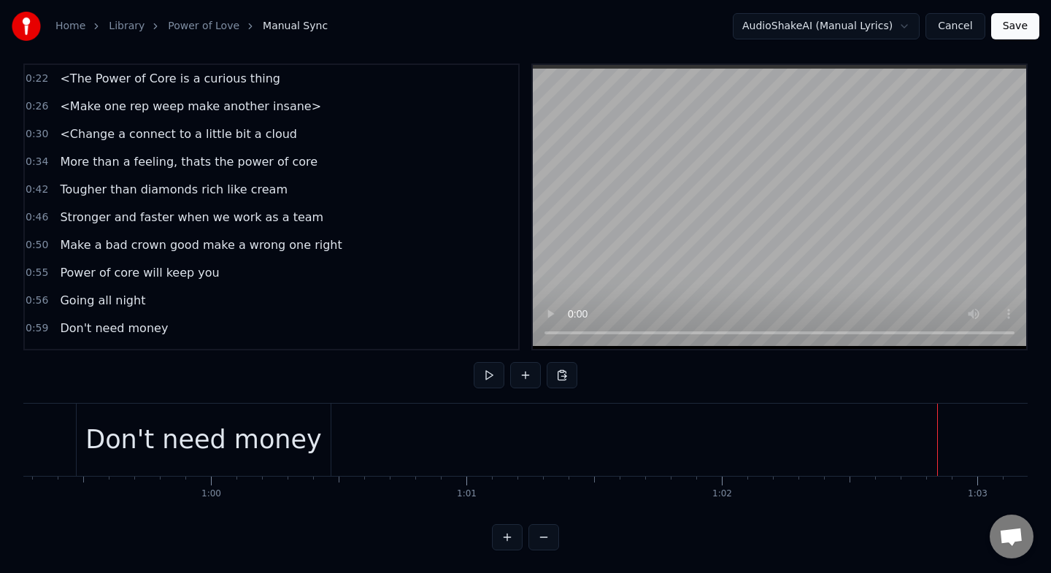
scroll to position [0, 15129]
click at [441, 413] on div at bounding box center [441, 440] width 1 height 72
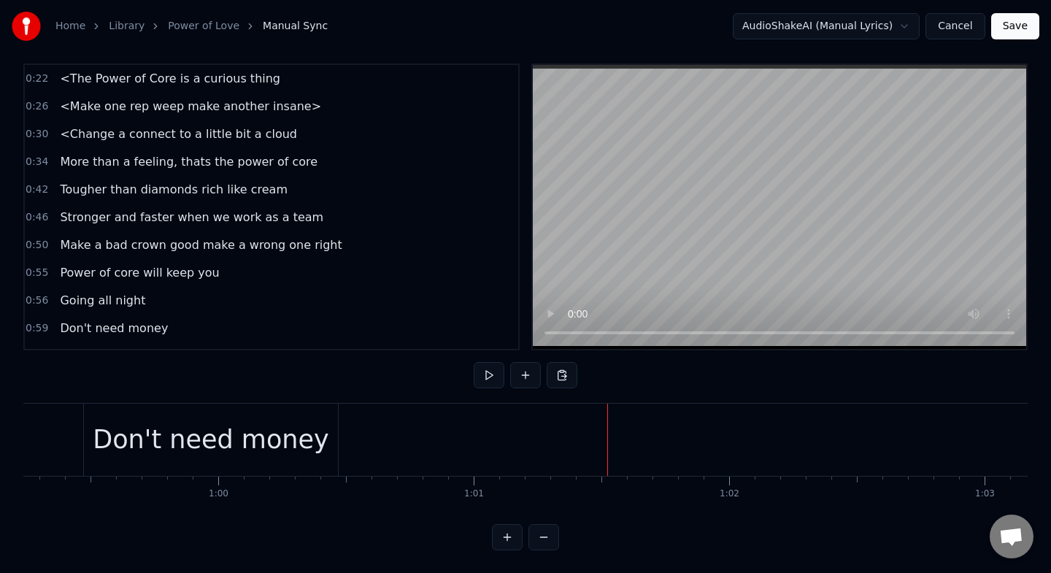
click at [525, 379] on button at bounding box center [525, 375] width 31 height 26
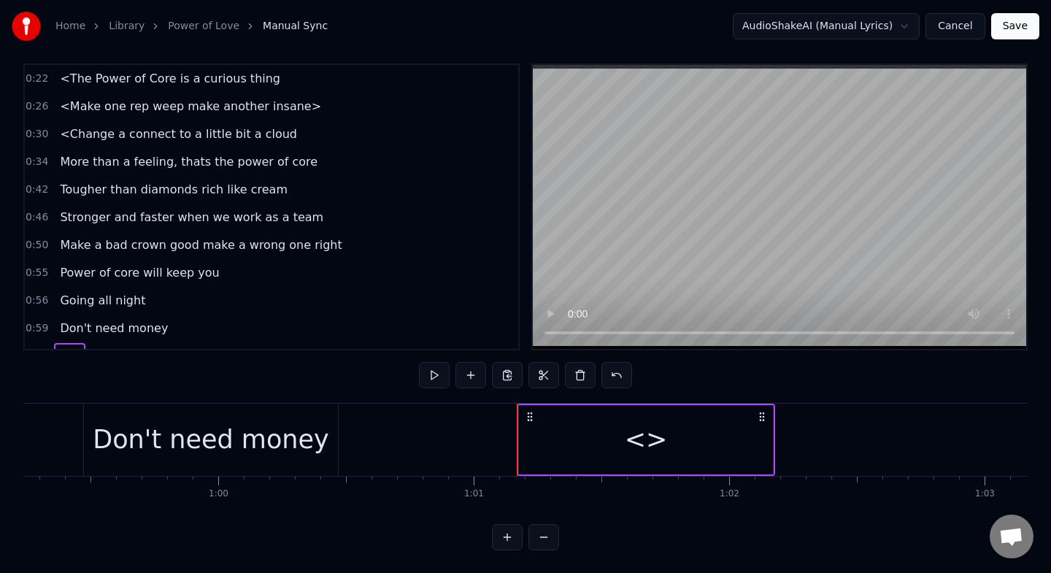
click at [712, 432] on div "<>" at bounding box center [646, 439] width 254 height 69
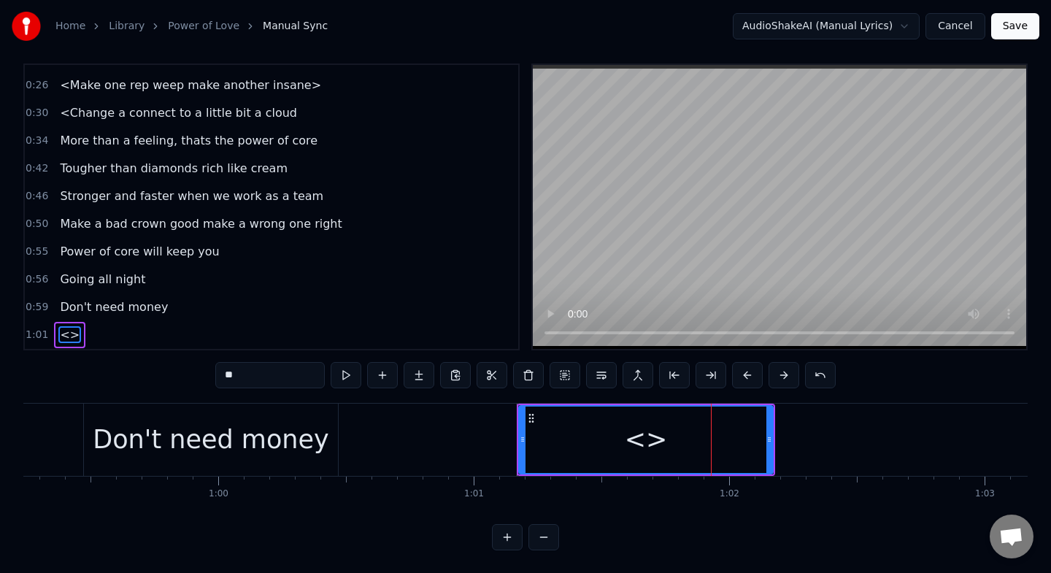
scroll to position [21, 0]
click at [256, 375] on input "**" at bounding box center [269, 375] width 109 height 26
type input "*"
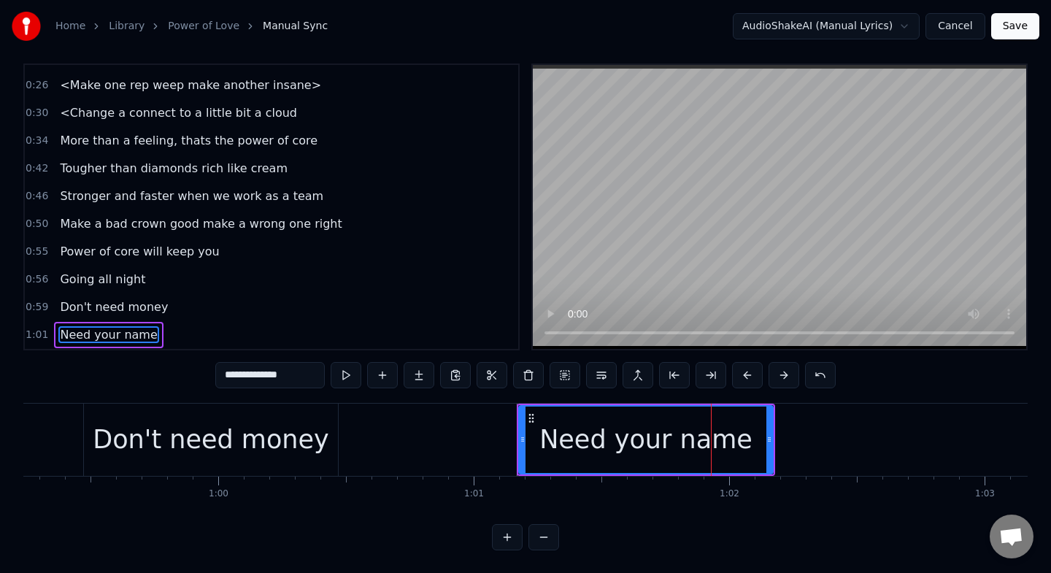
type input "**********"
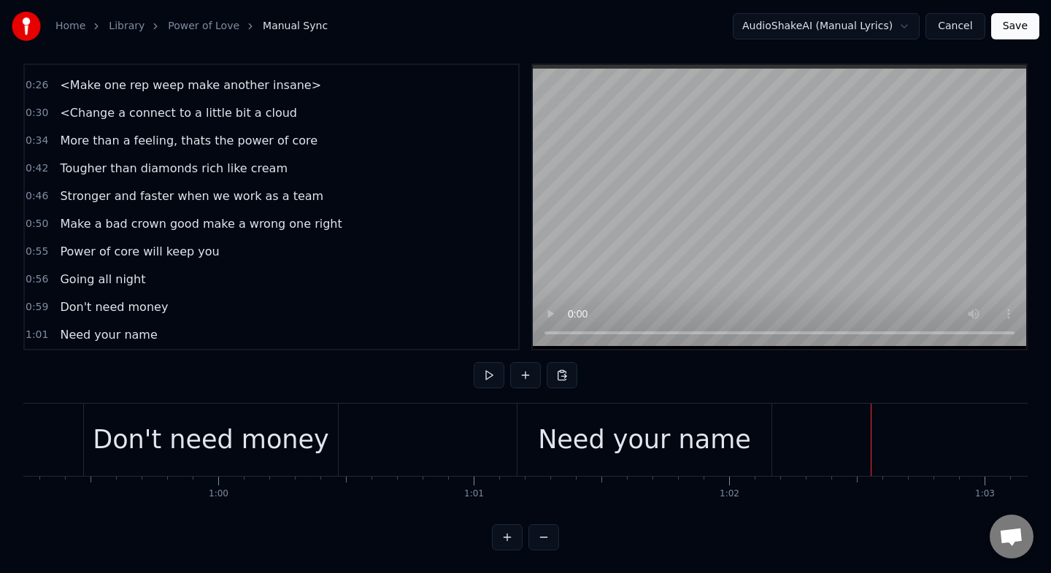
click at [739, 443] on div "Need your name" at bounding box center [644, 440] width 254 height 72
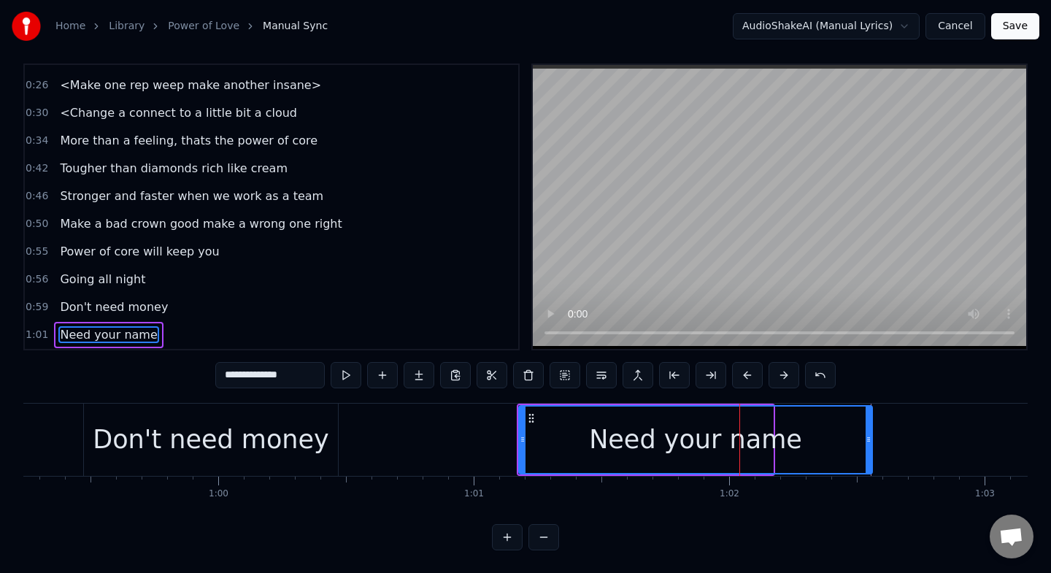
drag, startPoint x: 768, startPoint y: 437, endPoint x: 868, endPoint y: 439, distance: 99.3
click at [868, 439] on icon at bounding box center [868, 439] width 6 height 12
click at [255, 447] on div "Don't need money" at bounding box center [211, 439] width 236 height 39
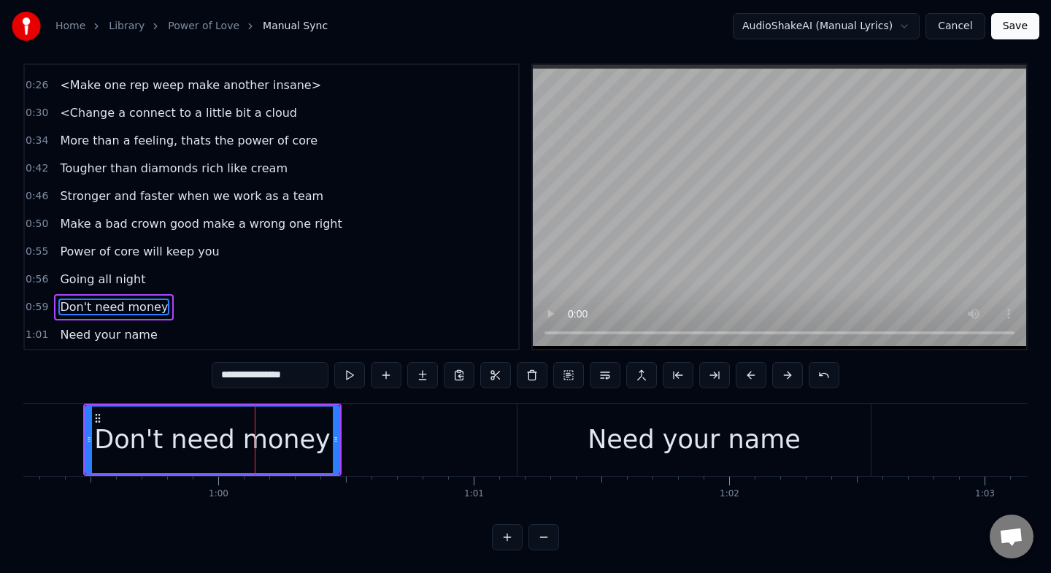
click at [252, 378] on input "**********" at bounding box center [270, 375] width 117 height 26
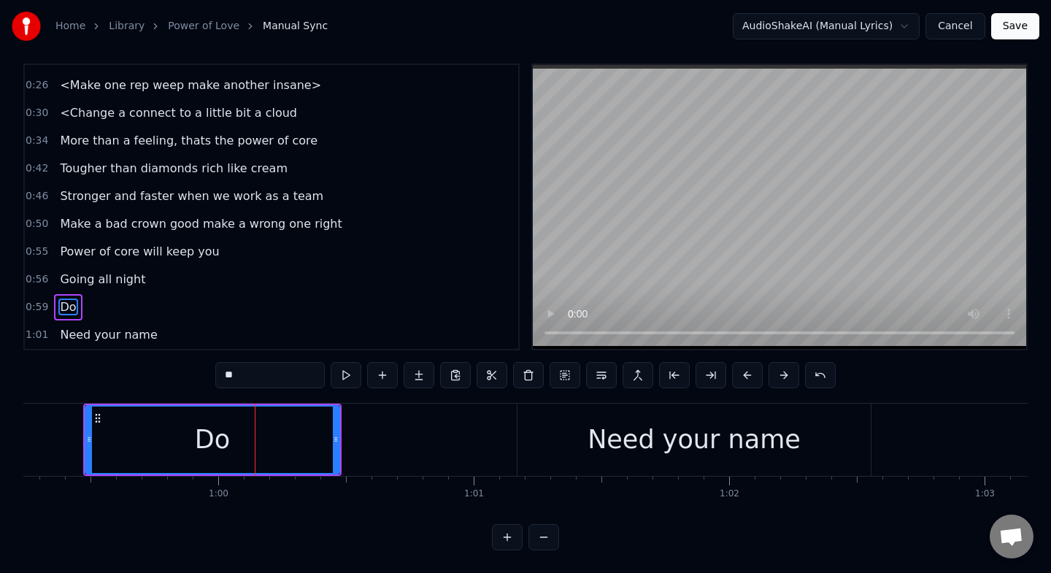
type input "*"
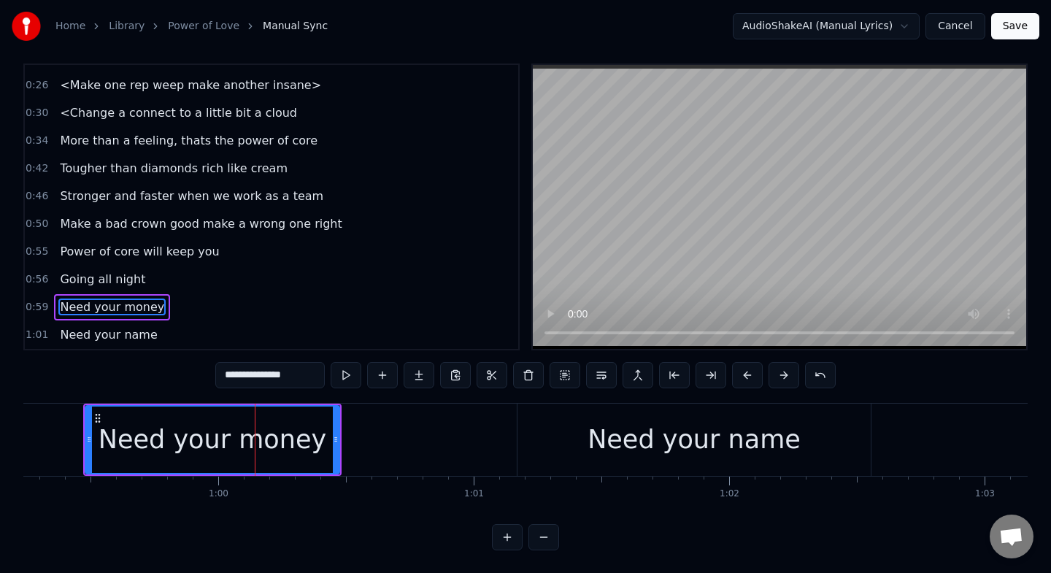
click at [861, 425] on div "Need your name" at bounding box center [693, 440] width 353 height 72
type input "**********"
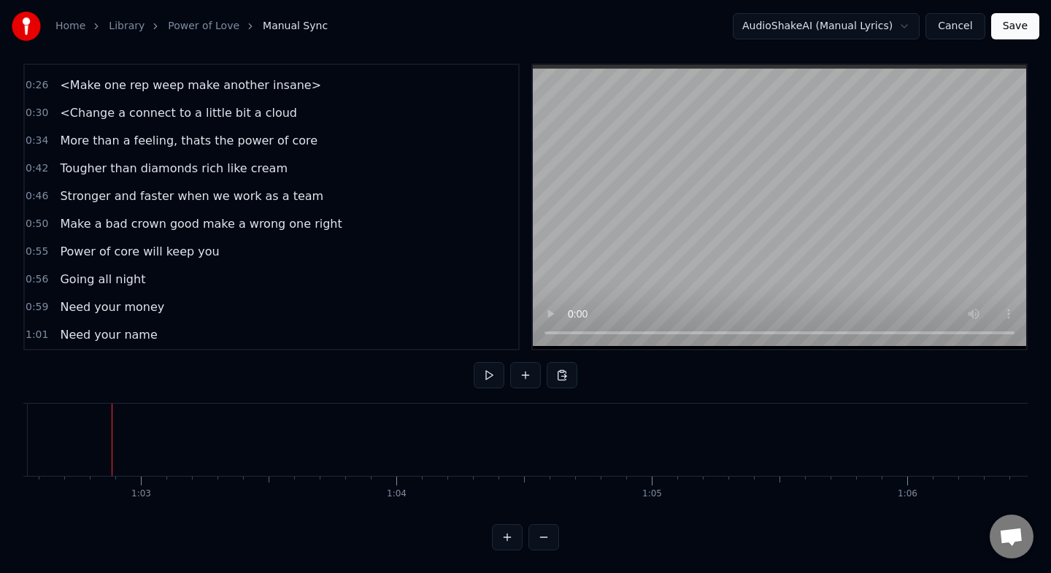
scroll to position [0, 15988]
click at [522, 374] on button at bounding box center [525, 375] width 31 height 26
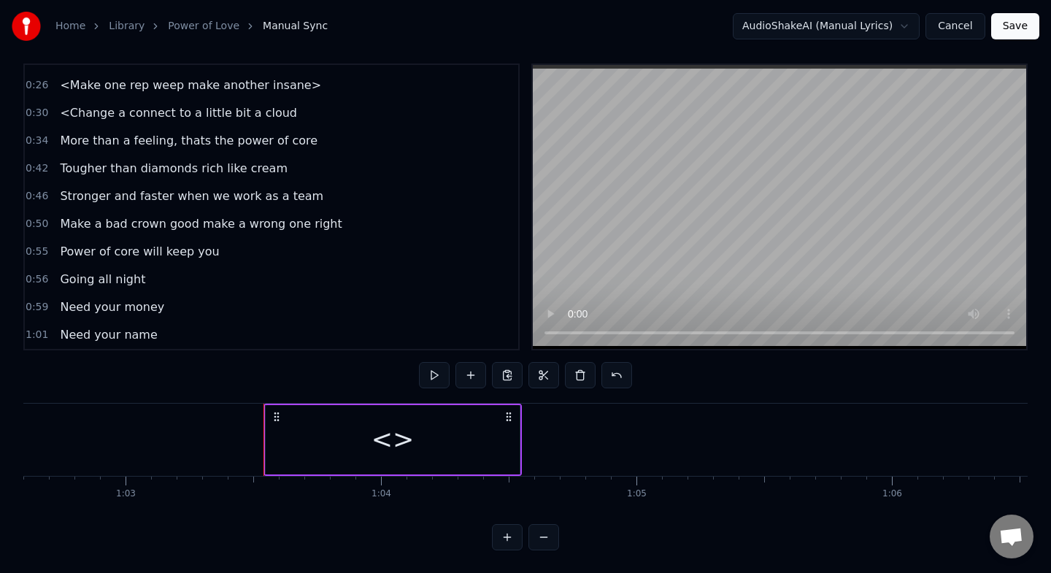
click at [444, 430] on div "<>" at bounding box center [393, 439] width 254 height 69
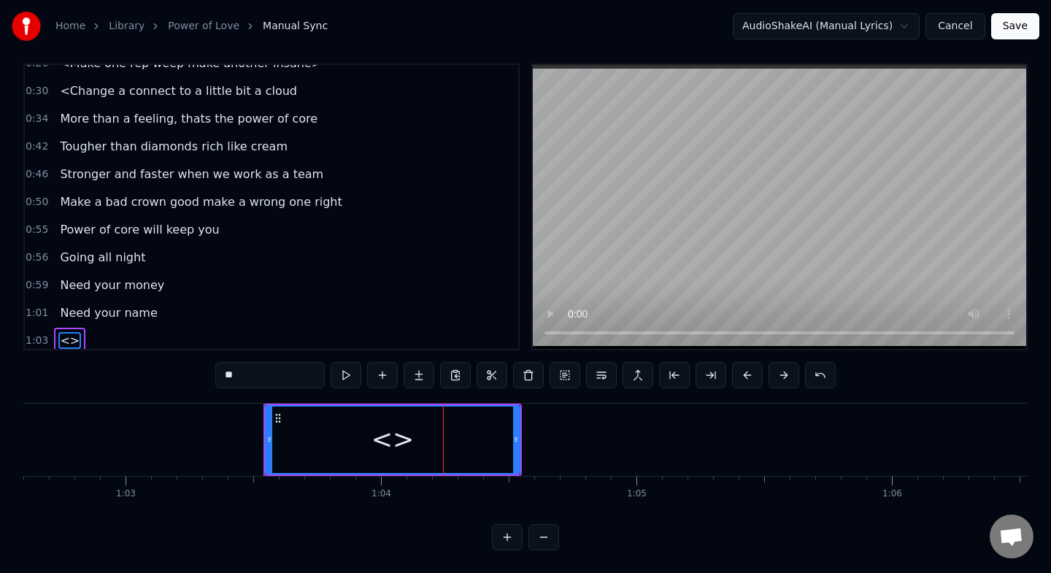
scroll to position [49, 0]
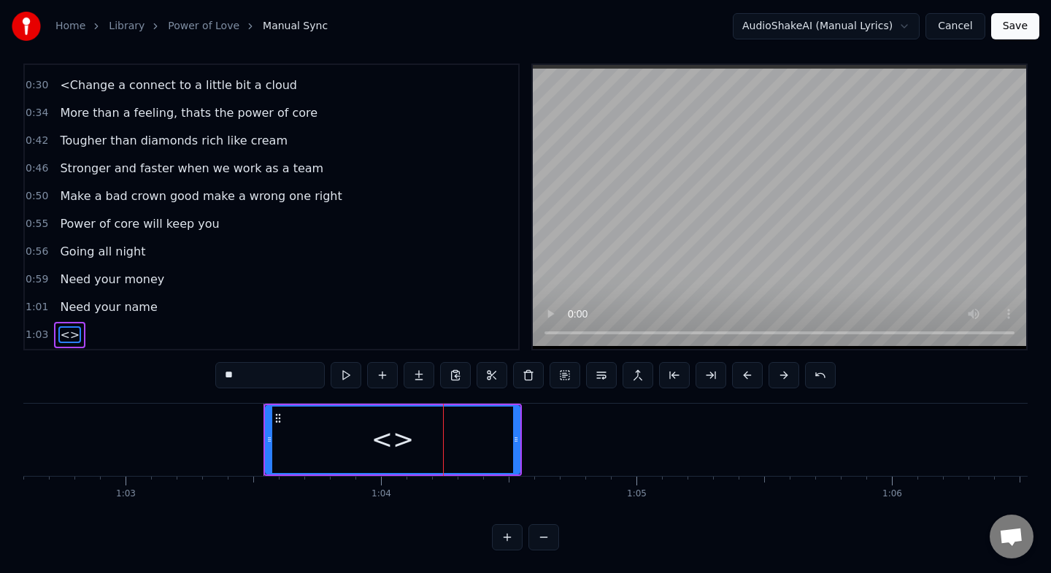
click at [274, 375] on input "**" at bounding box center [269, 375] width 109 height 26
type input "*"
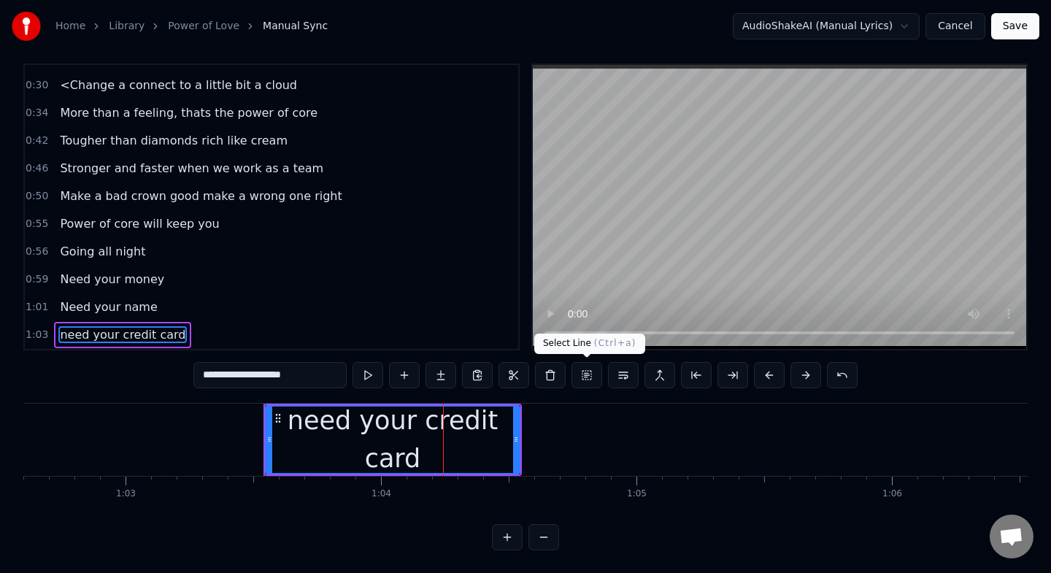
type input "**********"
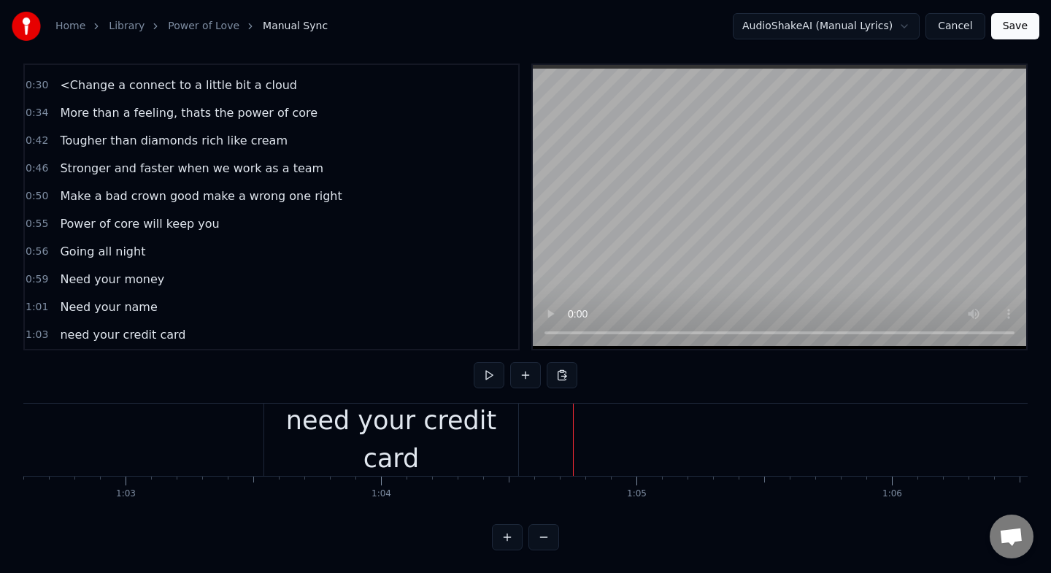
click at [514, 444] on div "need your credit card" at bounding box center [391, 440] width 254 height 72
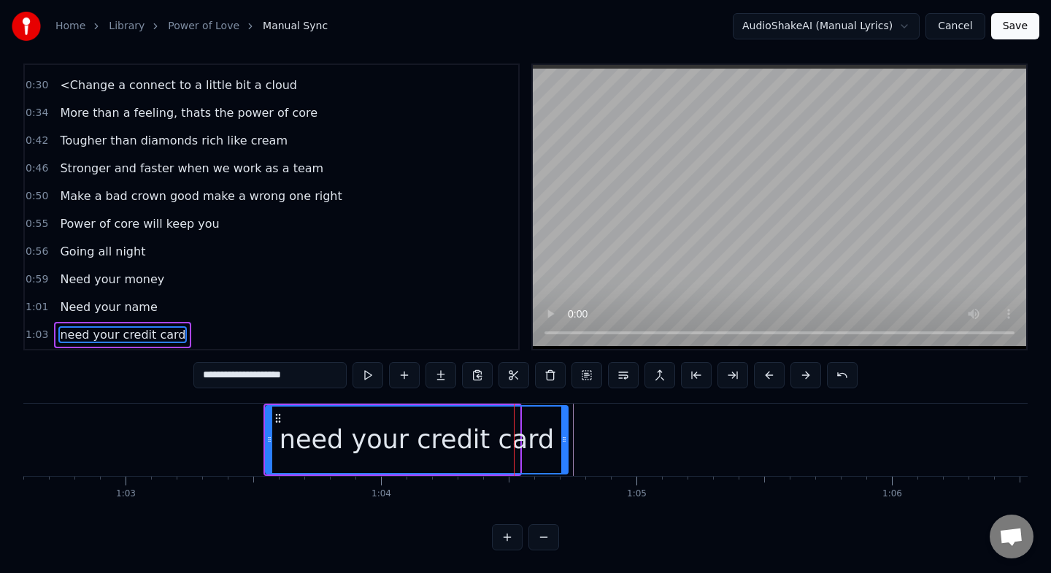
drag, startPoint x: 515, startPoint y: 441, endPoint x: 563, endPoint y: 435, distance: 48.5
click at [563, 435] on icon at bounding box center [564, 439] width 6 height 12
click at [569, 436] on icon at bounding box center [570, 439] width 6 height 12
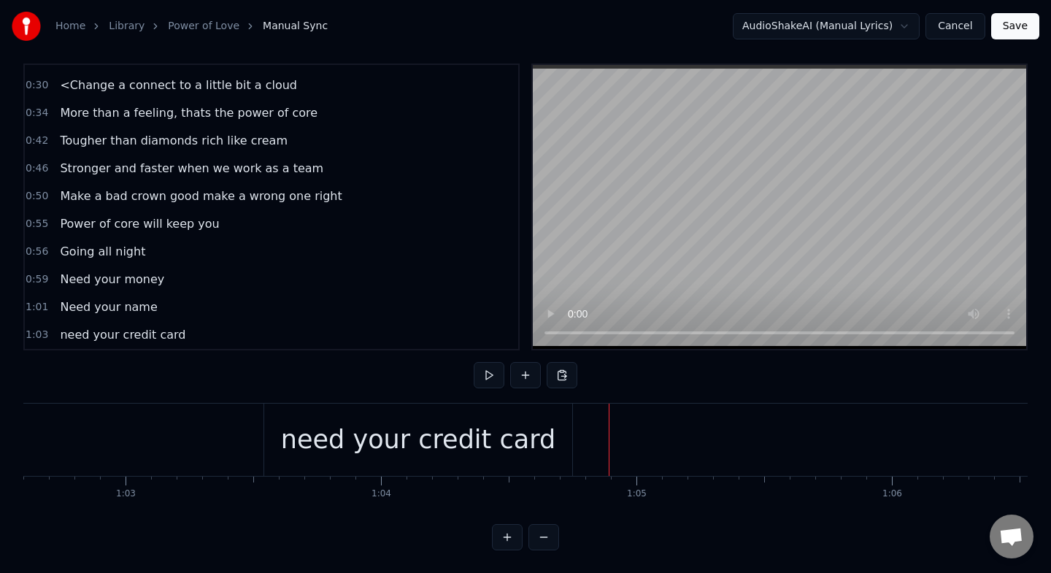
click at [573, 433] on div "need your credit card" at bounding box center [419, 440] width 312 height 72
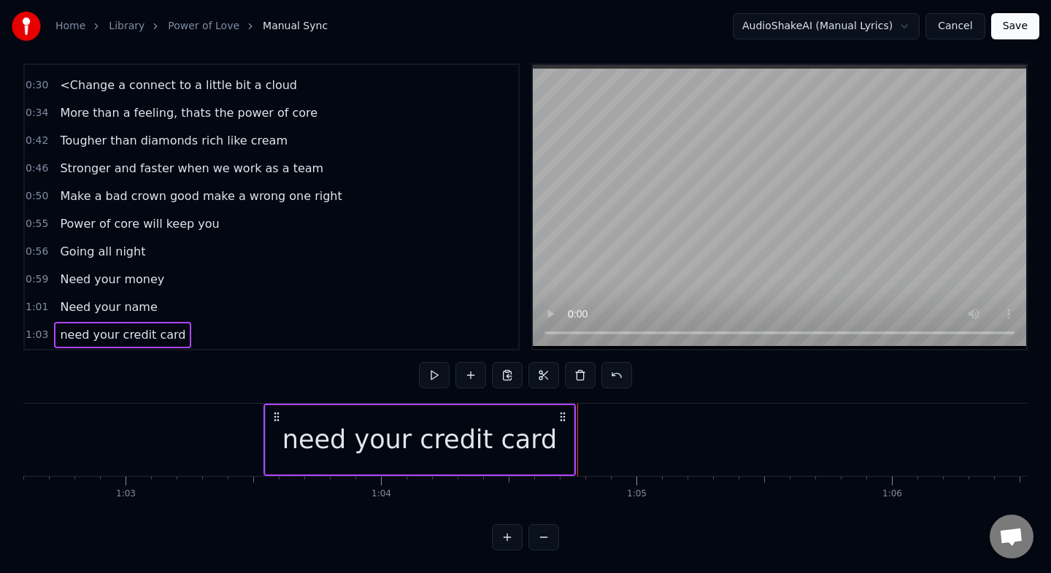
click at [570, 431] on div "need your credit card" at bounding box center [420, 439] width 308 height 69
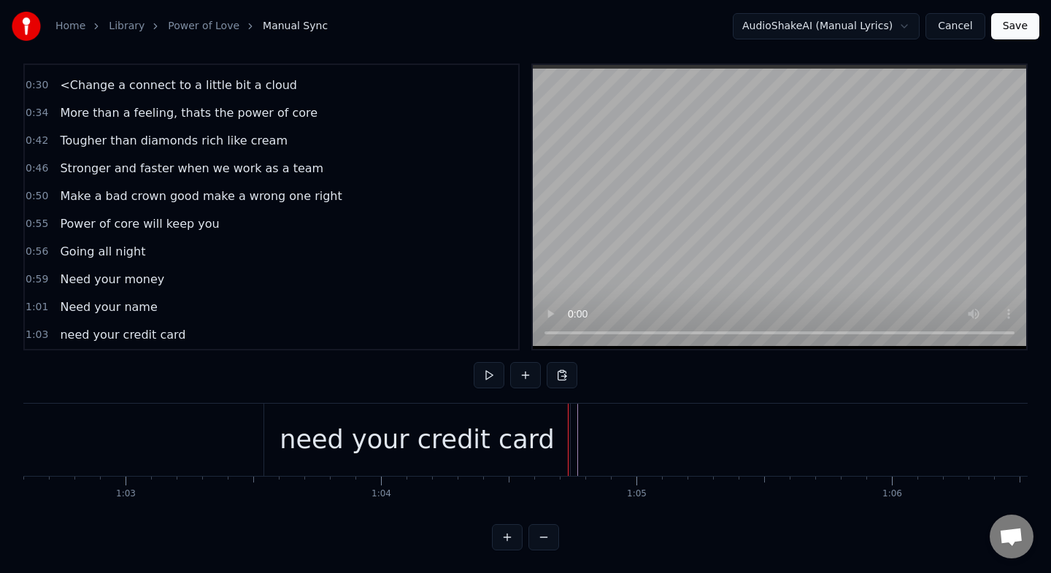
click at [573, 430] on div "need your credit card" at bounding box center [418, 440] width 310 height 72
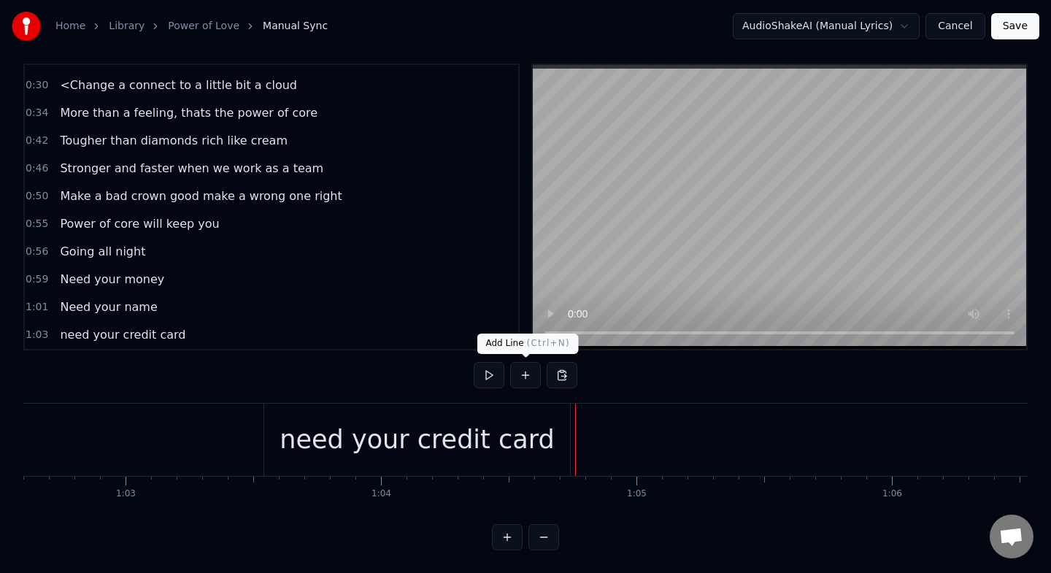
click at [526, 377] on button at bounding box center [525, 375] width 31 height 26
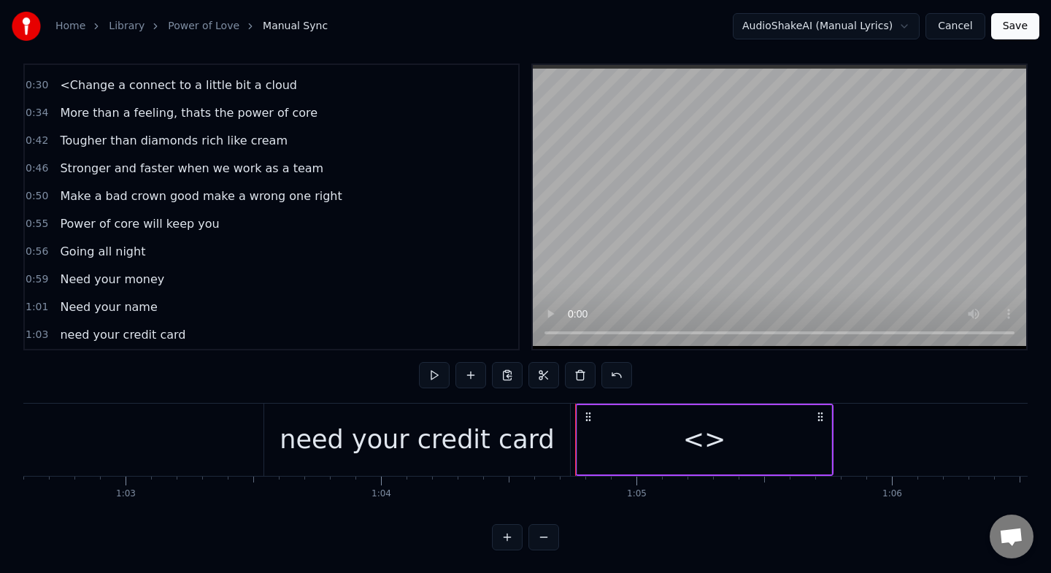
click at [721, 445] on div "<>" at bounding box center [704, 439] width 254 height 69
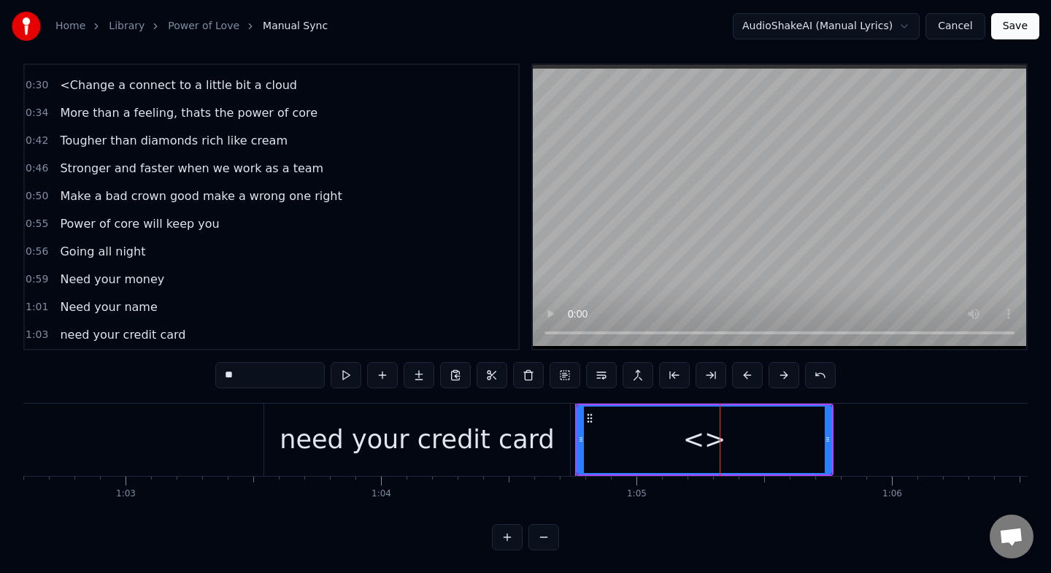
scroll to position [77, 0]
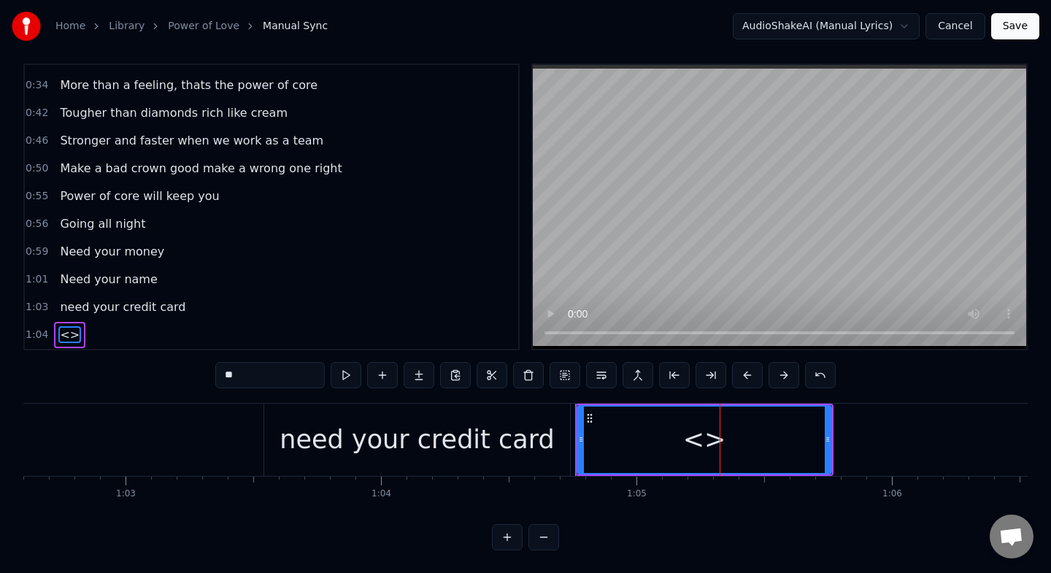
click at [267, 382] on input "**" at bounding box center [269, 375] width 109 height 26
type input "*"
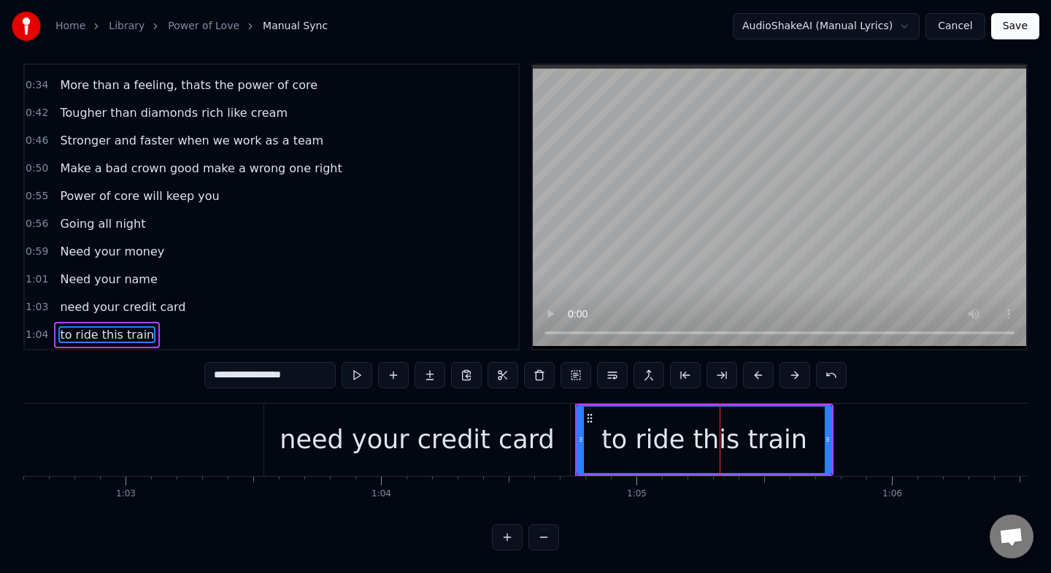
type input "**********"
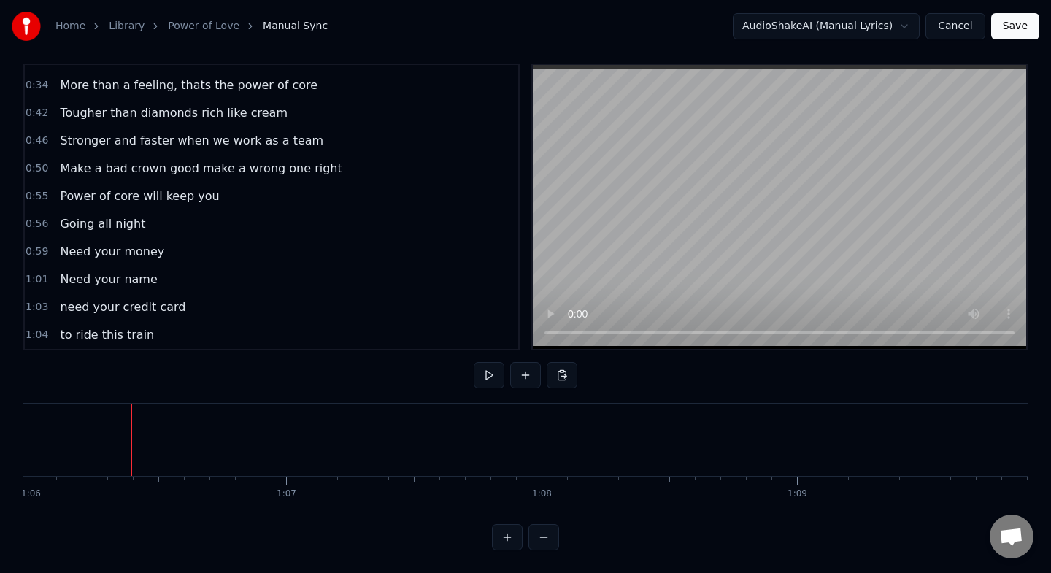
scroll to position [0, 16851]
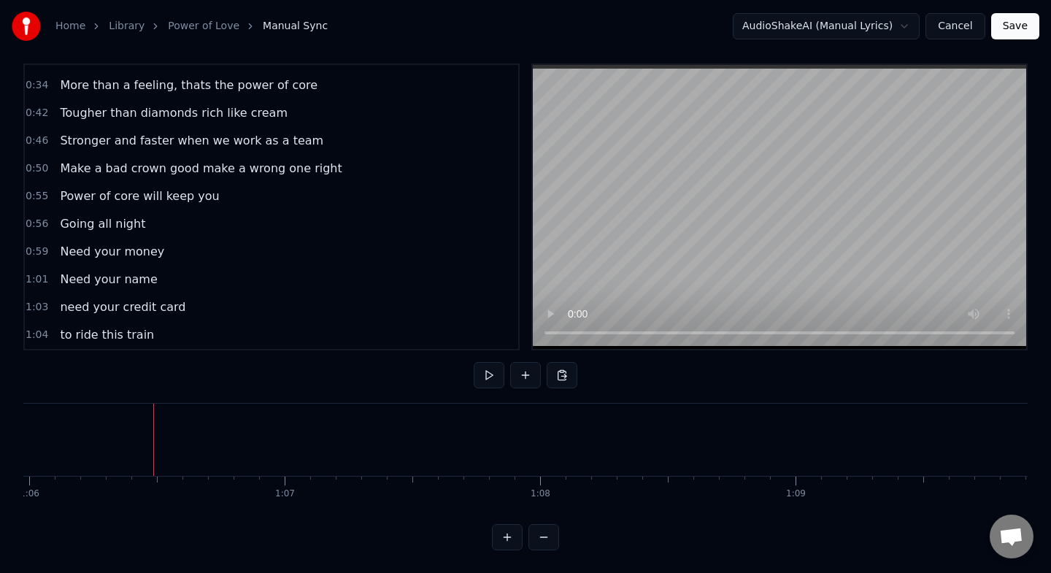
click at [150, 455] on div "to ride this train" at bounding box center [85, 439] width 206 height 39
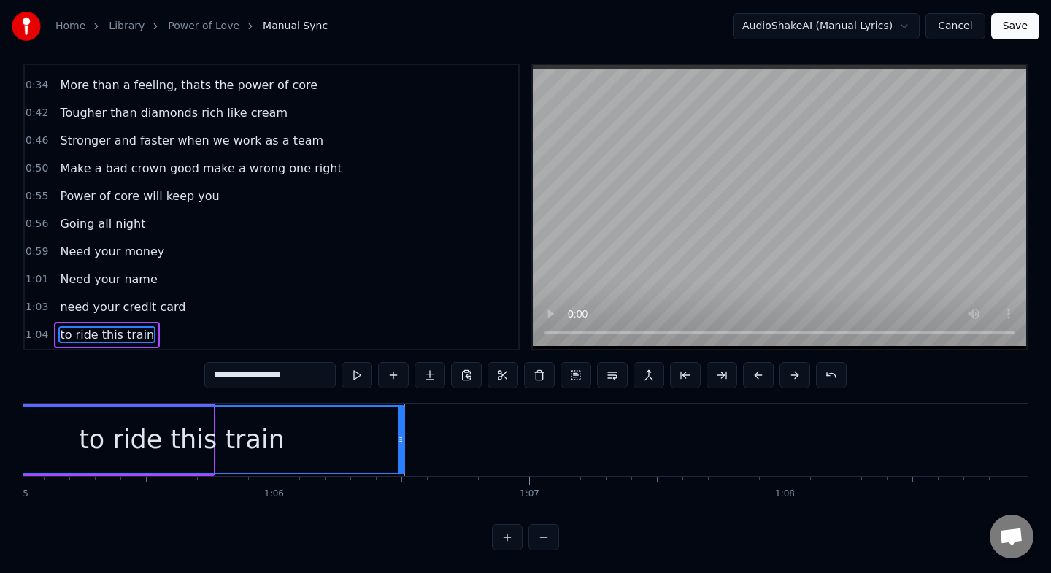
drag, startPoint x: 209, startPoint y: 440, endPoint x: 400, endPoint y: 435, distance: 191.3
click at [400, 435] on icon at bounding box center [401, 439] width 6 height 12
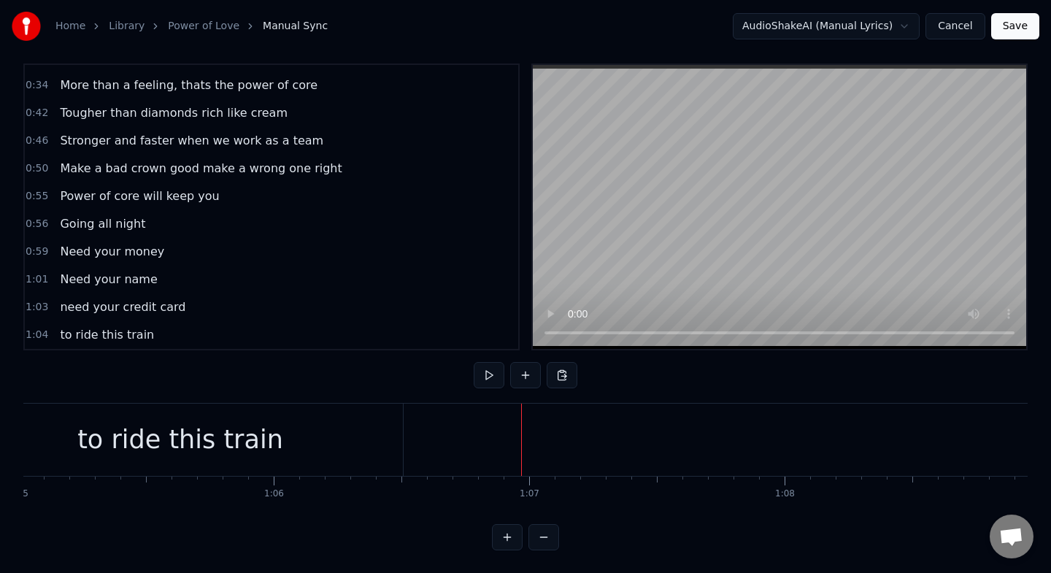
click at [513, 535] on button at bounding box center [507, 537] width 31 height 26
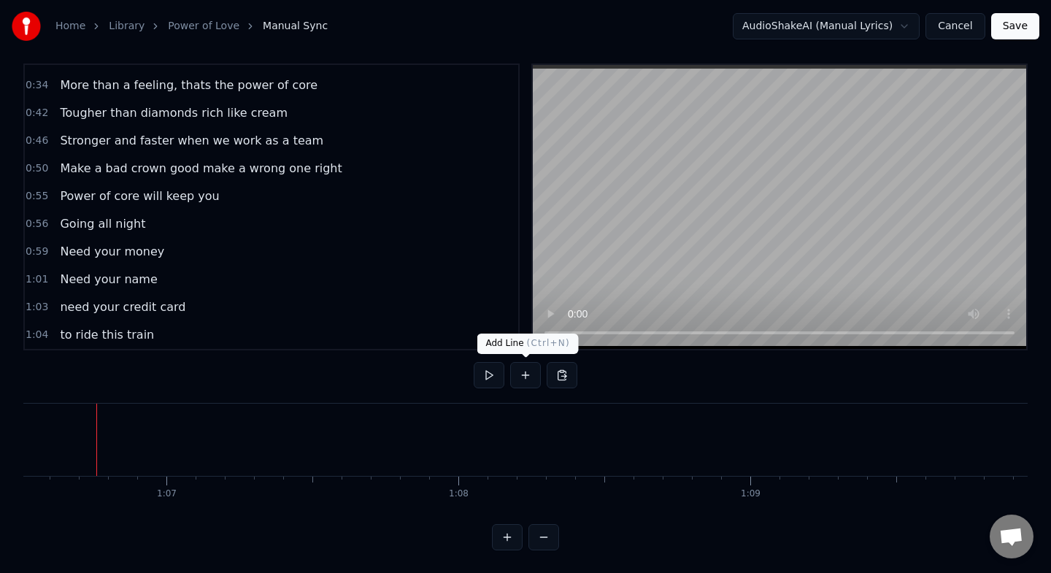
click at [522, 382] on button at bounding box center [525, 375] width 31 height 26
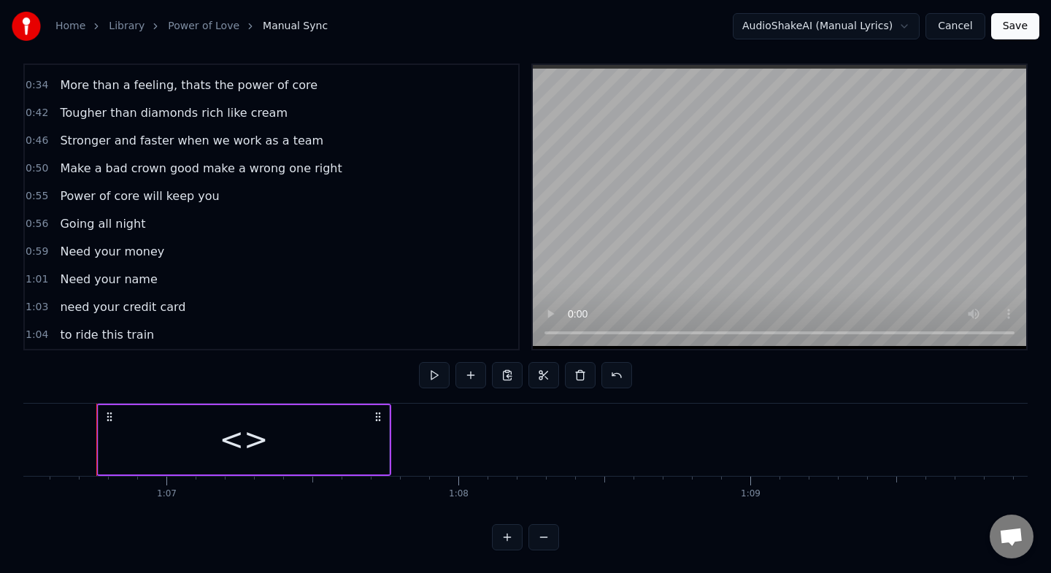
click at [247, 441] on div "<>" at bounding box center [243, 439] width 49 height 44
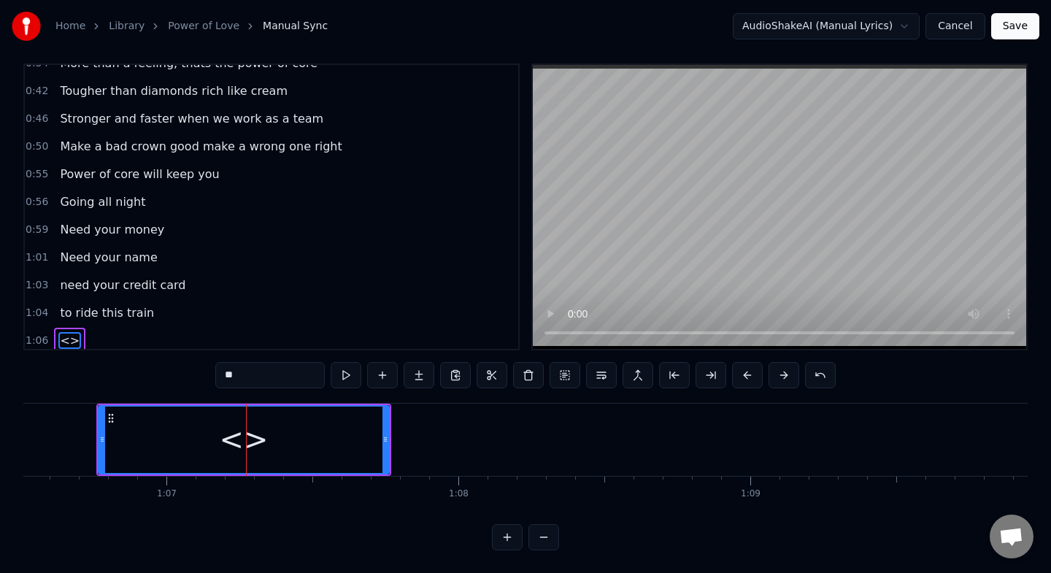
scroll to position [104, 0]
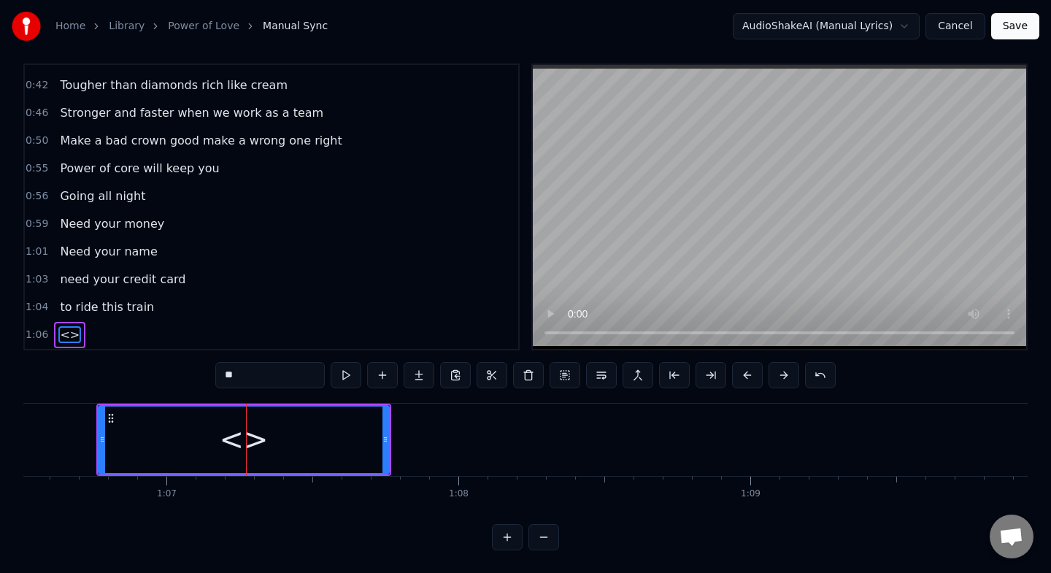
click at [271, 448] on div "<>" at bounding box center [243, 439] width 289 height 66
click at [251, 382] on input "**" at bounding box center [269, 375] width 109 height 26
type input "*"
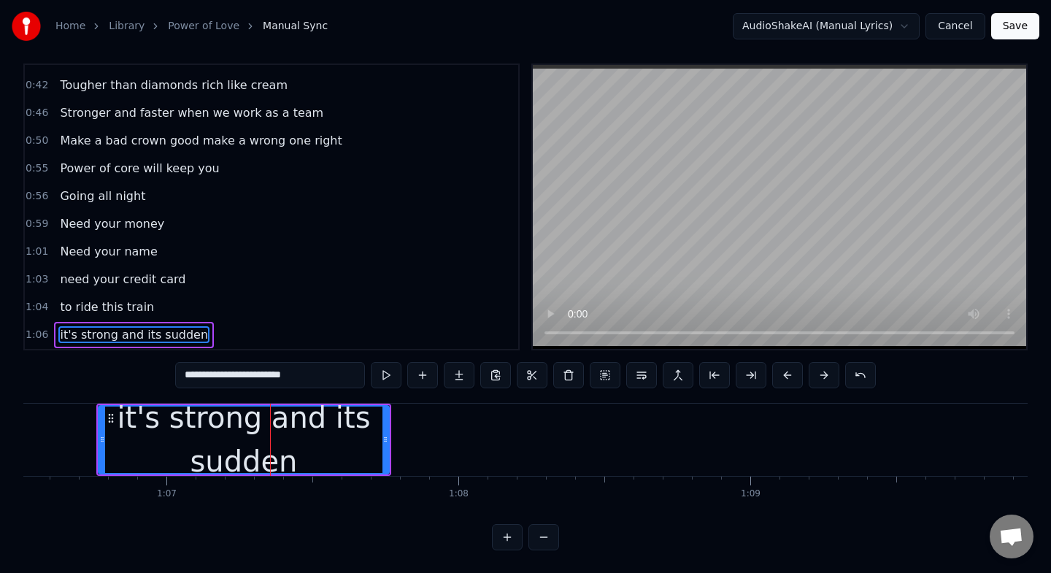
type input "**********"
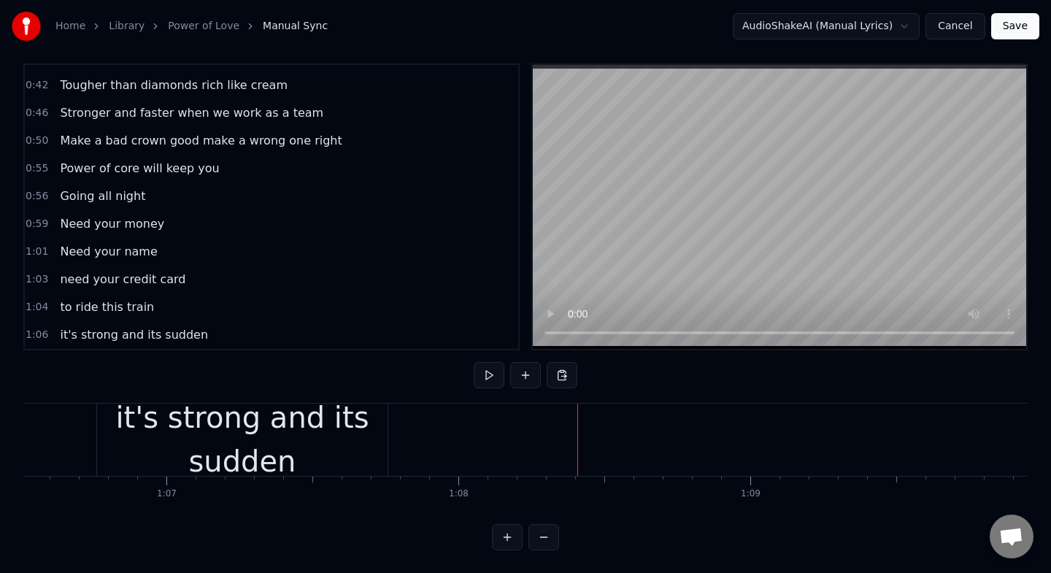
click at [325, 438] on div "it's strong and its sudden" at bounding box center [242, 440] width 290 height 88
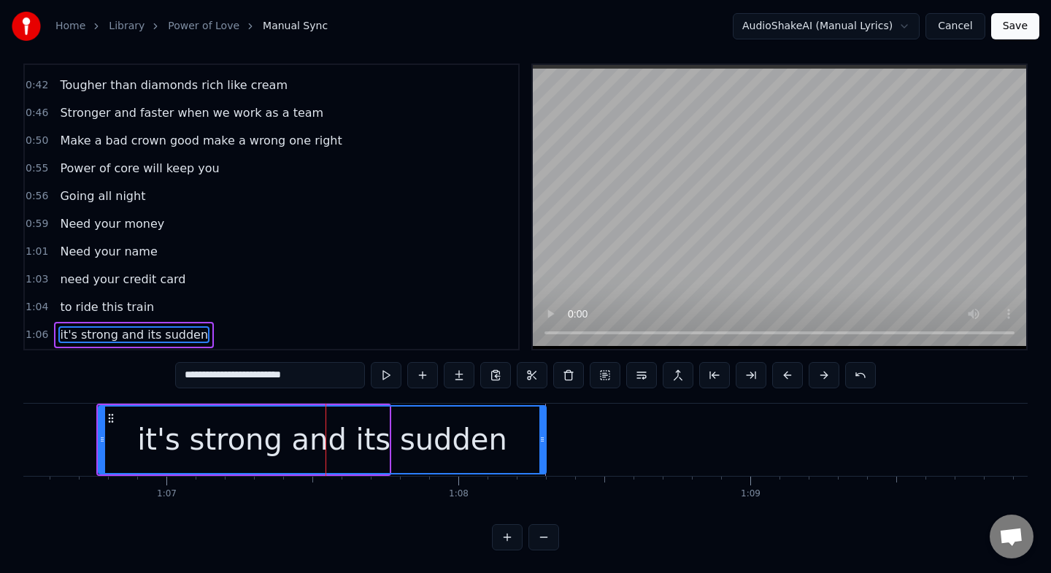
drag, startPoint x: 387, startPoint y: 430, endPoint x: 544, endPoint y: 436, distance: 157.0
click at [544, 436] on div at bounding box center [542, 439] width 6 height 66
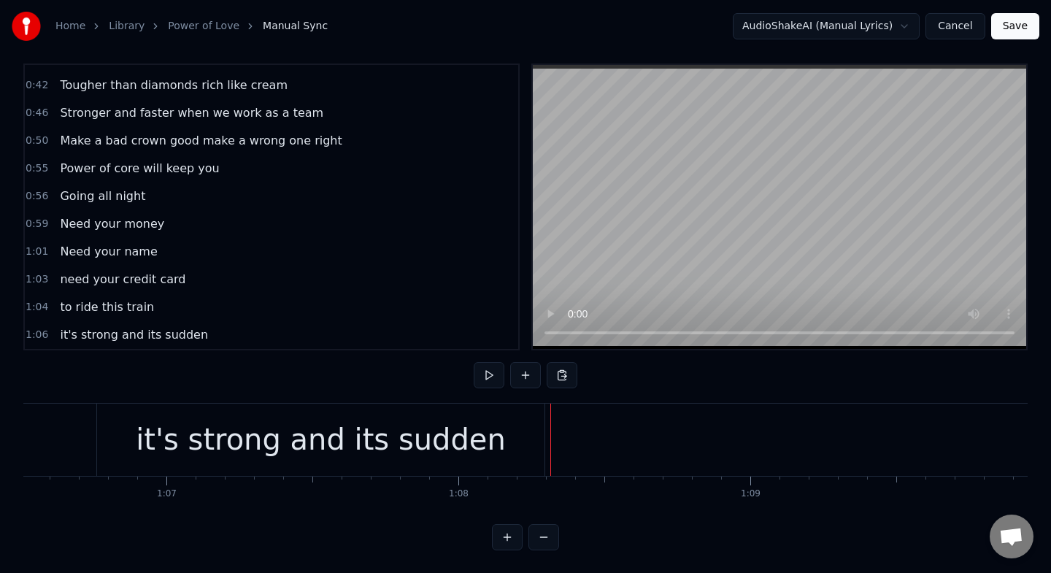
click at [516, 536] on button at bounding box center [507, 537] width 31 height 26
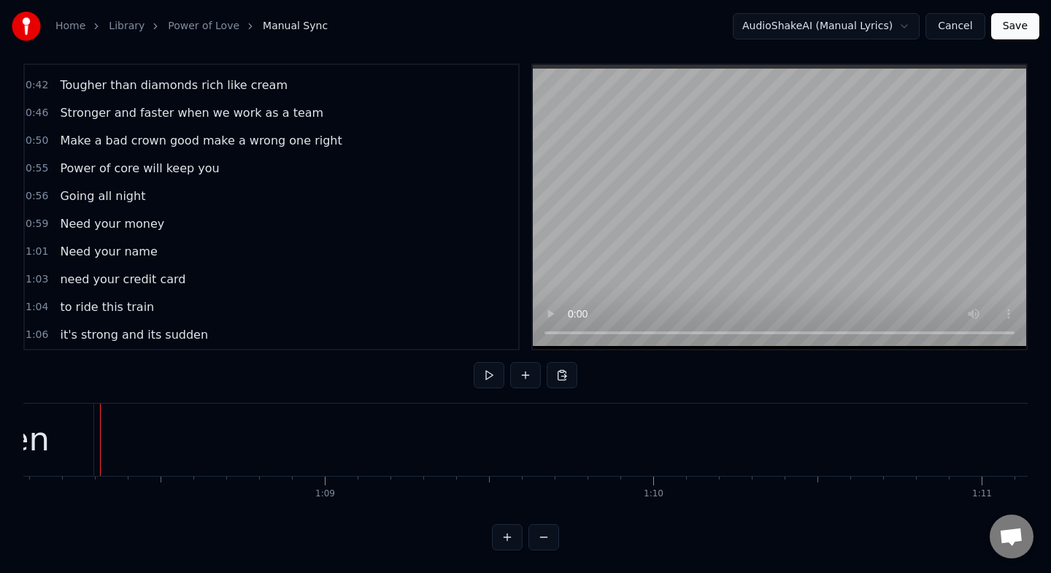
scroll to position [0, 22360]
click at [504, 539] on button at bounding box center [507, 537] width 31 height 26
click at [507, 539] on button at bounding box center [507, 537] width 31 height 26
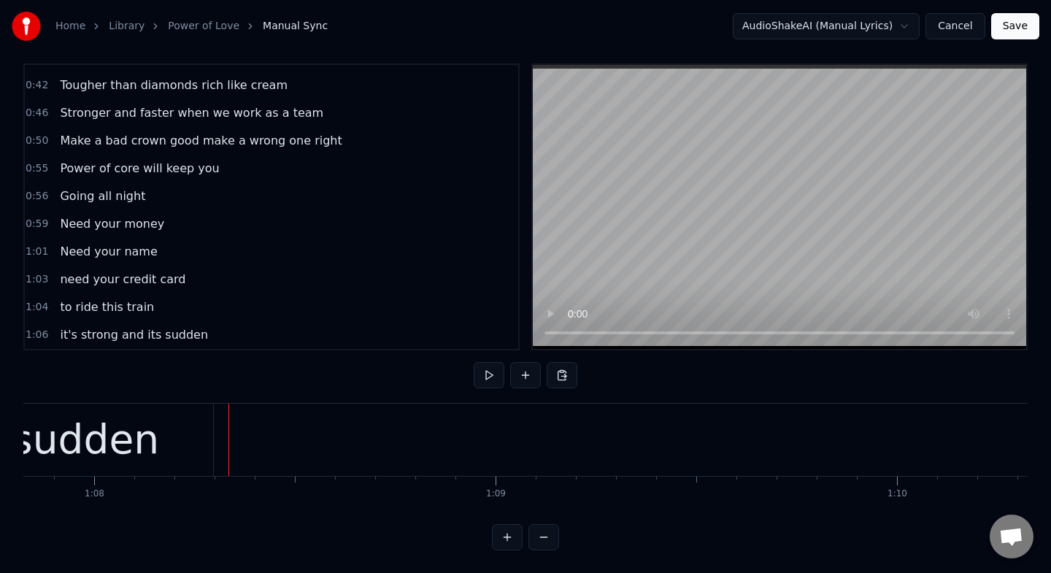
click at [520, 376] on button at bounding box center [525, 375] width 31 height 26
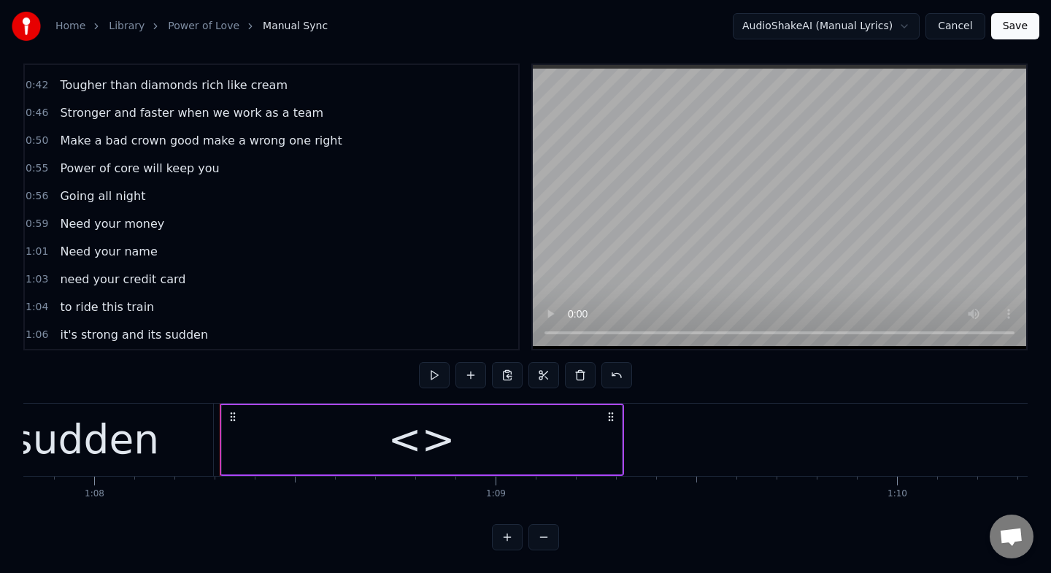
click at [444, 451] on div "<>" at bounding box center [420, 439] width 67 height 61
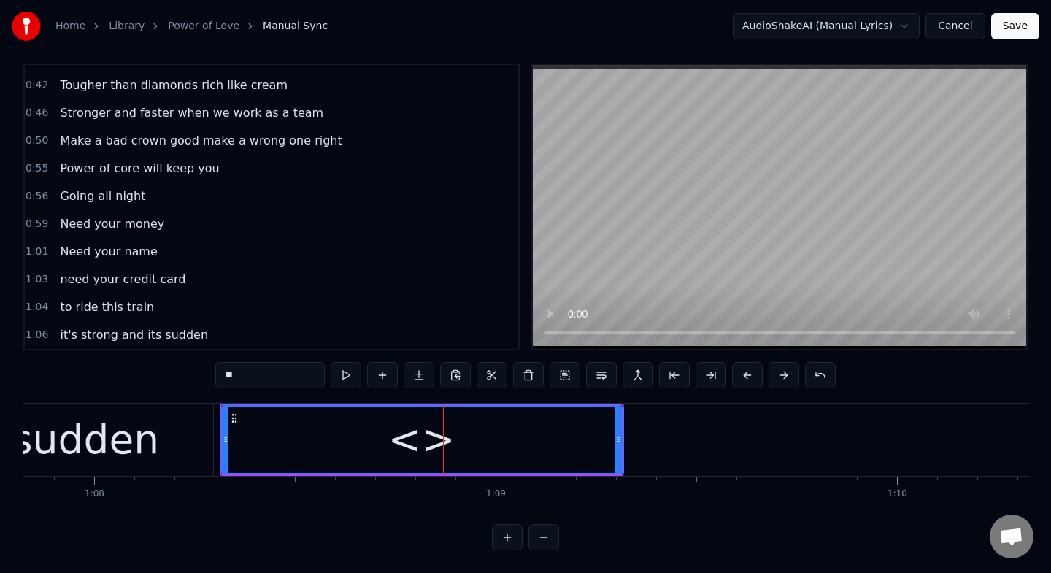
scroll to position [132, 0]
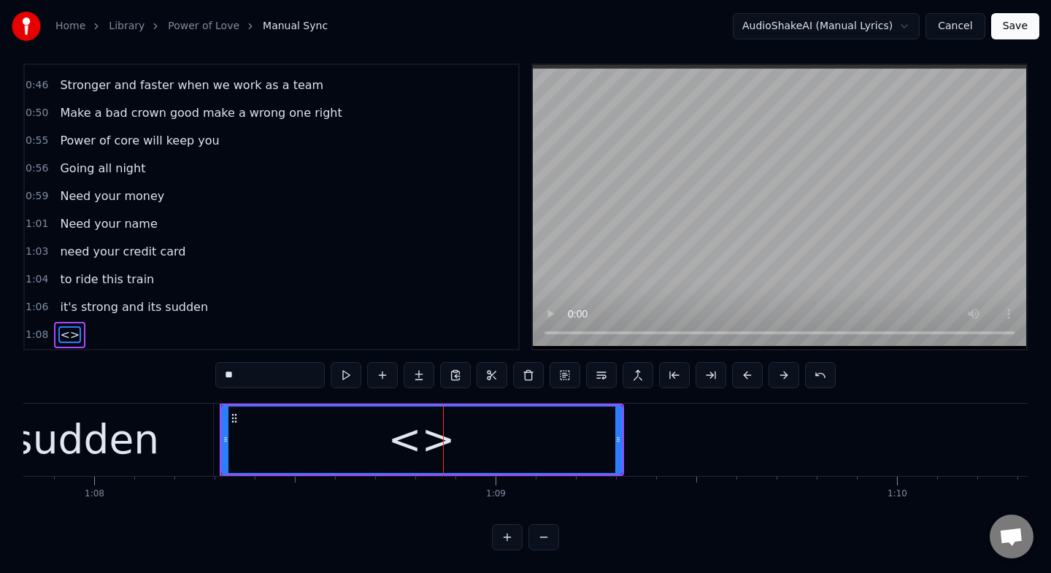
click at [244, 372] on input "**" at bounding box center [269, 375] width 109 height 26
type input "*"
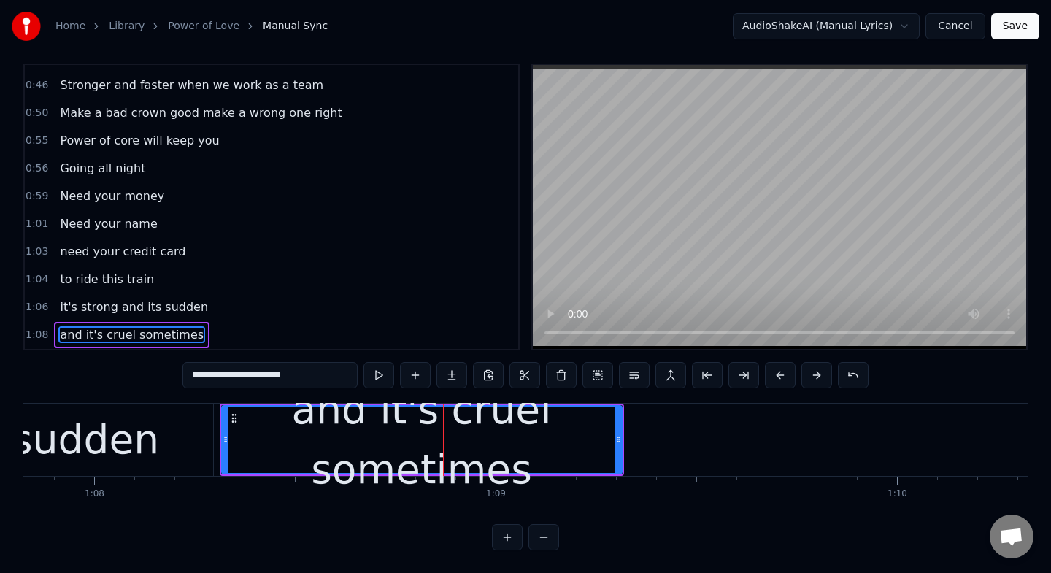
type input "**********"
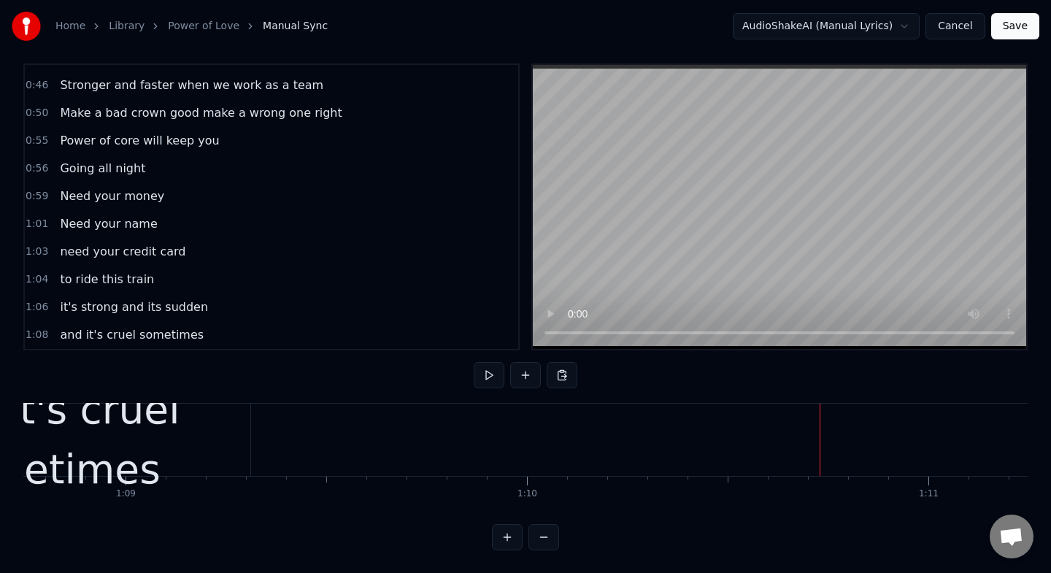
scroll to position [0, 27590]
click at [237, 433] on div "and it's cruel sometimes" at bounding box center [51, 439] width 400 height 120
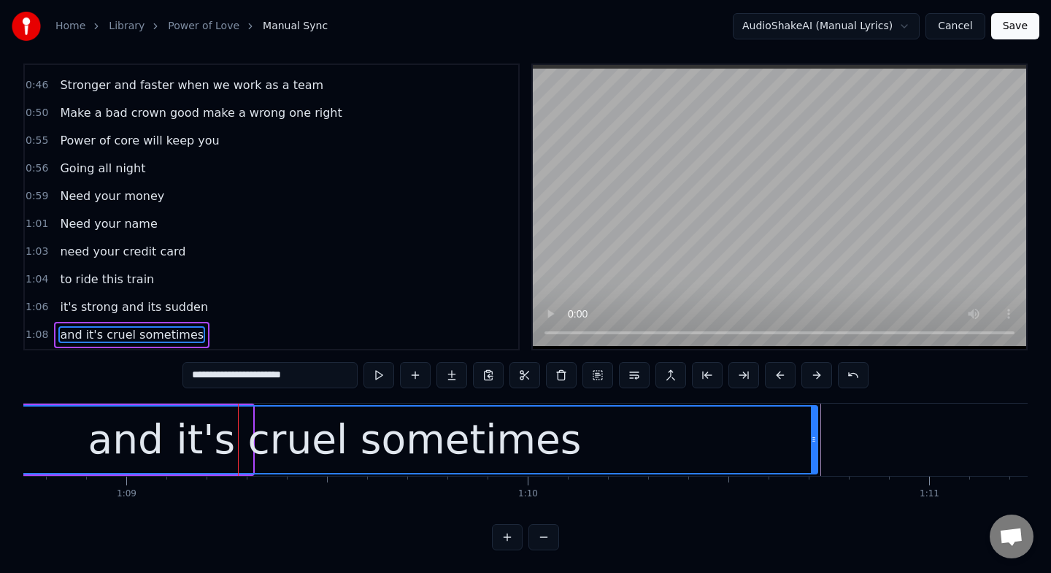
drag, startPoint x: 249, startPoint y: 437, endPoint x: 814, endPoint y: 427, distance: 564.9
click at [814, 427] on div at bounding box center [814, 439] width 6 height 66
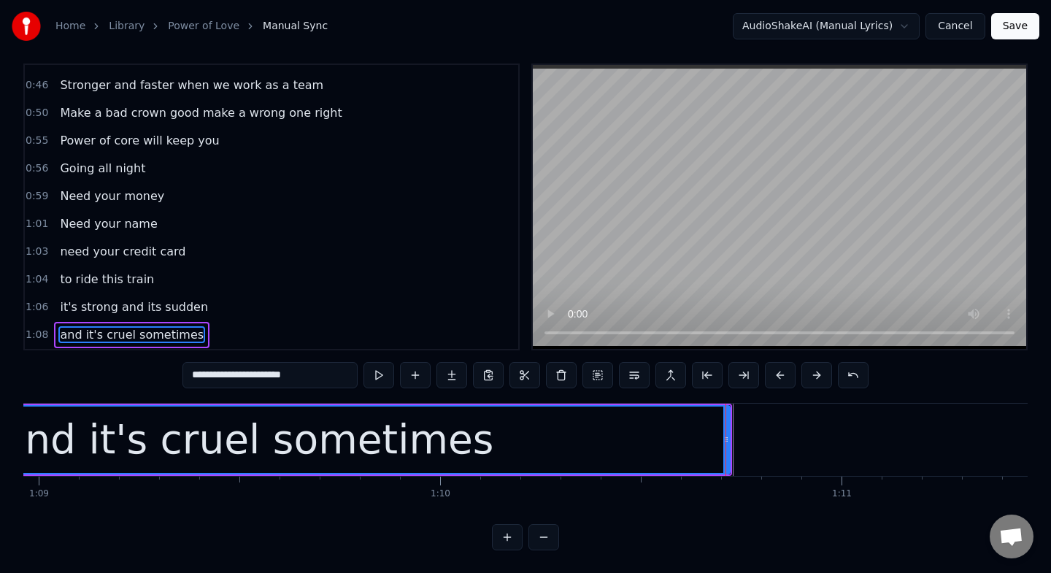
scroll to position [0, 27679]
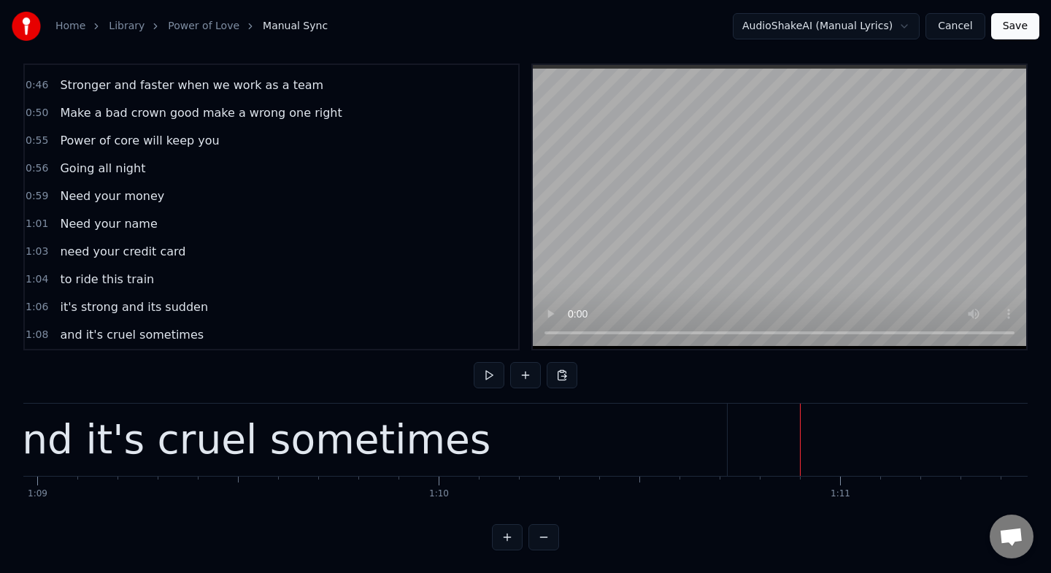
click at [520, 374] on button at bounding box center [525, 375] width 31 height 26
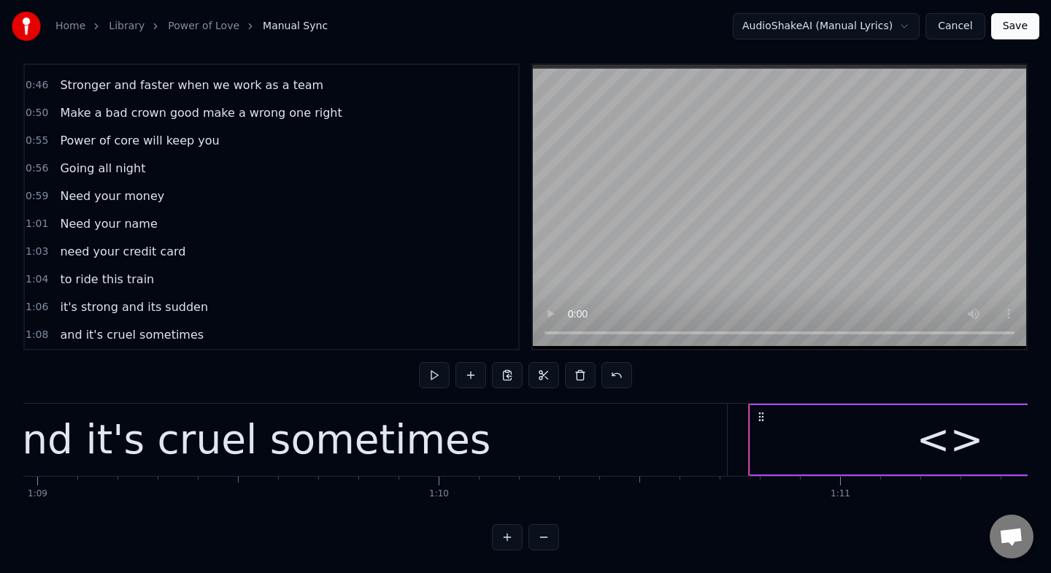
click at [950, 442] on div "<>" at bounding box center [949, 439] width 67 height 61
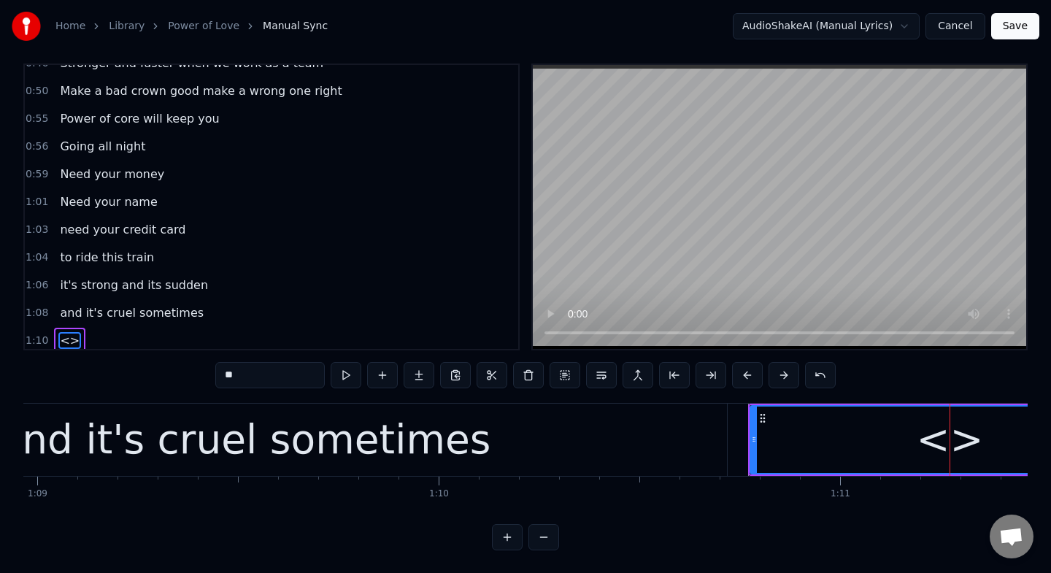
scroll to position [160, 0]
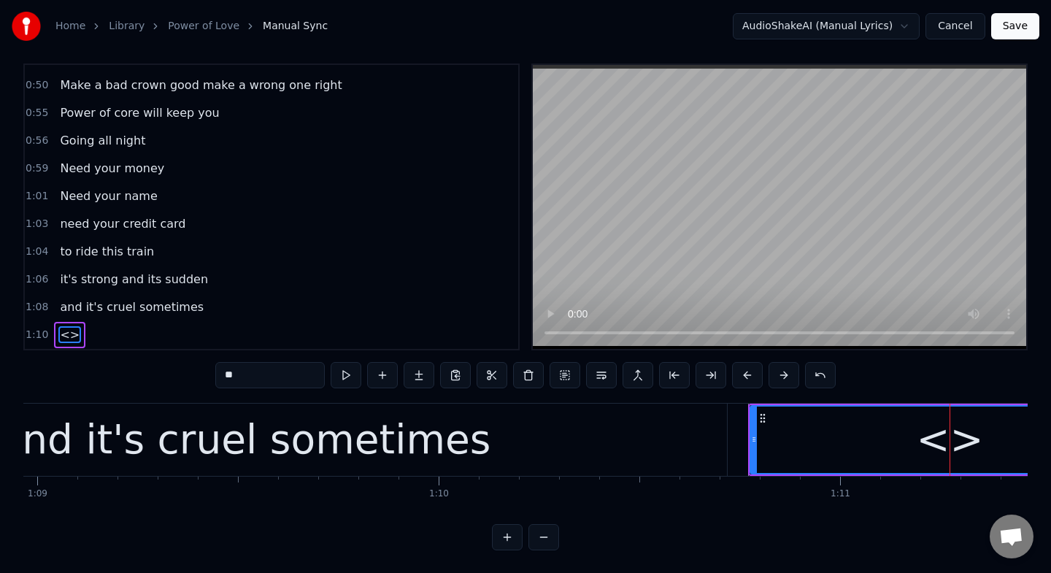
click at [271, 381] on input "**" at bounding box center [269, 375] width 109 height 26
type input "*"
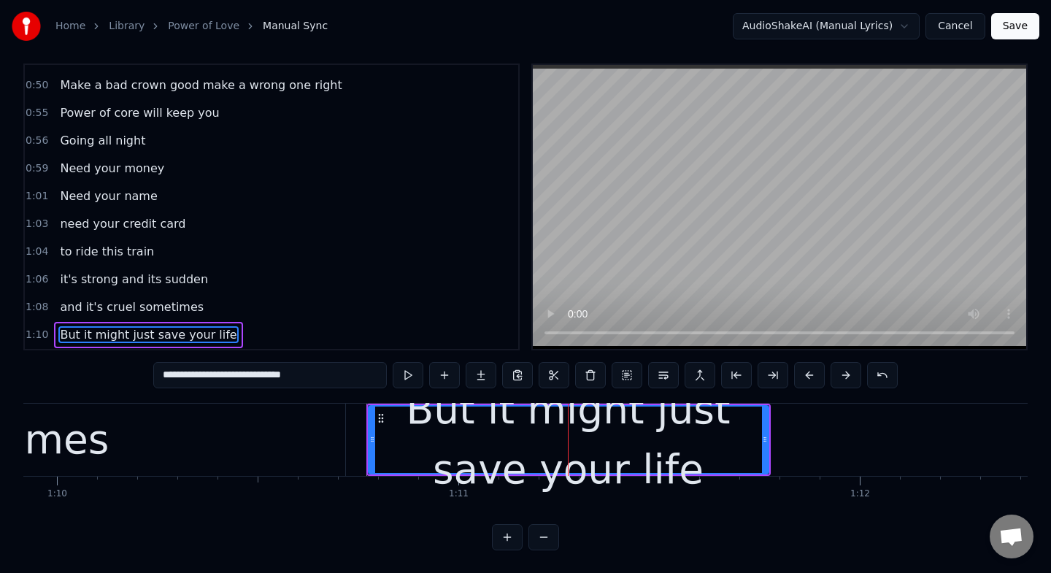
scroll to position [0, 28084]
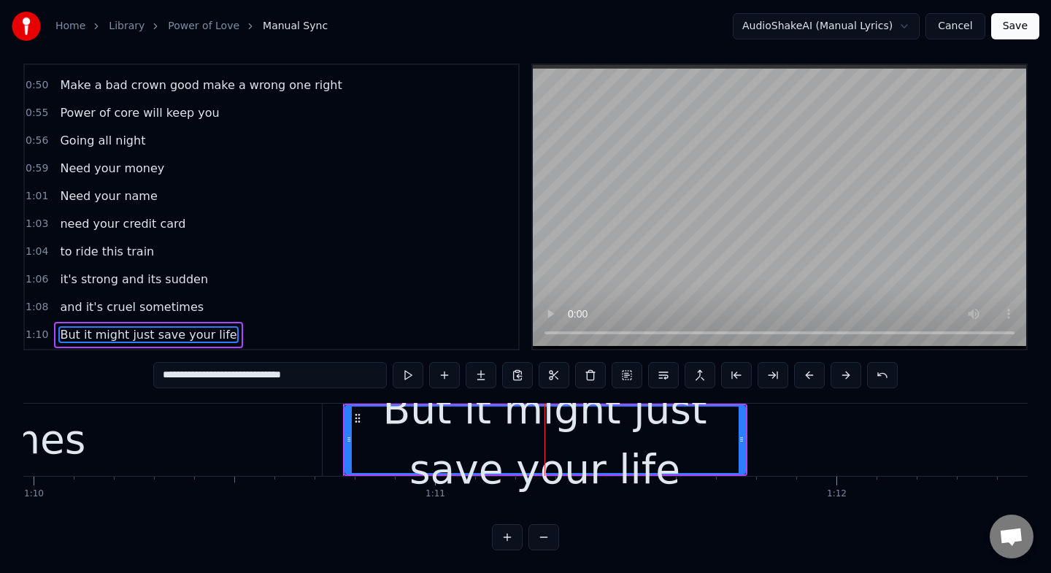
type input "**********"
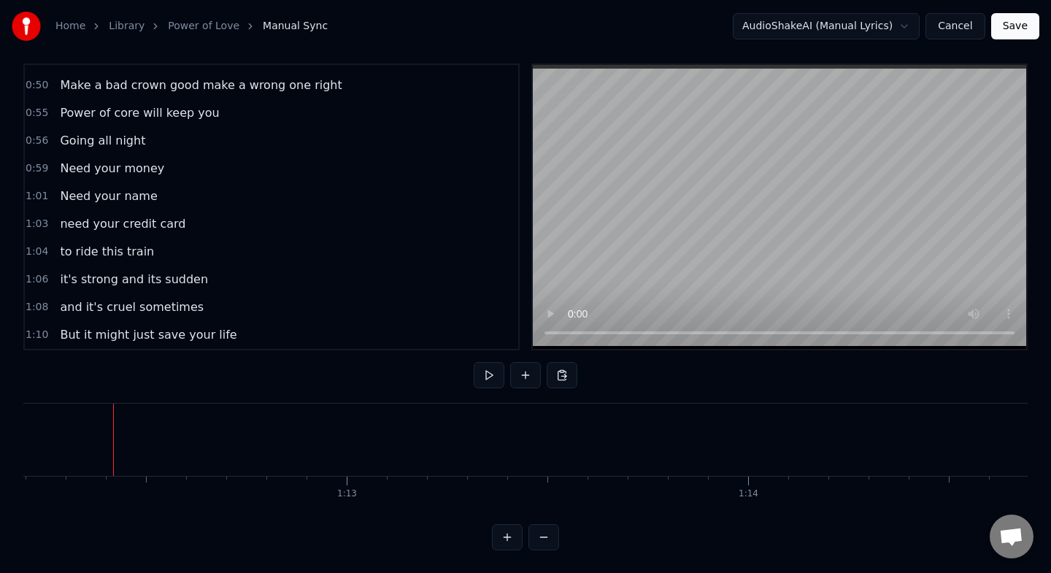
scroll to position [0, 28991]
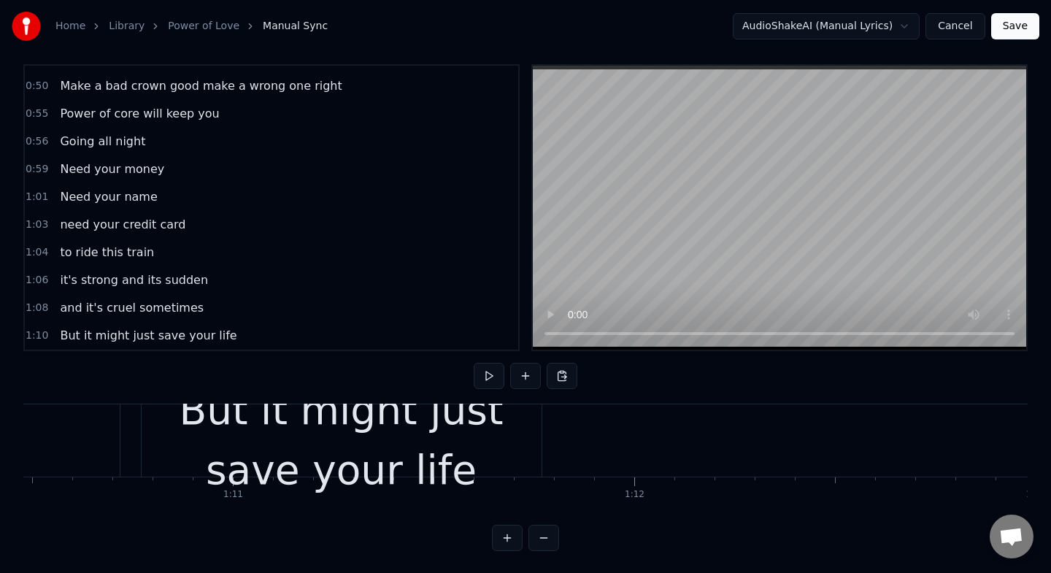
scroll to position [0, 28288]
click at [412, 452] on div "But it might just save your life" at bounding box center [340, 440] width 400 height 120
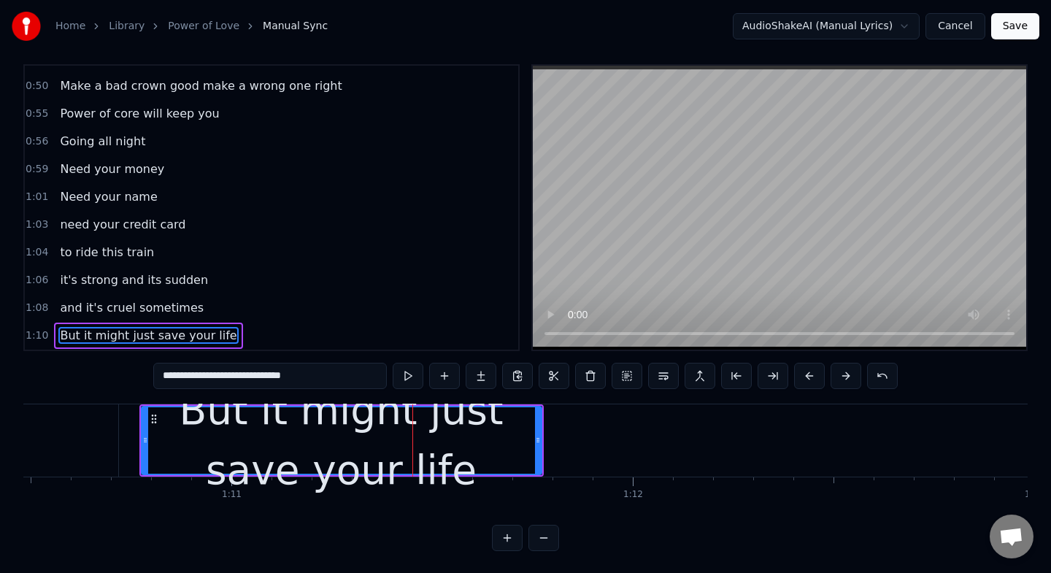
scroll to position [12, 0]
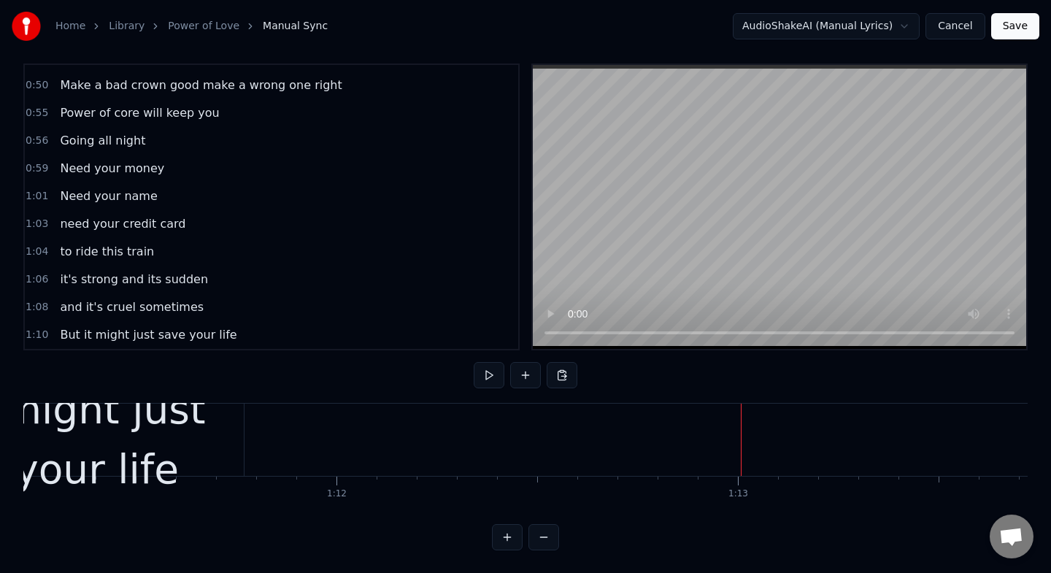
scroll to position [0, 28582]
click at [176, 452] on div "But it might just save your life" at bounding box center [46, 439] width 400 height 120
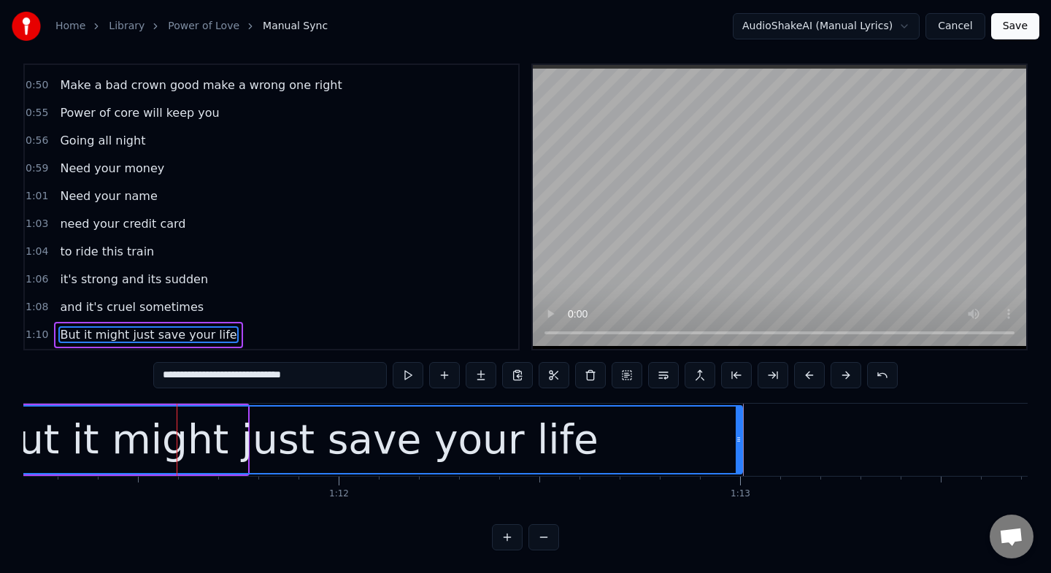
drag, startPoint x: 242, startPoint y: 439, endPoint x: 737, endPoint y: 438, distance: 494.8
click at [737, 438] on icon at bounding box center [739, 439] width 6 height 12
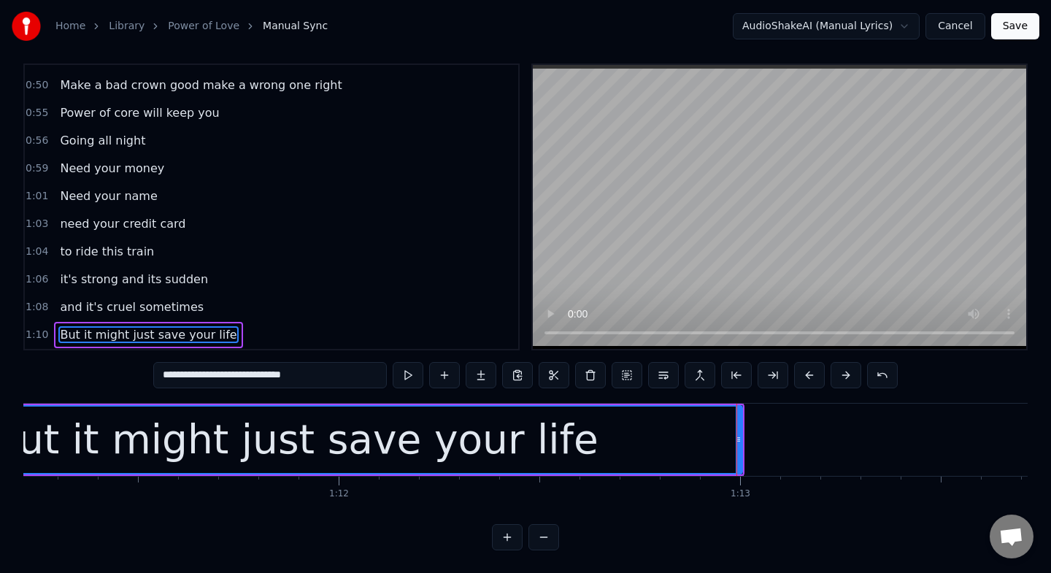
click at [302, 376] on input "**********" at bounding box center [270, 375] width 234 height 26
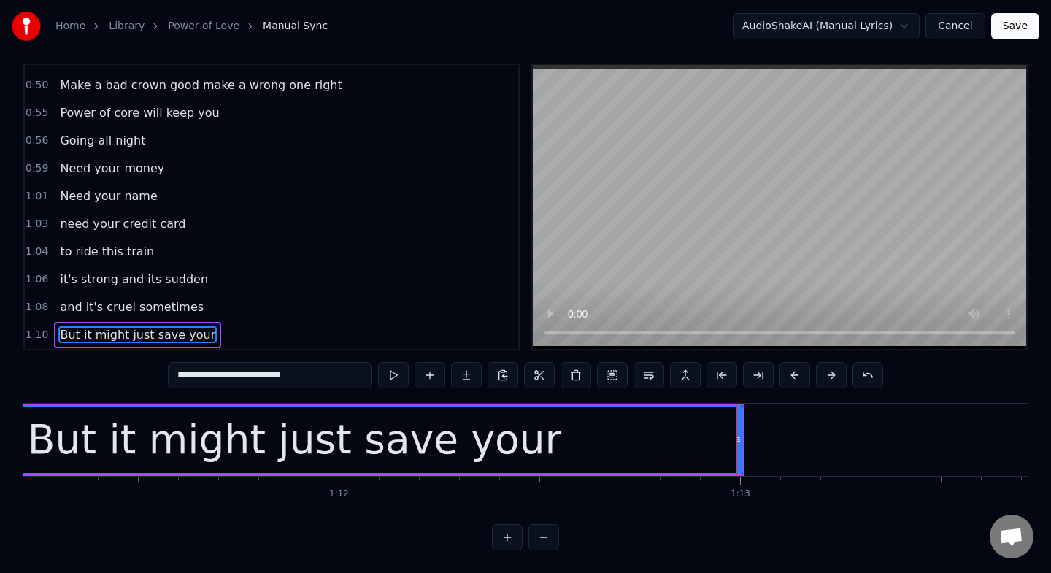
type input "**********"
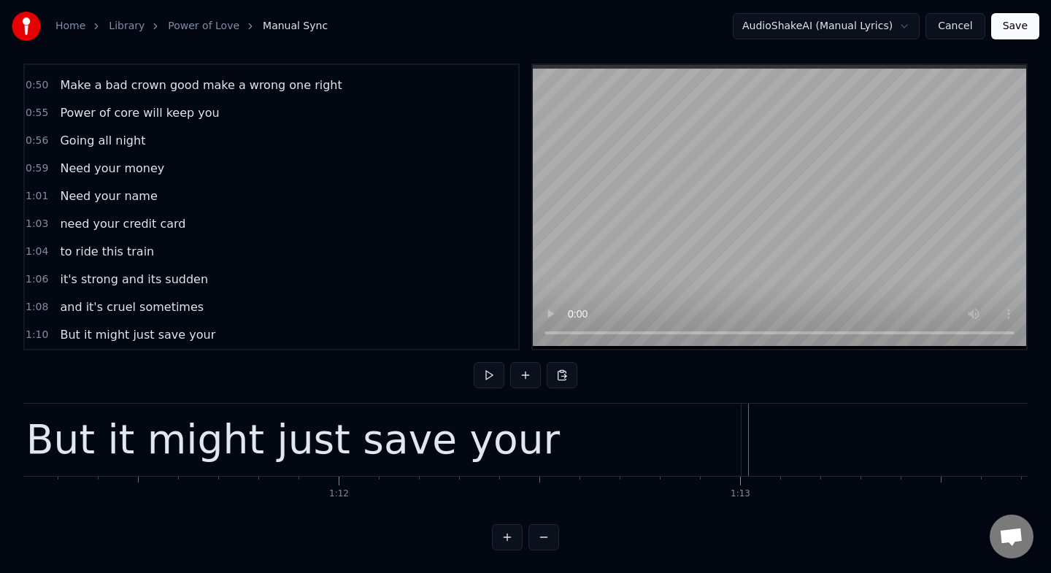
click at [518, 377] on button at bounding box center [525, 375] width 31 height 26
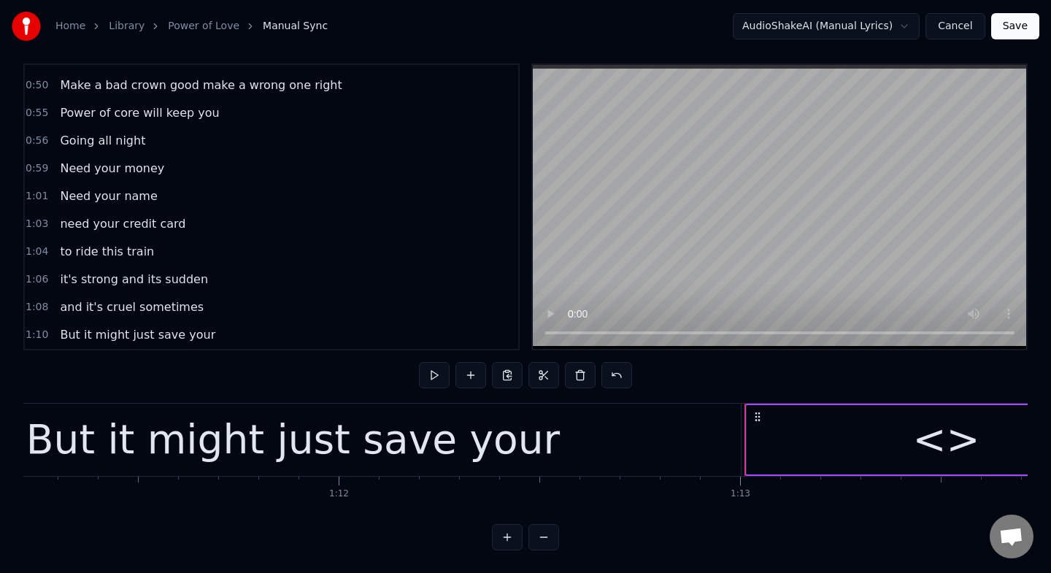
click at [955, 458] on div "<>" at bounding box center [945, 439] width 67 height 61
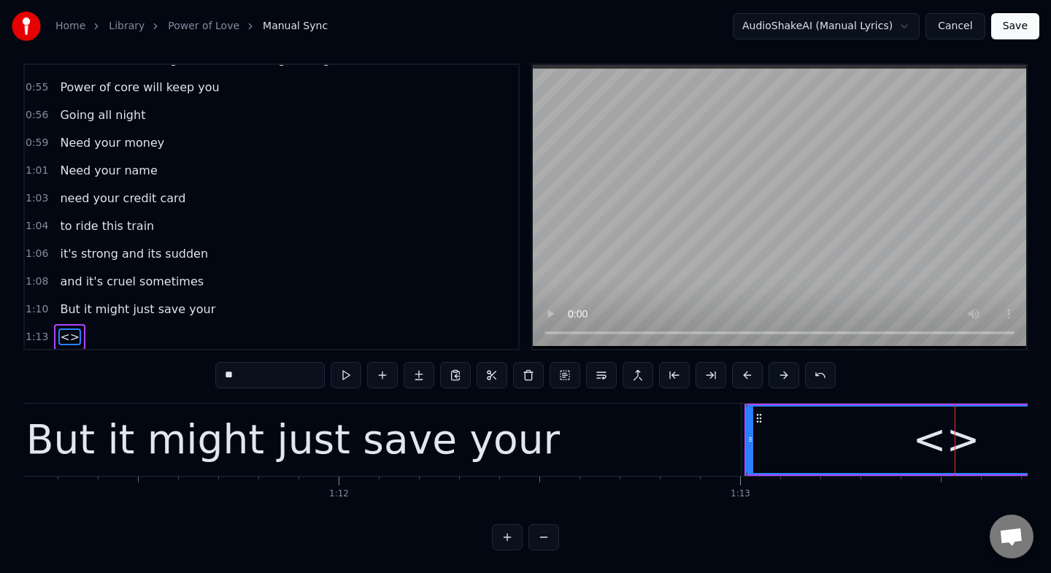
scroll to position [188, 0]
click at [247, 378] on input "**" at bounding box center [269, 375] width 109 height 26
type input "*"
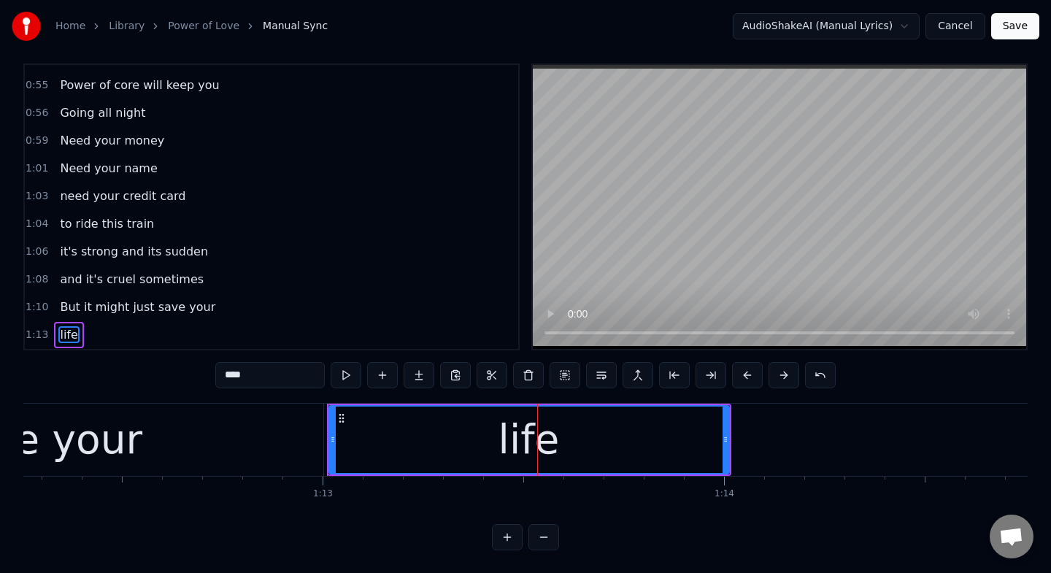
scroll to position [0, 29008]
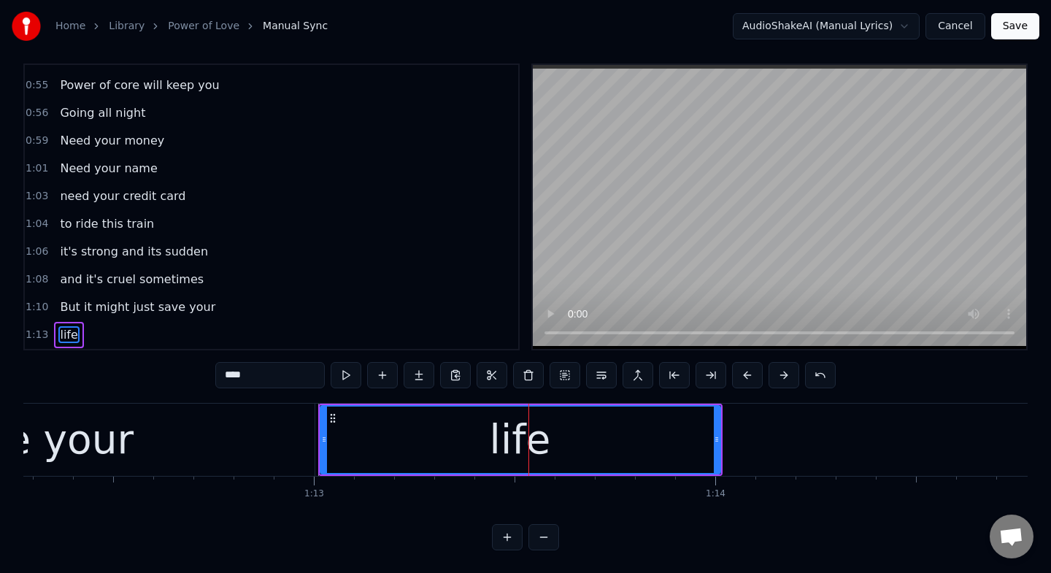
type input "****"
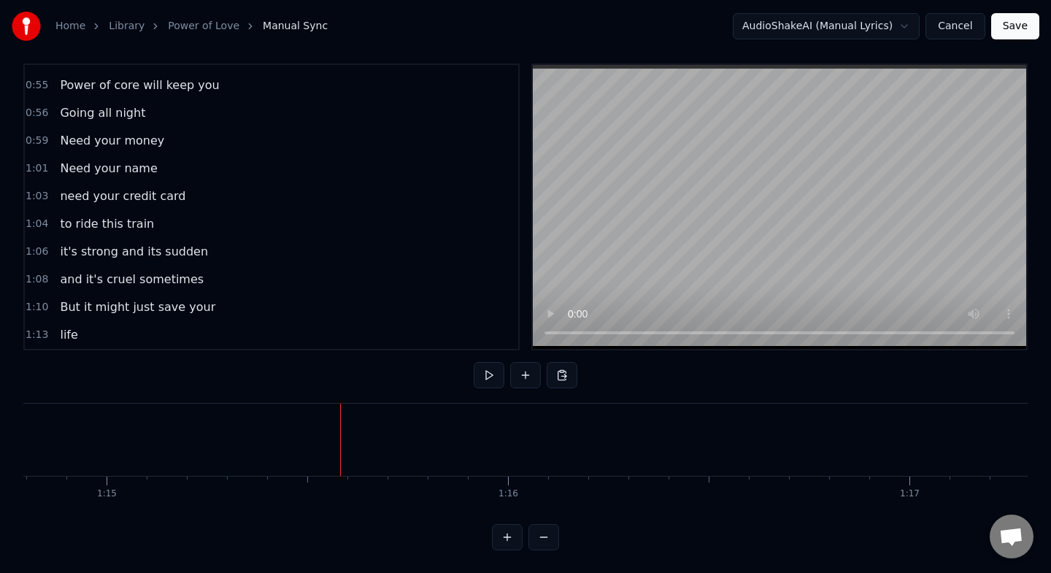
scroll to position [0, 30027]
click at [277, 450] on div at bounding box center [277, 440] width 1 height 72
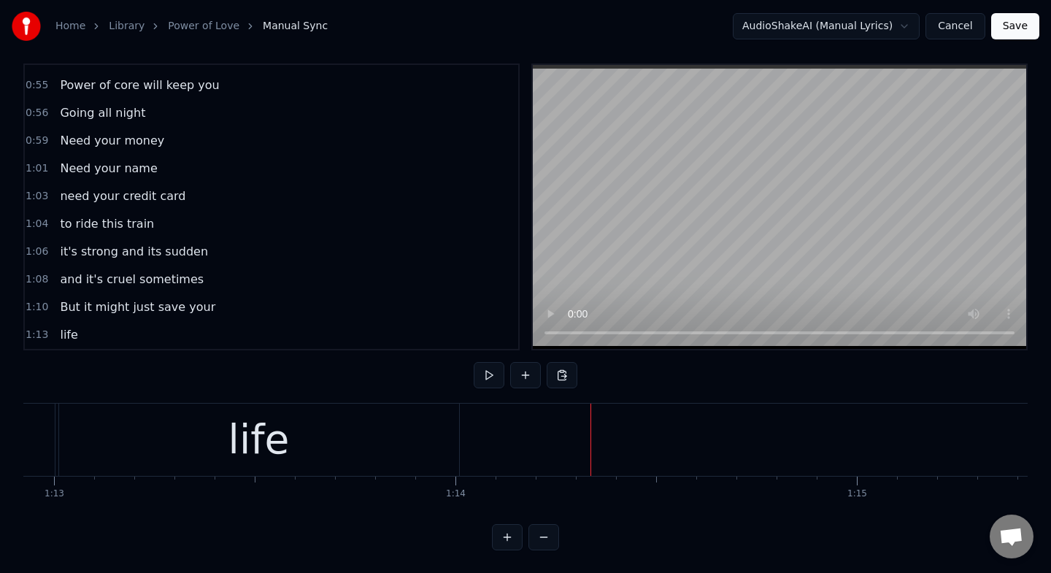
click at [436, 441] on div "life" at bounding box center [259, 440] width 400 height 72
click at [830, 428] on div at bounding box center [830, 440] width 1 height 72
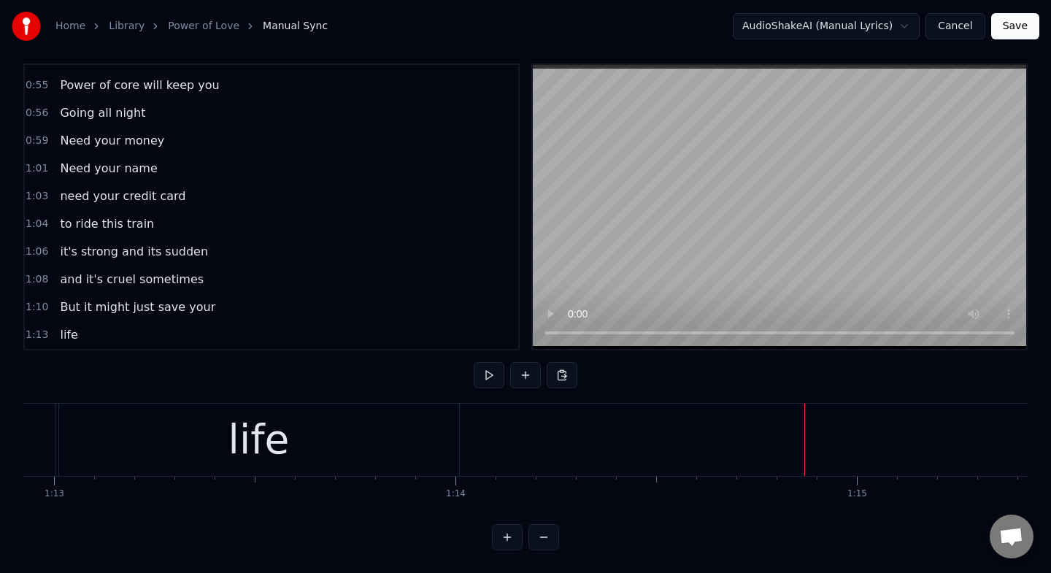
click at [770, 440] on div at bounding box center [770, 440] width 1 height 72
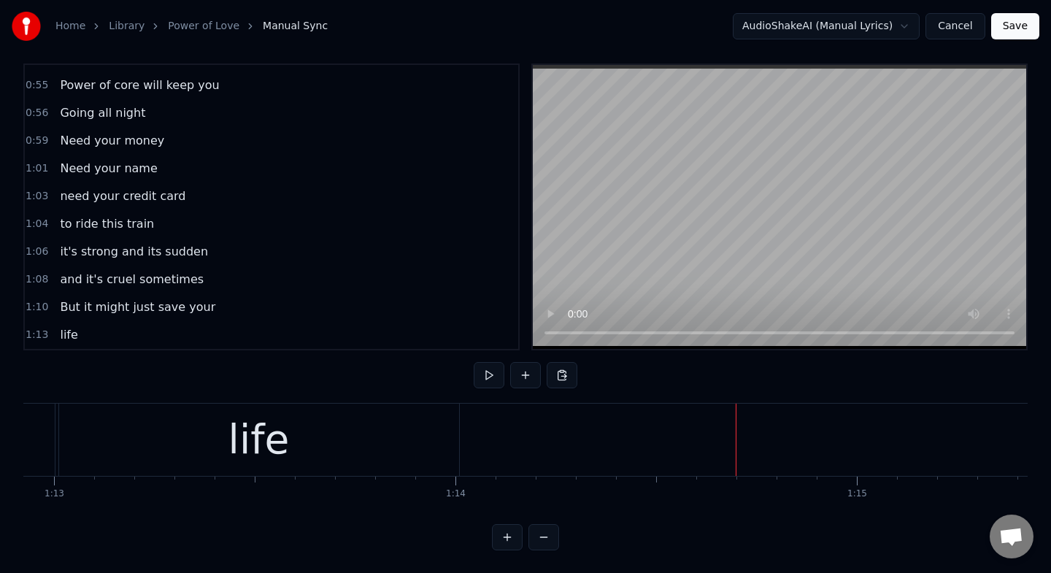
click at [425, 435] on div "life" at bounding box center [259, 440] width 400 height 72
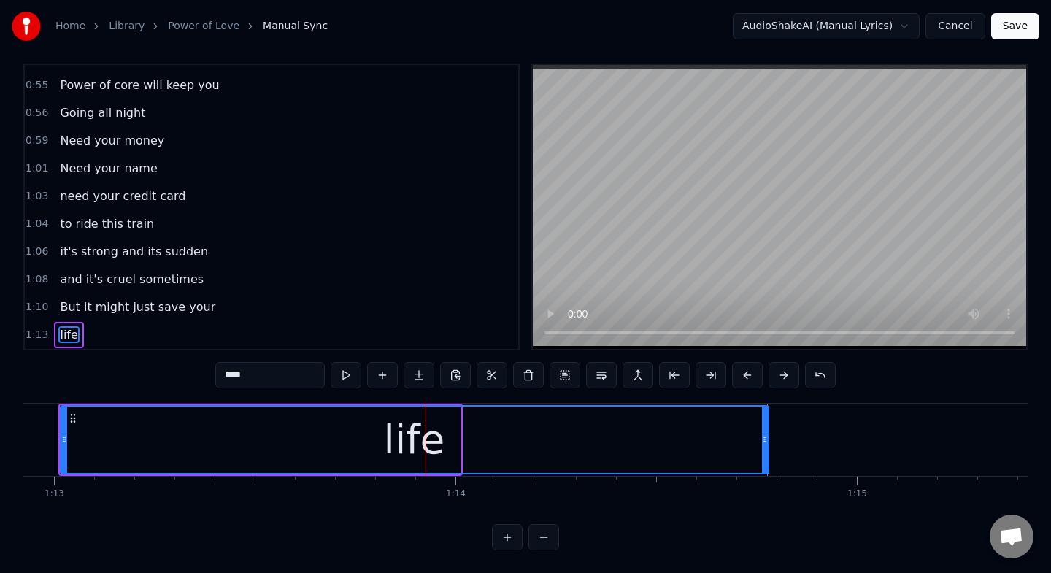
drag, startPoint x: 455, startPoint y: 435, endPoint x: 763, endPoint y: 444, distance: 308.1
click at [763, 444] on icon at bounding box center [765, 439] width 6 height 12
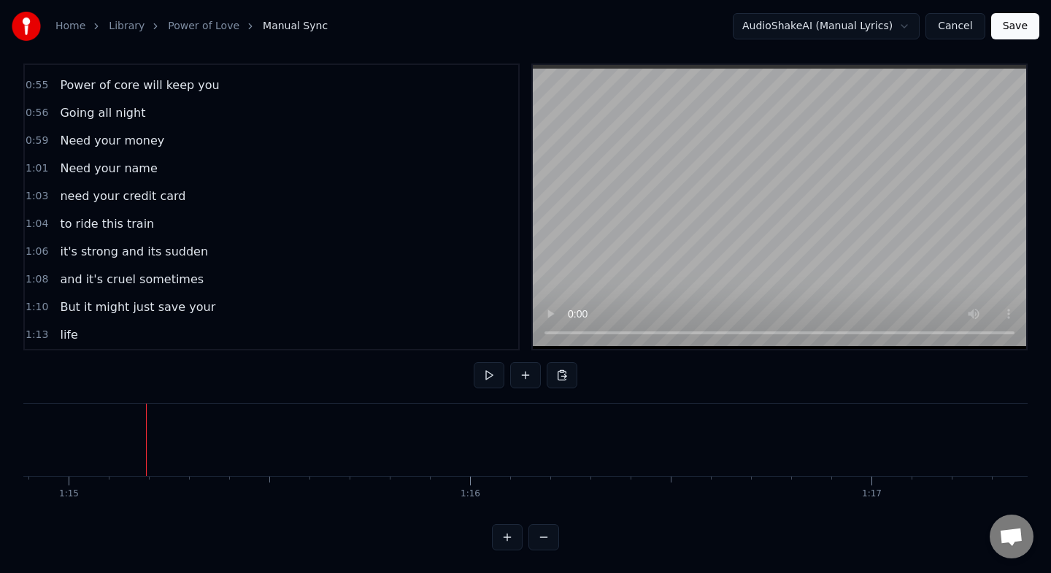
scroll to position [0, 30105]
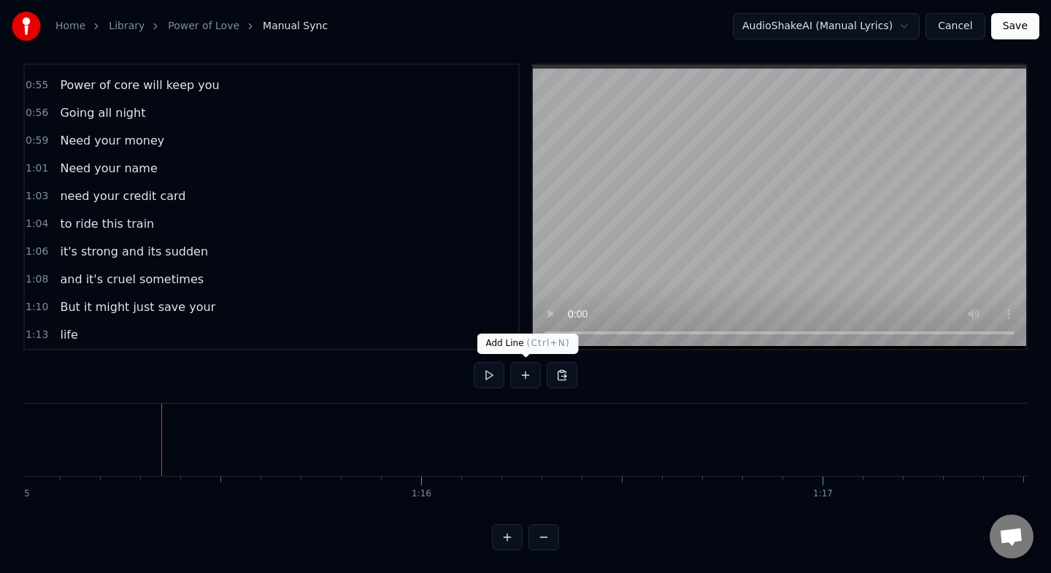
click at [520, 385] on button at bounding box center [525, 375] width 31 height 26
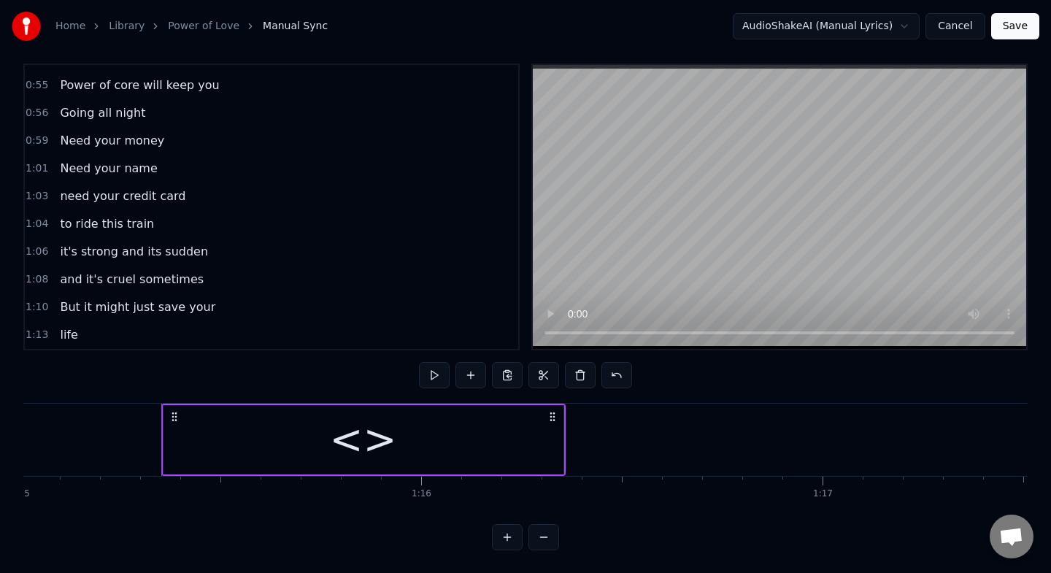
click at [379, 444] on div "<>" at bounding box center [362, 439] width 67 height 61
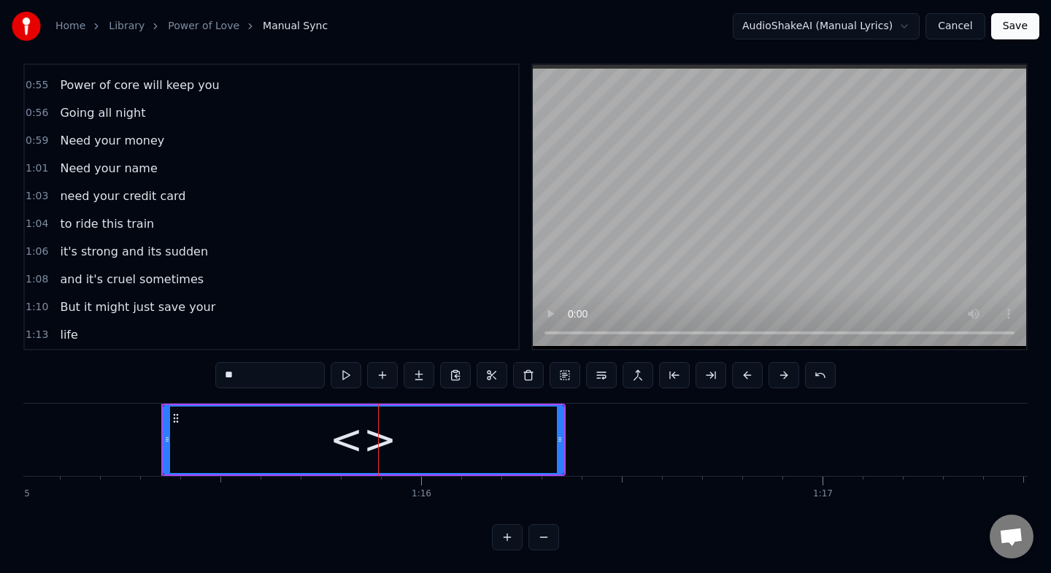
scroll to position [215, 0]
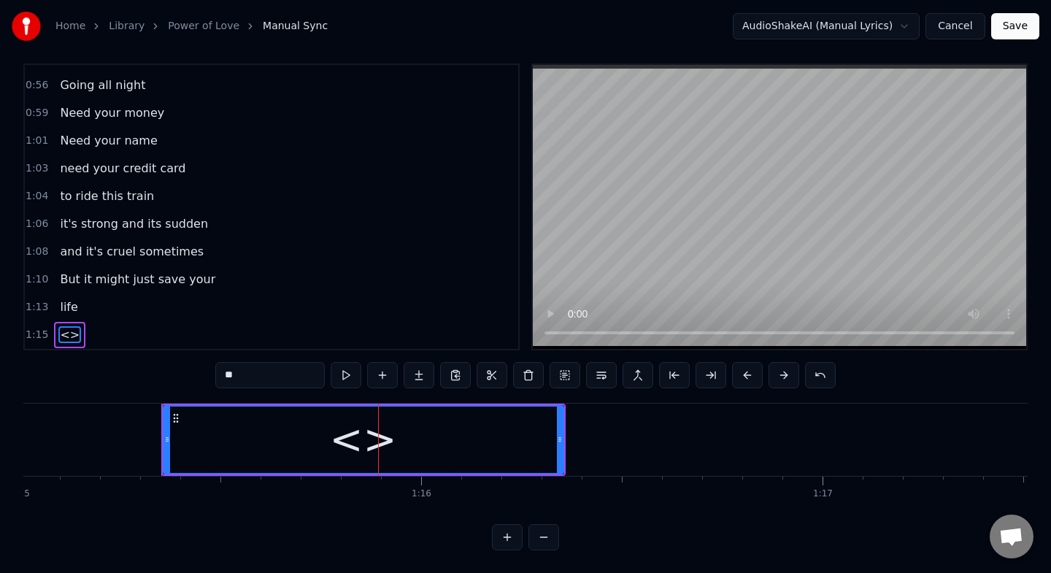
click at [258, 377] on input "**" at bounding box center [269, 375] width 109 height 26
type input "*"
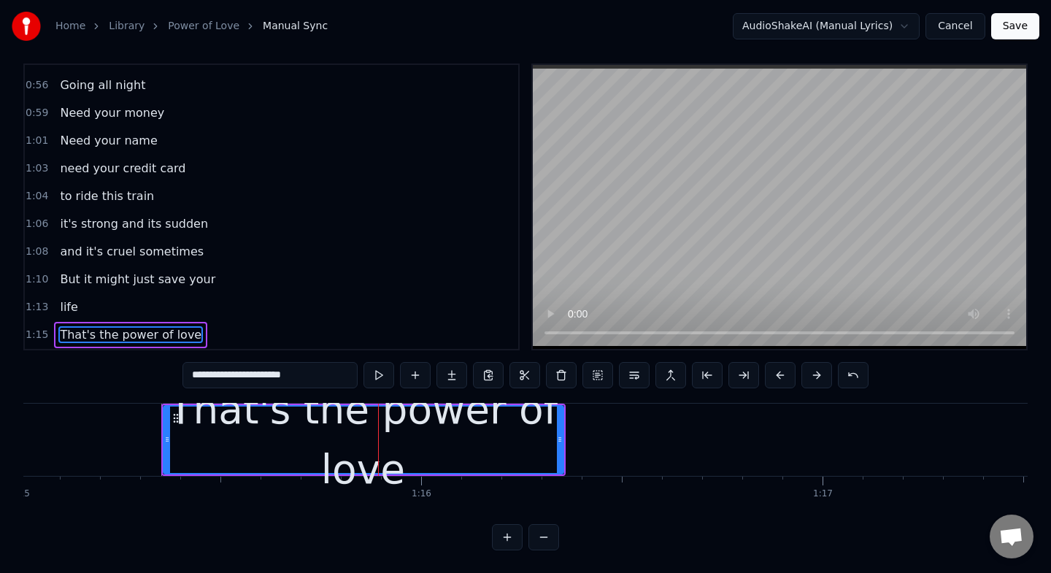
type input "**********"
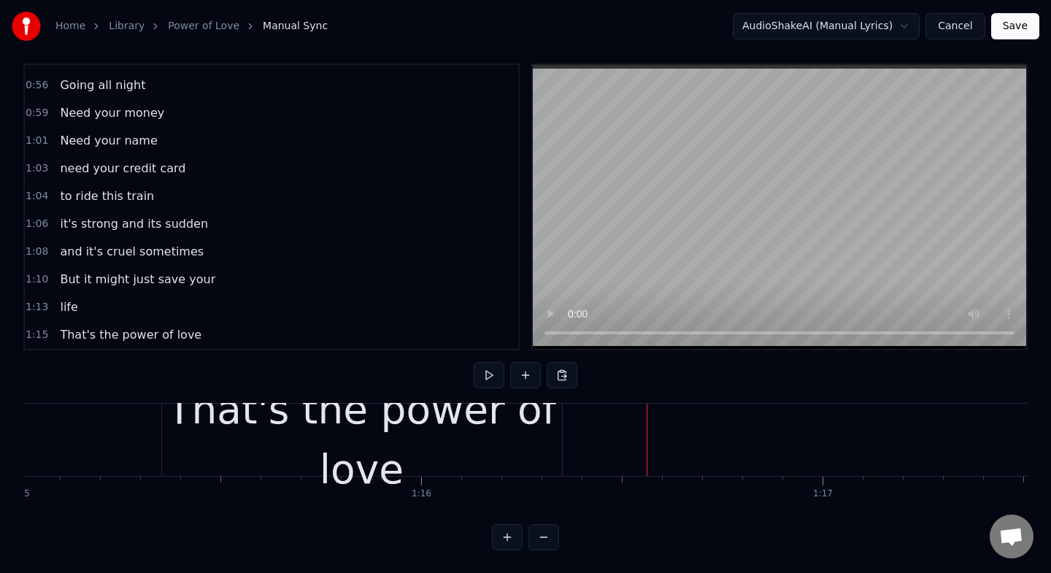
click at [538, 440] on div "That's the power of love" at bounding box center [362, 439] width 400 height 120
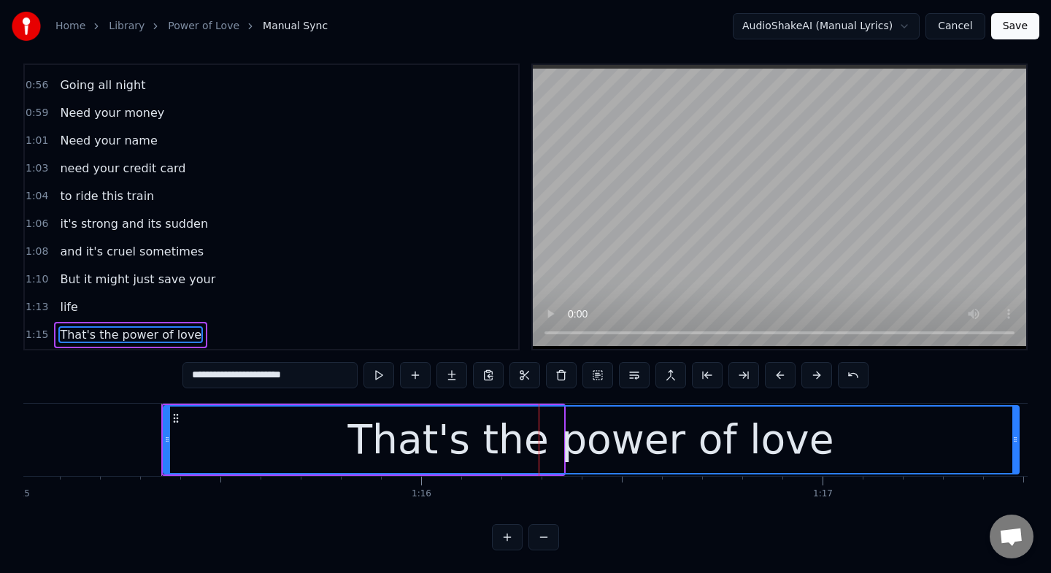
drag, startPoint x: 560, startPoint y: 441, endPoint x: 1016, endPoint y: 416, distance: 456.0
click at [1016, 416] on div at bounding box center [1015, 439] width 6 height 66
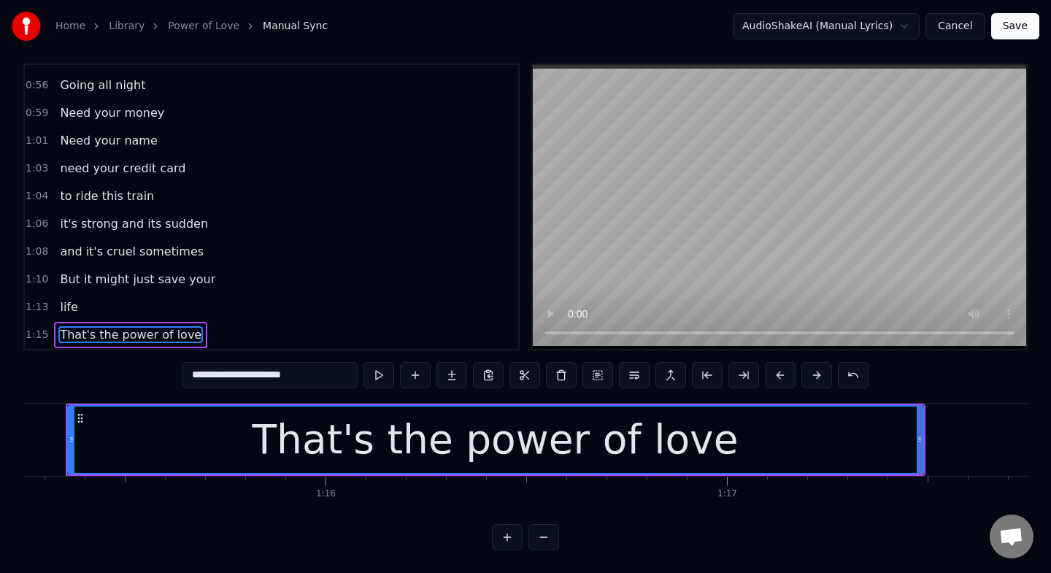
scroll to position [0, 30211]
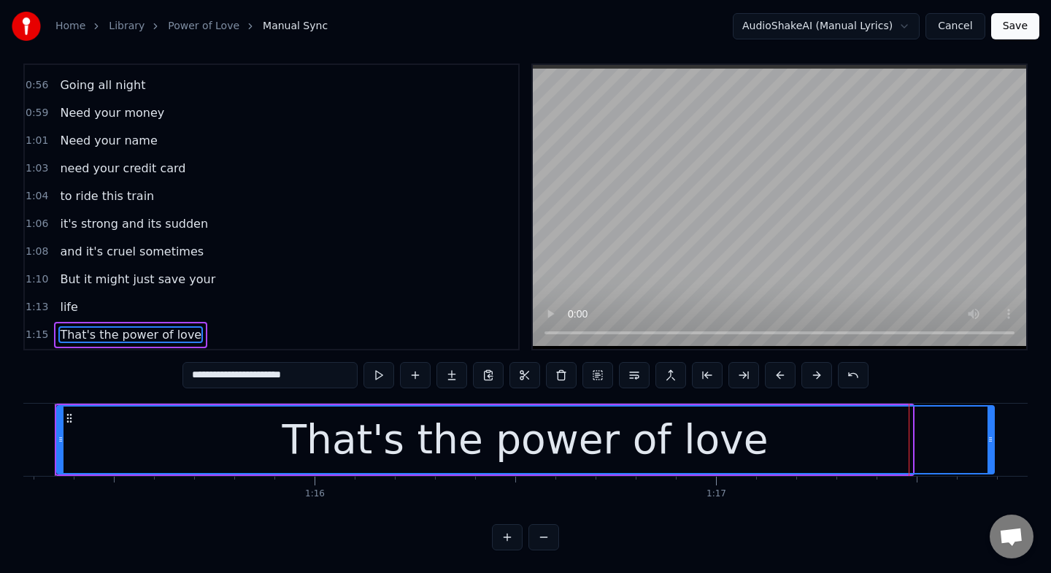
drag, startPoint x: 909, startPoint y: 437, endPoint x: 991, endPoint y: 425, distance: 82.6
click at [991, 425] on div at bounding box center [990, 439] width 6 height 66
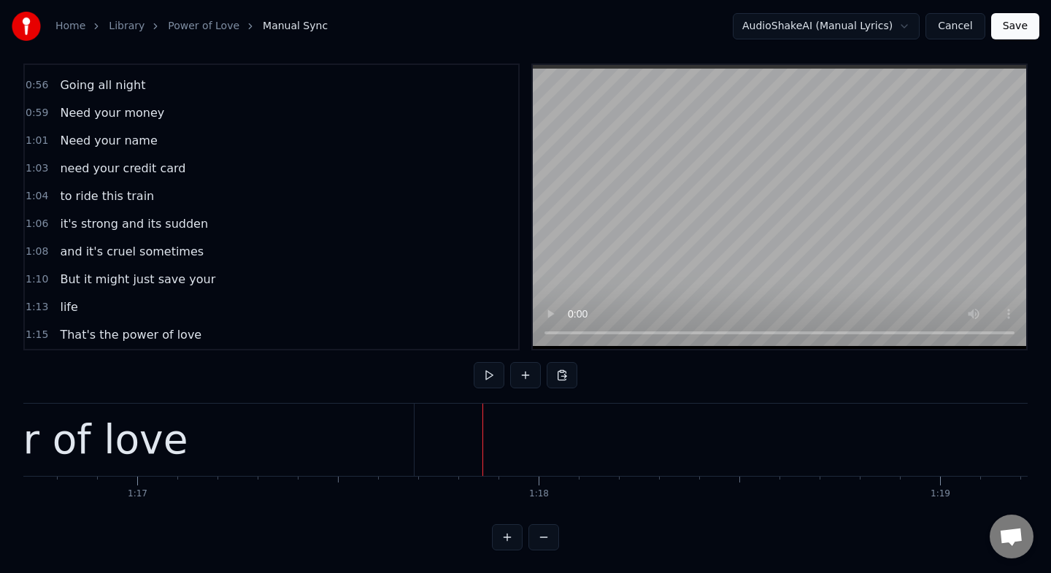
scroll to position [0, 0]
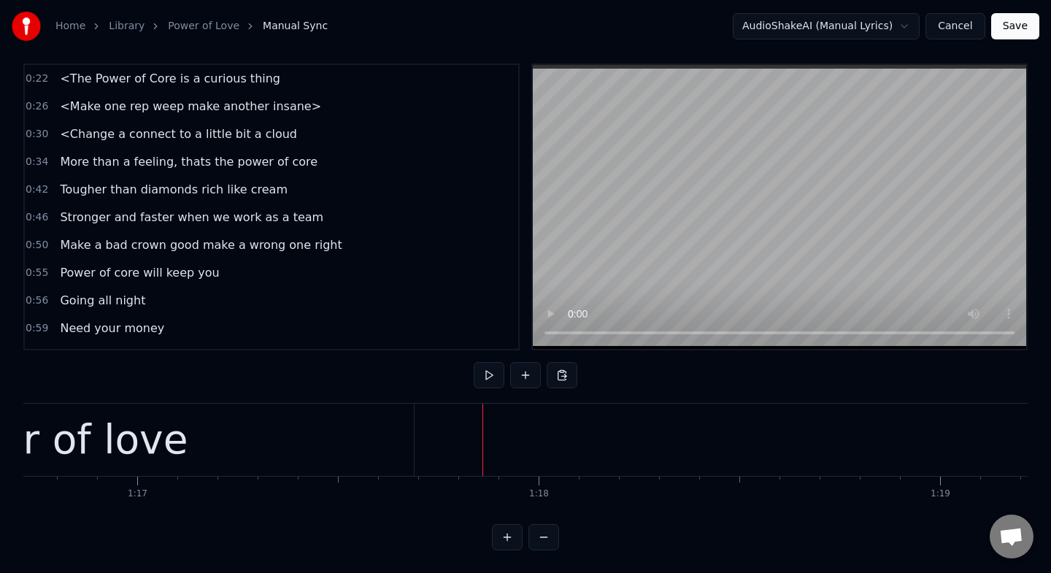
click at [94, 77] on span "<The Power of Core is a curious thing" at bounding box center [169, 78] width 223 height 17
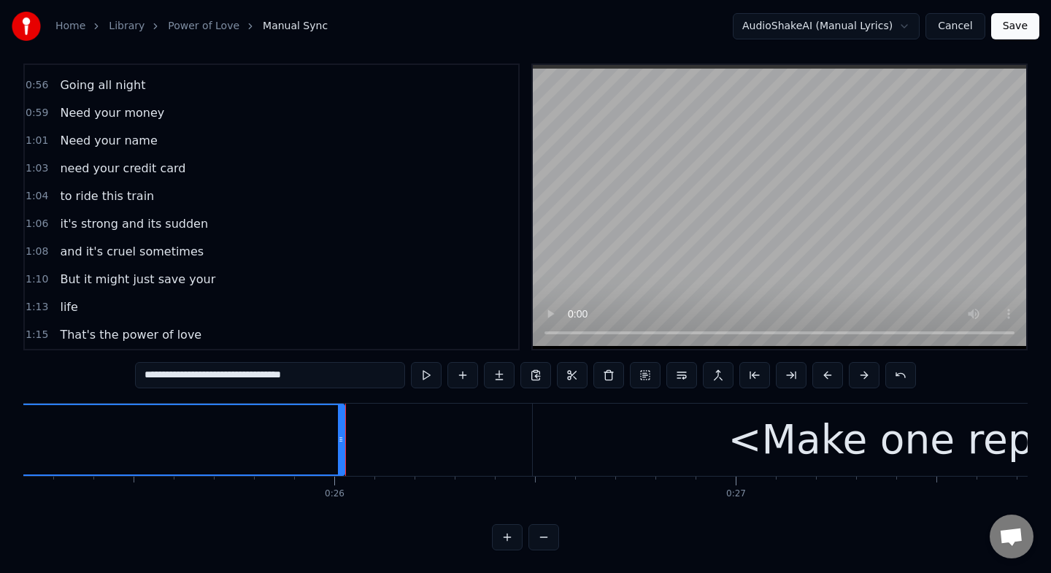
scroll to position [0, 10147]
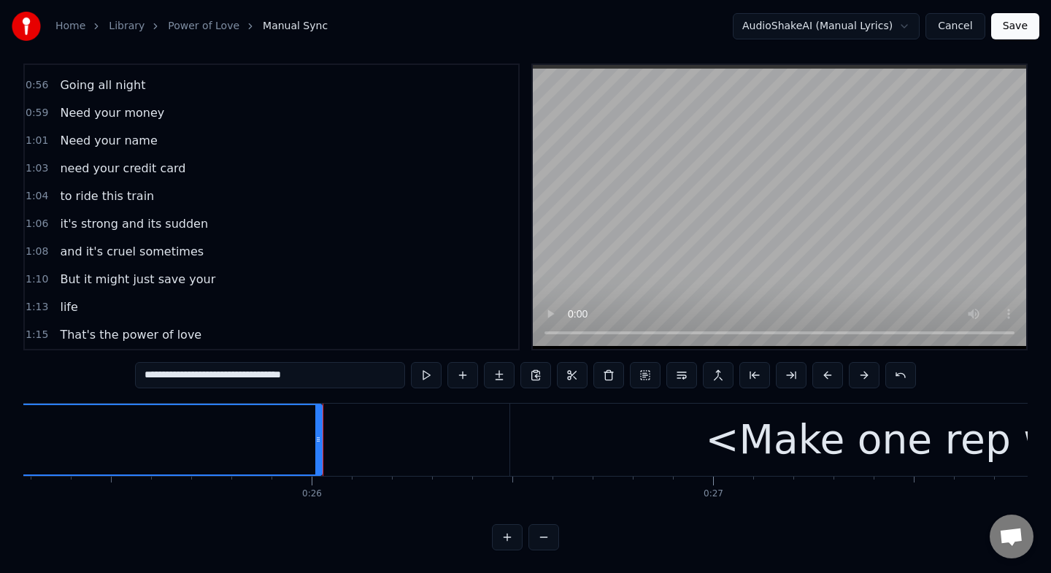
click at [1026, 24] on button "Save" at bounding box center [1015, 26] width 48 height 26
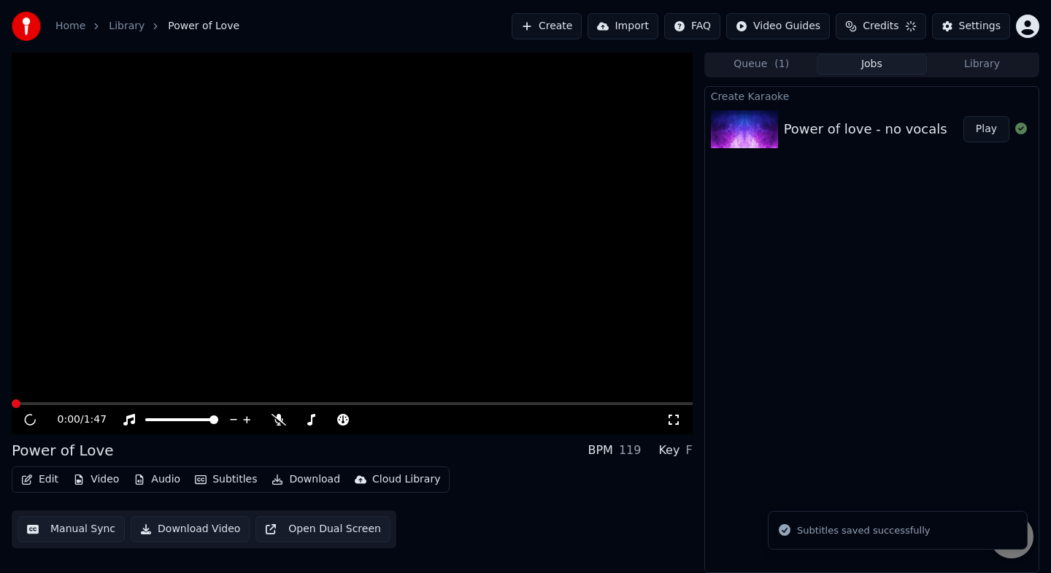
scroll to position [1, 0]
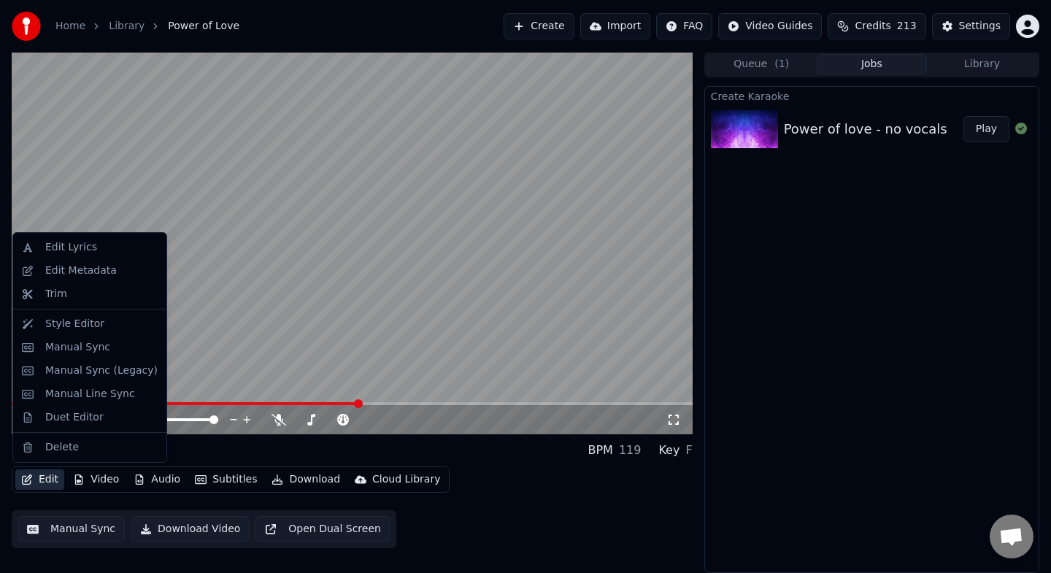
click at [51, 482] on button "Edit" at bounding box center [39, 479] width 49 height 20
click at [83, 352] on div "Manual Sync" at bounding box center [77, 347] width 65 height 15
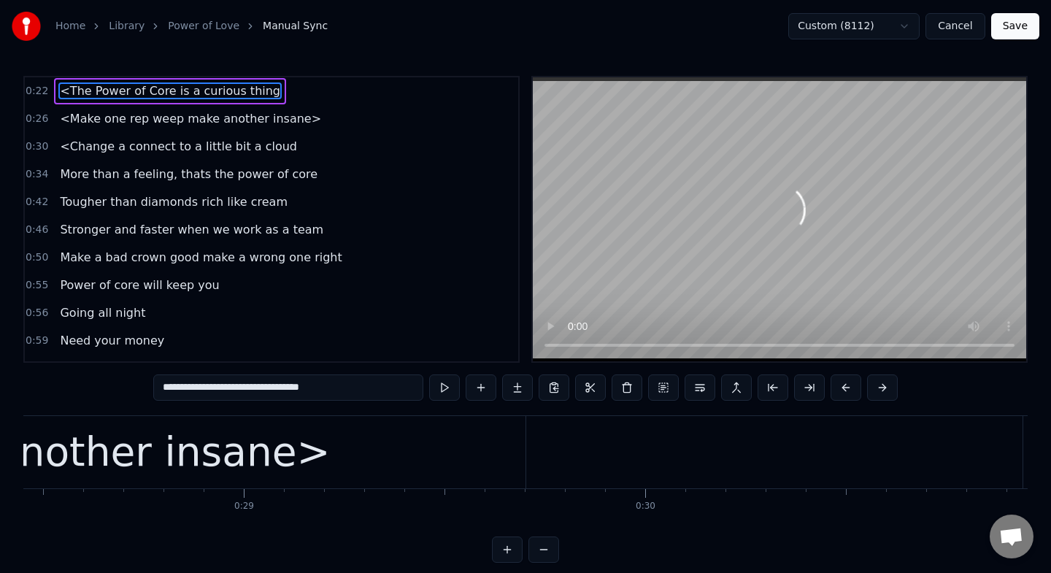
scroll to position [0, 11628]
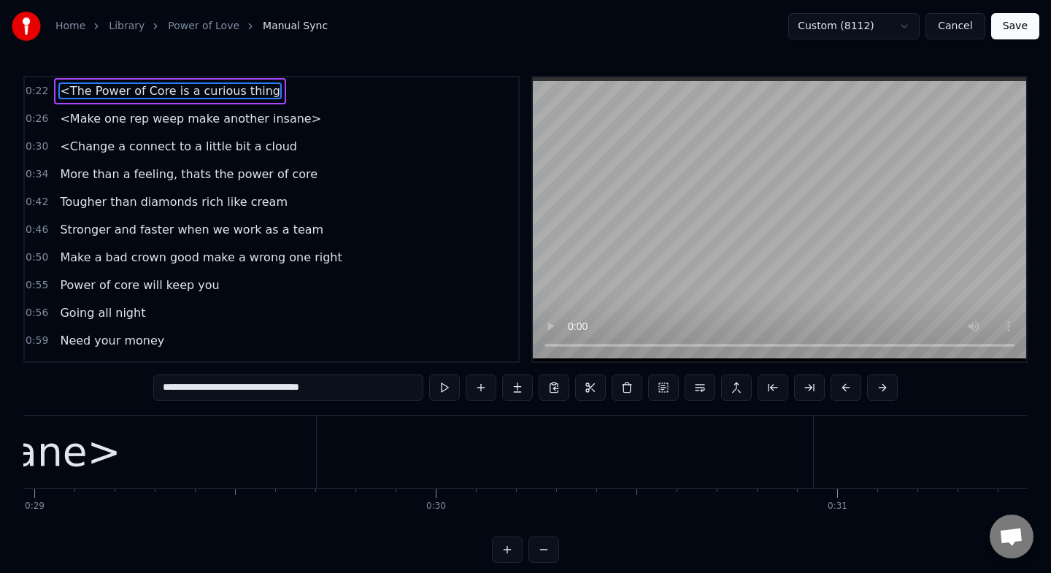
click at [201, 226] on span "Stronger and faster when we work as a team" at bounding box center [191, 229] width 266 height 17
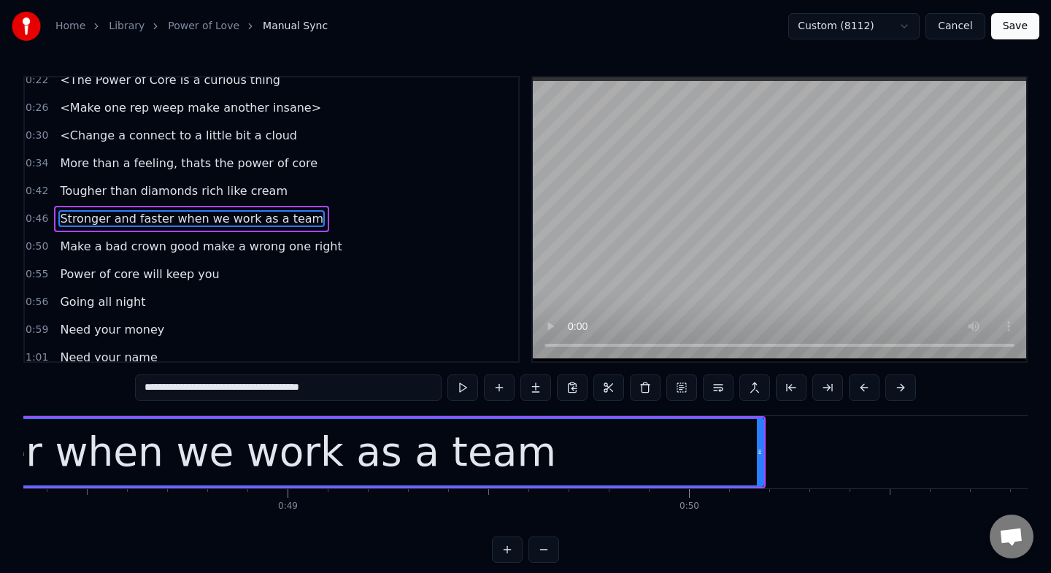
scroll to position [0, 19412]
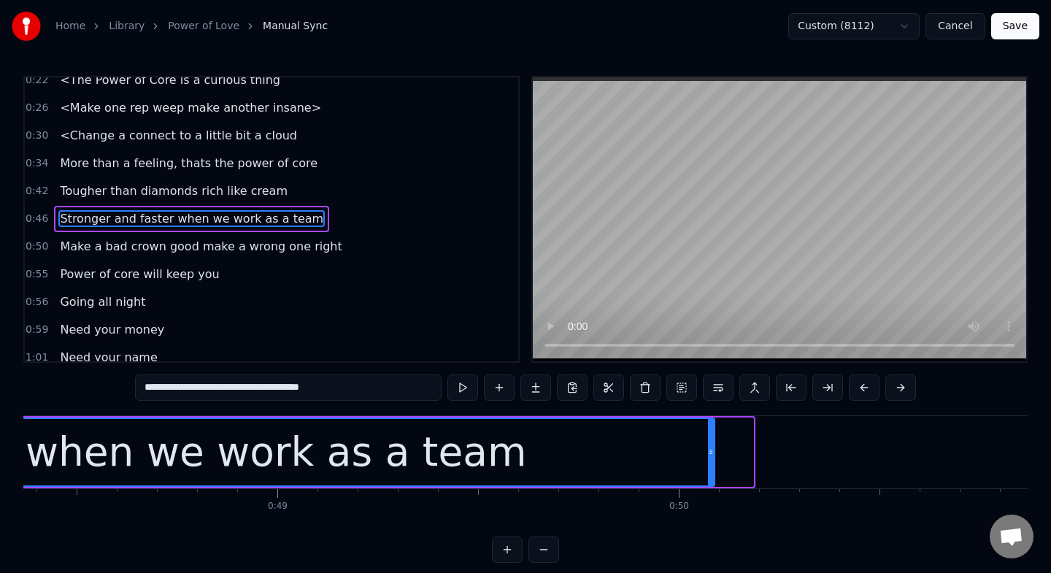
drag, startPoint x: 750, startPoint y: 442, endPoint x: 711, endPoint y: 459, distance: 42.8
click at [711, 459] on div at bounding box center [711, 452] width 6 height 66
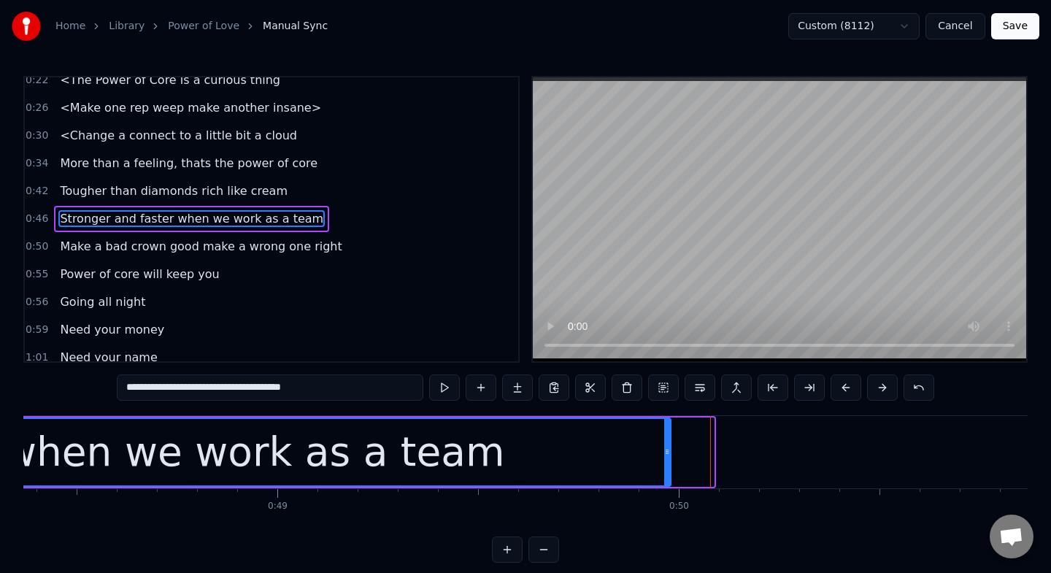
drag, startPoint x: 708, startPoint y: 460, endPoint x: 663, endPoint y: 478, distance: 47.8
click at [664, 478] on div at bounding box center [667, 452] width 6 height 66
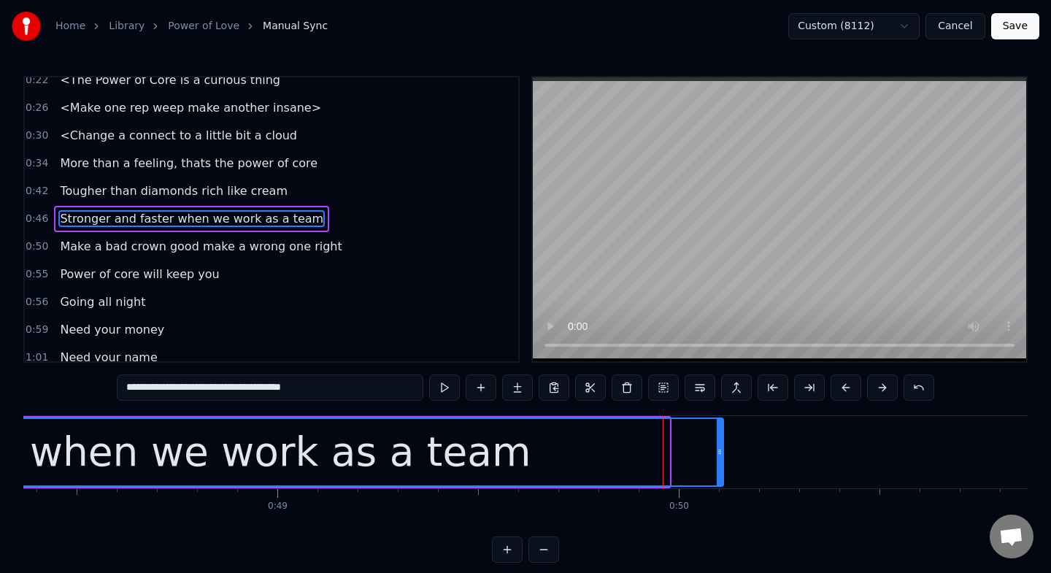
drag, startPoint x: 665, startPoint y: 467, endPoint x: 719, endPoint y: 447, distance: 57.5
click at [719, 447] on div at bounding box center [720, 452] width 6 height 66
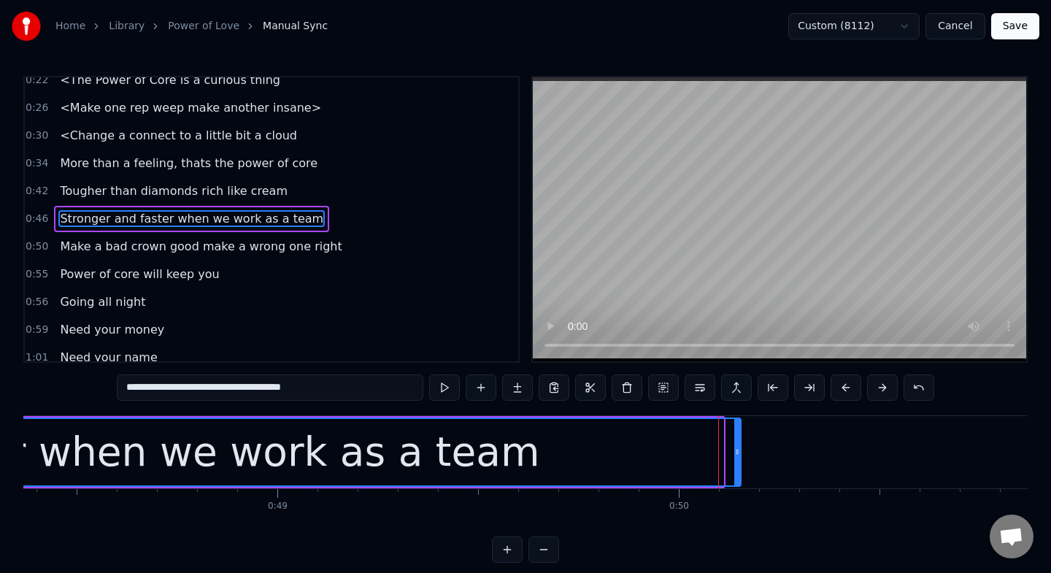
drag, startPoint x: 719, startPoint y: 448, endPoint x: 739, endPoint y: 444, distance: 20.9
click at [738, 444] on div at bounding box center [737, 452] width 6 height 66
click at [167, 244] on span "Make a bad crown good make a wrong one right" at bounding box center [200, 246] width 285 height 17
type input "**********"
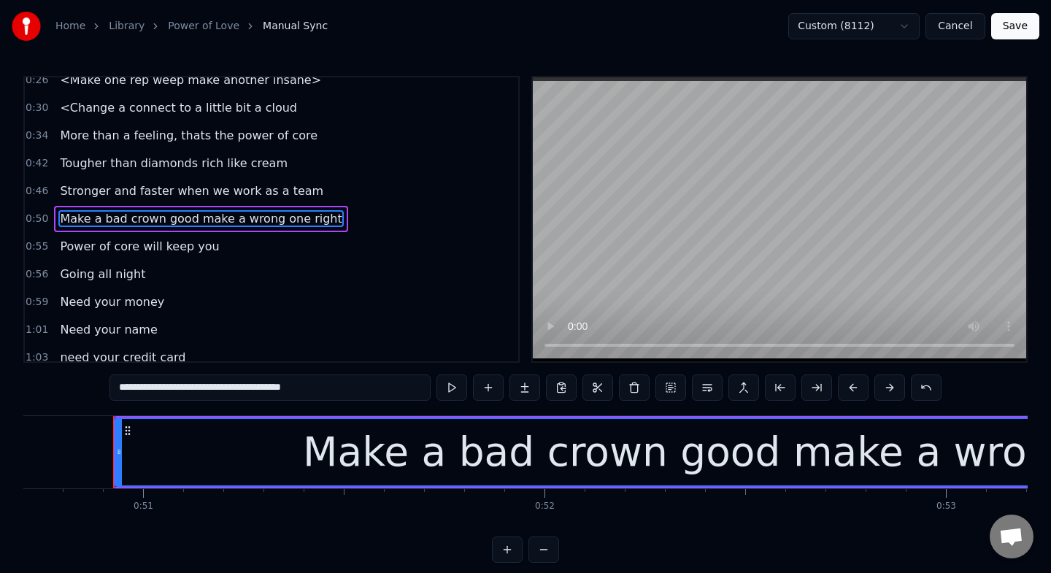
scroll to position [0, 20366]
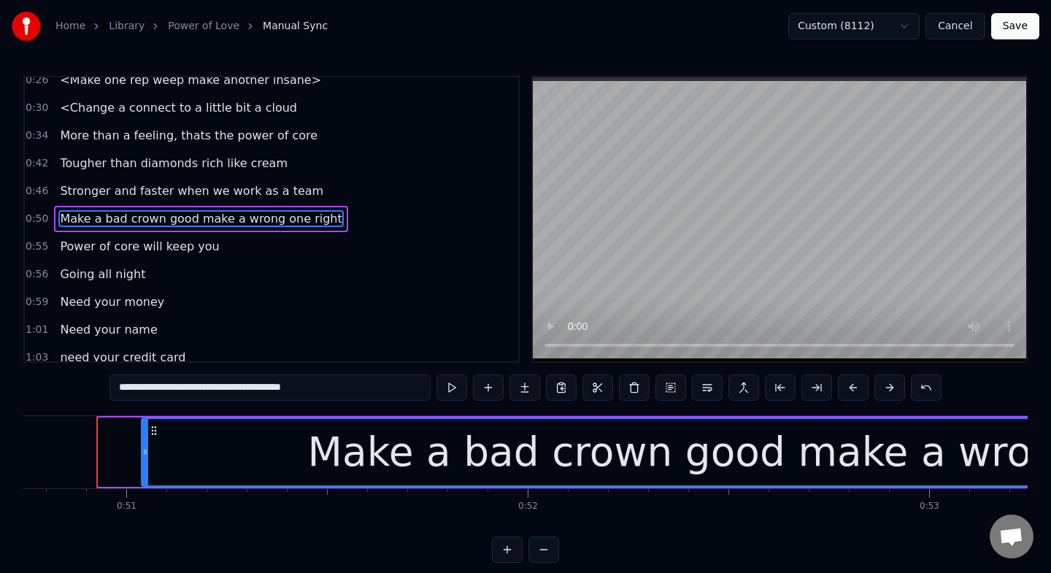
drag, startPoint x: 101, startPoint y: 449, endPoint x: 144, endPoint y: 443, distance: 43.4
click at [144, 443] on div at bounding box center [145, 452] width 6 height 66
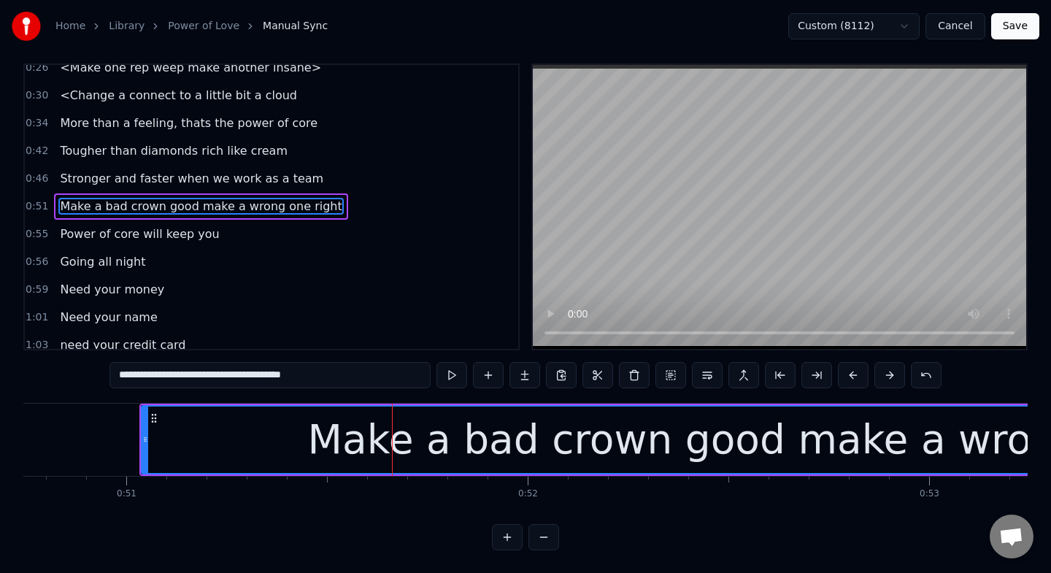
click at [1028, 28] on button "Save" at bounding box center [1015, 26] width 48 height 26
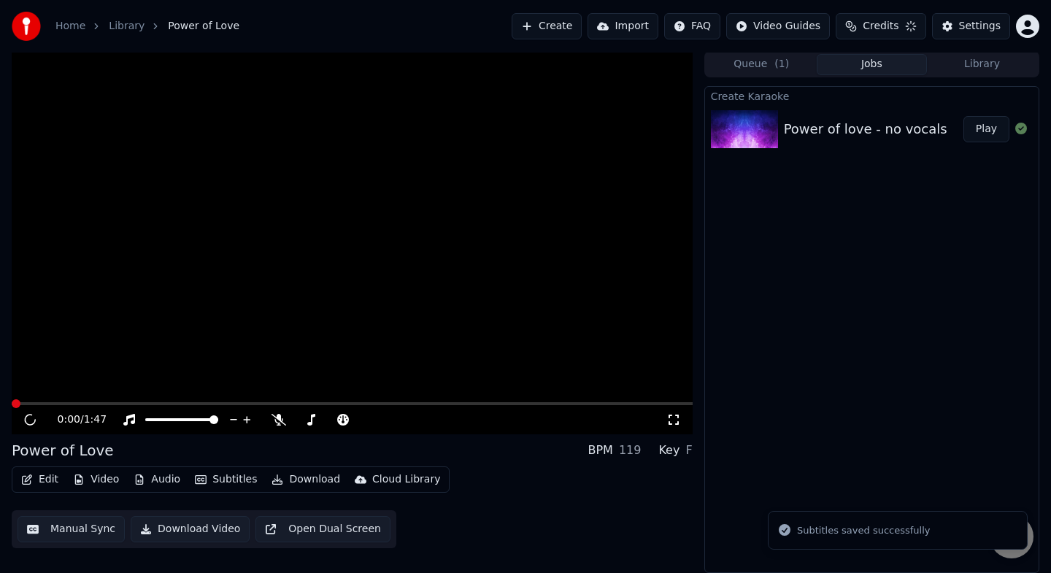
scroll to position [1, 0]
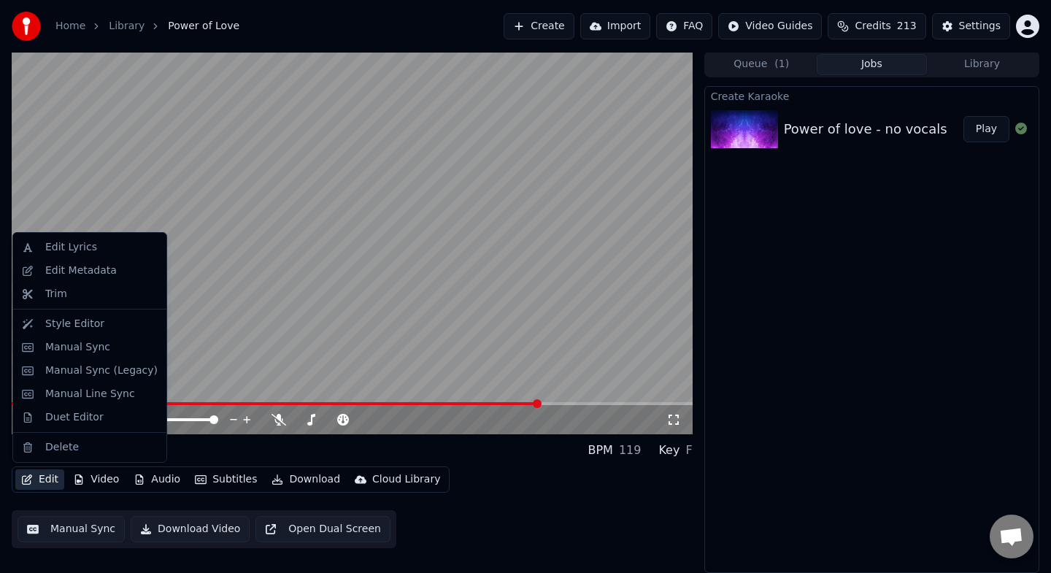
click at [38, 487] on button "Edit" at bounding box center [39, 479] width 49 height 20
click at [37, 484] on button "Edit" at bounding box center [39, 479] width 49 height 20
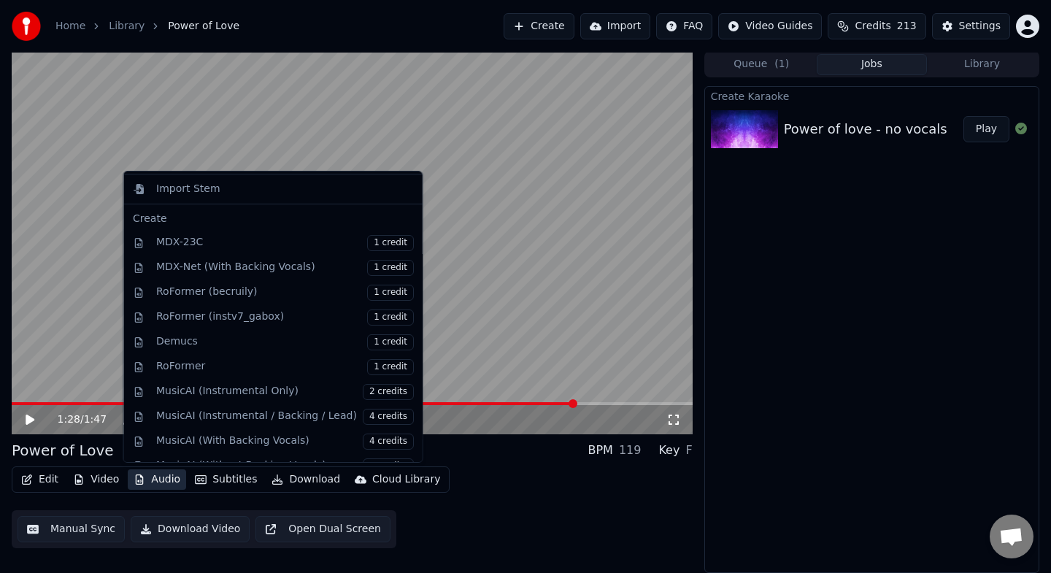
scroll to position [148, 0]
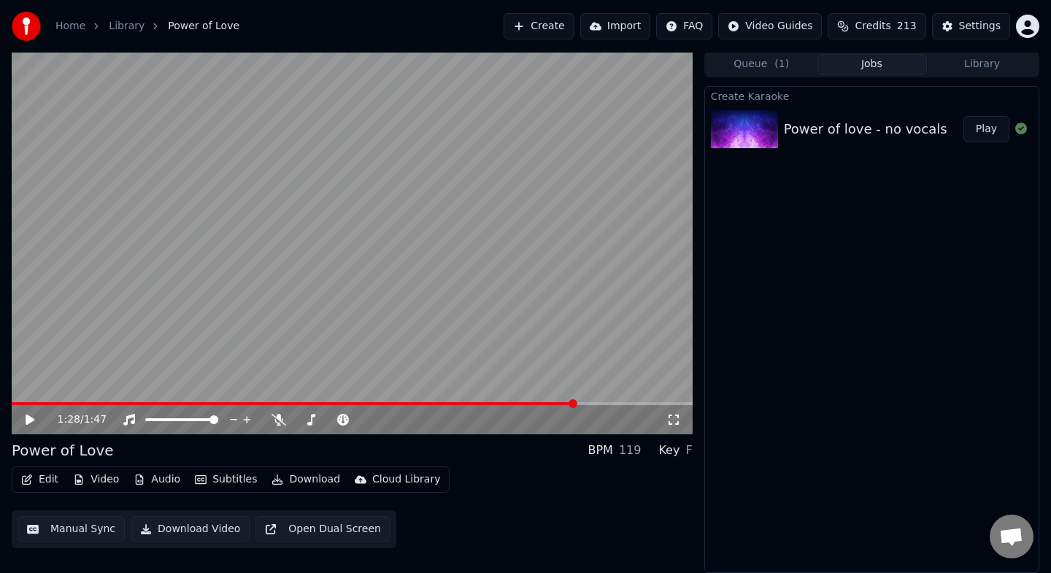
click at [144, 111] on video at bounding box center [352, 242] width 681 height 383
click at [178, 526] on button "Download Video" at bounding box center [190, 529] width 119 height 26
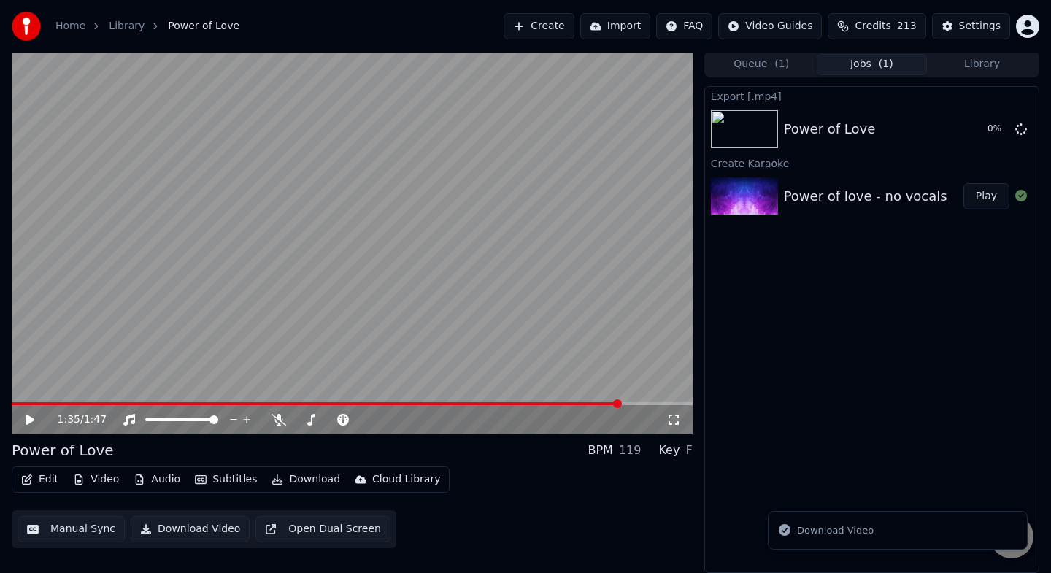
click at [837, 533] on div "Download Video" at bounding box center [835, 530] width 77 height 15
click at [841, 463] on div "Export [.mp4] Power of Love 0 % Create Karaoke Power of love - no vocals Play" at bounding box center [871, 329] width 335 height 487
click at [186, 533] on button "Download Video" at bounding box center [190, 529] width 119 height 26
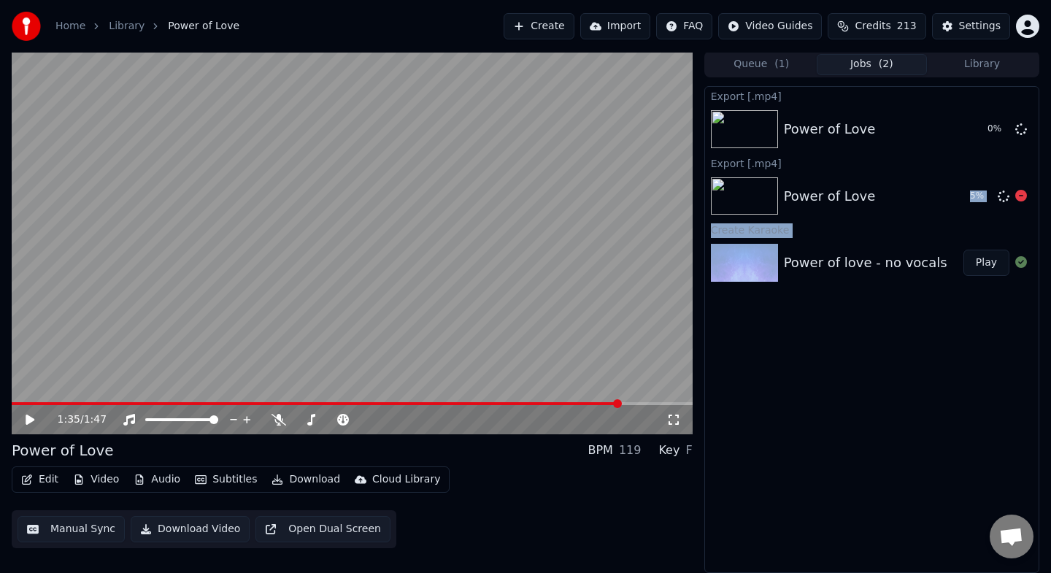
drag, startPoint x: 956, startPoint y: 251, endPoint x: 952, endPoint y: 173, distance: 78.2
click at [952, 174] on div "Export [.mp4] Power of Love 0 % Export [.mp4] Power of Love 5 % Create Karaoke …" at bounding box center [871, 329] width 335 height 487
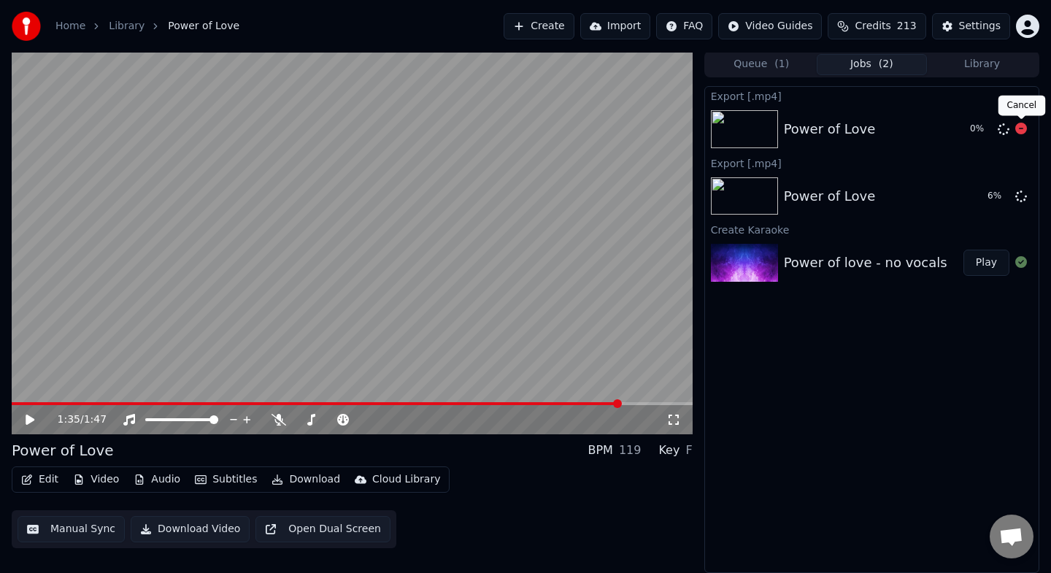
click at [1020, 127] on icon at bounding box center [1021, 129] width 12 height 12
click at [19, 403] on span at bounding box center [316, 403] width 609 height 3
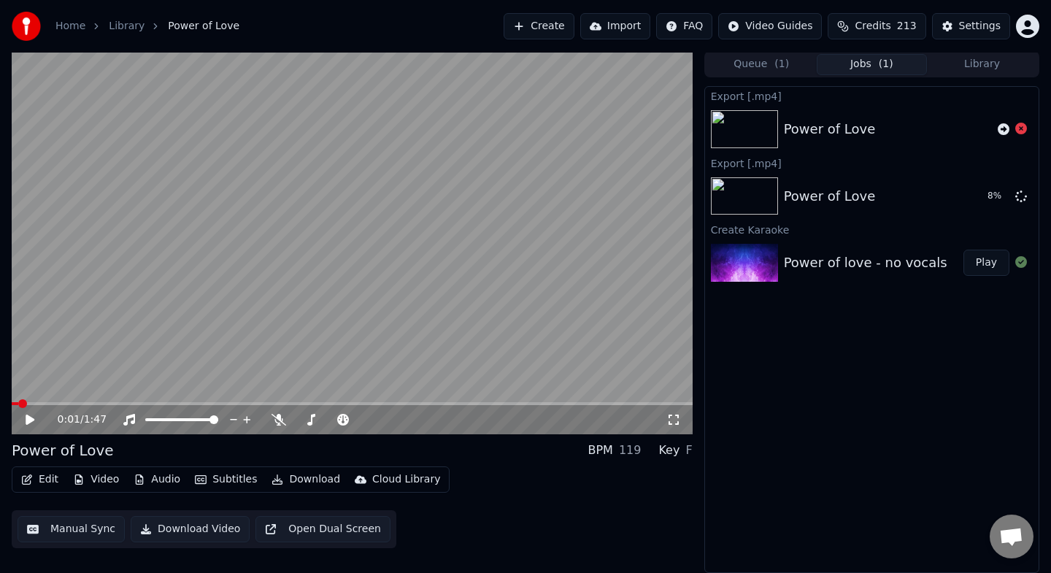
click at [19, 403] on span at bounding box center [22, 403] width 9 height 9
click at [25, 396] on video at bounding box center [352, 242] width 681 height 383
click at [20, 405] on div "0:41 / 1:47" at bounding box center [352, 419] width 681 height 29
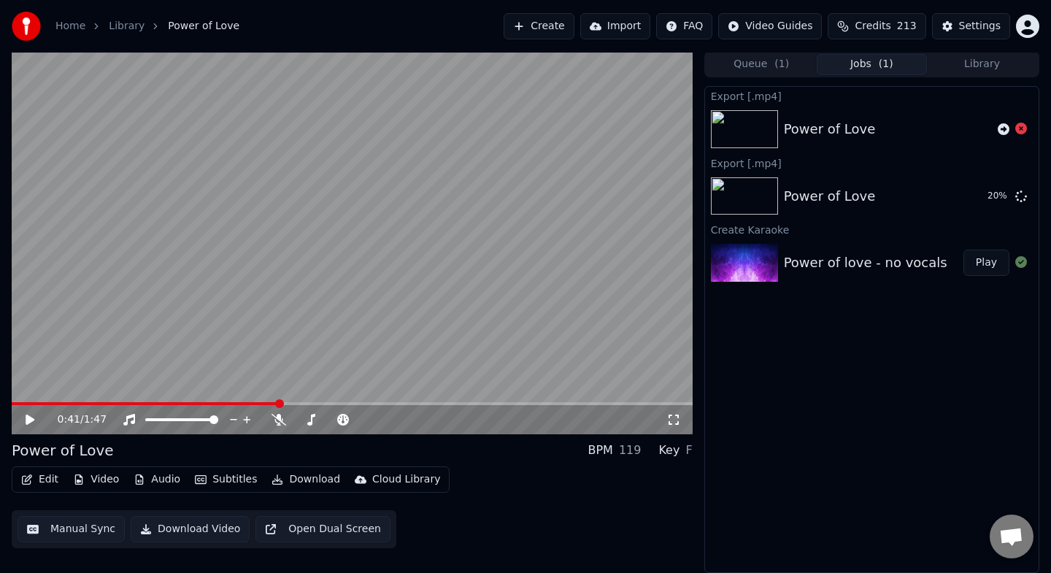
click at [20, 405] on div "0:41 / 1:47" at bounding box center [352, 419] width 681 height 29
click at [23, 405] on div "0:41 / 1:47" at bounding box center [352, 419] width 681 height 29
click at [19, 406] on div "0:41 / 1:47" at bounding box center [352, 419] width 681 height 29
click at [1017, 198] on icon at bounding box center [1021, 196] width 12 height 12
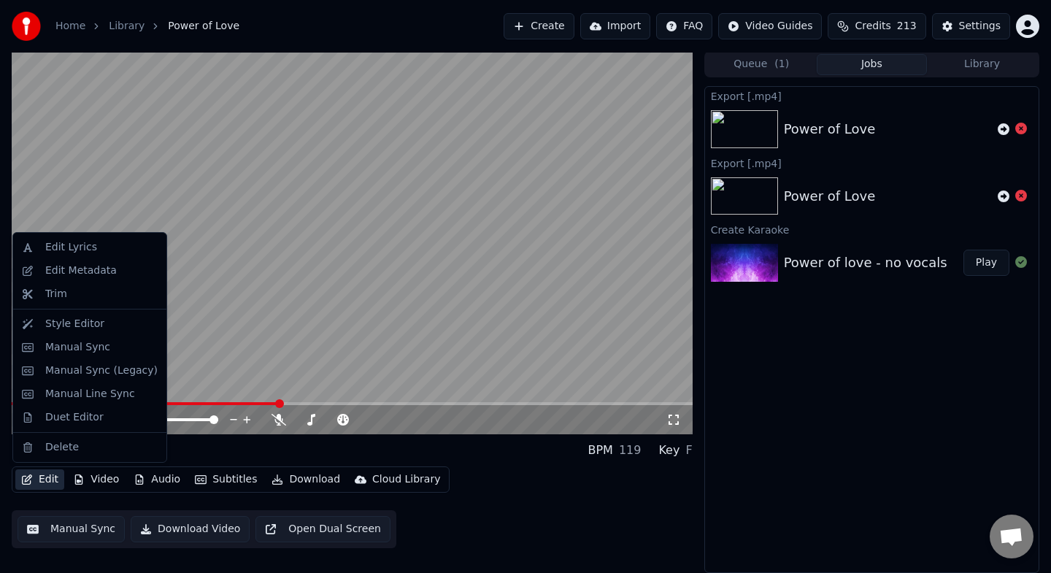
click at [36, 475] on button "Edit" at bounding box center [39, 479] width 49 height 20
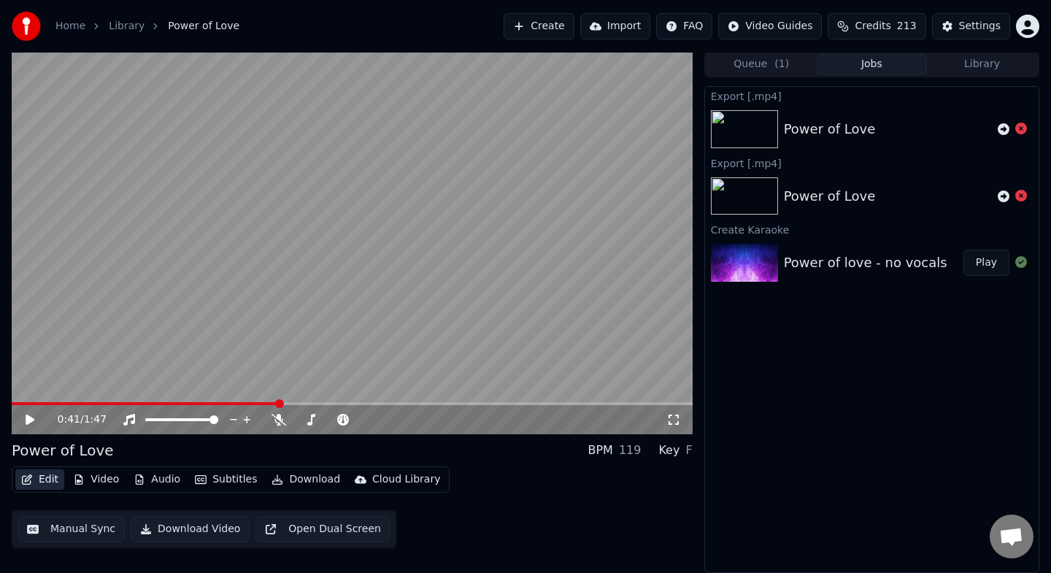
click at [45, 475] on button "Edit" at bounding box center [39, 479] width 49 height 20
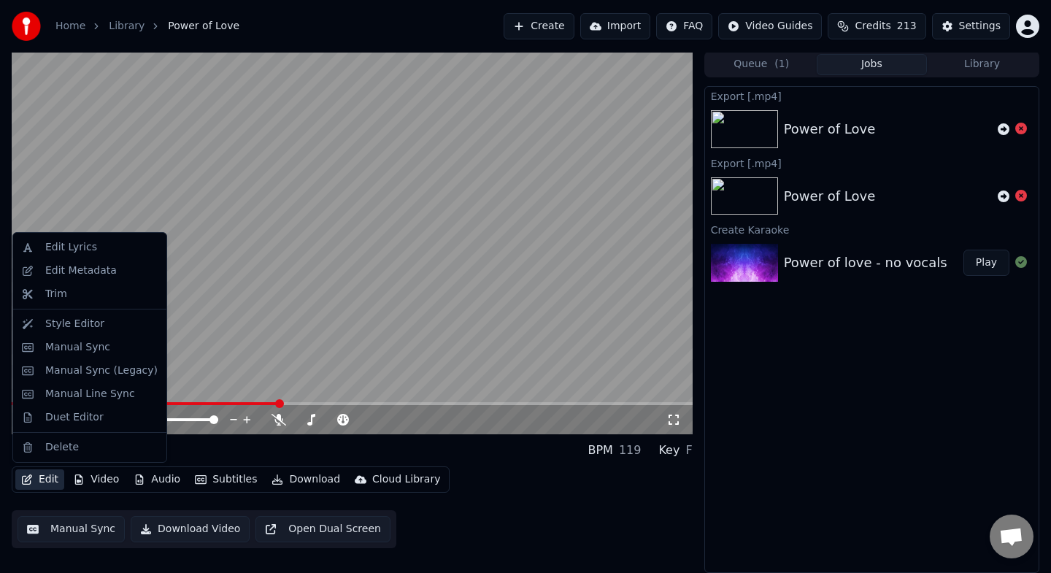
click at [50, 479] on button "Edit" at bounding box center [39, 479] width 49 height 20
click at [67, 349] on div "Manual Sync" at bounding box center [77, 347] width 65 height 15
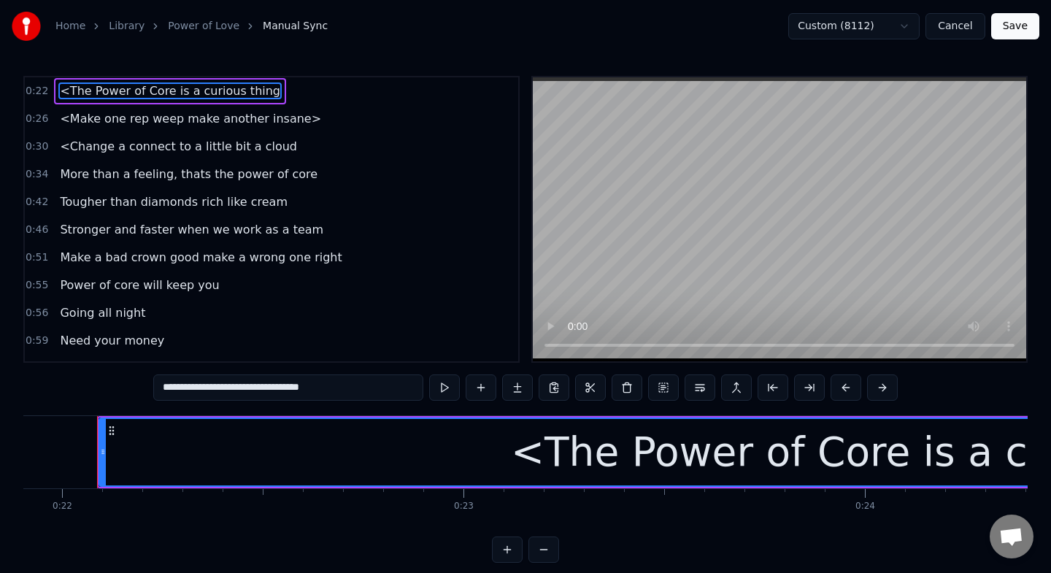
scroll to position [215, 0]
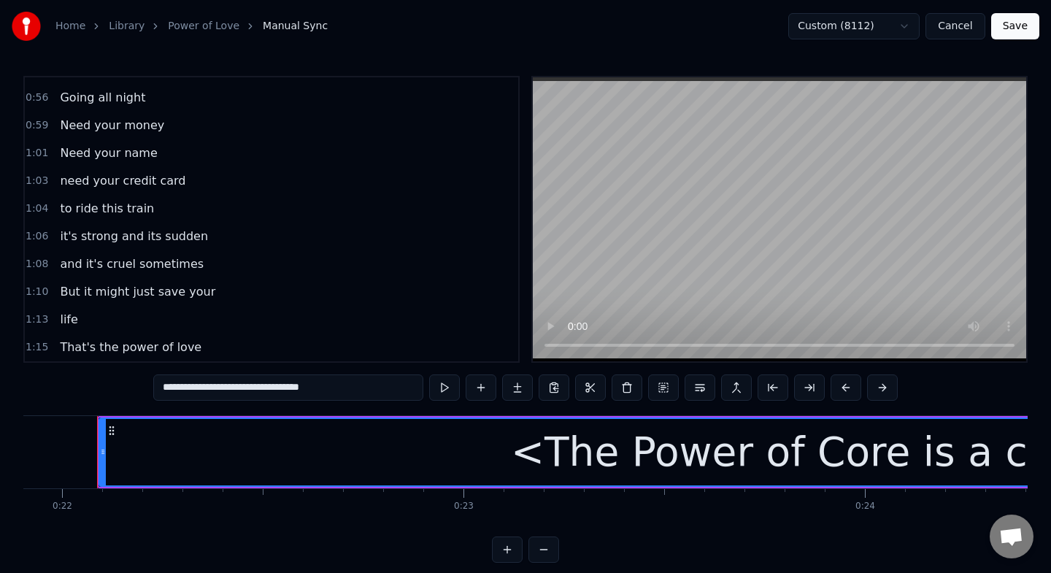
click at [175, 348] on span "That's the power of love" at bounding box center [130, 347] width 144 height 17
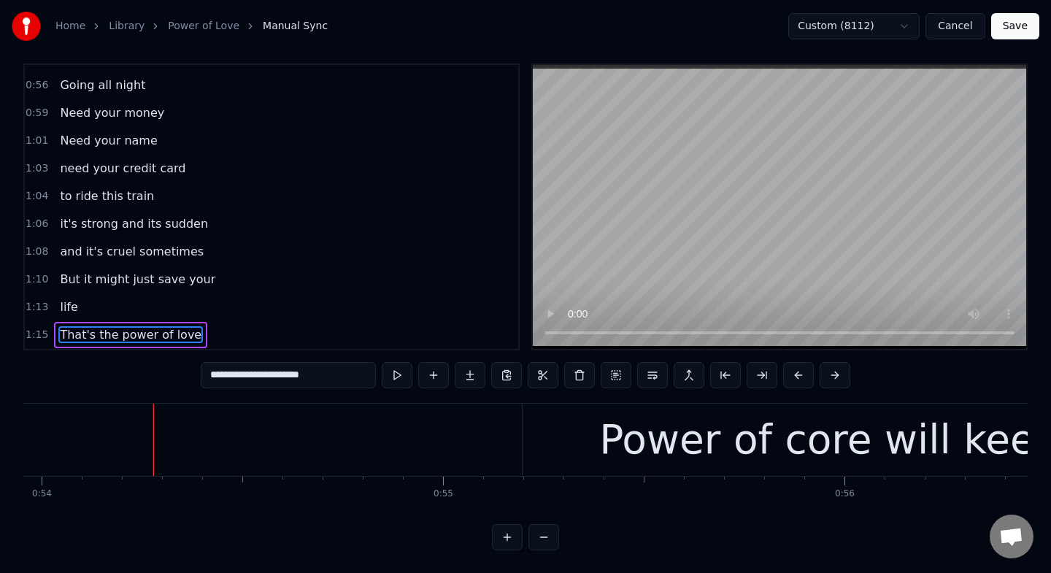
scroll to position [0, 21711]
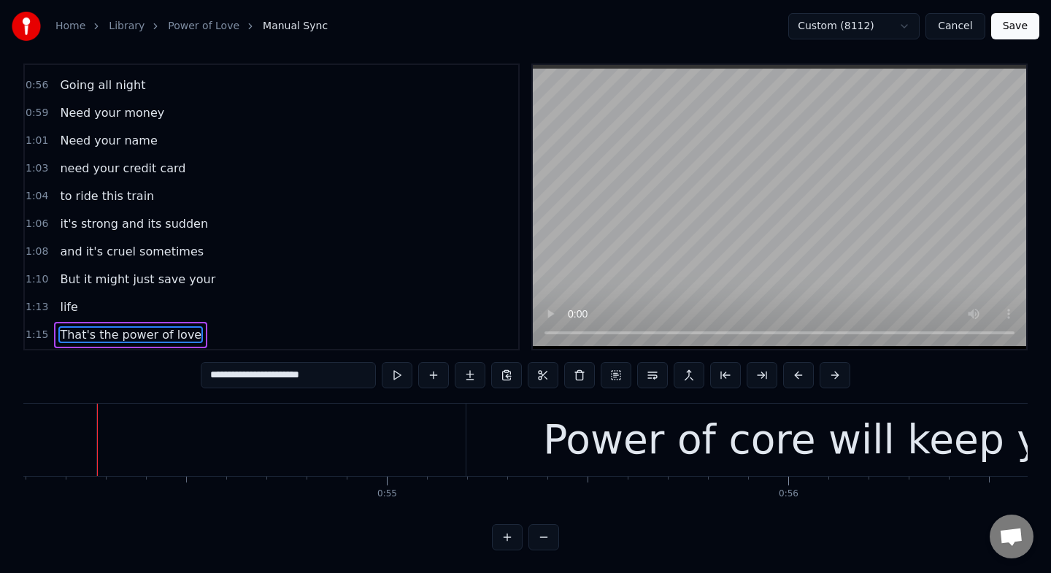
click at [333, 375] on input "**********" at bounding box center [288, 375] width 175 height 26
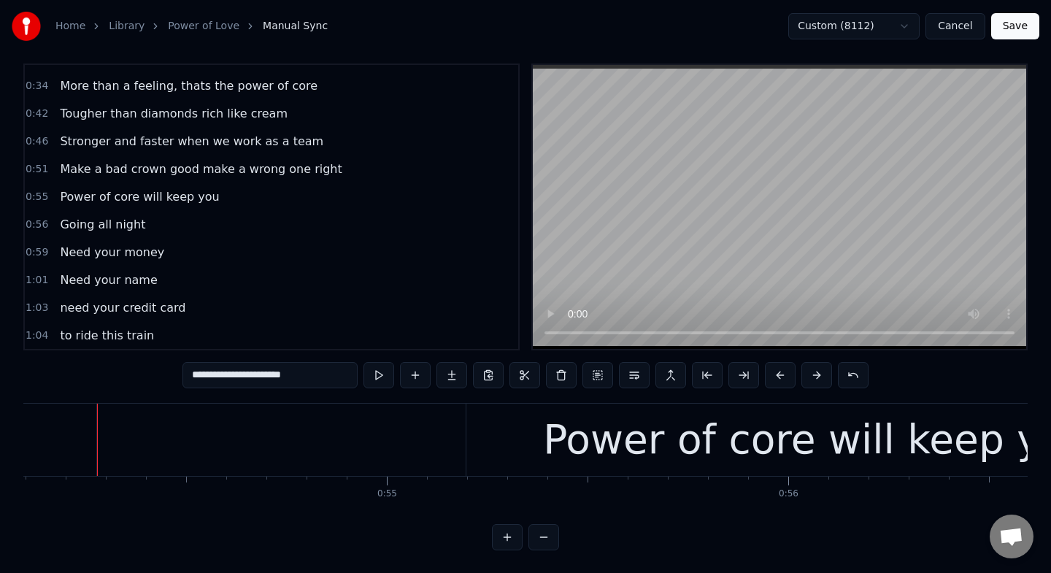
scroll to position [215, 0]
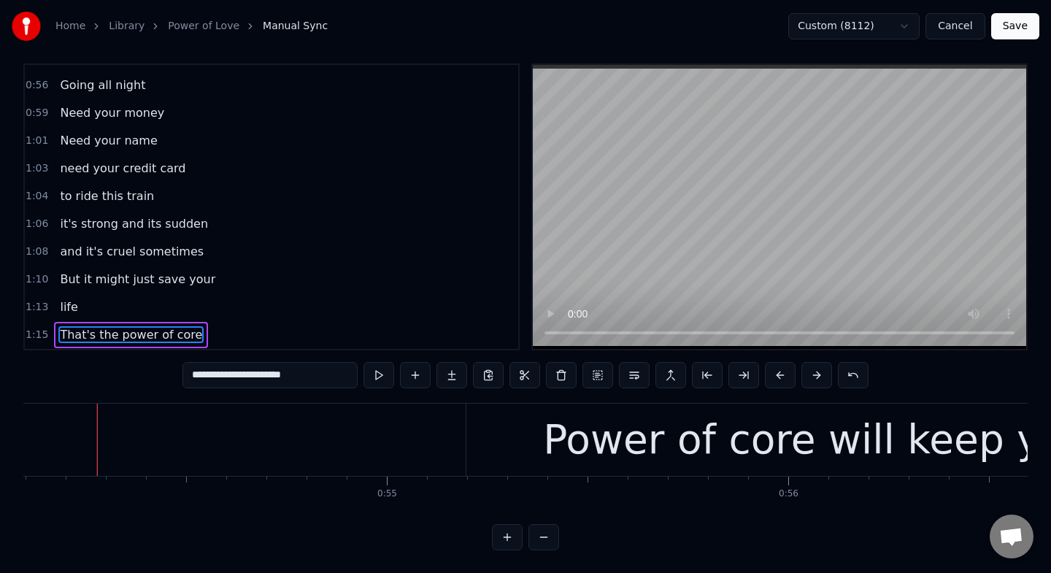
type input "**********"
click at [1013, 26] on button "Save" at bounding box center [1015, 26] width 48 height 26
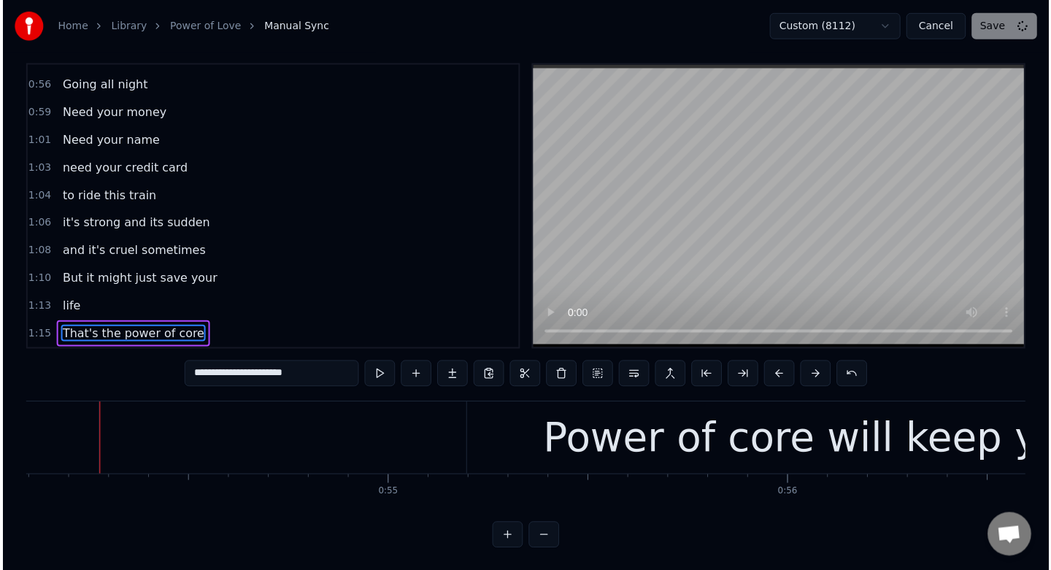
scroll to position [1, 0]
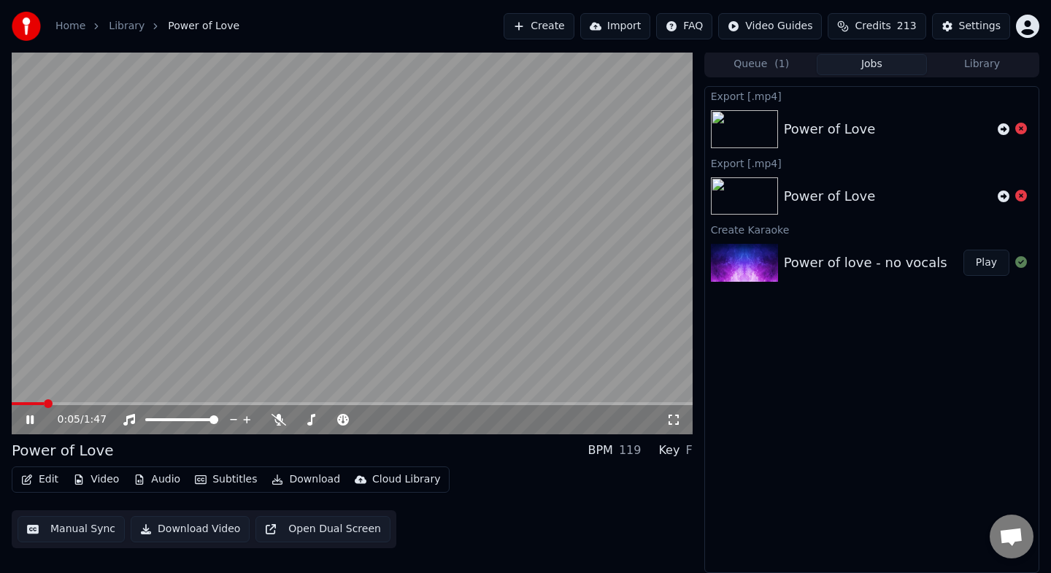
click at [36, 417] on icon at bounding box center [40, 420] width 34 height 12
click at [159, 534] on button "Download Video" at bounding box center [190, 529] width 119 height 26
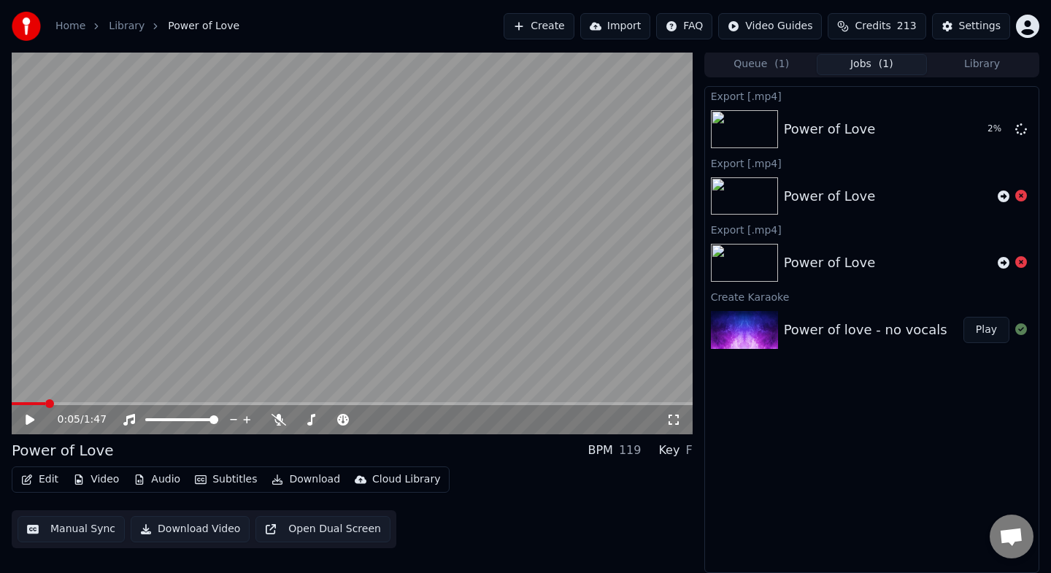
click at [559, 34] on button "Create" at bounding box center [539, 26] width 71 height 26
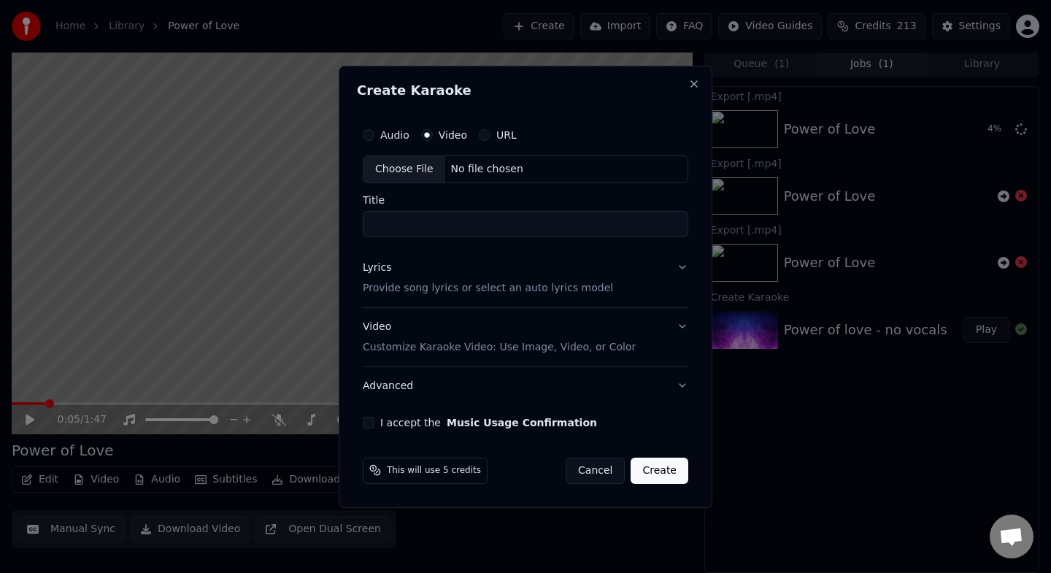
click at [420, 175] on div "Choose File" at bounding box center [404, 169] width 82 height 26
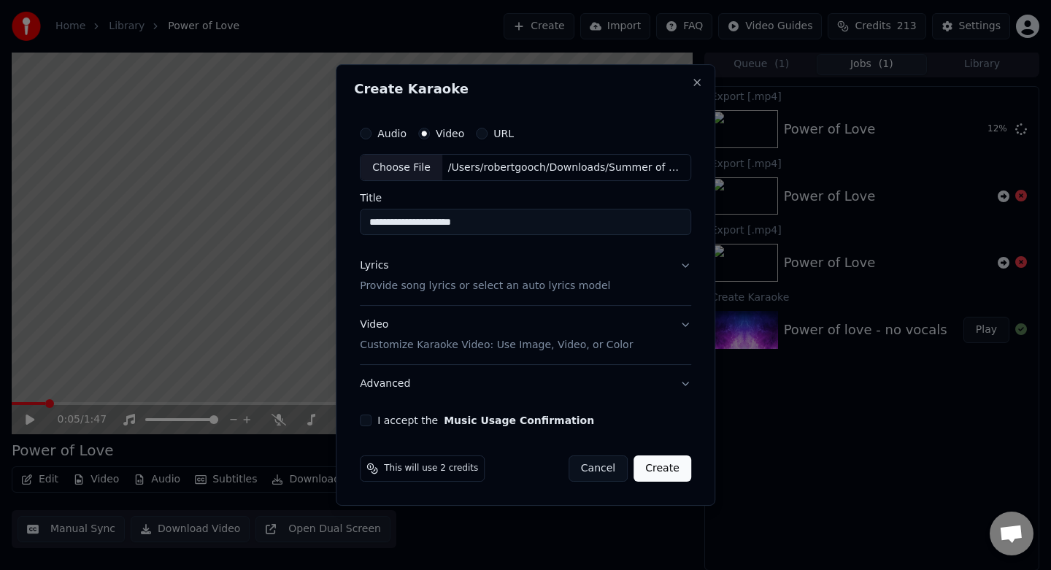
type input "**********"
click at [668, 472] on button "Create" at bounding box center [662, 468] width 58 height 26
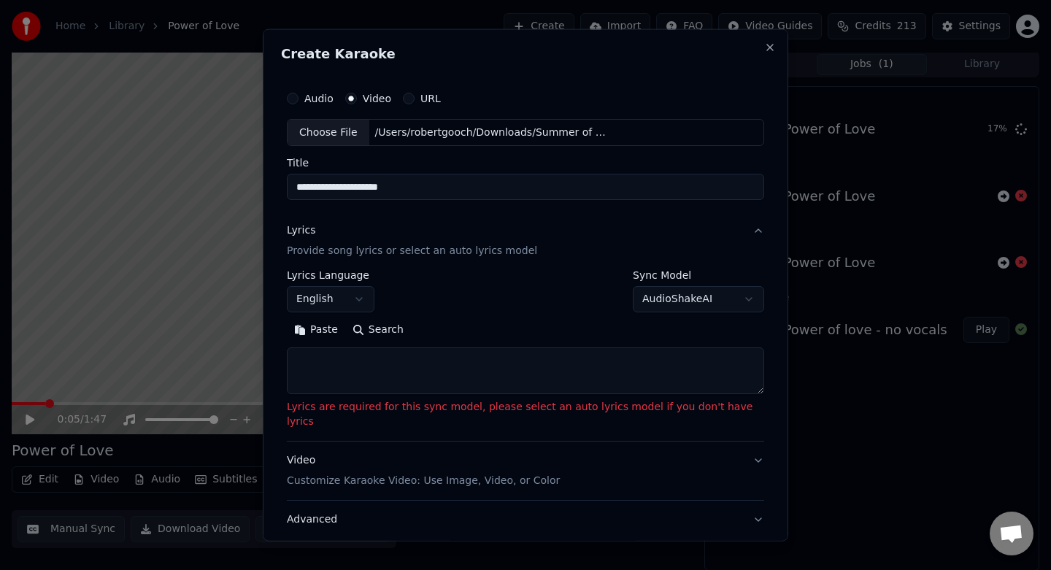
click at [377, 364] on textarea at bounding box center [525, 370] width 477 height 47
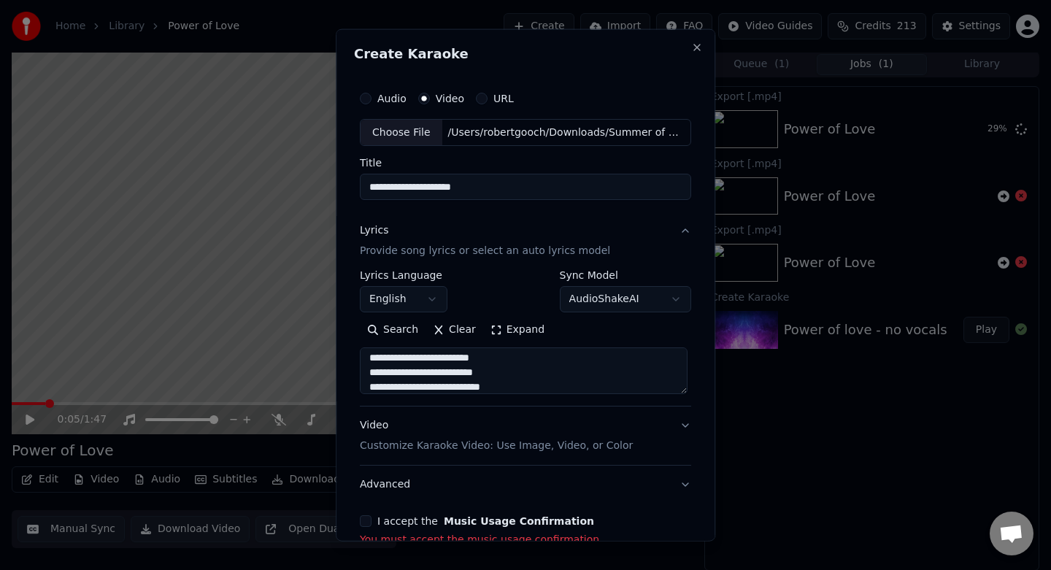
scroll to position [85, 0]
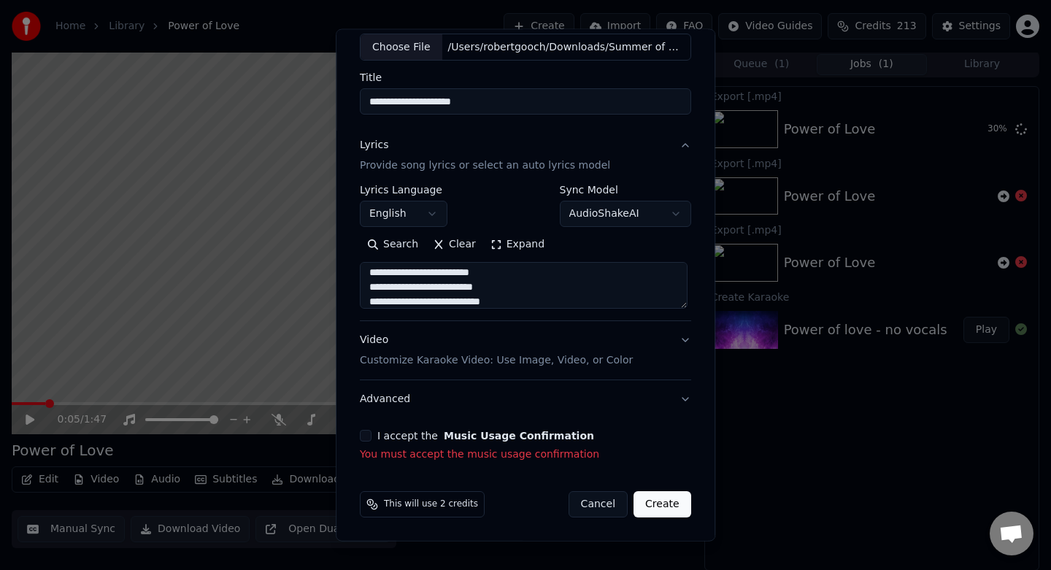
type textarea "**********"
click at [373, 436] on div "I accept the Music Usage Confirmation" at bounding box center [525, 436] width 331 height 12
click at [370, 438] on button "I accept the Music Usage Confirmation" at bounding box center [366, 436] width 12 height 12
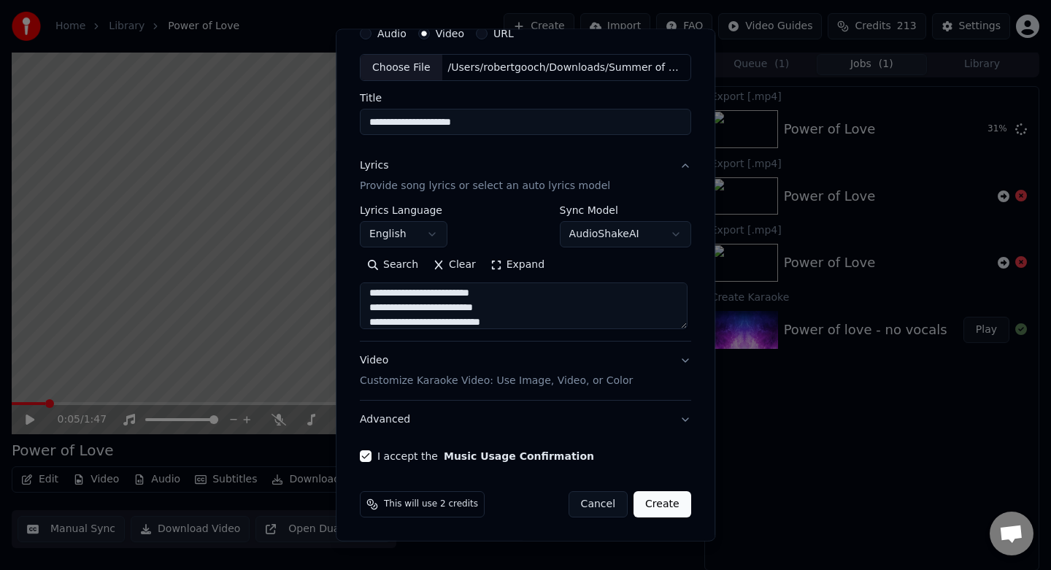
click at [661, 509] on button "Create" at bounding box center [662, 504] width 58 height 26
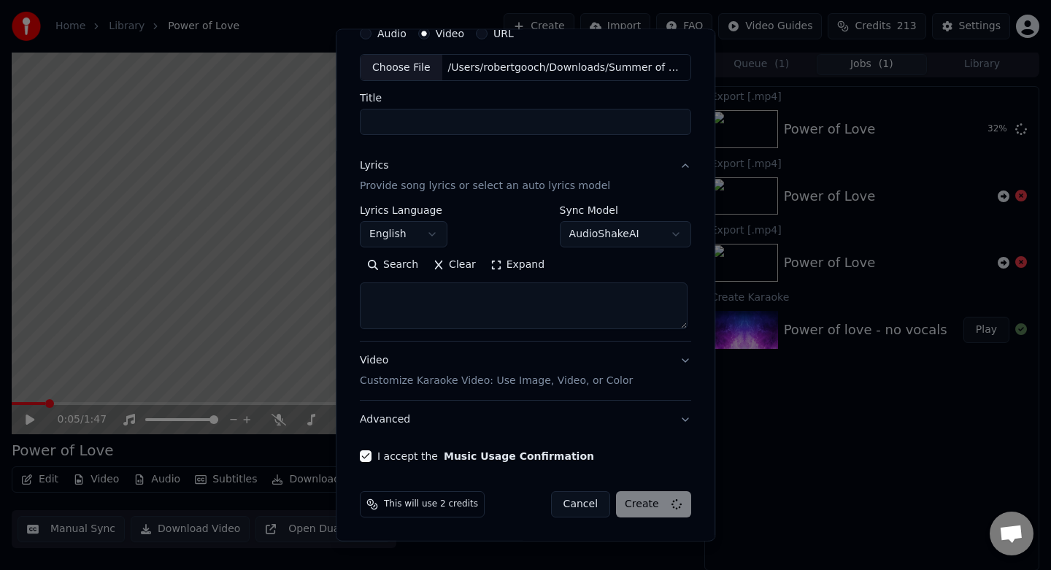
select select
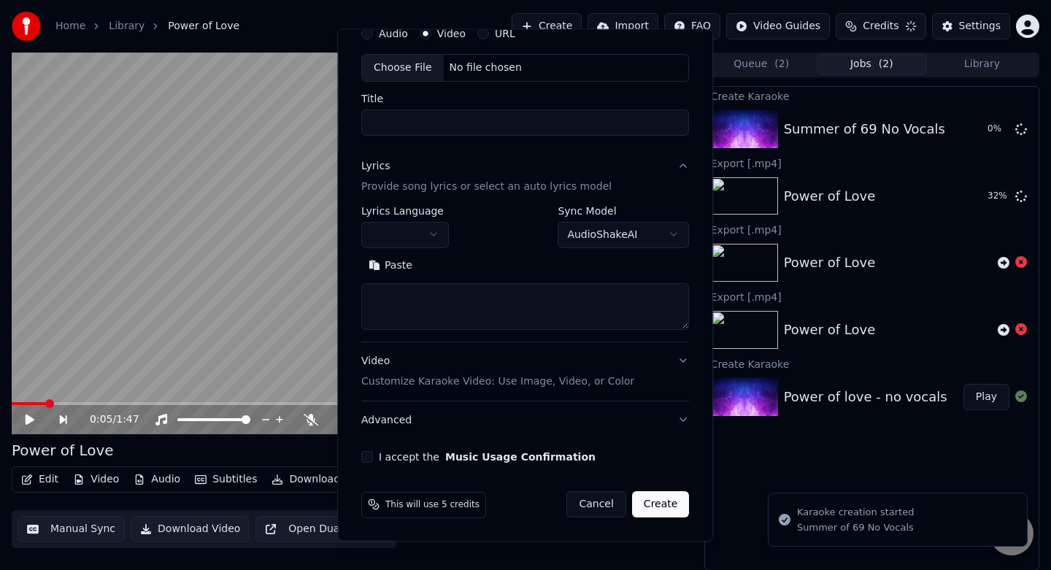
scroll to position [0, 0]
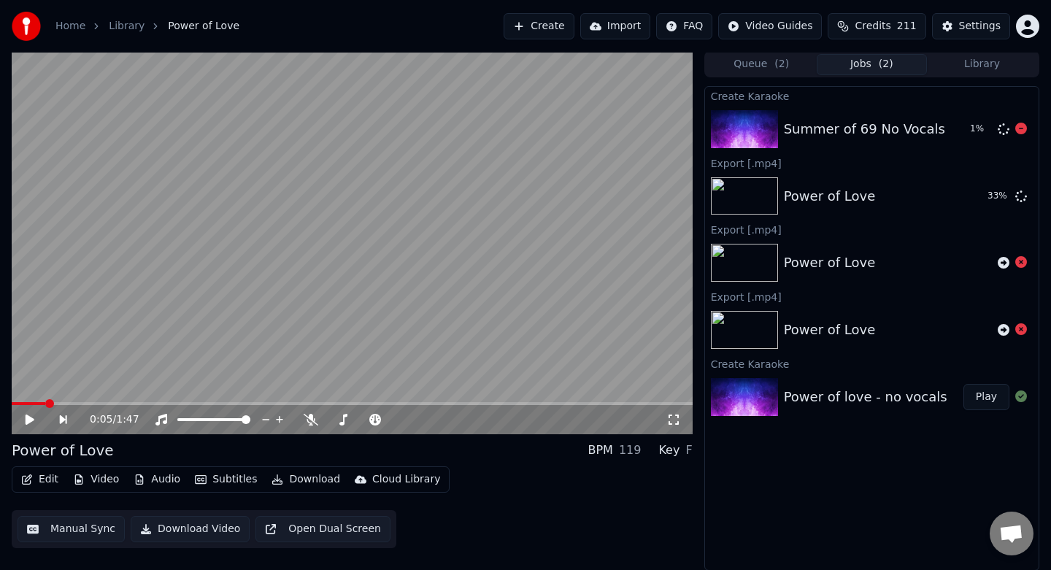
click at [817, 130] on div "Summer of 69 No Vocals" at bounding box center [864, 129] width 161 height 20
click at [27, 416] on icon at bounding box center [30, 419] width 9 height 10
click at [27, 416] on icon at bounding box center [29, 419] width 7 height 9
click at [980, 195] on button "Show" at bounding box center [983, 196] width 53 height 26
click at [839, 135] on div "Summer of 69 No Vocals" at bounding box center [864, 129] width 161 height 20
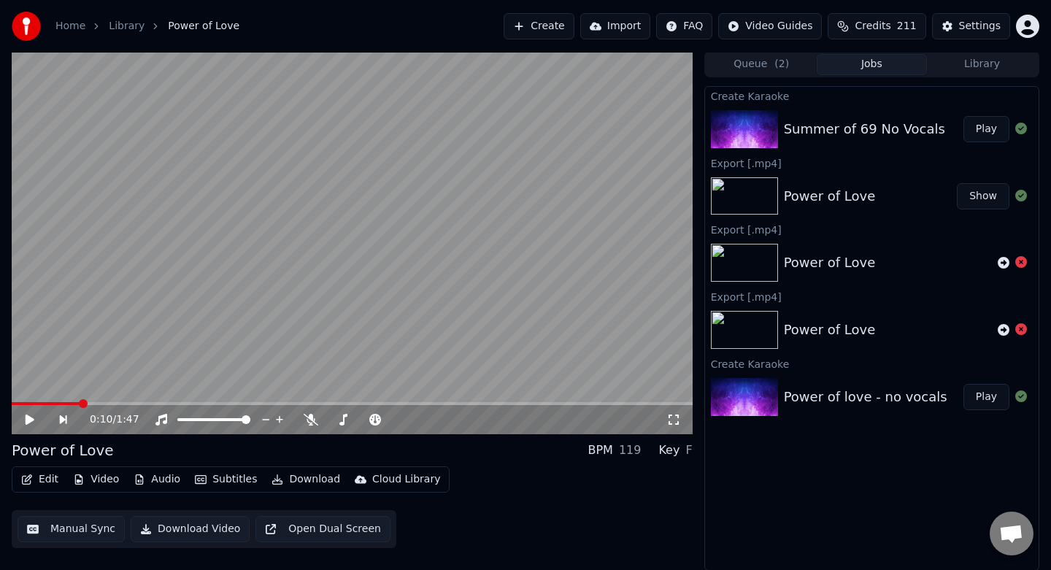
click at [836, 136] on div "Summer of 69 No Vocals" at bounding box center [864, 129] width 161 height 20
click at [979, 127] on button "Play" at bounding box center [986, 129] width 46 height 26
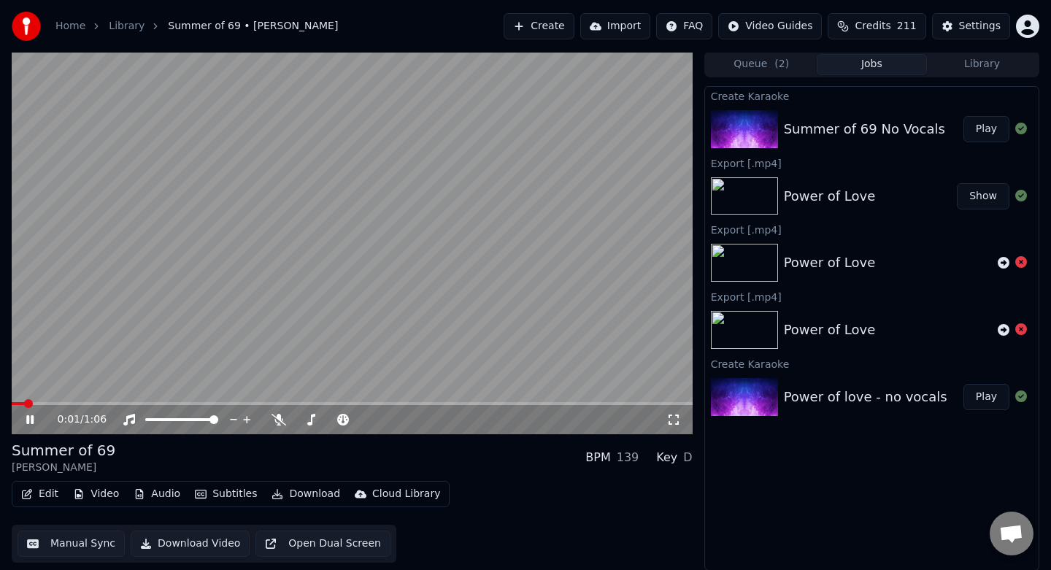
click at [30, 417] on icon at bounding box center [40, 420] width 34 height 12
click at [188, 415] on div at bounding box center [194, 419] width 117 height 15
click at [207, 421] on div at bounding box center [194, 419] width 117 height 15
click at [174, 418] on span at bounding box center [175, 418] width 9 height 9
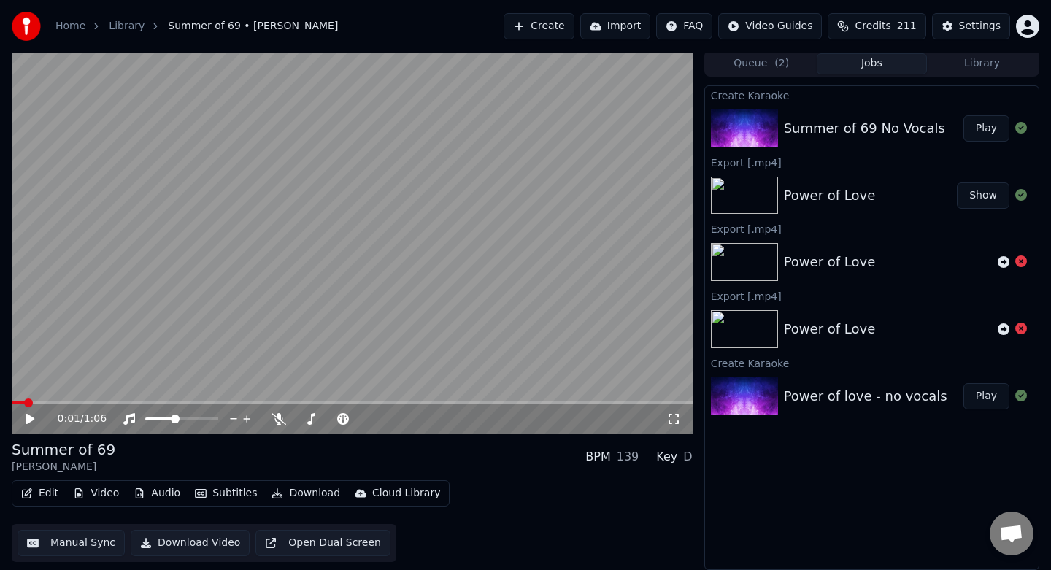
click at [32, 423] on icon at bounding box center [40, 419] width 34 height 12
click at [155, 417] on span at bounding box center [150, 418] width 10 height 3
click at [149, 418] on span at bounding box center [153, 418] width 9 height 9
click at [96, 539] on button "Manual Sync" at bounding box center [71, 543] width 107 height 26
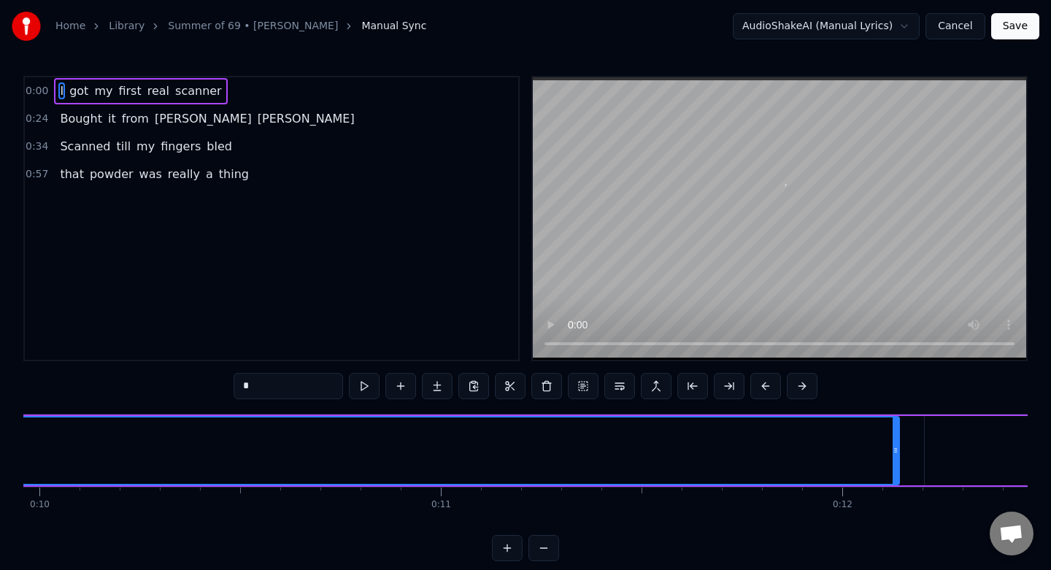
scroll to position [0, 4043]
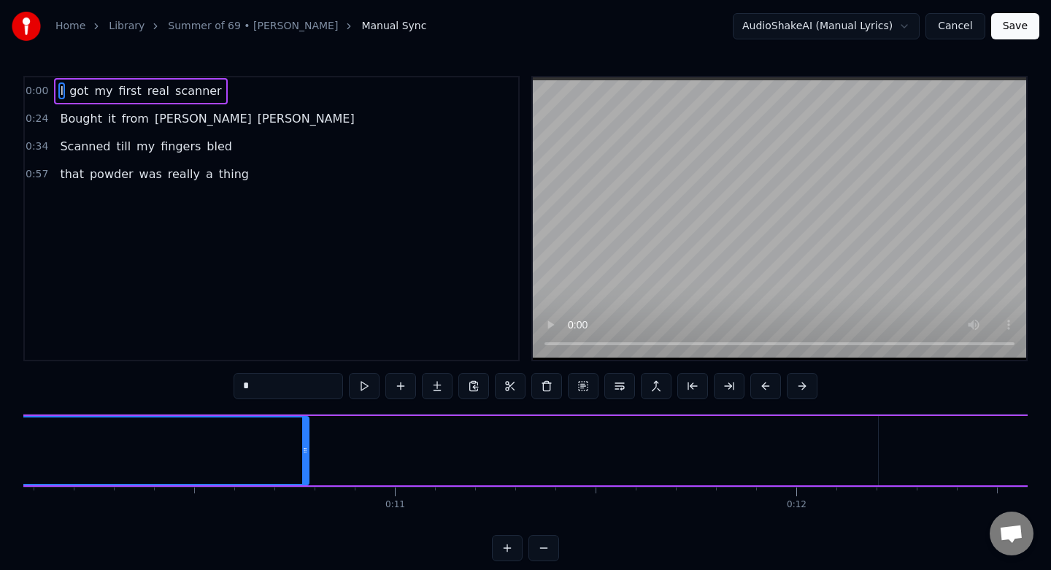
drag, startPoint x: 847, startPoint y: 454, endPoint x: 303, endPoint y: 392, distance: 547.9
click at [303, 392] on div "0:00 I got my first real scanner 0:24 Bought it from [PERSON_NAME] 0:34 Scanned…" at bounding box center [525, 318] width 1004 height 485
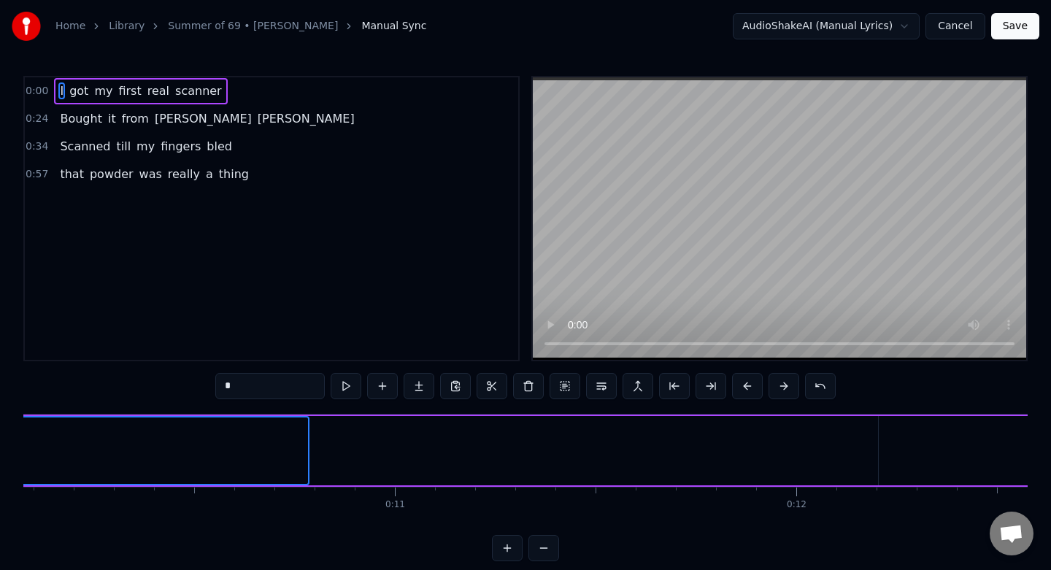
click at [74, 87] on span "got" at bounding box center [79, 90] width 22 height 17
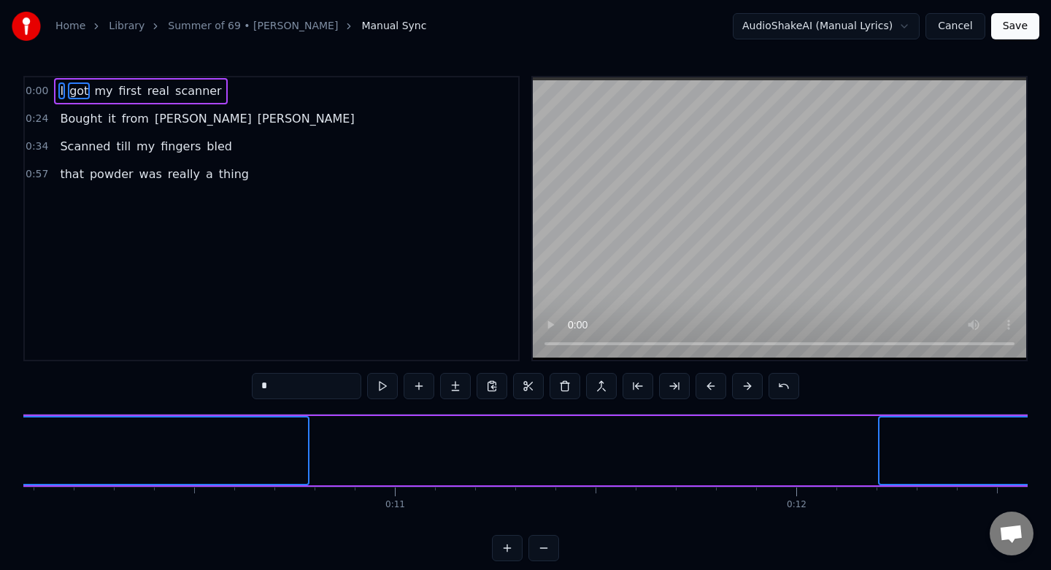
click at [100, 93] on span "my" at bounding box center [103, 90] width 21 height 17
click at [120, 91] on span "first" at bounding box center [130, 90] width 26 height 17
click at [149, 88] on span "real" at bounding box center [158, 90] width 25 height 17
click at [177, 89] on span "scanner" at bounding box center [199, 90] width 50 height 17
click at [597, 387] on button at bounding box center [601, 386] width 31 height 26
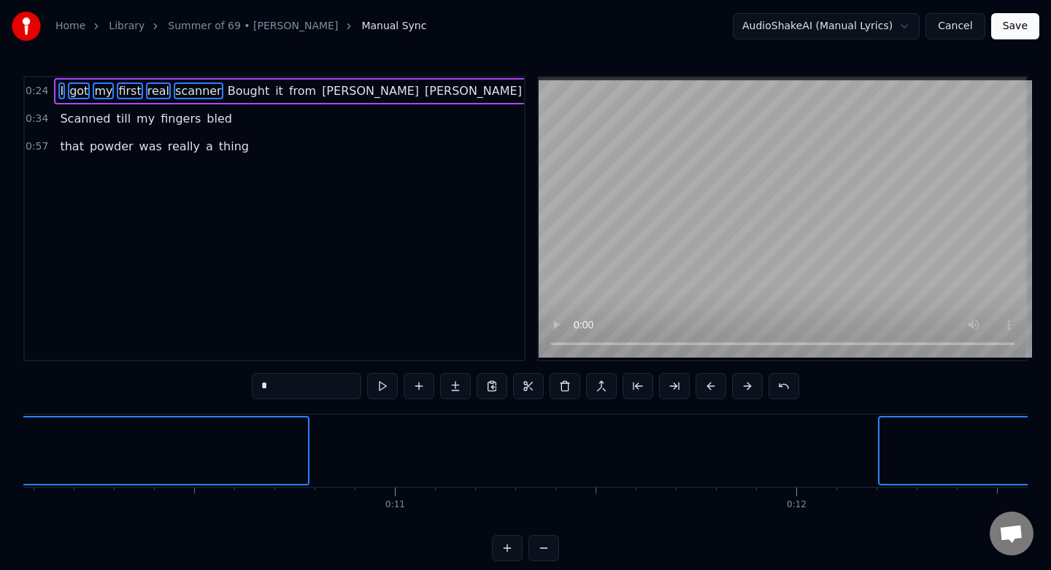
type input "******"
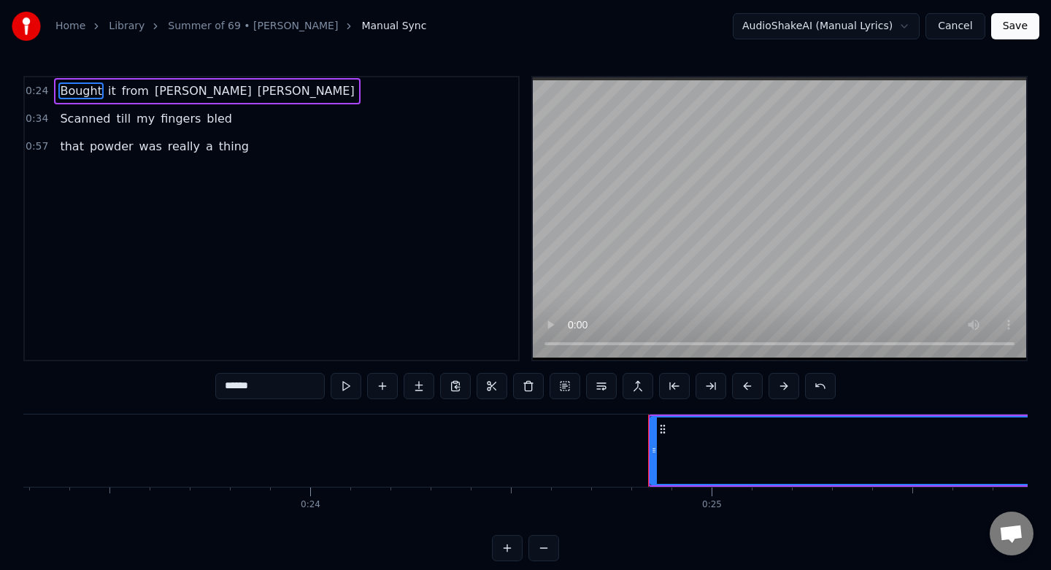
scroll to position [0, 9897]
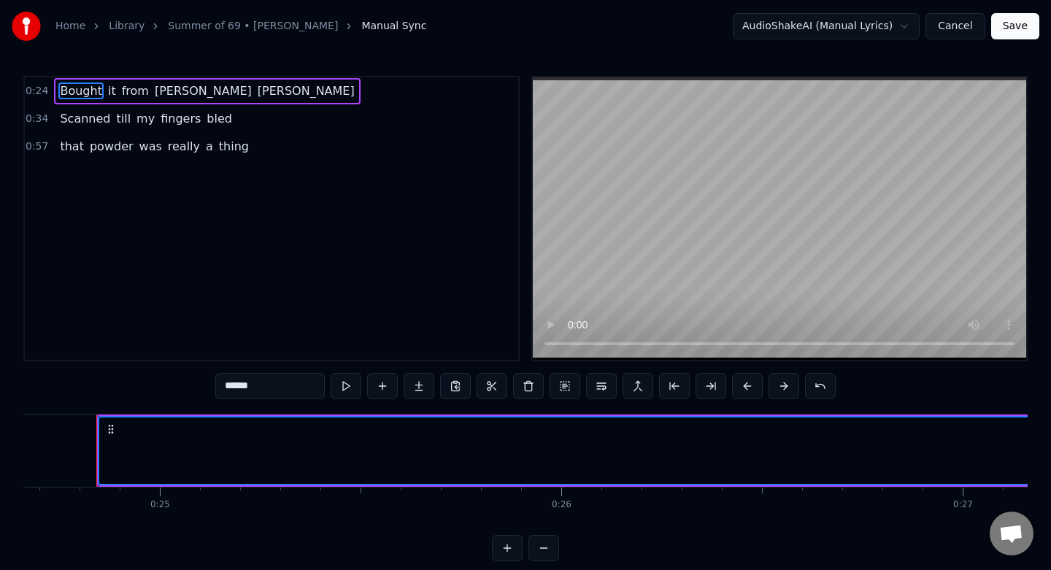
click at [207, 136] on div "that powder was really a thing" at bounding box center [154, 147] width 201 height 26
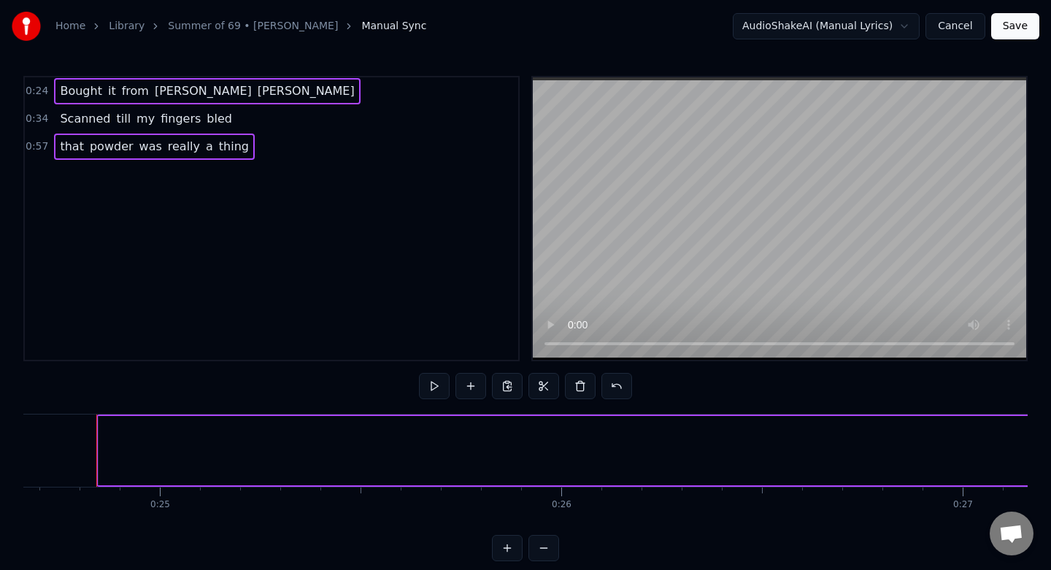
click at [206, 124] on span "bled" at bounding box center [219, 118] width 28 height 17
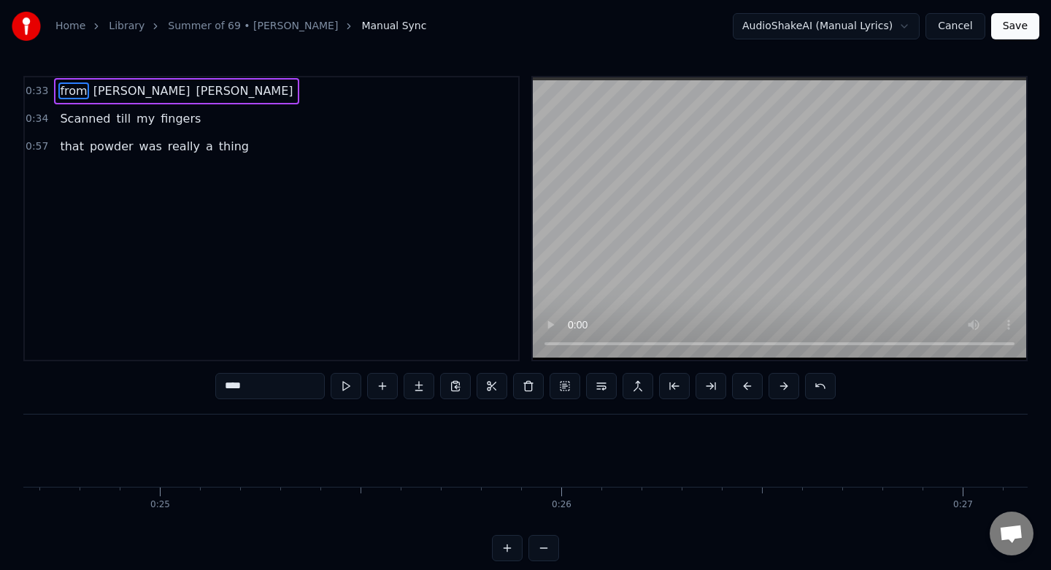
type input "****"
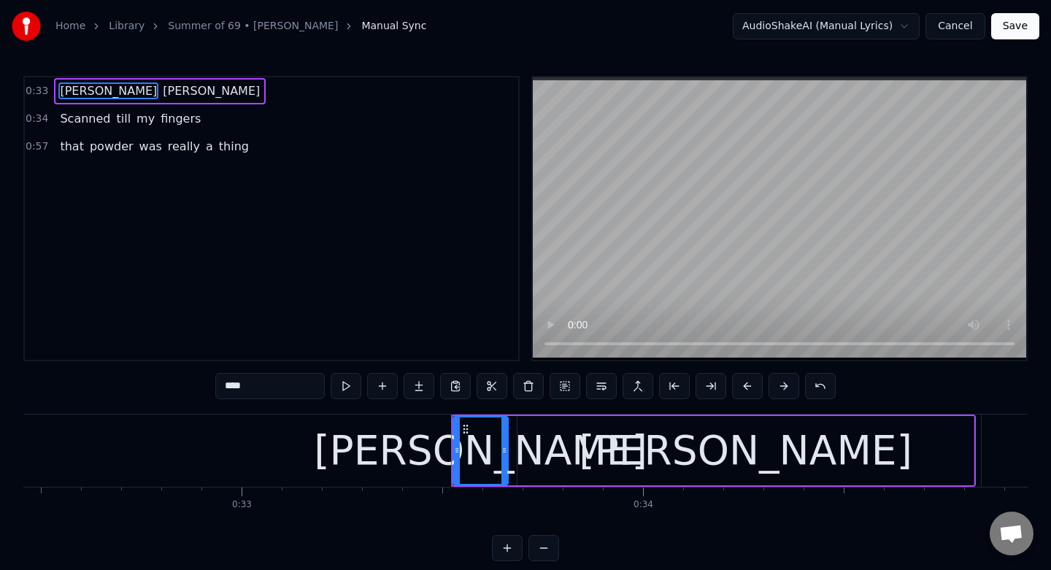
scroll to position [0, 13381]
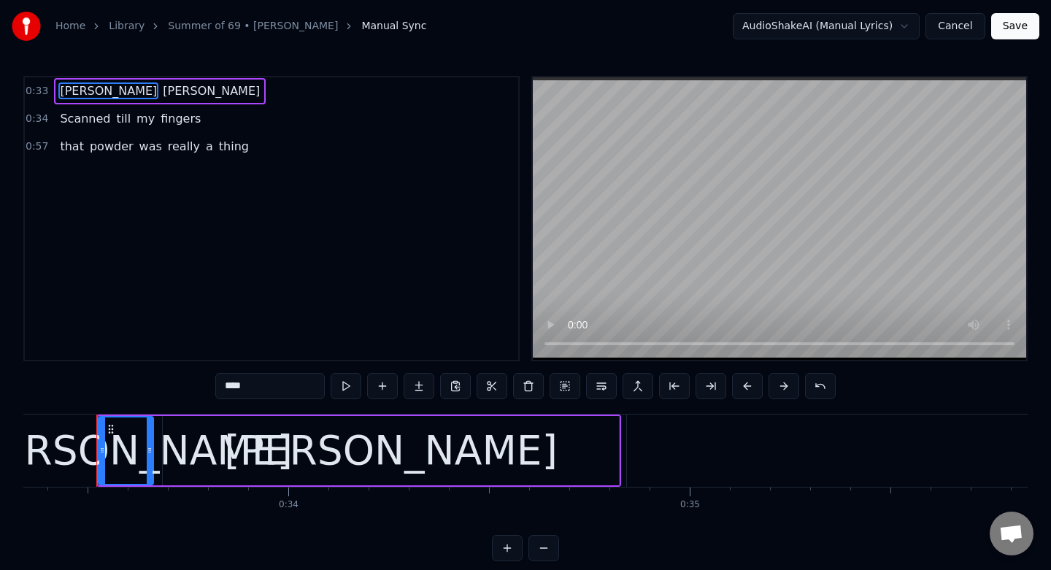
click at [190, 129] on div "Scanned till my fingers" at bounding box center [130, 119] width 153 height 26
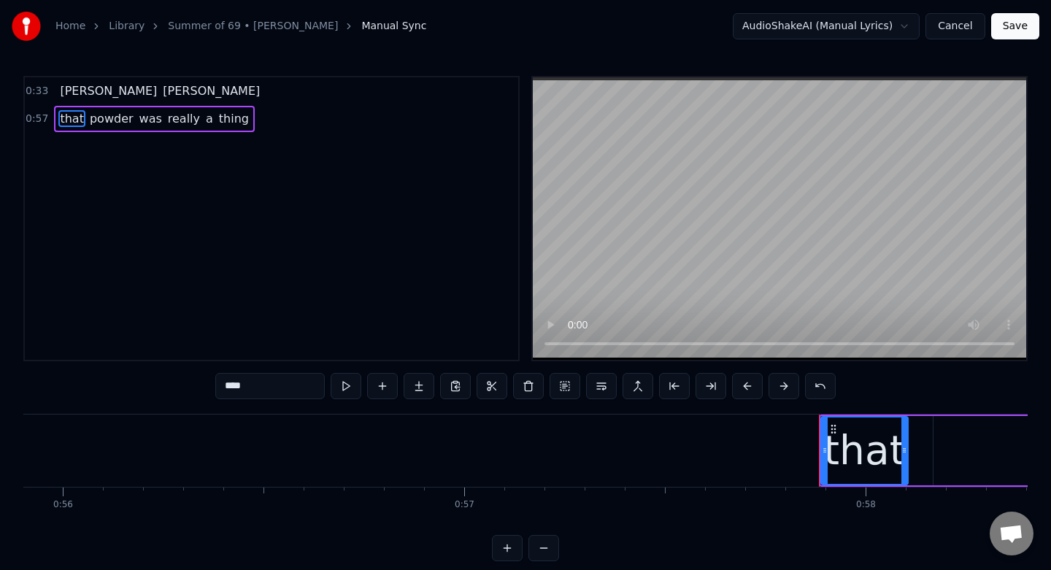
scroll to position [0, 23158]
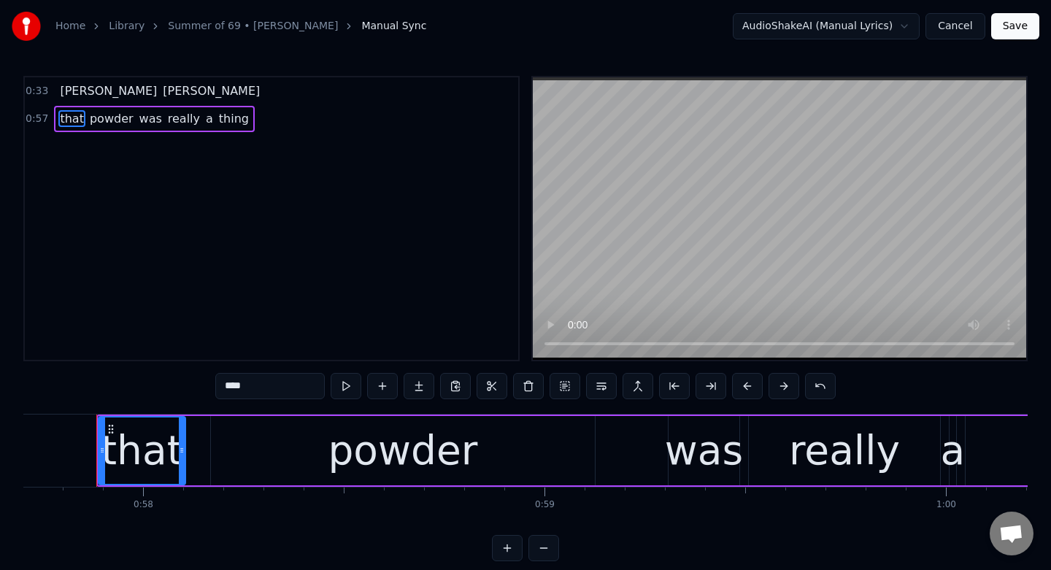
type input "******"
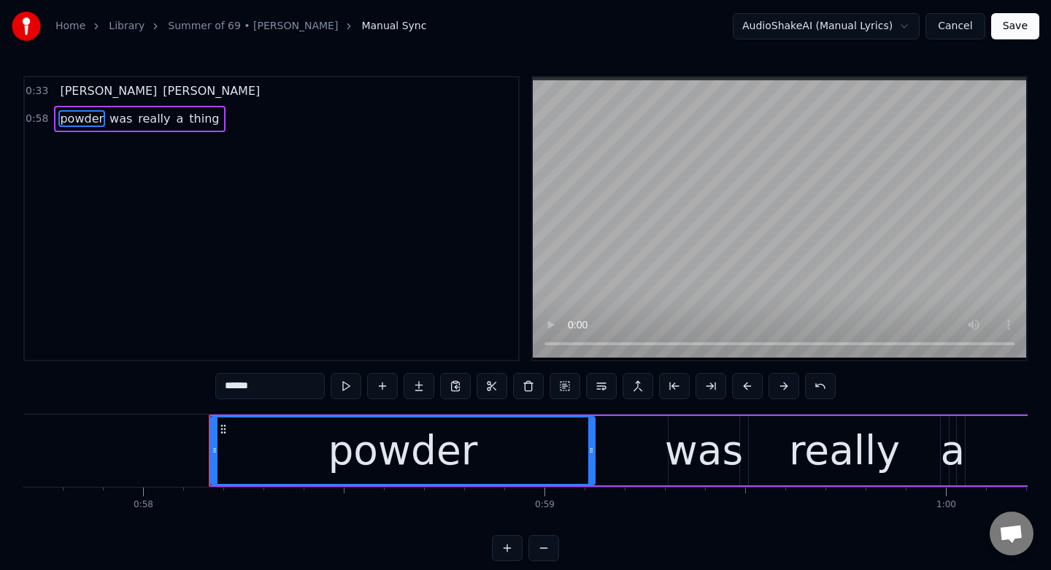
click at [190, 129] on div "powder was really a thing" at bounding box center [139, 119] width 171 height 26
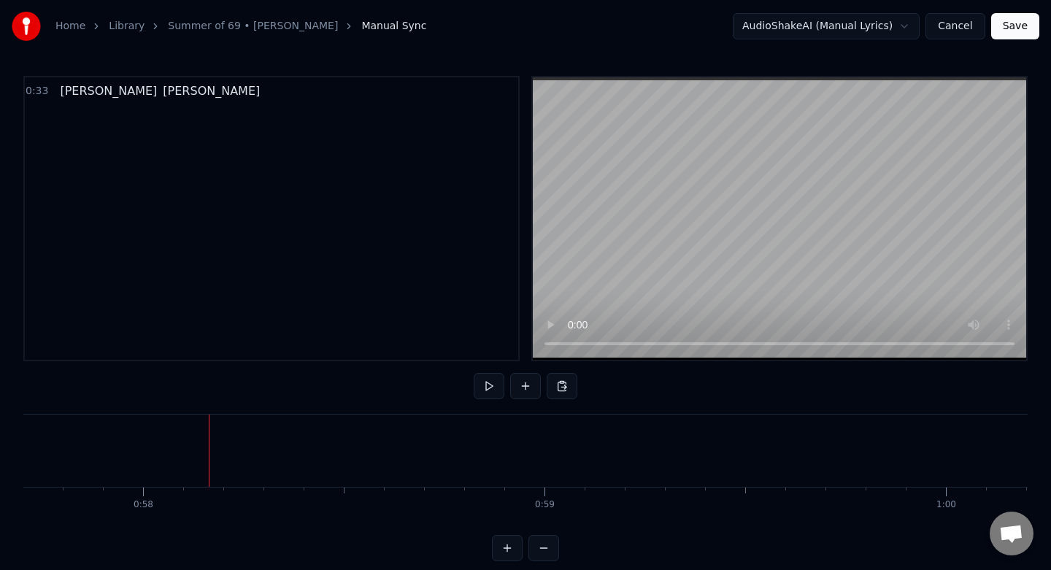
click at [161, 93] on span "[PERSON_NAME]" at bounding box center [211, 90] width 100 height 17
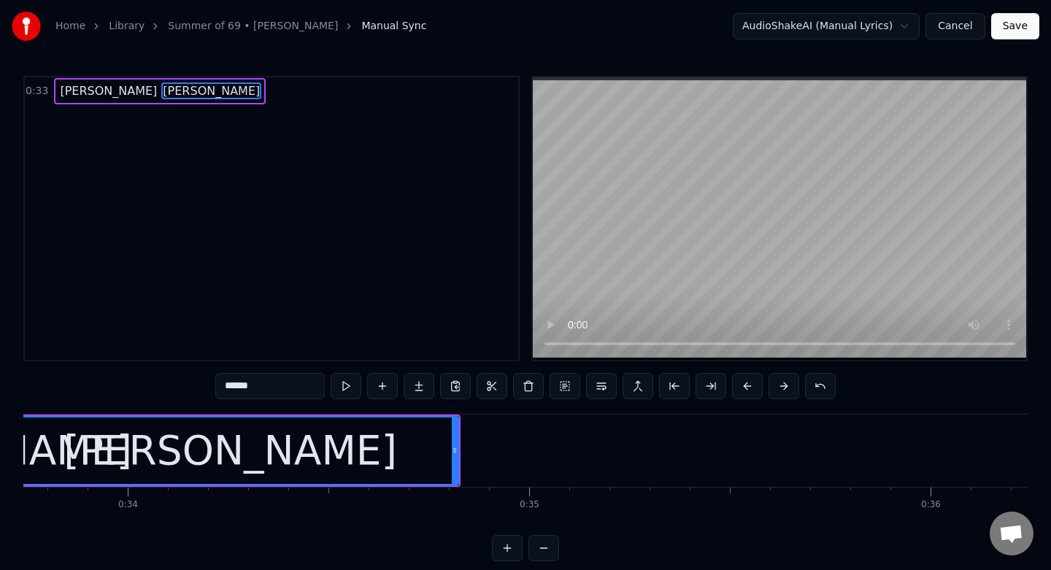
click at [171, 103] on div "0:33 [PERSON_NAME]" at bounding box center [271, 91] width 493 height 28
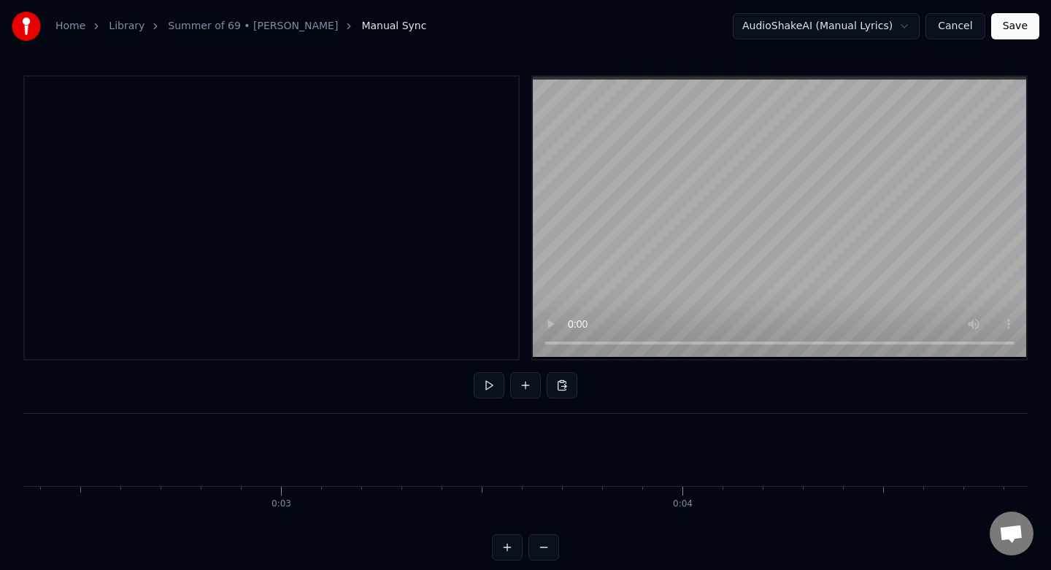
scroll to position [0, 0]
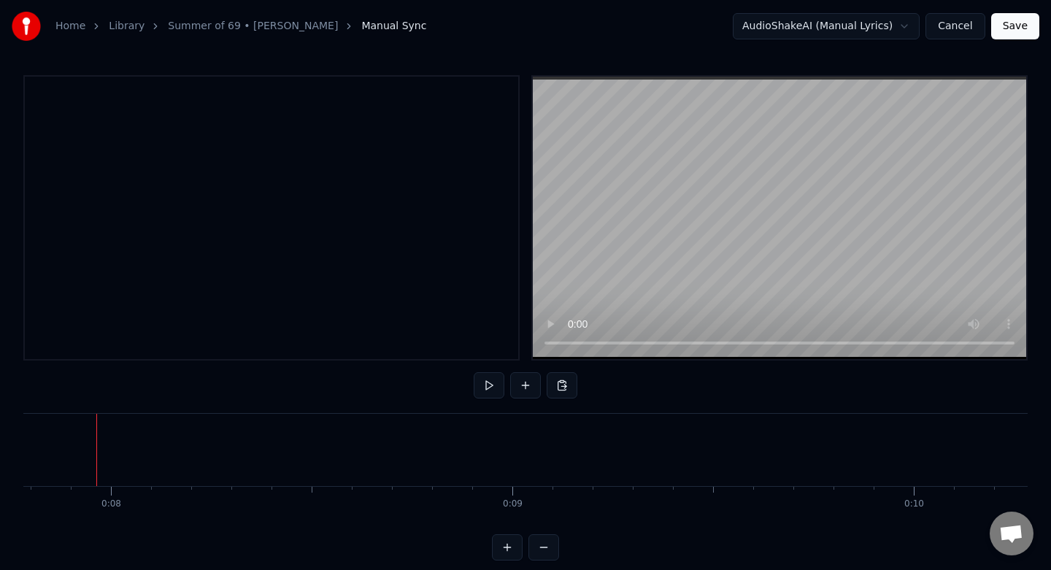
click at [667, 409] on div "To pick up a draggable item, press the space bar. While dragging, use the arrow…" at bounding box center [525, 317] width 1004 height 485
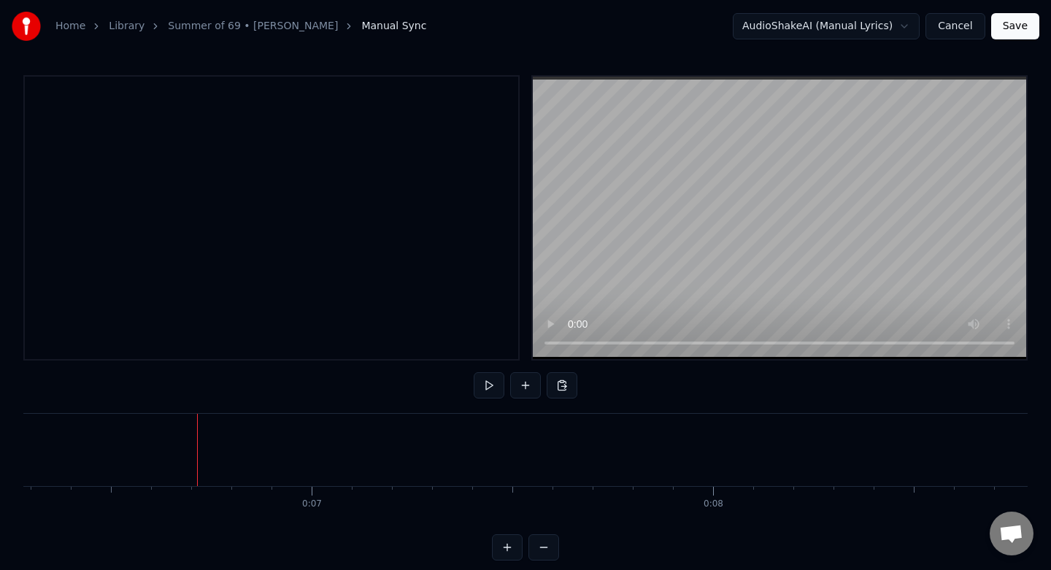
click at [525, 385] on button at bounding box center [525, 385] width 31 height 26
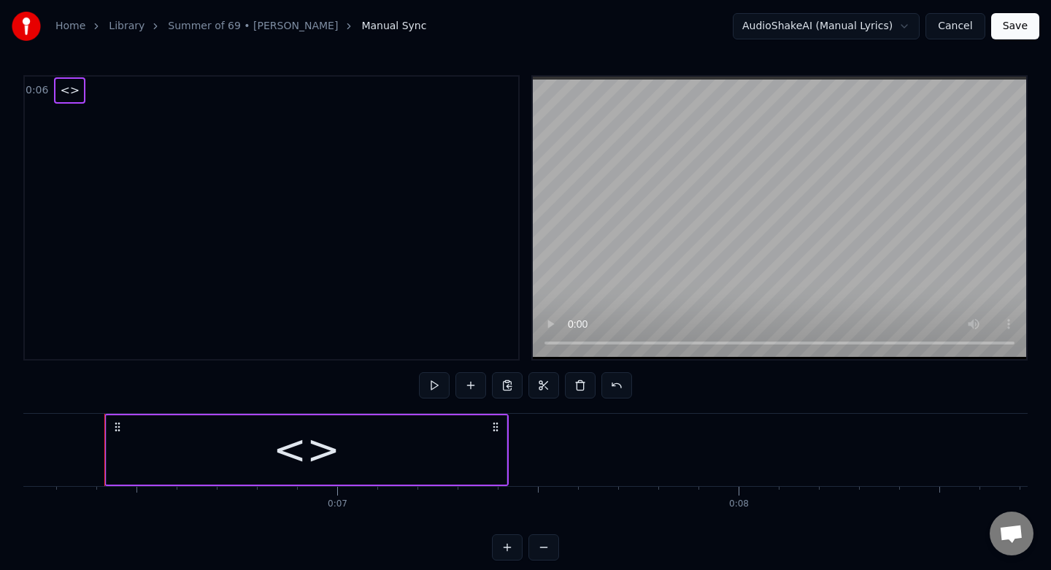
click at [350, 452] on div "<>" at bounding box center [307, 449] width 400 height 69
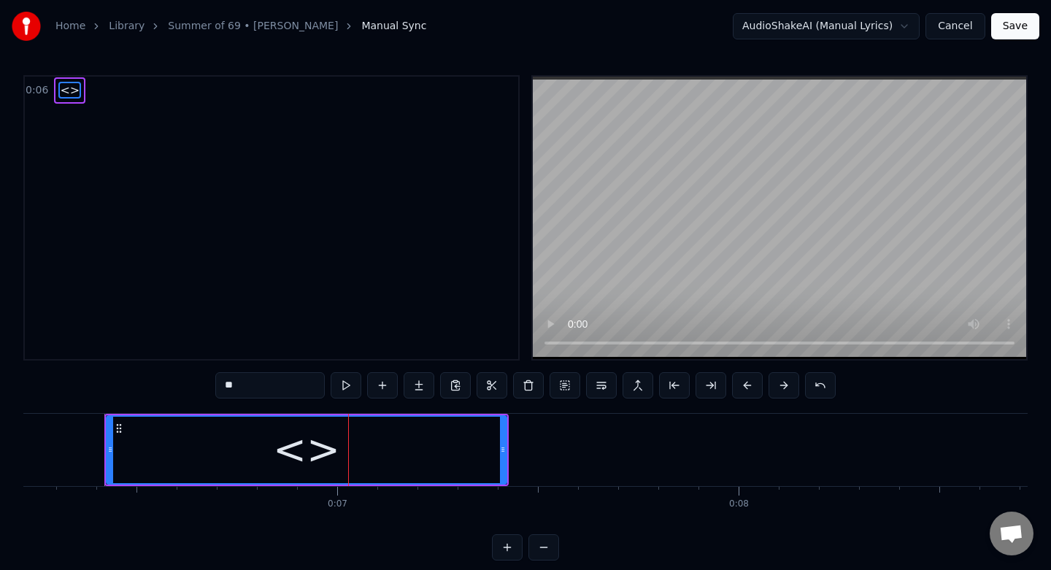
scroll to position [0, 0]
click at [266, 387] on input "**" at bounding box center [269, 386] width 109 height 26
type input "*"
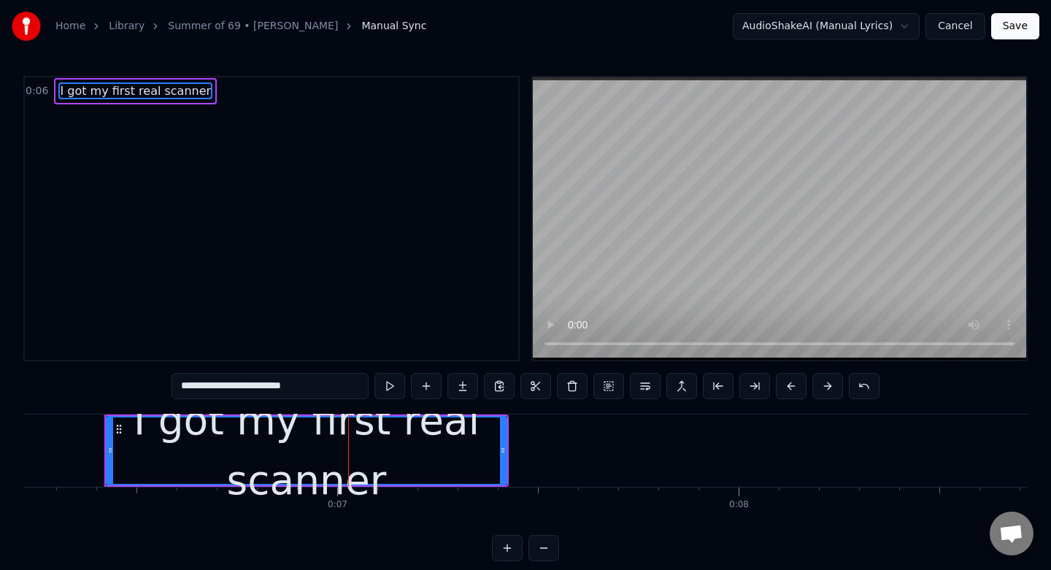
type input "**********"
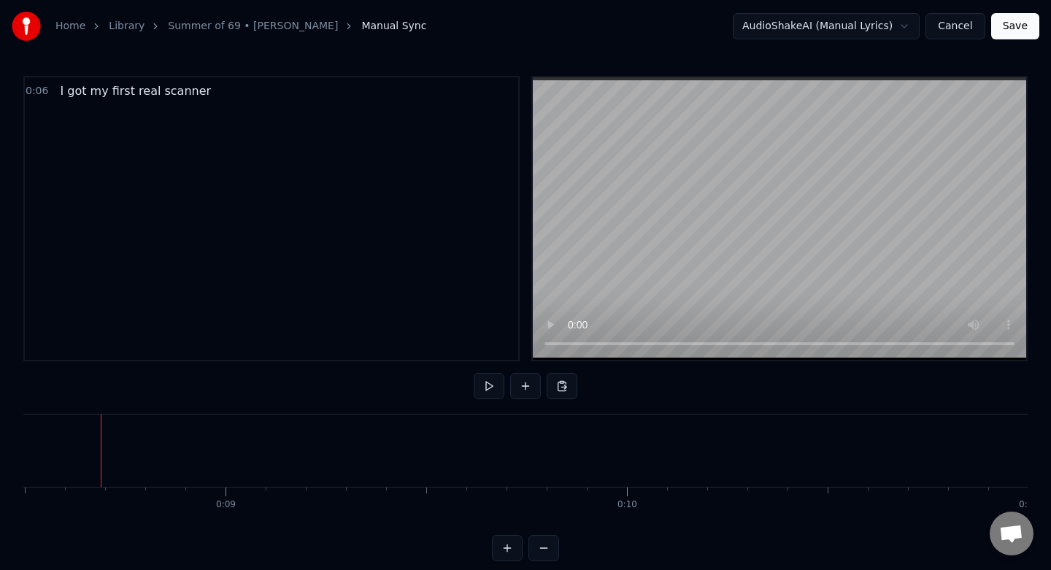
scroll to position [0, 3414]
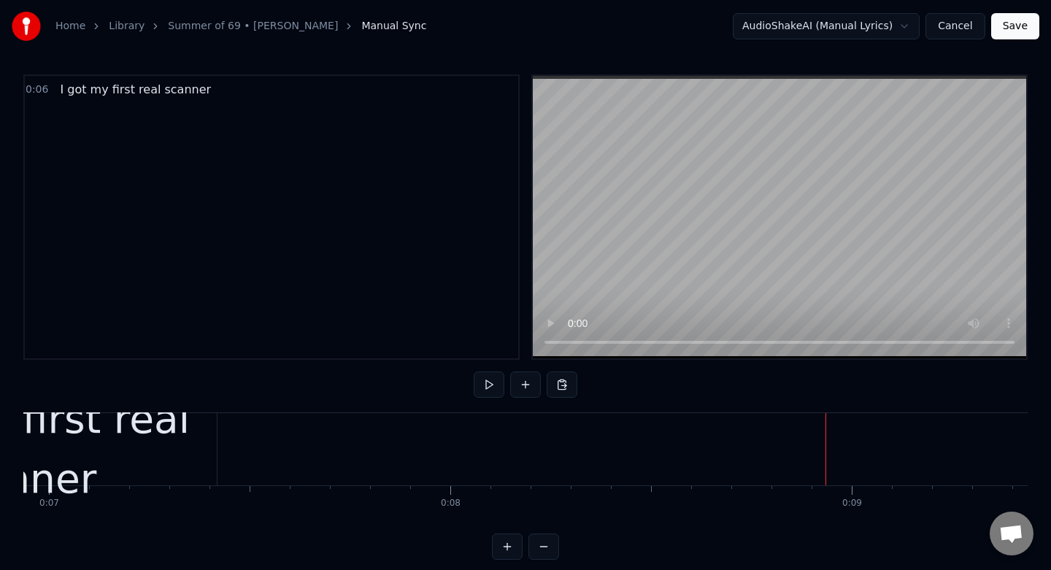
scroll to position [0, 2764]
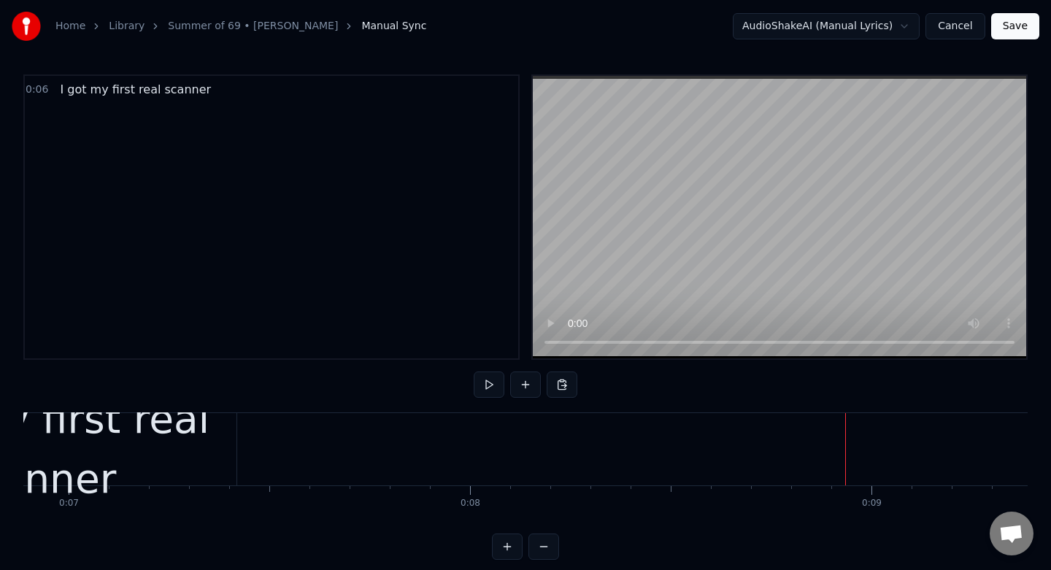
click at [151, 468] on div "I got my first real scanner" at bounding box center [37, 449] width 400 height 120
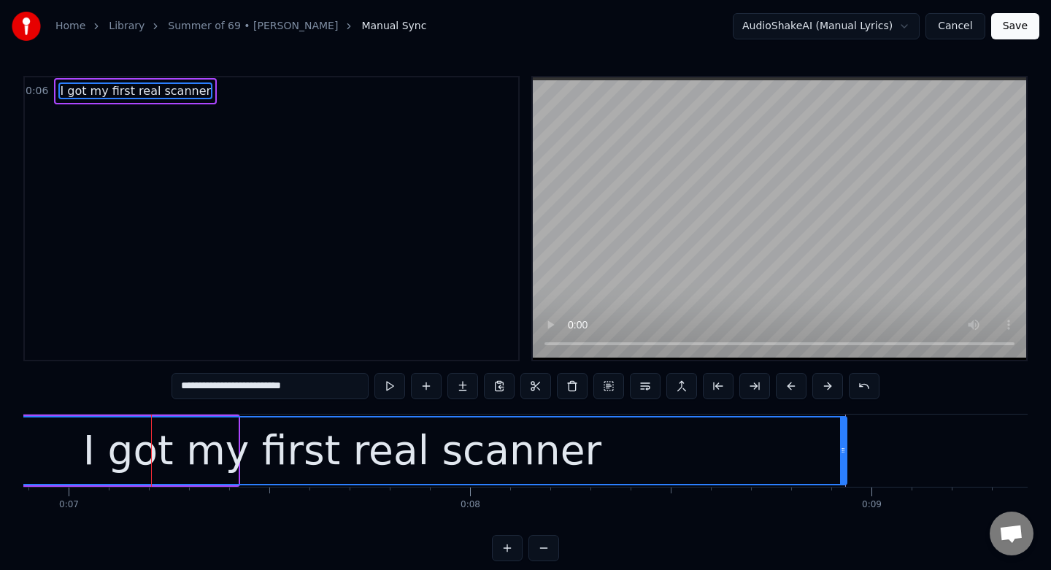
drag, startPoint x: 233, startPoint y: 452, endPoint x: 841, endPoint y: 459, distance: 608.6
click at [841, 459] on div at bounding box center [843, 450] width 6 height 66
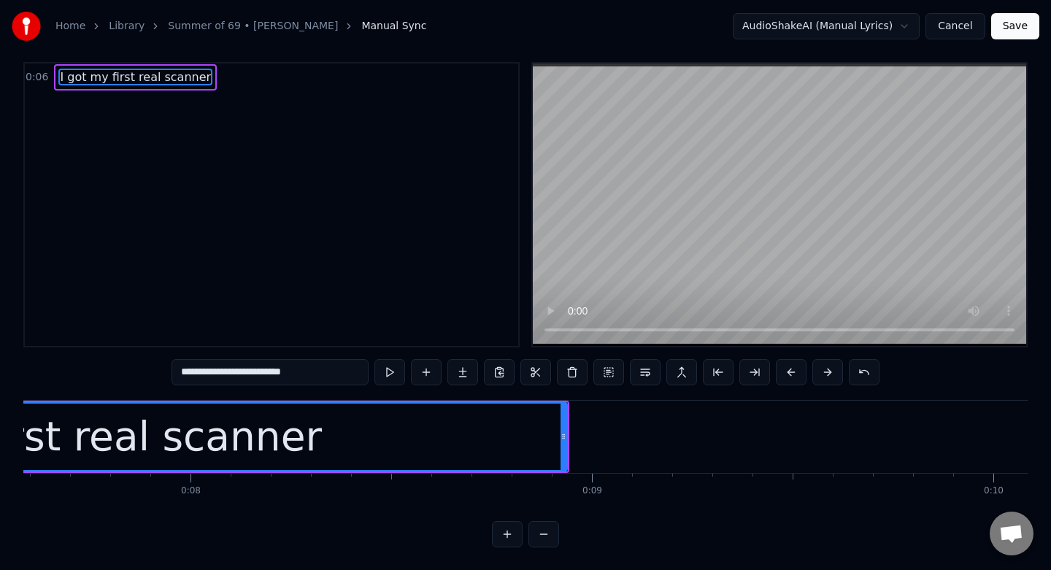
scroll to position [0, 3168]
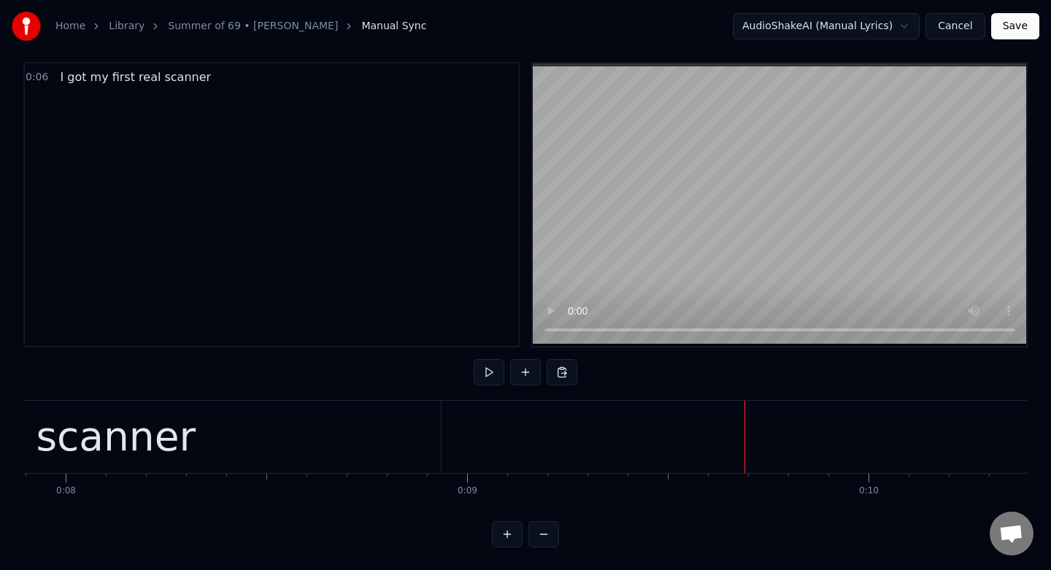
click at [744, 443] on div at bounding box center [744, 437] width 1 height 72
click at [524, 371] on button at bounding box center [525, 372] width 31 height 26
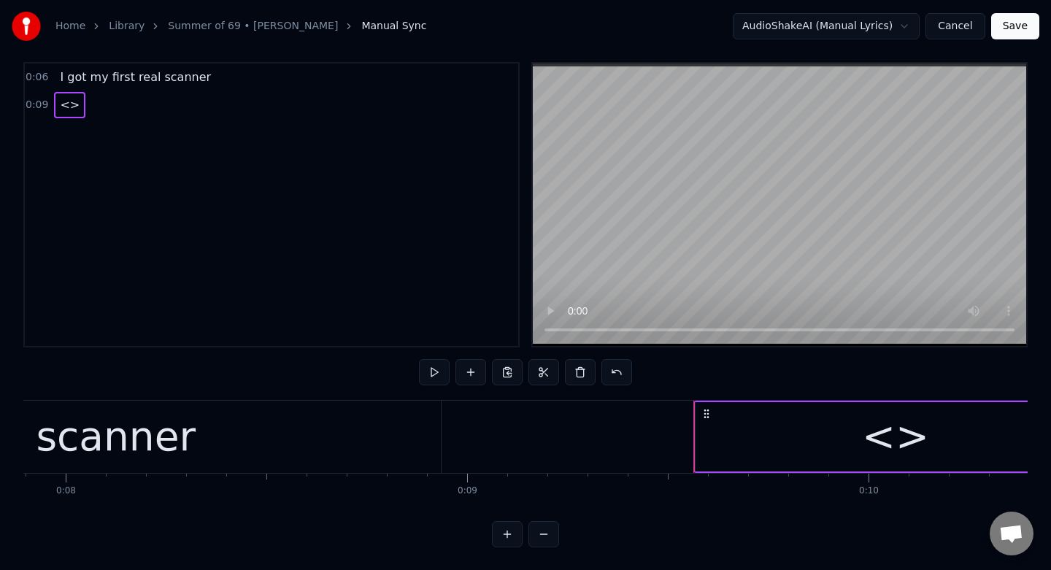
click at [810, 458] on div "<>" at bounding box center [895, 436] width 400 height 69
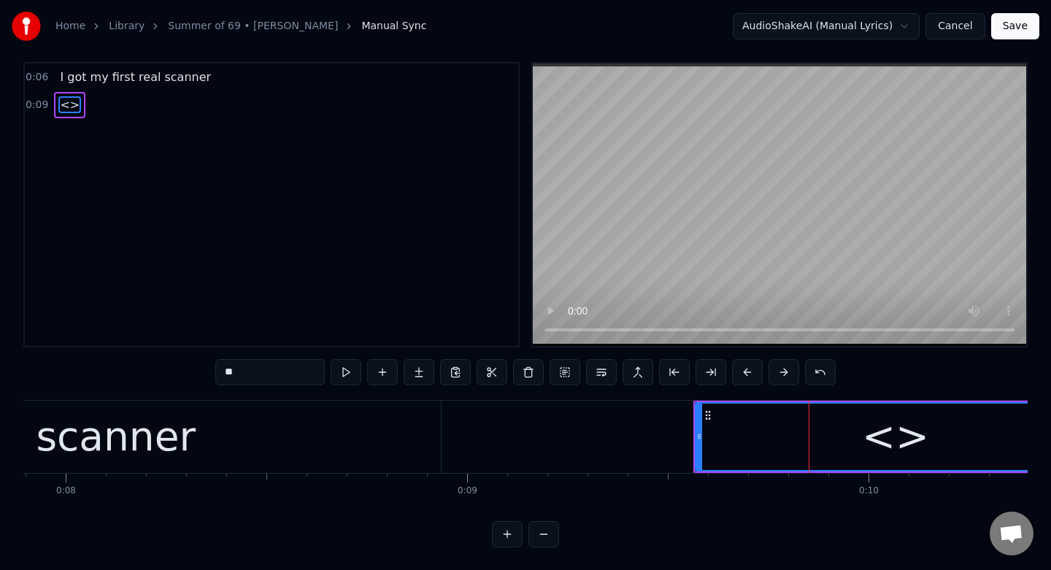
scroll to position [0, 0]
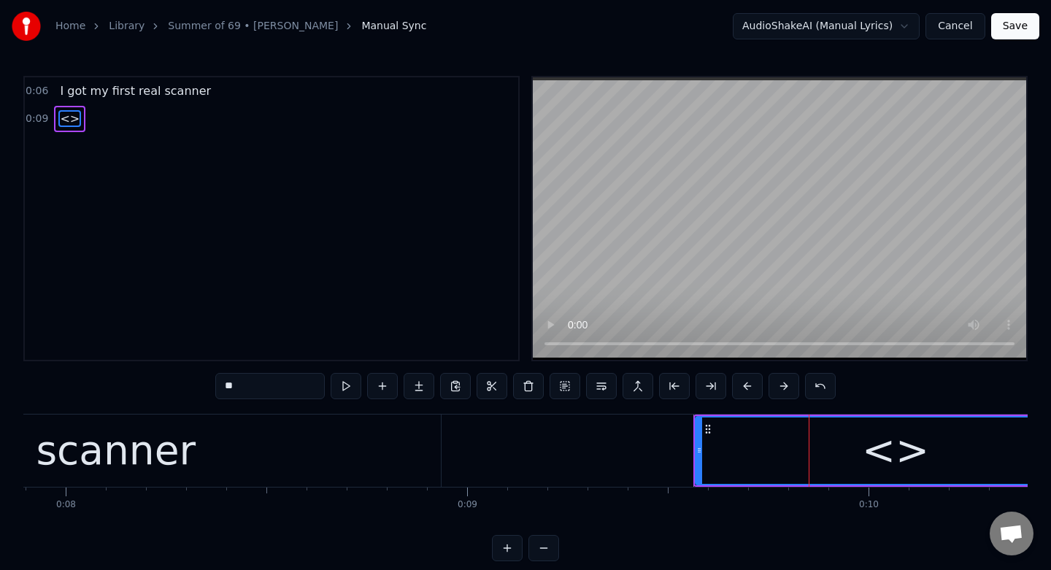
click at [255, 386] on input "**" at bounding box center [269, 386] width 109 height 26
type input "*"
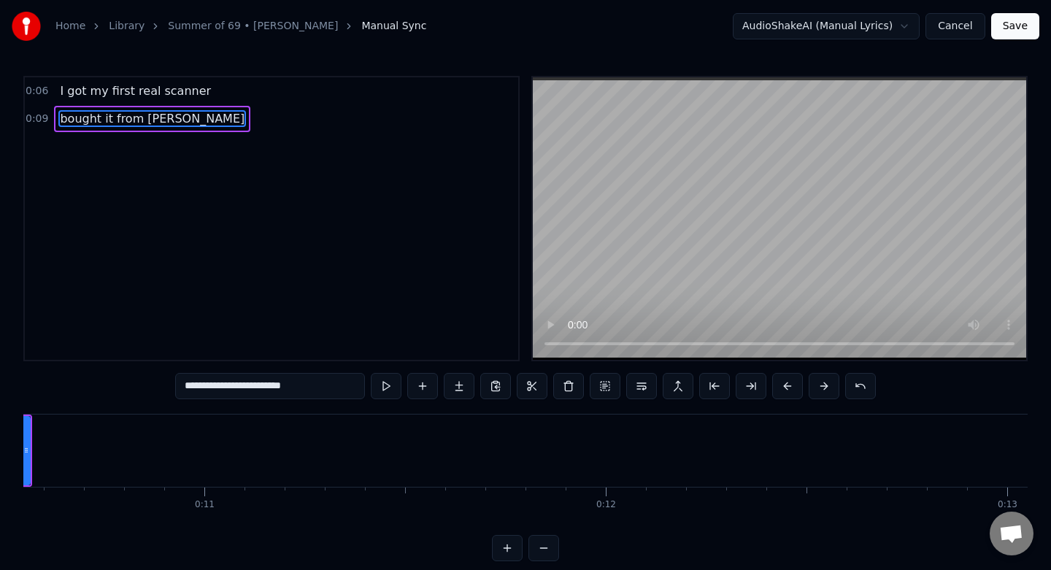
scroll to position [0, 4079]
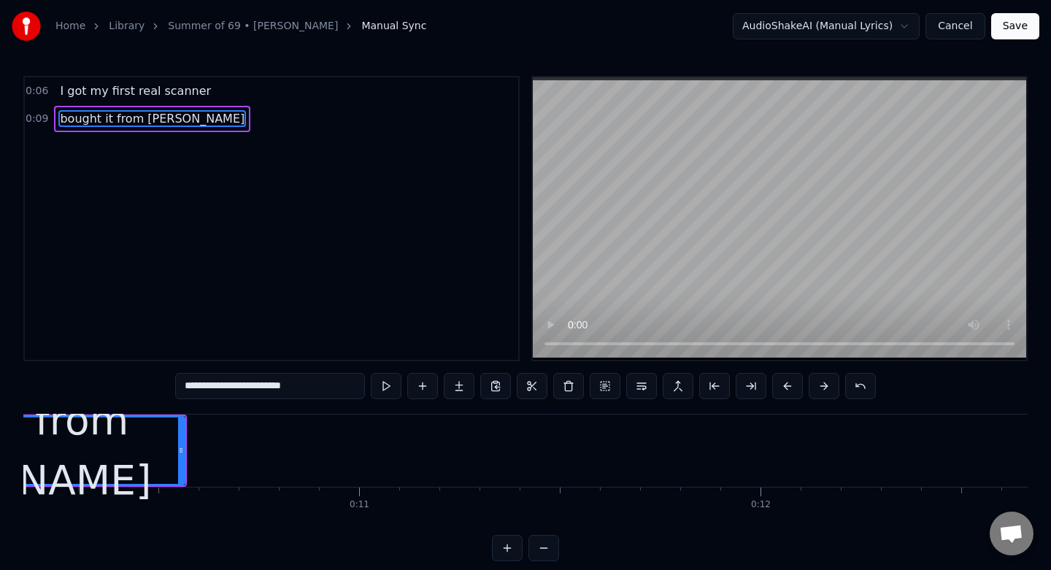
type input "**********"
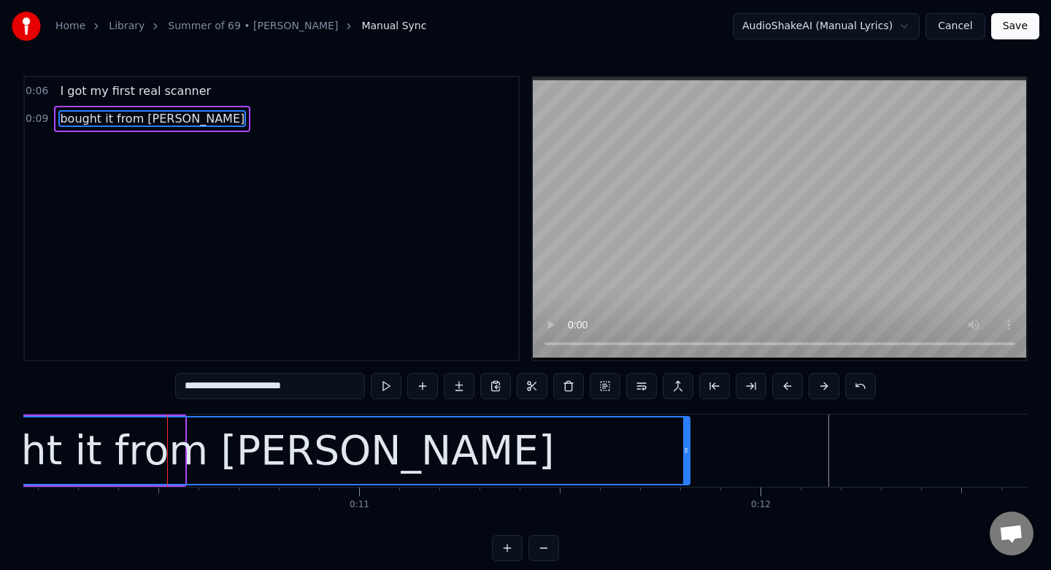
drag, startPoint x: 182, startPoint y: 447, endPoint x: 711, endPoint y: 435, distance: 529.2
click at [689, 439] on div at bounding box center [686, 450] width 6 height 66
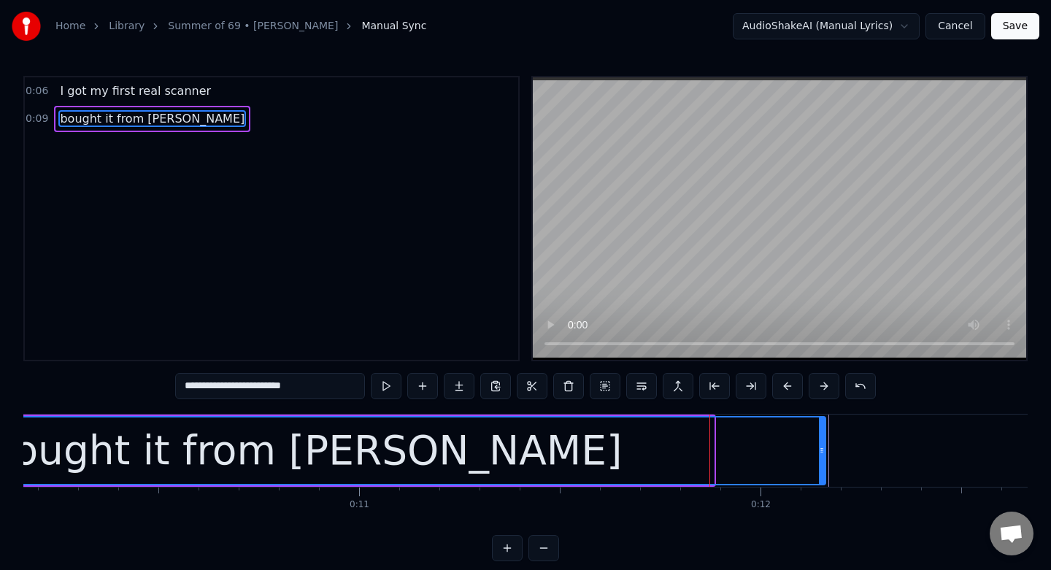
drag, startPoint x: 711, startPoint y: 435, endPoint x: 822, endPoint y: 425, distance: 112.1
click at [822, 425] on div at bounding box center [822, 450] width 6 height 66
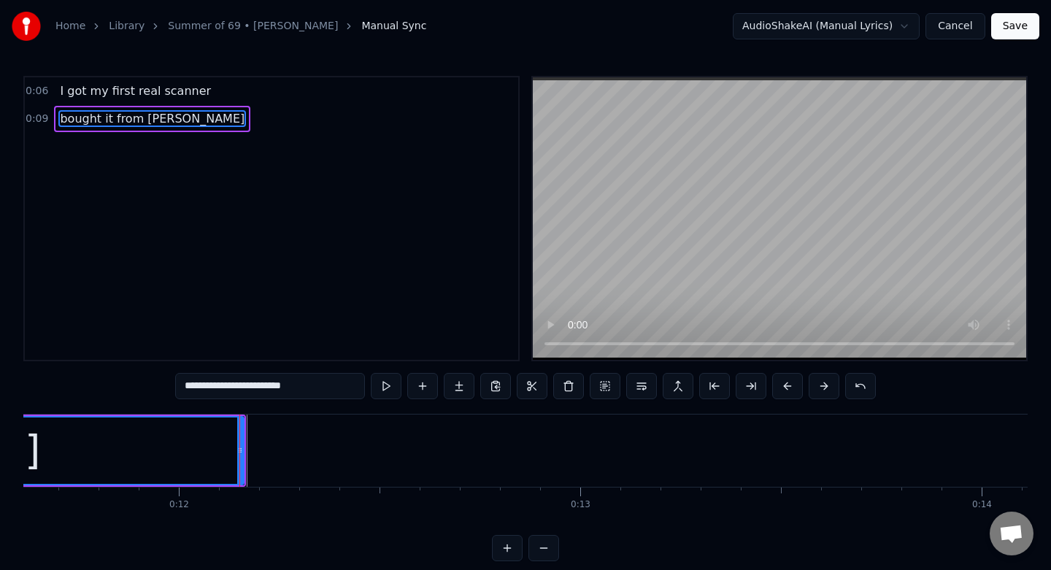
scroll to position [0, 4675]
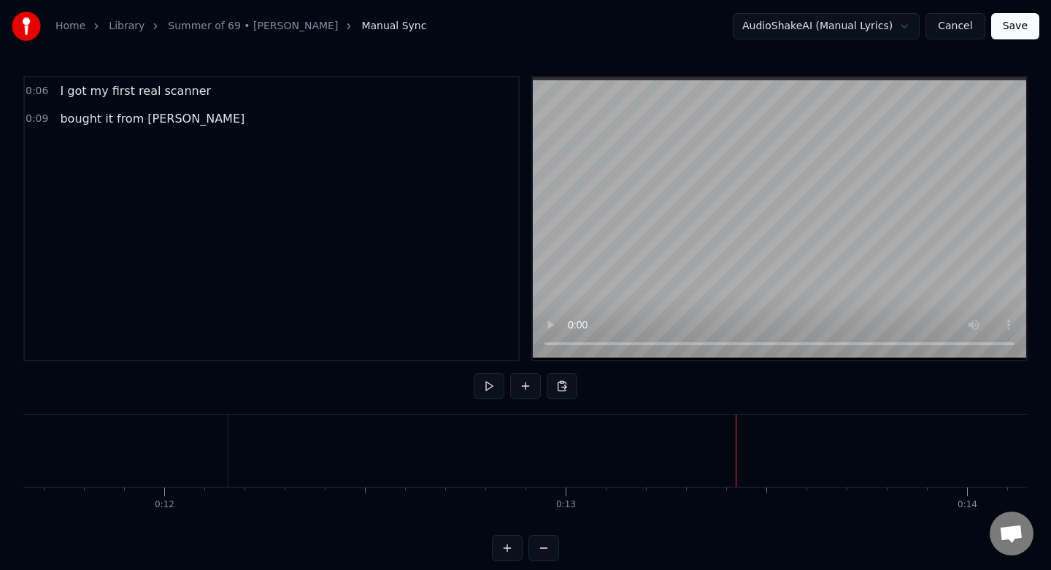
click at [525, 381] on button at bounding box center [525, 386] width 31 height 26
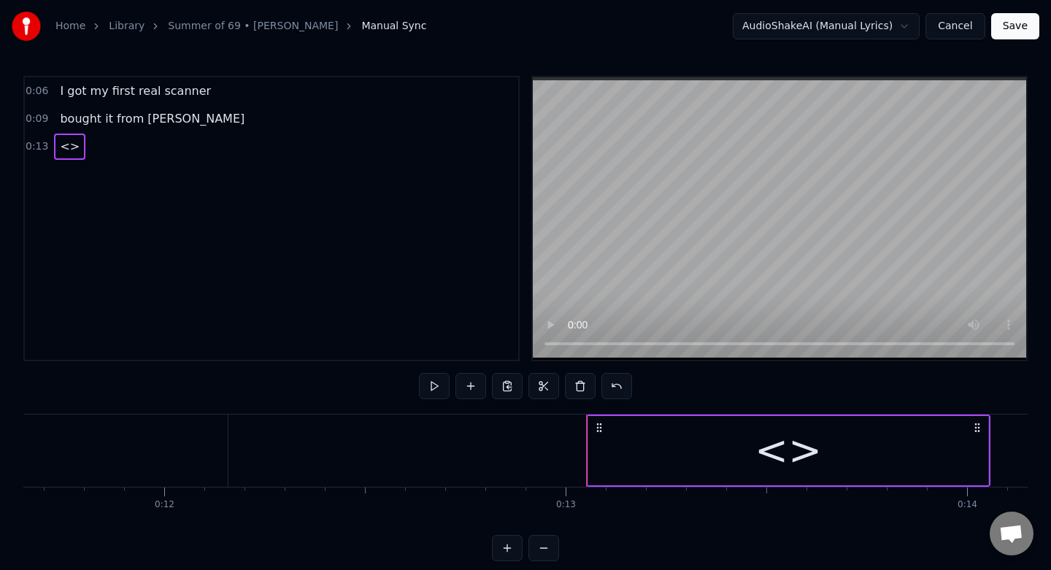
click at [707, 458] on div "<>" at bounding box center [788, 450] width 400 height 69
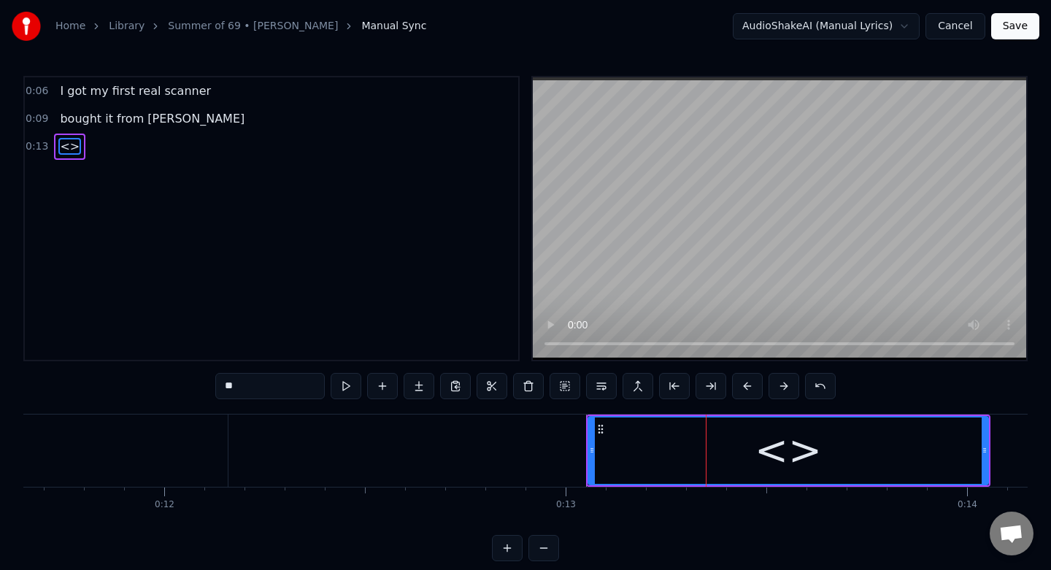
click at [270, 381] on input "**" at bounding box center [269, 386] width 109 height 26
type input "*"
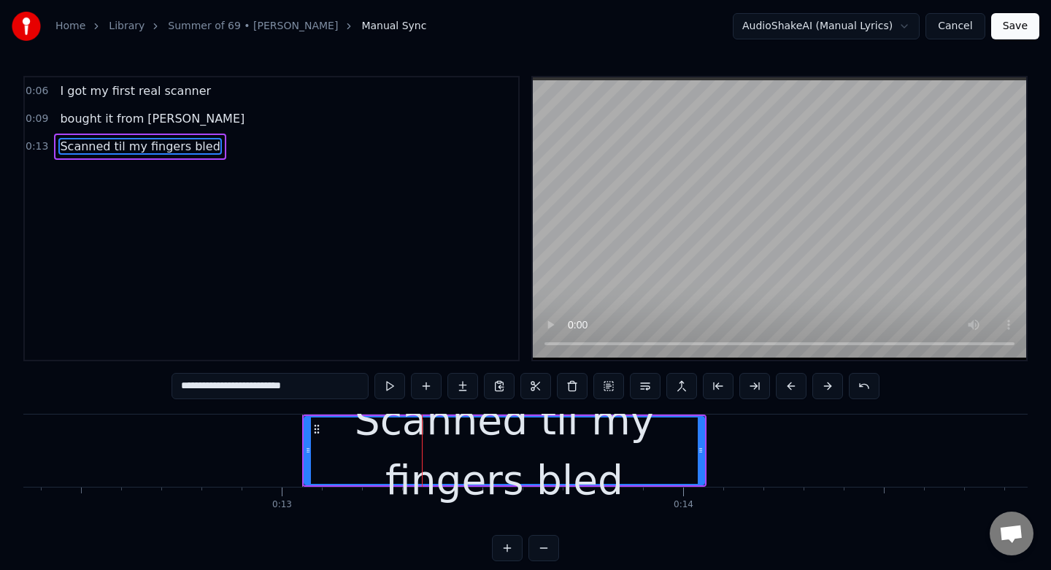
scroll to position [0, 4980]
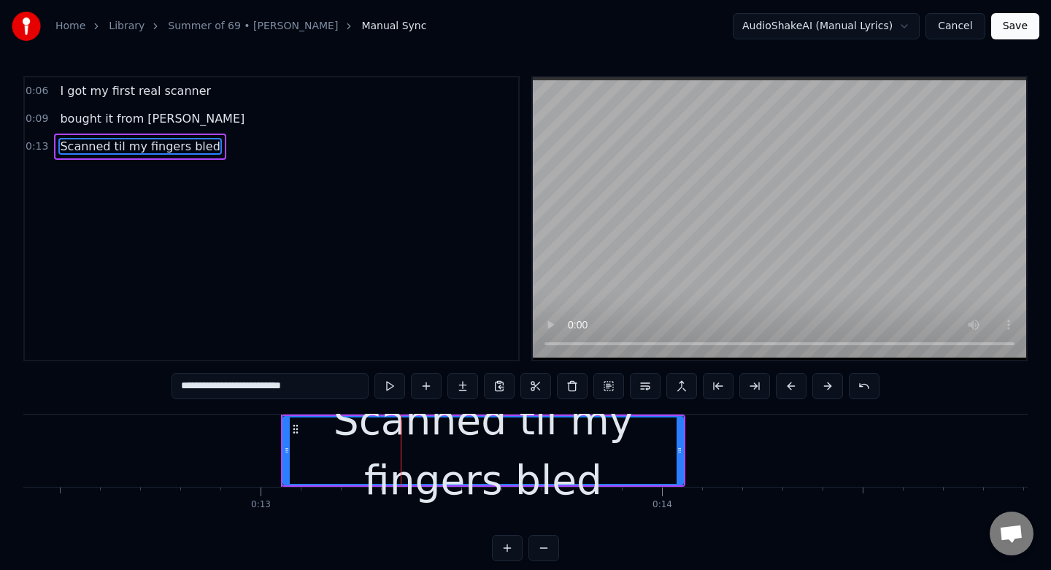
type input "**********"
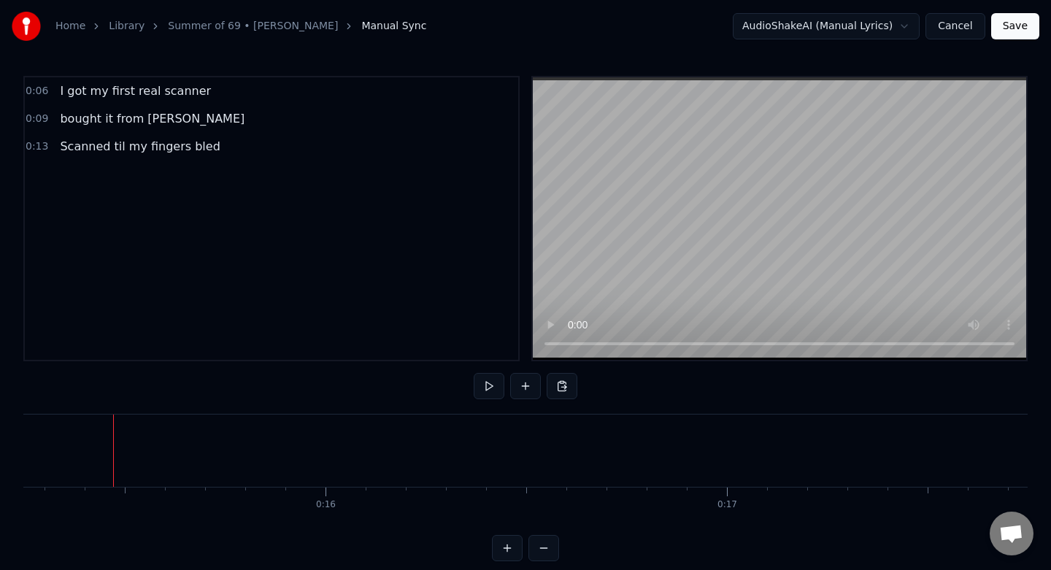
scroll to position [0, 6136]
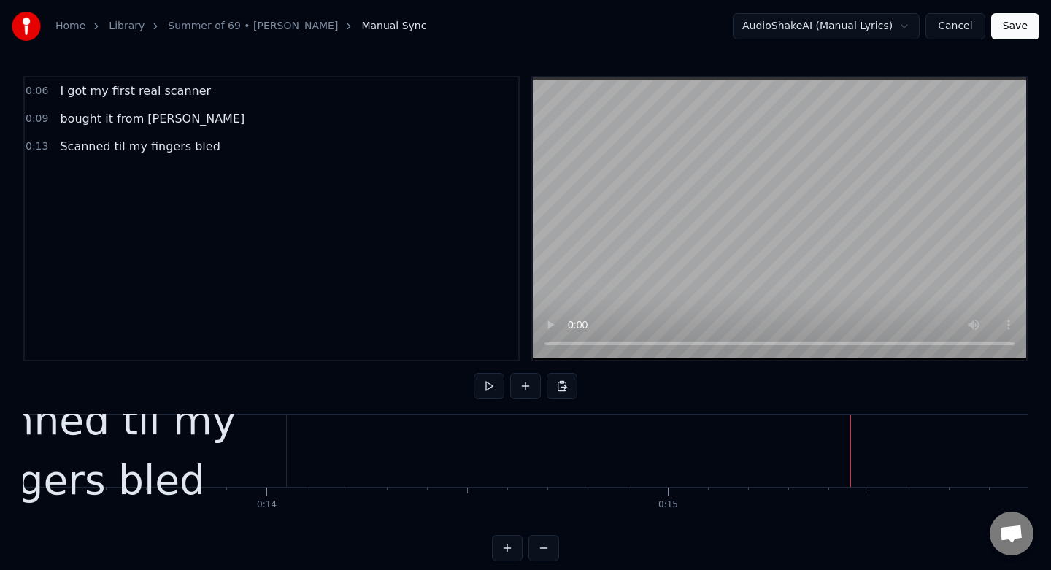
scroll to position [0, 5267]
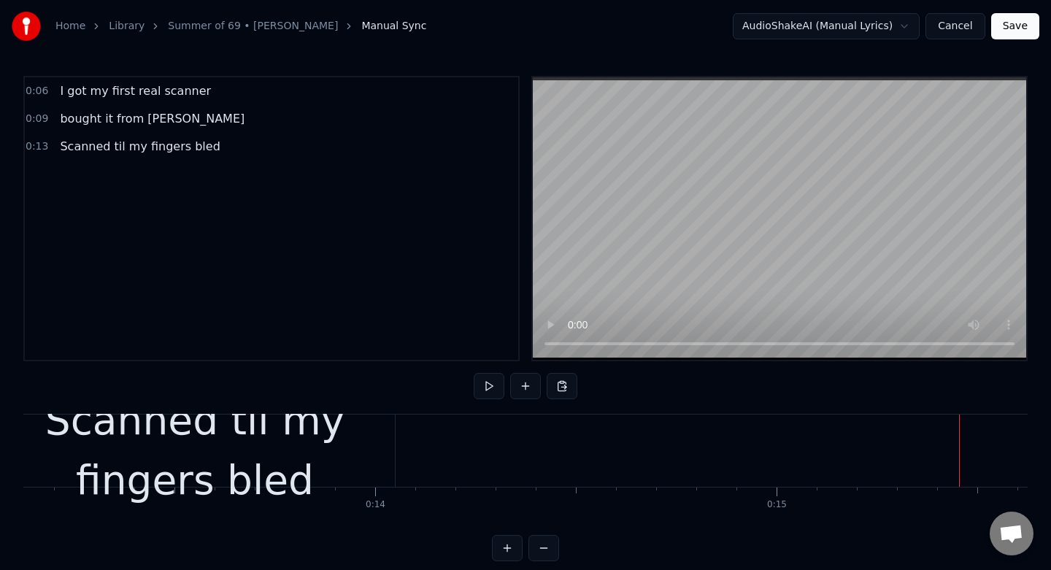
click at [359, 435] on div "Scanned til my fingers bled" at bounding box center [195, 450] width 400 height 120
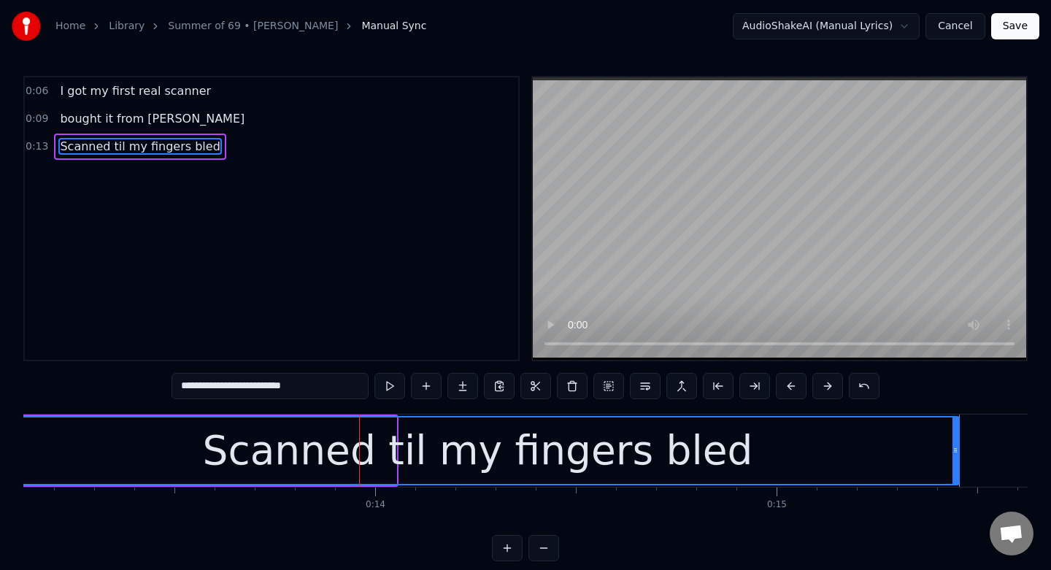
drag, startPoint x: 393, startPoint y: 441, endPoint x: 956, endPoint y: 368, distance: 567.4
click at [956, 368] on div "**********" at bounding box center [525, 318] width 1004 height 485
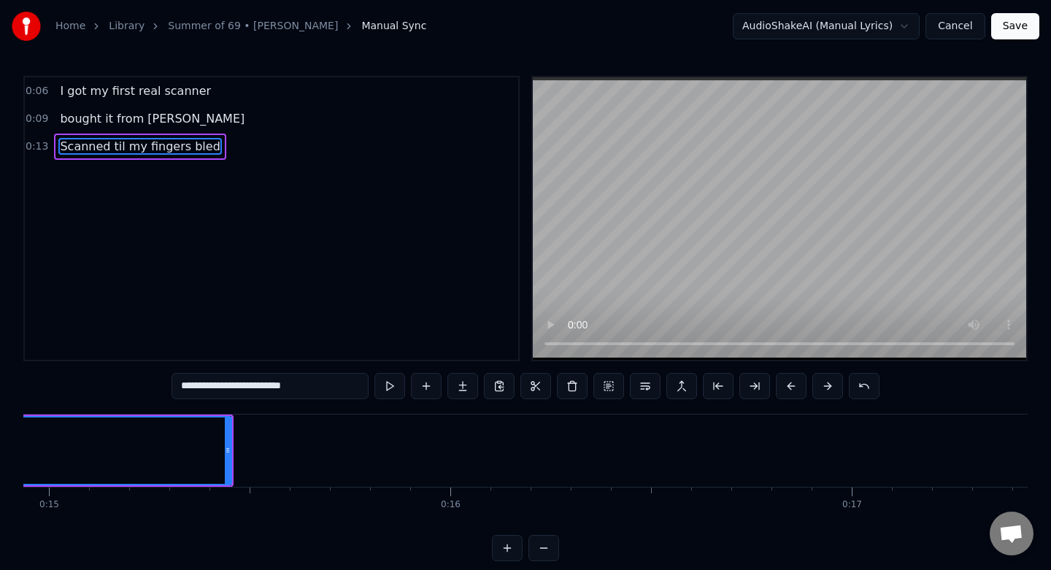
scroll to position [0, 5984]
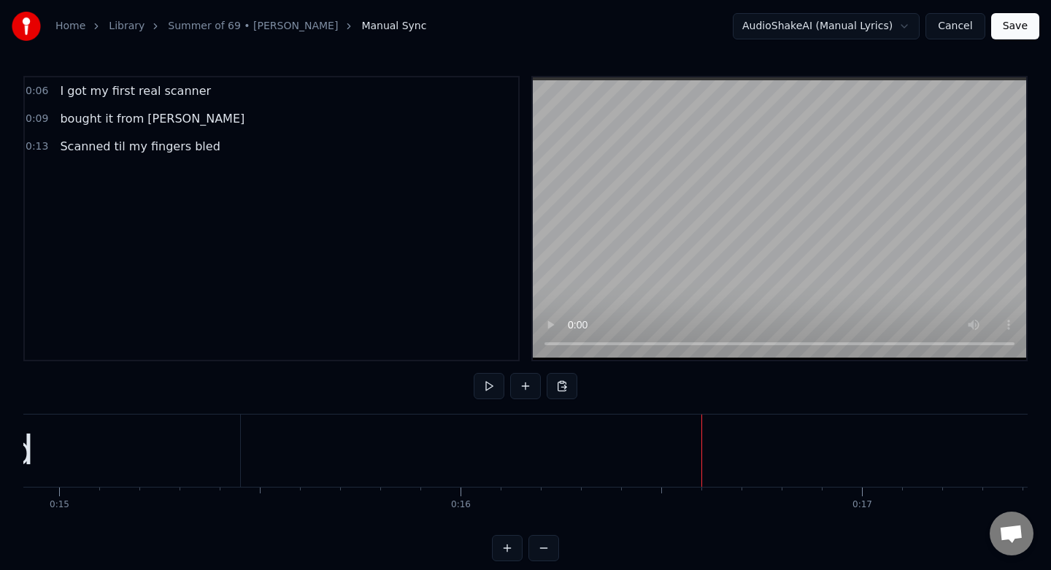
click at [527, 385] on button at bounding box center [525, 386] width 31 height 26
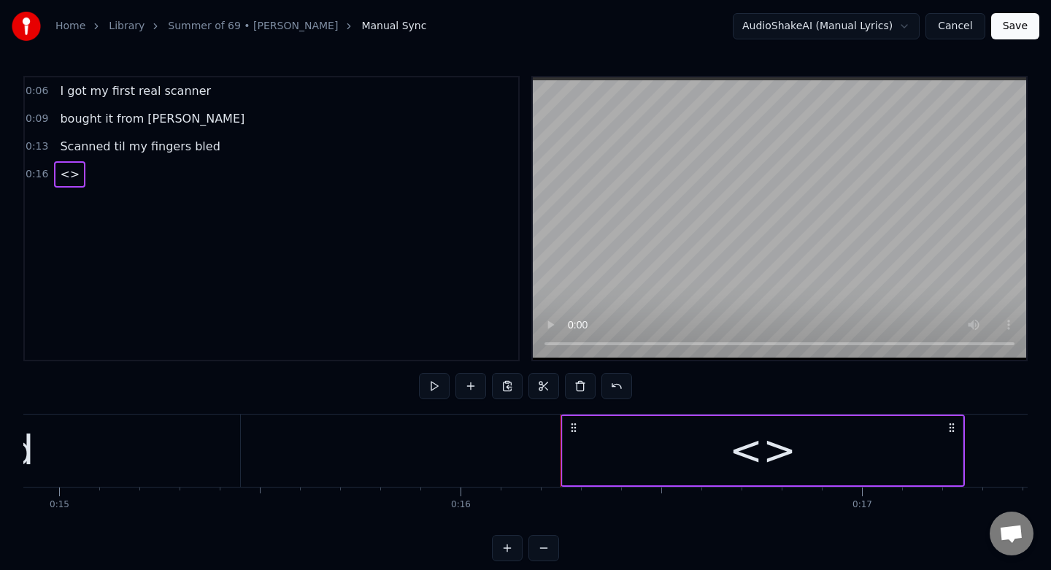
click at [785, 477] on div "<>" at bounding box center [762, 450] width 67 height 61
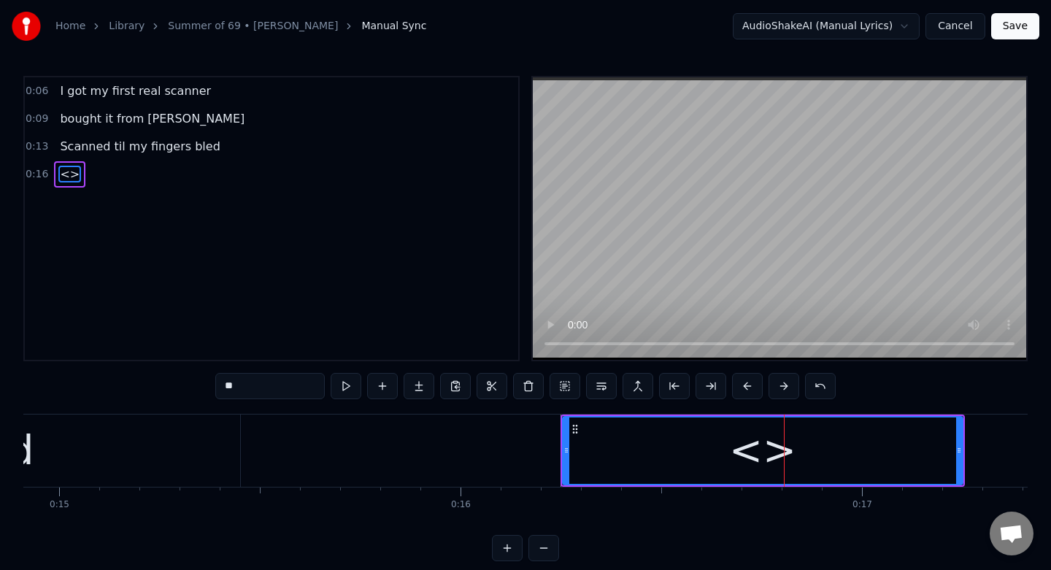
click at [284, 378] on input "**" at bounding box center [269, 386] width 109 height 26
type input "*"
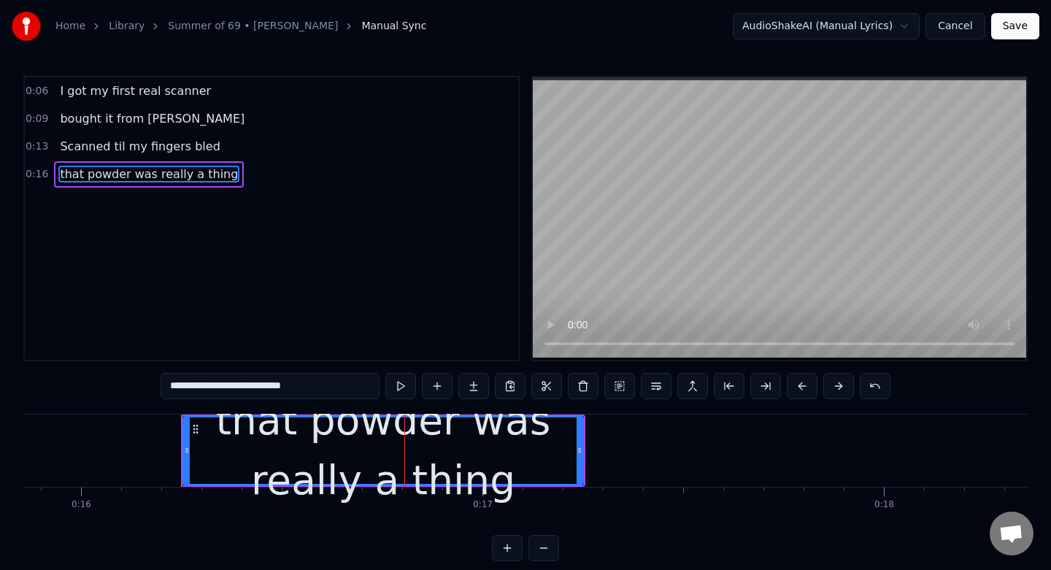
scroll to position [0, 6365]
type input "**********"
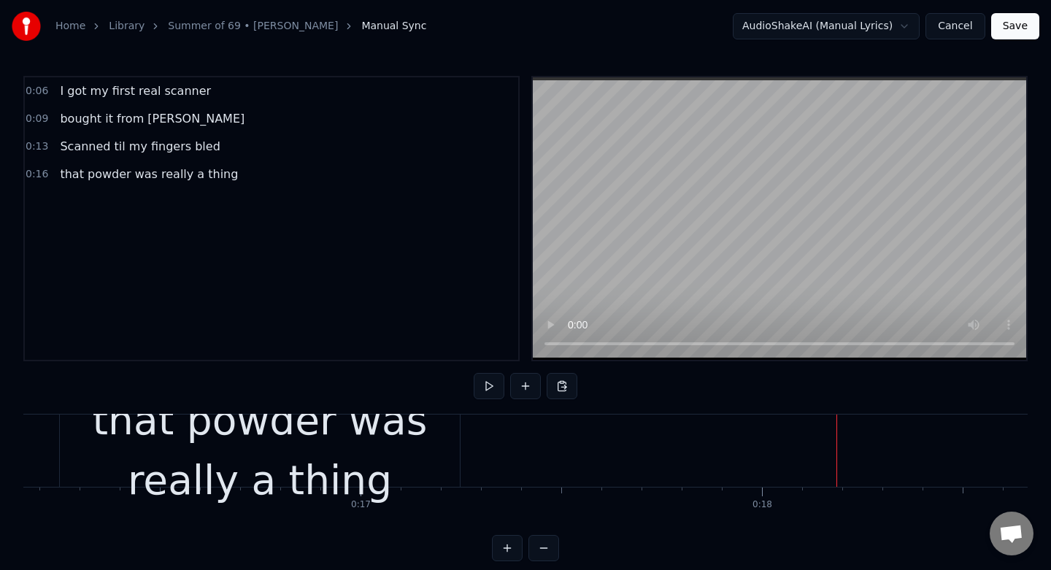
click at [1029, 439] on div "Home Library Summer of 69 • [PERSON_NAME] Manual Sync AudioShakeAI (Manual Lyri…" at bounding box center [525, 280] width 1051 height 561
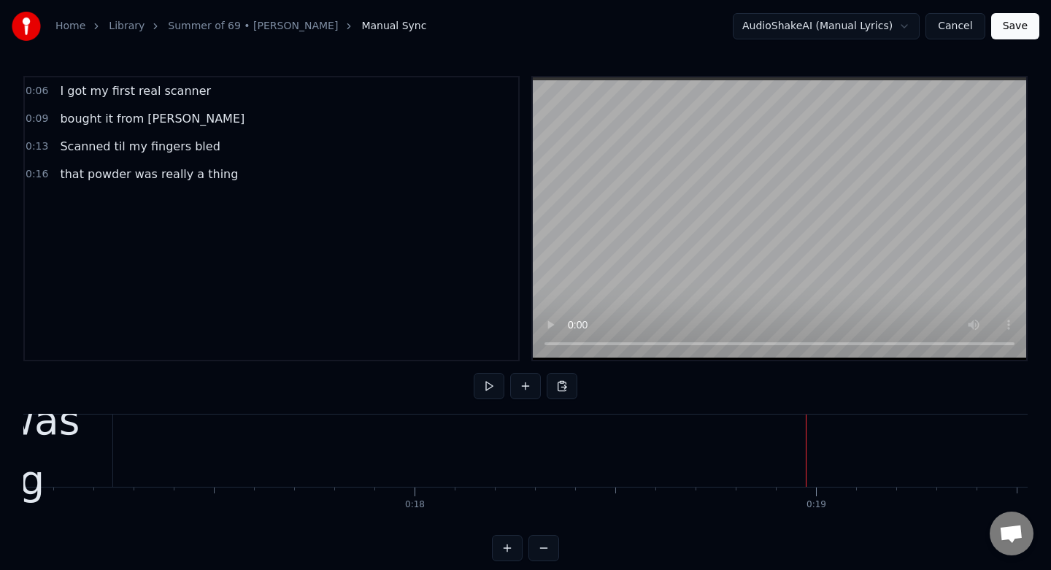
scroll to position [0, 6832]
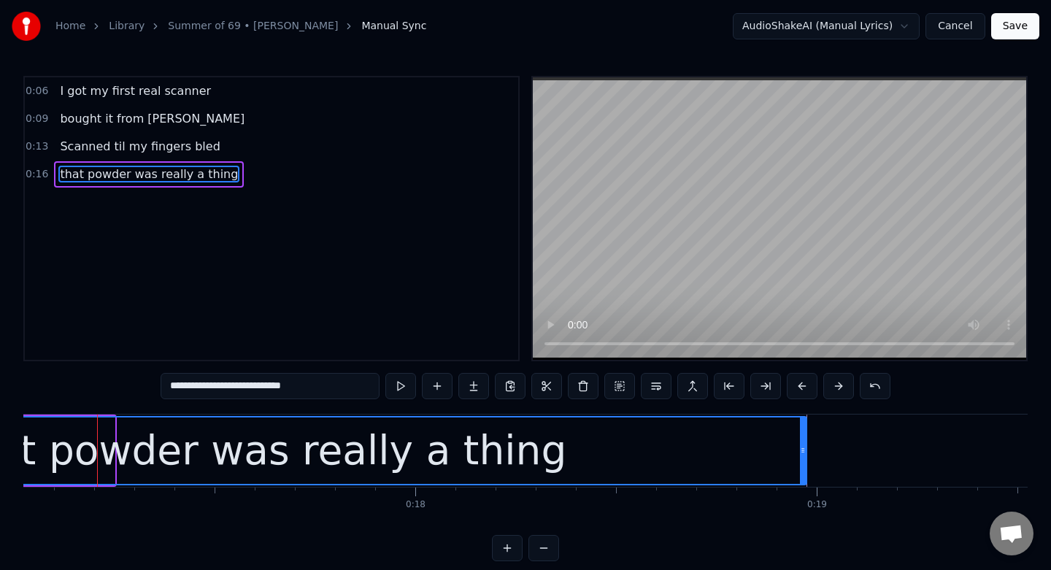
drag, startPoint x: 113, startPoint y: 452, endPoint x: 805, endPoint y: 440, distance: 691.9
click at [805, 441] on div at bounding box center [803, 450] width 6 height 66
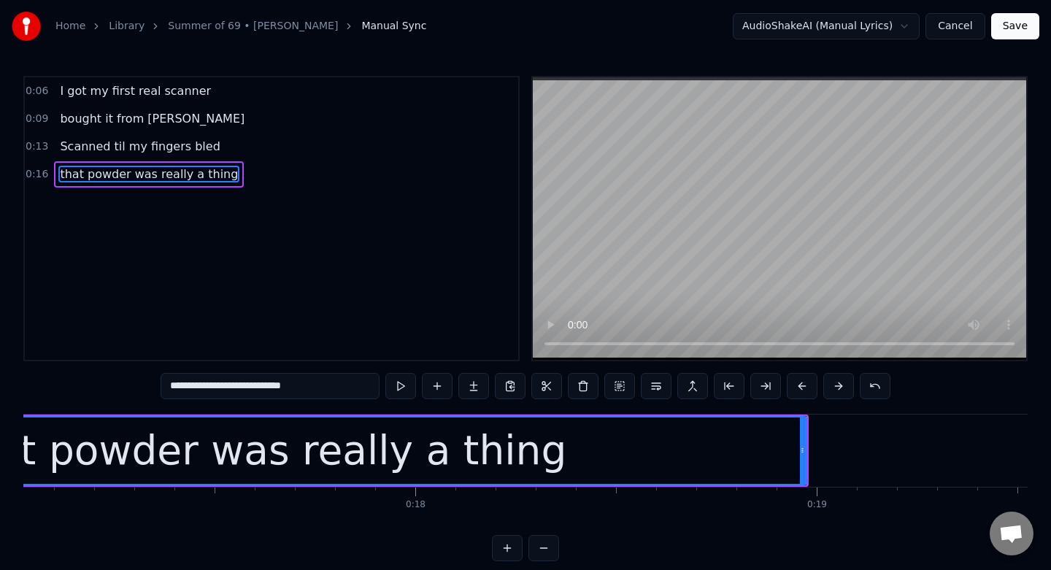
click at [1006, 23] on button "Save" at bounding box center [1015, 26] width 48 height 26
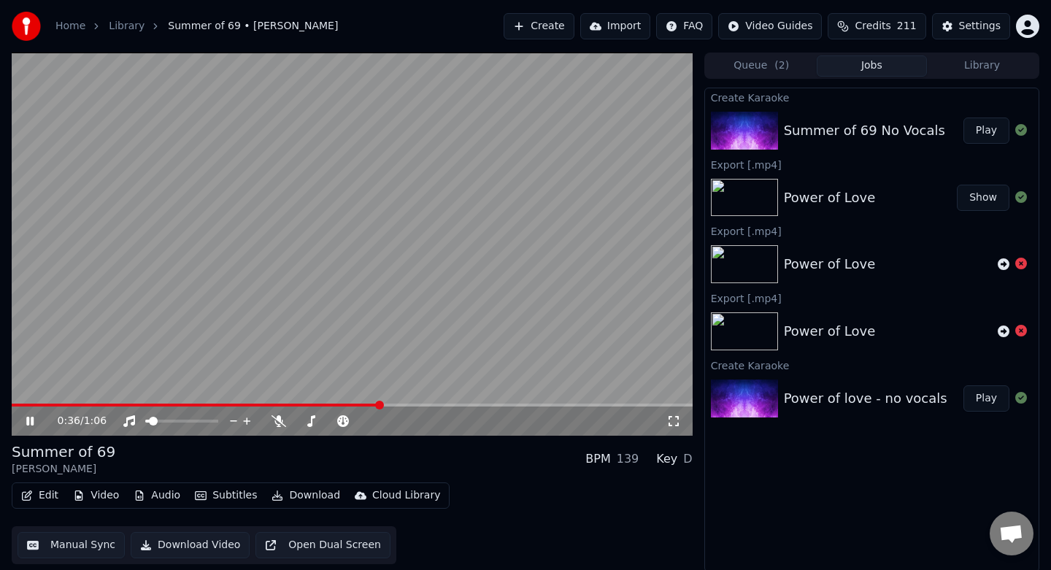
click at [24, 421] on icon at bounding box center [40, 421] width 34 height 12
click at [163, 542] on button "Download Video" at bounding box center [190, 545] width 119 height 26
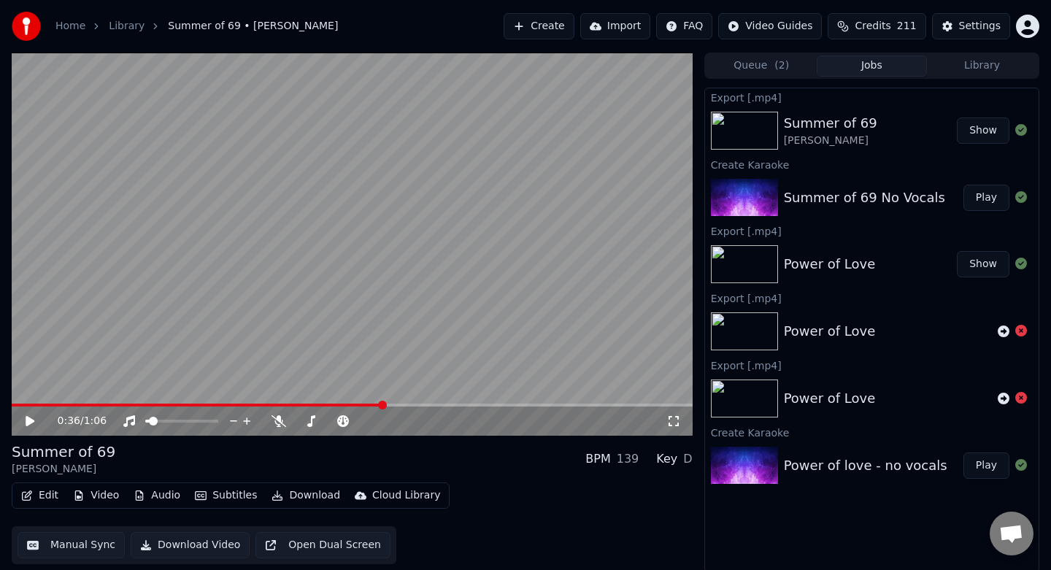
click at [977, 133] on button "Show" at bounding box center [983, 130] width 53 height 26
click at [980, 261] on button "Show" at bounding box center [983, 264] width 53 height 26
